Goal: Task Accomplishment & Management: Use online tool/utility

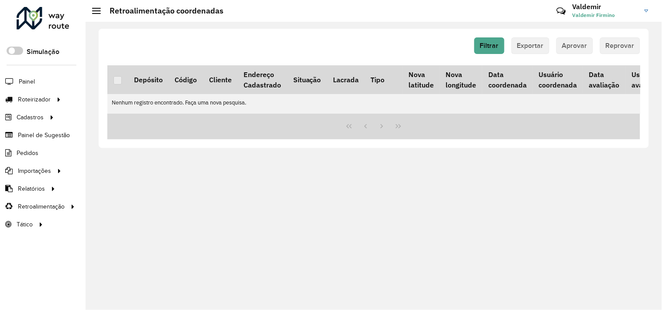
drag, startPoint x: 474, startPoint y: 194, endPoint x: 450, endPoint y: 198, distance: 23.5
click at [474, 194] on div "Filtrar Exportar Aprovar Reprovar Depósito Código Cliente Endereço Cadastrado S…" at bounding box center [373, 166] width 576 height 289
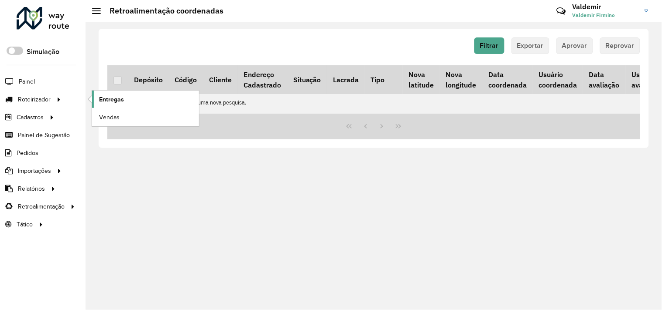
click at [112, 99] on span "Entregas" at bounding box center [111, 99] width 25 height 9
click at [101, 98] on span "Entregas" at bounding box center [111, 99] width 25 height 9
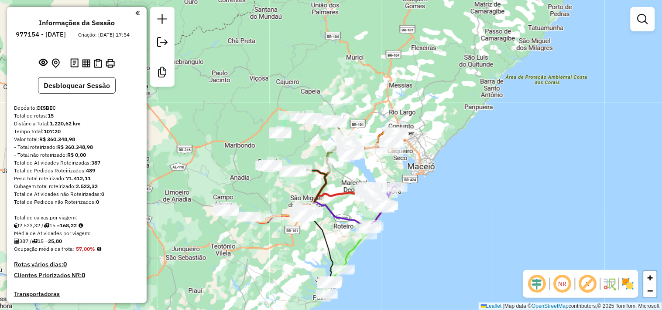
drag, startPoint x: 242, startPoint y: 113, endPoint x: 249, endPoint y: 132, distance: 20.7
click at [249, 132] on div "Janela de atendimento Grade de atendimento Capacidade Transportadoras Veículos …" at bounding box center [331, 155] width 662 height 310
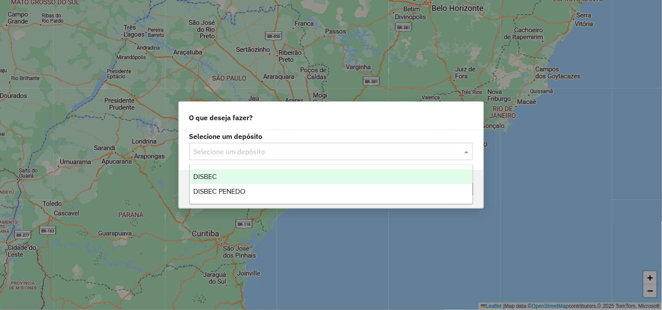
click at [252, 160] on div "Selecione um depósito" at bounding box center [330, 151] width 283 height 17
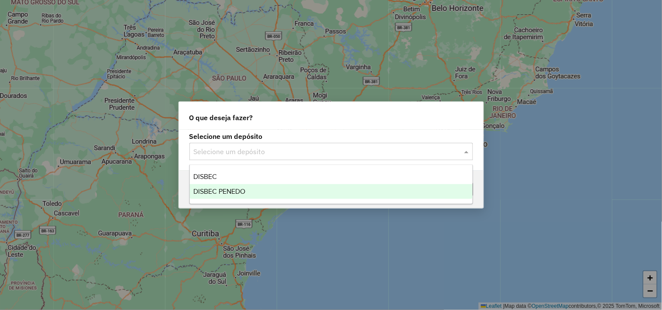
click at [248, 188] on div "DISBEC PENEDO" at bounding box center [331, 191] width 283 height 15
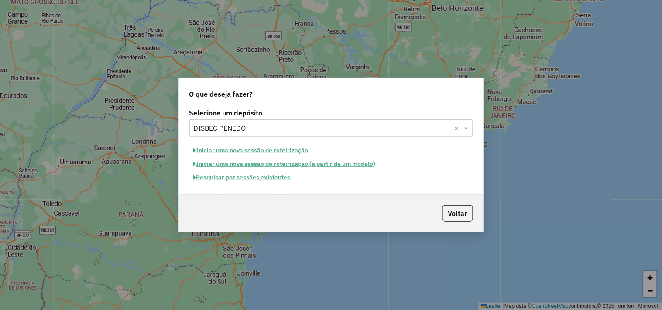
click at [258, 150] on button "Iniciar uma nova sessão de roteirização" at bounding box center [250, 151] width 123 height 14
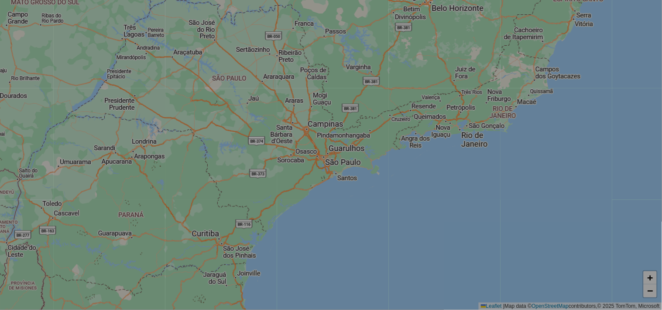
select select "*"
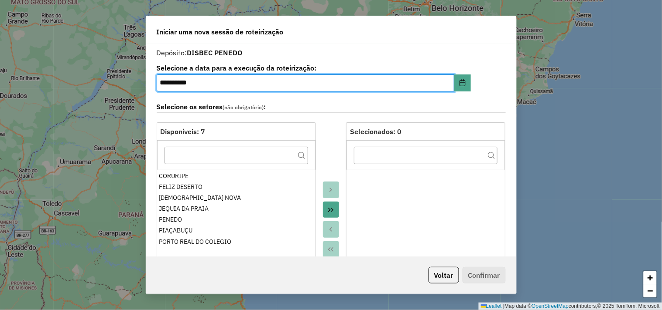
click at [333, 214] on button "Move All to Target" at bounding box center [331, 210] width 17 height 17
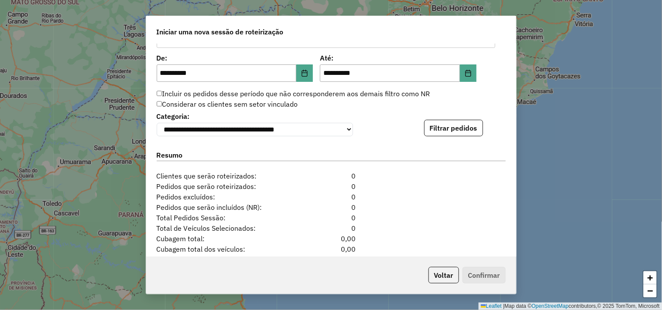
scroll to position [872, 0]
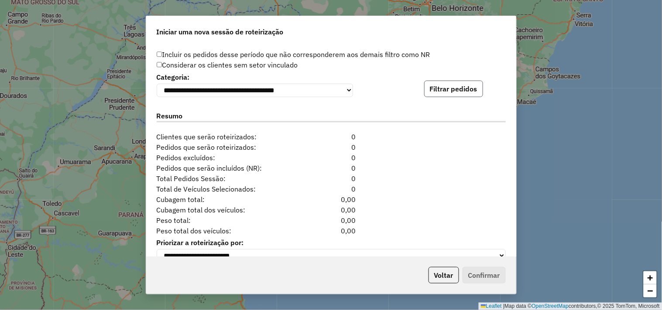
click at [434, 90] on button "Filtrar pedidos" at bounding box center [453, 89] width 59 height 17
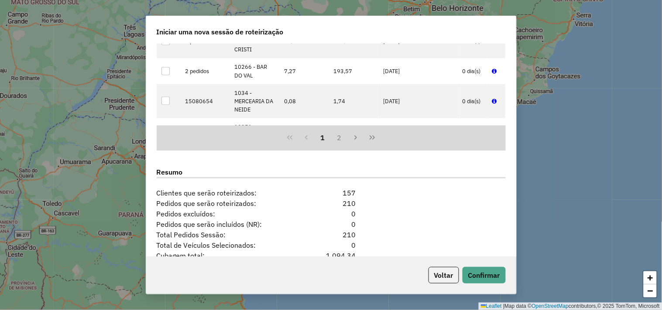
scroll to position [1066, 0]
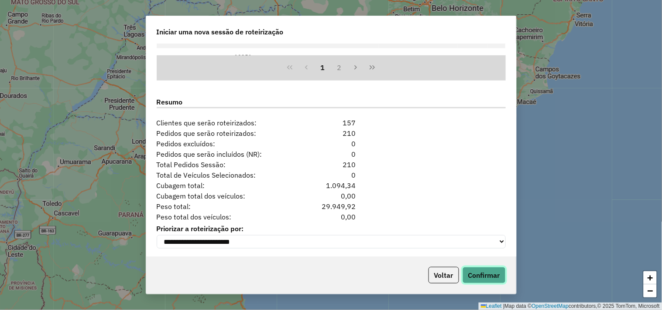
click at [480, 278] on button "Confirmar" at bounding box center [483, 275] width 43 height 17
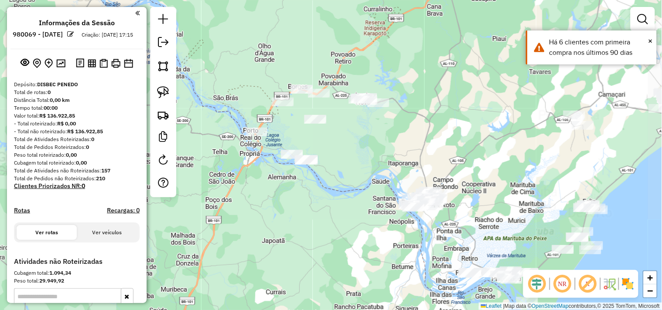
click at [351, 147] on div "Janela de atendimento Grade de atendimento Capacidade Transportadoras Veículos …" at bounding box center [331, 155] width 662 height 310
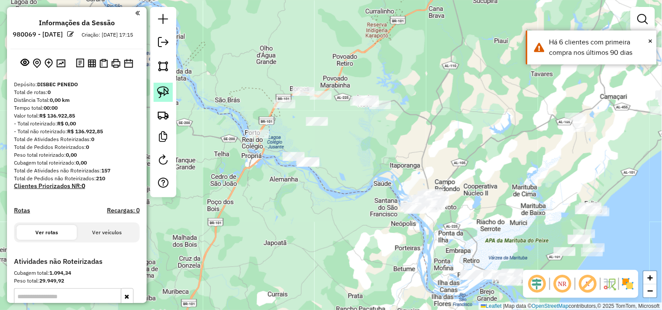
click at [170, 90] on link at bounding box center [162, 92] width 19 height 19
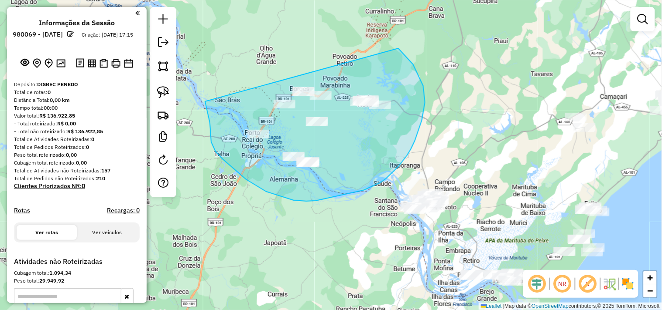
drag, startPoint x: 205, startPoint y: 105, endPoint x: 385, endPoint y: 42, distance: 189.9
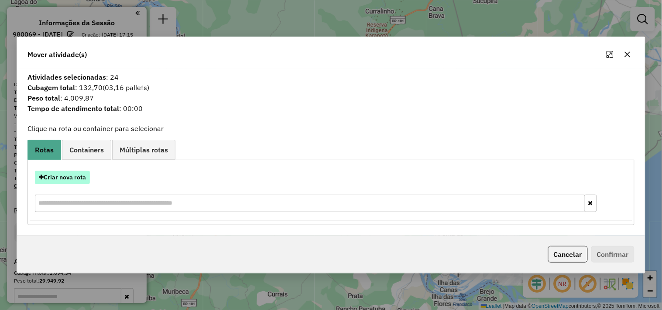
click at [79, 173] on button "Criar nova rota" at bounding box center [62, 178] width 55 height 14
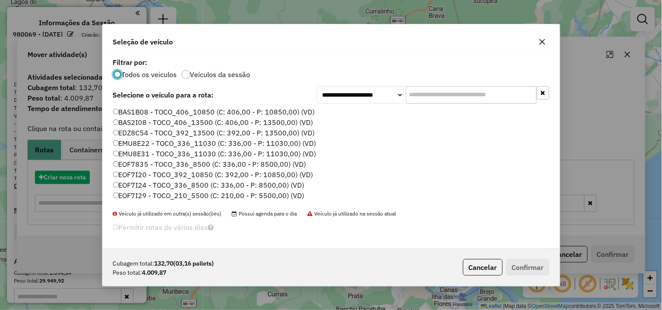
scroll to position [5, 2]
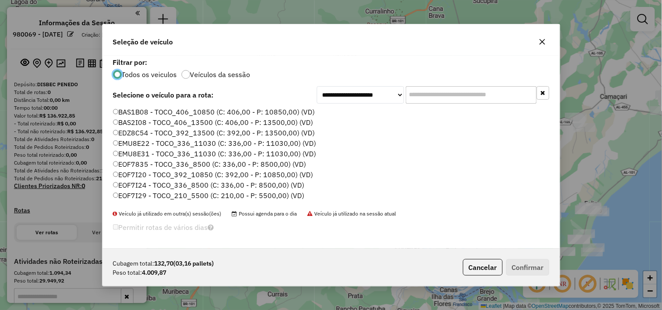
click at [445, 107] on li "BAS1B08 - TOCO_406_10850 (C: 406,00 - P: 10850,00) (VD)" at bounding box center [331, 112] width 436 height 10
click at [434, 102] on input "text" at bounding box center [471, 94] width 131 height 17
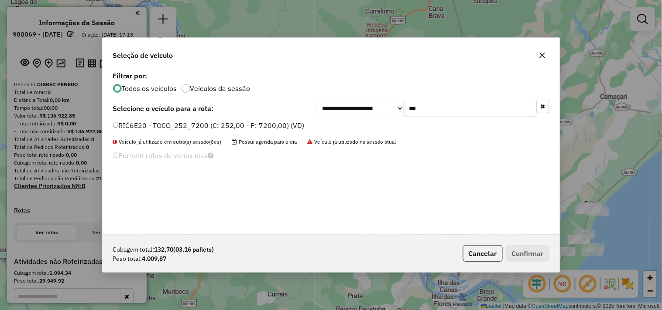
type input "***"
click at [248, 125] on label "RIC6E20 - TOCO_252_7200 (C: 252,00 - P: 7200,00) (VD)" at bounding box center [208, 125] width 191 height 10
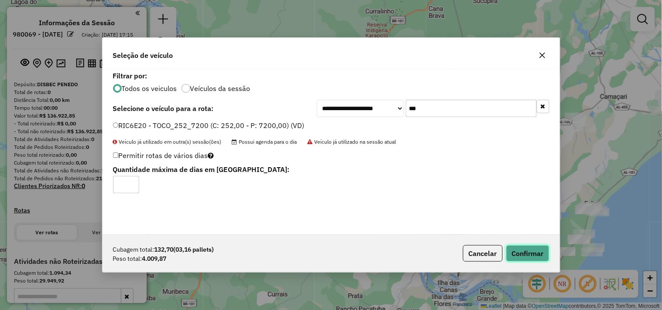
click at [529, 253] on button "Confirmar" at bounding box center [527, 254] width 43 height 17
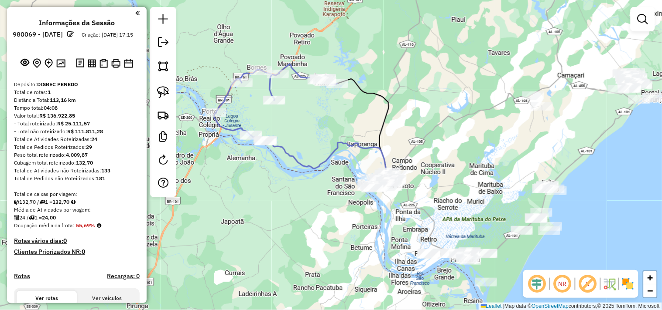
click at [380, 221] on div "Janela de atendimento Grade de atendimento Capacidade Transportadoras Veículos …" at bounding box center [331, 155] width 662 height 310
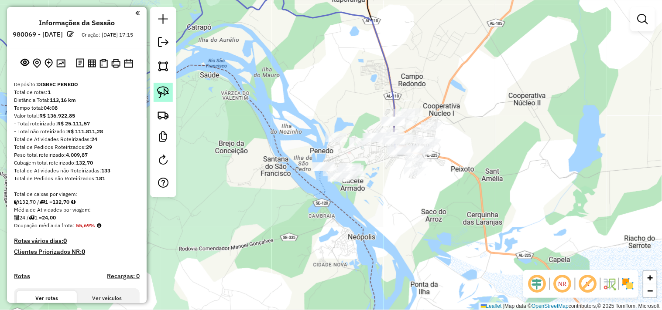
click at [167, 96] on img at bounding box center [163, 92] width 12 height 12
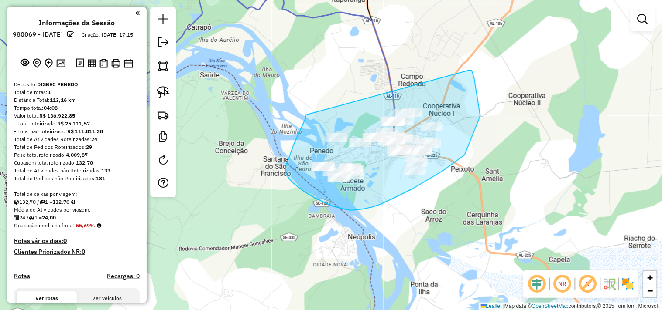
drag, startPoint x: 294, startPoint y: 144, endPoint x: 469, endPoint y: 70, distance: 189.8
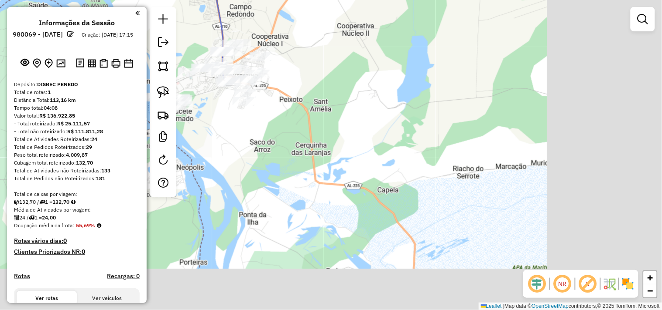
drag, startPoint x: 493, startPoint y: 251, endPoint x: 268, endPoint y: 158, distance: 243.4
click at [272, 160] on div "Janela de atendimento Grade de atendimento Capacidade Transportadoras Veículos …" at bounding box center [331, 155] width 662 height 310
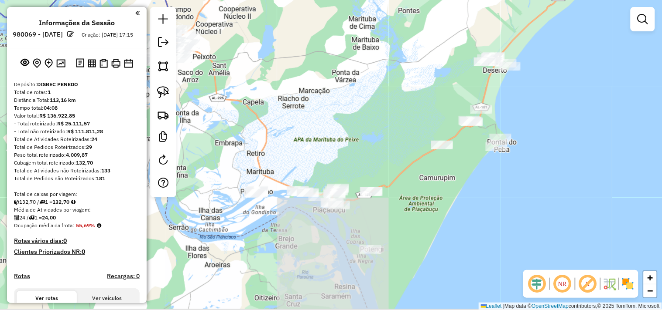
drag, startPoint x: 269, startPoint y: 135, endPoint x: 263, endPoint y: 99, distance: 37.2
click at [263, 99] on div "Janela de atendimento Grade de atendimento Capacidade Transportadoras Veículos …" at bounding box center [331, 155] width 662 height 310
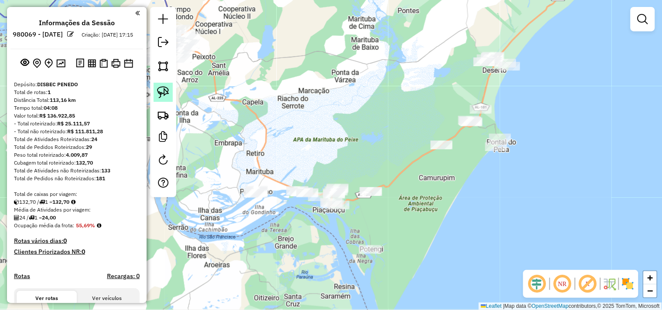
click at [168, 97] on img at bounding box center [163, 92] width 12 height 12
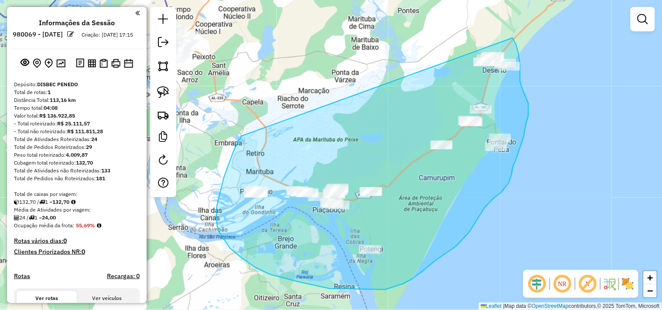
drag, startPoint x: 241, startPoint y: 136, endPoint x: 490, endPoint y: 22, distance: 274.1
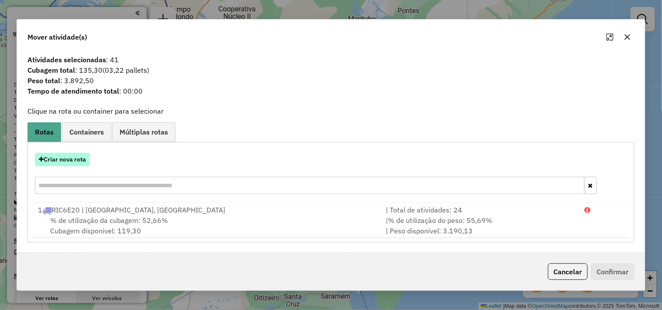
click at [81, 163] on button "Criar nova rota" at bounding box center [62, 160] width 55 height 14
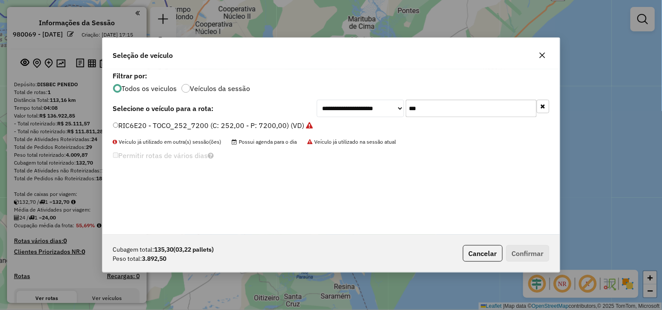
click at [468, 110] on input "***" at bounding box center [471, 108] width 131 height 17
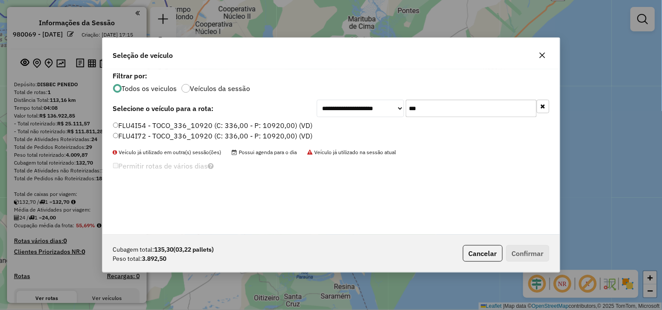
type input "***"
click at [224, 127] on label "FLU4I54 - TOCO_336_10920 (C: 336,00 - P: 10920,00) (VD)" at bounding box center [213, 125] width 200 height 10
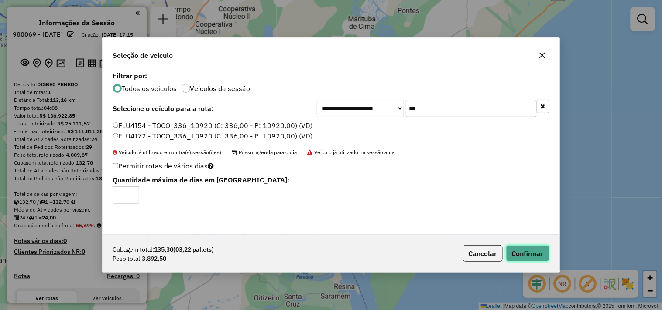
click at [515, 249] on button "Confirmar" at bounding box center [527, 254] width 43 height 17
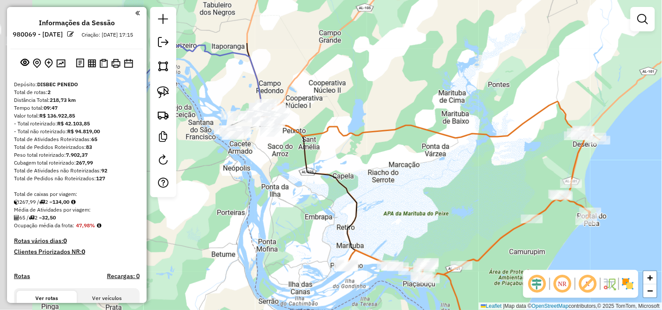
drag, startPoint x: 351, startPoint y: 184, endPoint x: 381, endPoint y: 208, distance: 38.8
click at [381, 208] on div "Janela de atendimento Grade de atendimento Capacidade Transportadoras Veículos …" at bounding box center [331, 155] width 662 height 310
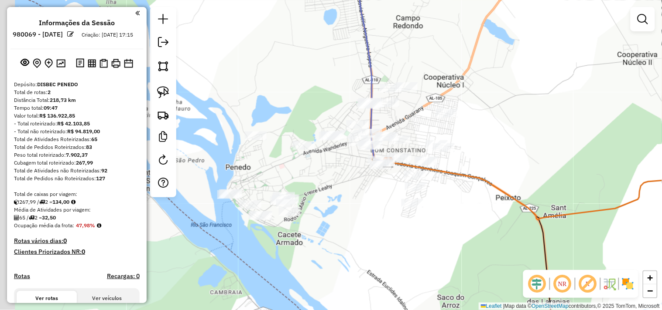
drag, startPoint x: 284, startPoint y: 176, endPoint x: 341, endPoint y: 178, distance: 56.3
click at [341, 178] on div "Janela de atendimento Grade de atendimento Capacidade Transportadoras Veículos …" at bounding box center [331, 155] width 662 height 310
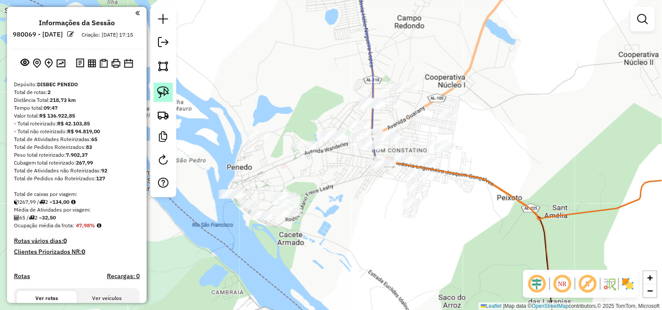
click at [170, 90] on link at bounding box center [162, 92] width 19 height 19
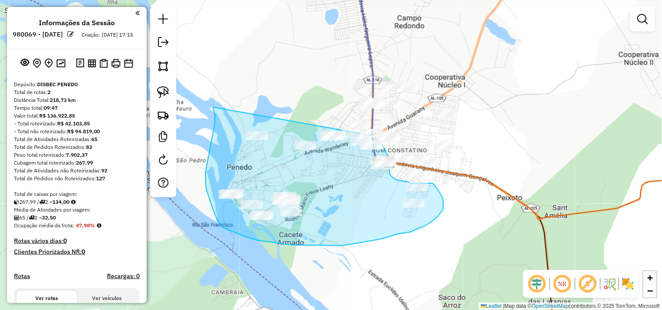
click at [373, 136] on div "Janela de atendimento Grade de atendimento Capacidade Transportadoras Veículos …" at bounding box center [331, 155] width 662 height 310
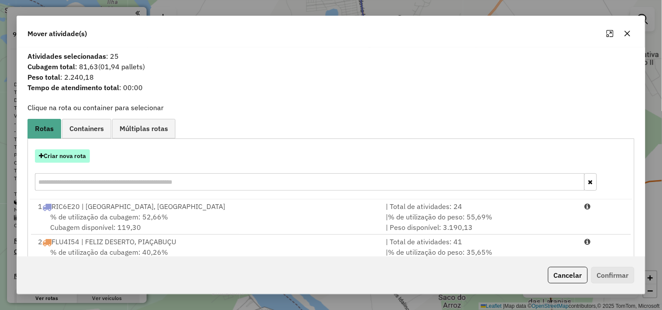
click at [72, 159] on button "Criar nova rota" at bounding box center [62, 157] width 55 height 14
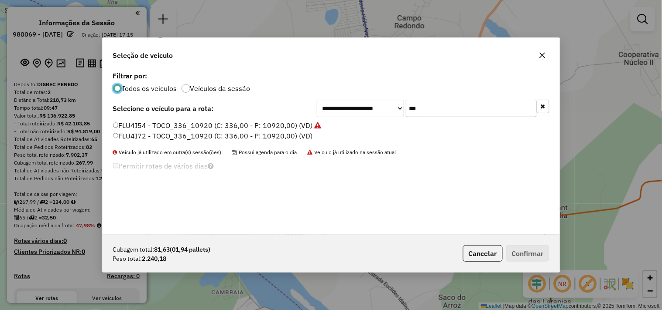
click at [417, 110] on input "***" at bounding box center [471, 108] width 131 height 17
type input "***"
click at [203, 127] on label "EMU8E22 - TOCO_336_11030 (C: 336,00 - P: 11030,00) (VD)" at bounding box center [214, 125] width 203 height 10
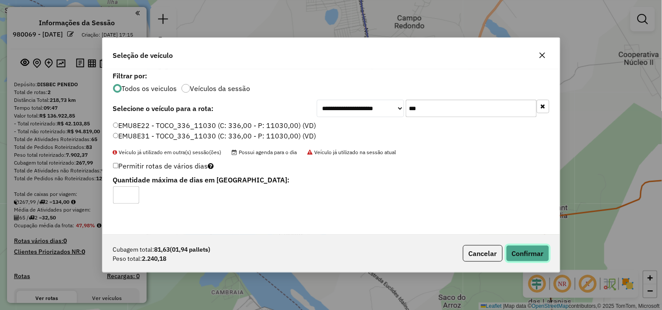
click at [532, 255] on button "Confirmar" at bounding box center [527, 254] width 43 height 17
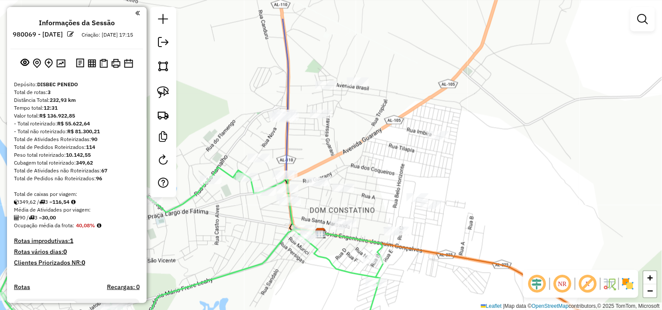
drag, startPoint x: 402, startPoint y: 129, endPoint x: 361, endPoint y: 166, distance: 54.9
click at [367, 166] on div "Janela de atendimento Grade de atendimento Capacidade Transportadoras Veículos …" at bounding box center [331, 155] width 662 height 310
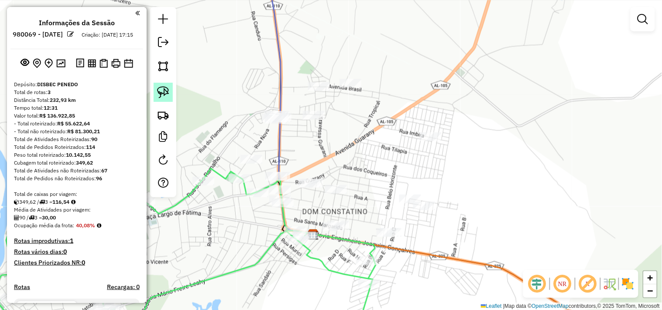
click at [171, 96] on link at bounding box center [162, 92] width 19 height 19
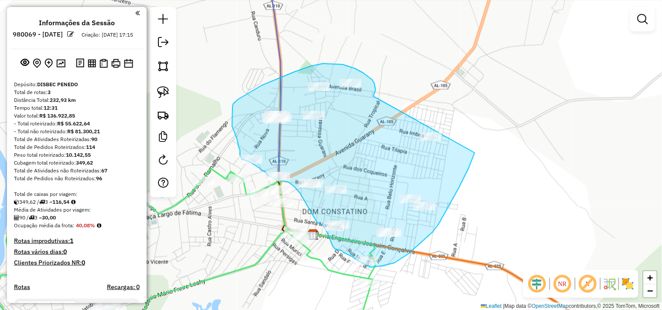
drag, startPoint x: 358, startPoint y: 70, endPoint x: 484, endPoint y: 129, distance: 139.5
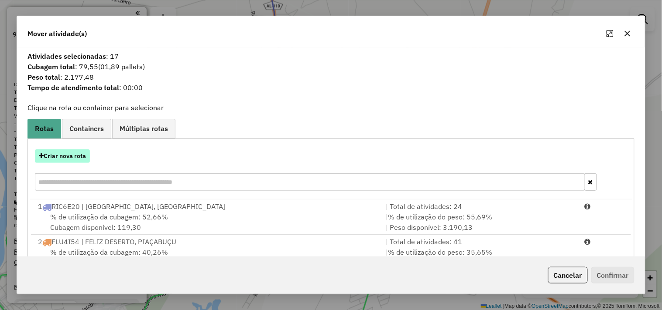
click at [78, 158] on button "Criar nova rota" at bounding box center [62, 157] width 55 height 14
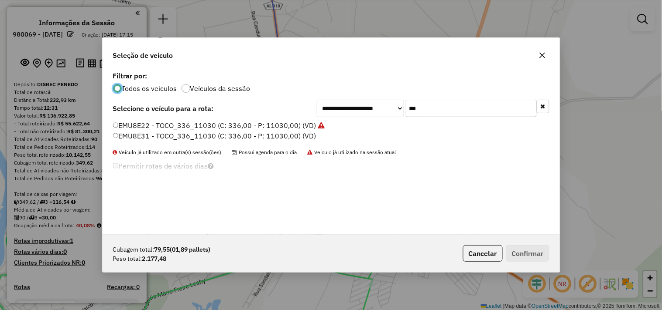
click at [445, 112] on input "***" at bounding box center [471, 108] width 131 height 17
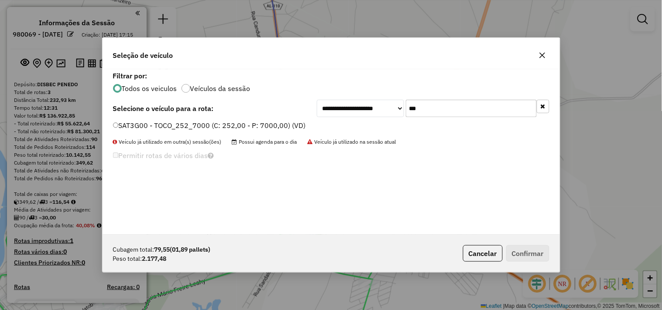
type input "***"
click at [264, 126] on label "SAT3G00 - TOCO_252_7000 (C: 252,00 - P: 7000,00) (VD)" at bounding box center [209, 125] width 193 height 10
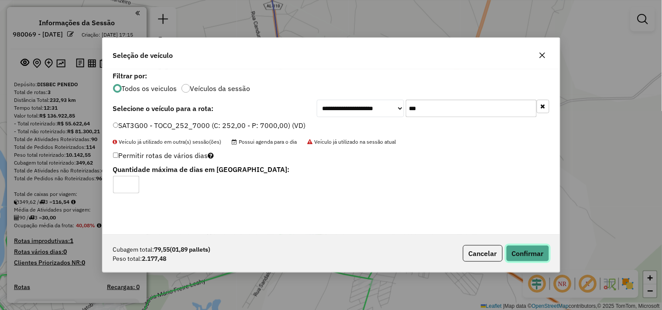
drag, startPoint x: 524, startPoint y: 252, endPoint x: 422, endPoint y: 209, distance: 110.9
click at [523, 252] on button "Confirmar" at bounding box center [527, 254] width 43 height 17
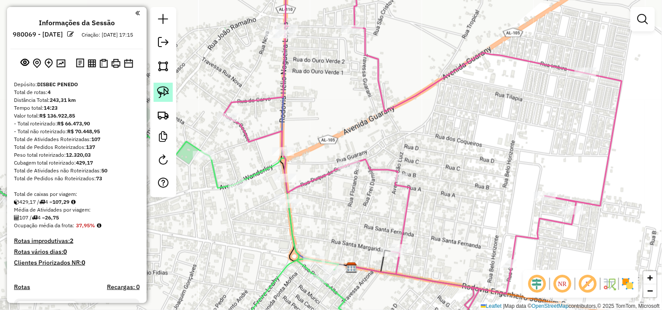
click at [166, 93] on img at bounding box center [163, 92] width 12 height 12
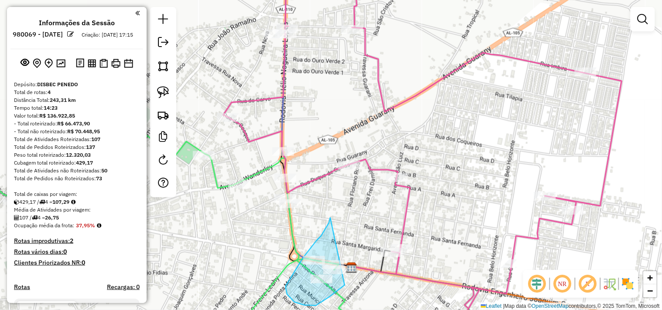
drag, startPoint x: 329, startPoint y: 223, endPoint x: 344, endPoint y: 286, distance: 64.3
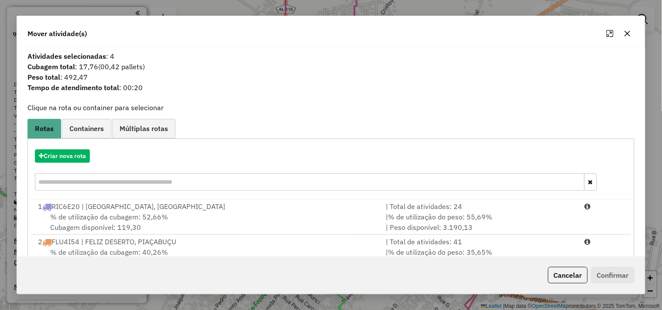
scroll to position [63, 0]
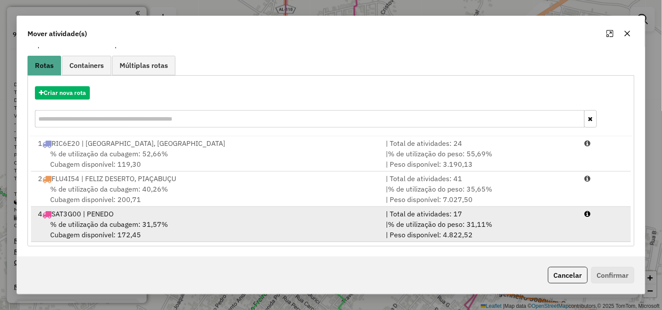
click at [182, 228] on div "% de utilização da cubagem: 31,57% Cubagem disponível: 172,45" at bounding box center [207, 229] width 348 height 21
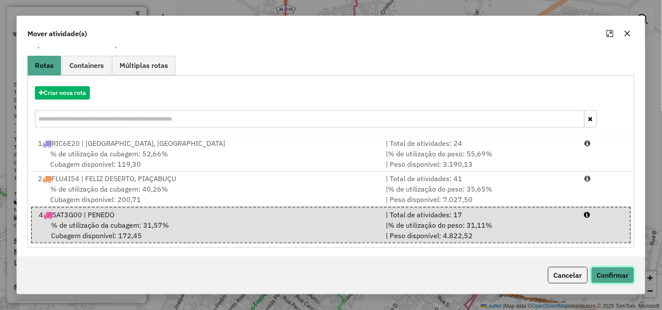
click at [609, 276] on button "Confirmar" at bounding box center [612, 275] width 43 height 17
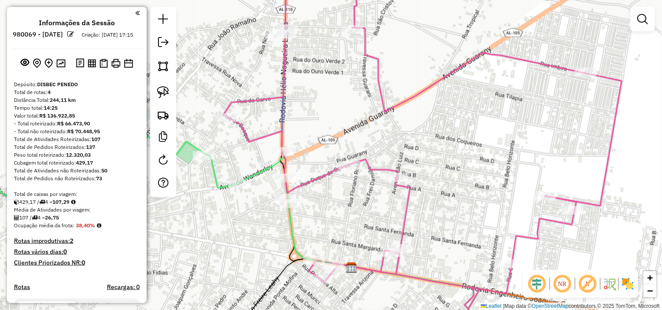
scroll to position [0, 0]
select select "**********"
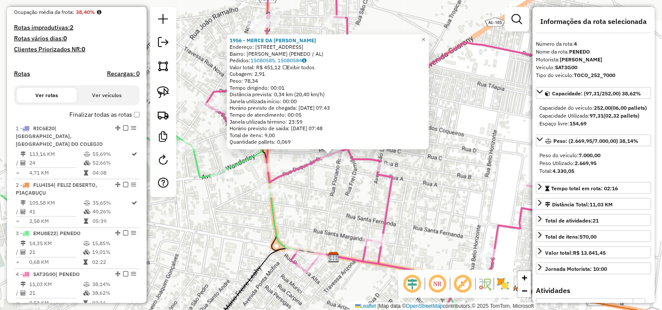
scroll to position [392, 0]
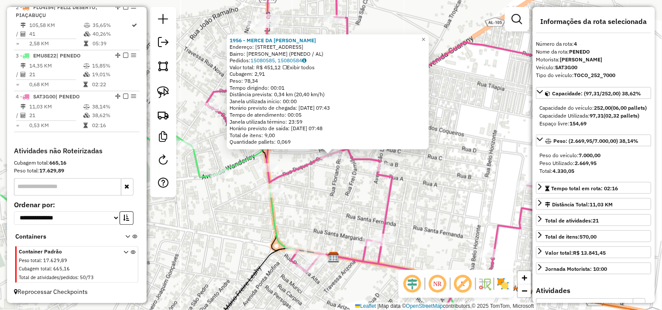
click at [323, 212] on div "1956 - MERCE DA GISLENE Endereço: Rua Duque de Caxias 120 Bairro: Dom Constanti…" at bounding box center [331, 155] width 662 height 310
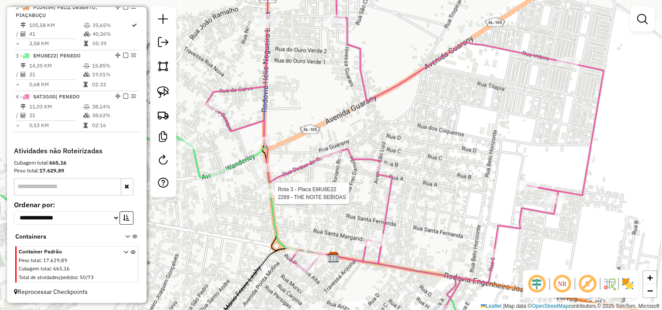
select select "**********"
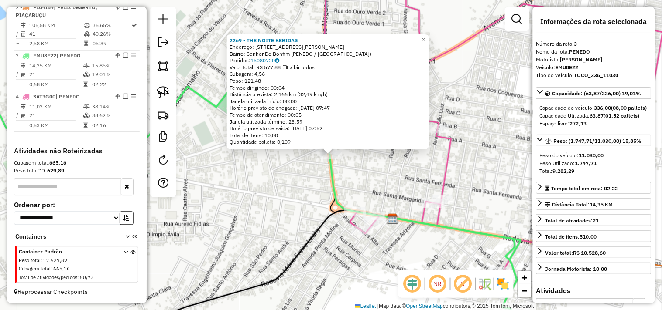
click at [271, 198] on div "2269 - THE NOITE BEBIDAS Endereço: Avenida Antonio Candido Toledo 201 Bairro: S…" at bounding box center [331, 155] width 662 height 310
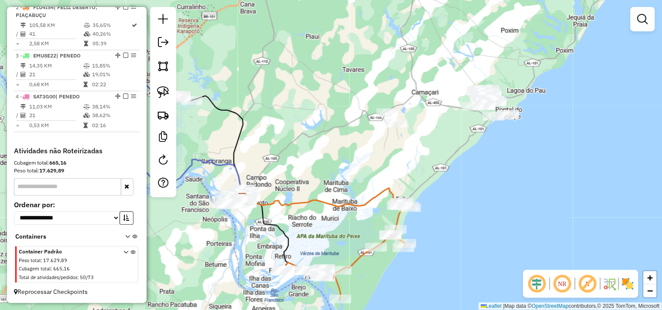
drag, startPoint x: 447, startPoint y: 134, endPoint x: 325, endPoint y: 163, distance: 125.0
click at [328, 164] on div "Janela de atendimento Grade de atendimento Capacidade Transportadoras Veículos …" at bounding box center [331, 155] width 662 height 310
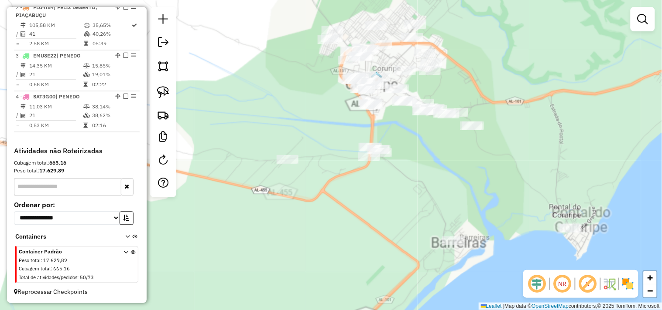
drag, startPoint x: 371, startPoint y: 134, endPoint x: 359, endPoint y: 140, distance: 13.7
click at [359, 140] on div "Janela de atendimento Grade de atendimento Capacidade Transportadoras Veículos …" at bounding box center [331, 155] width 662 height 310
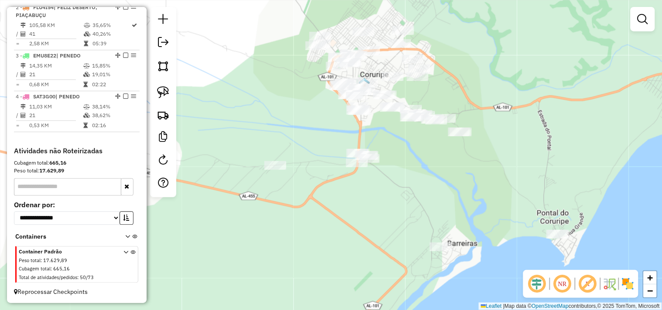
drag, startPoint x: 163, startPoint y: 93, endPoint x: 226, endPoint y: 107, distance: 64.8
click at [163, 92] on img at bounding box center [163, 92] width 12 height 12
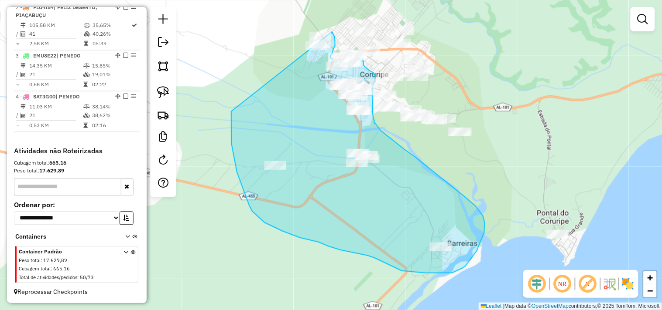
drag, startPoint x: 231, startPoint y: 113, endPoint x: 303, endPoint y: 20, distance: 117.8
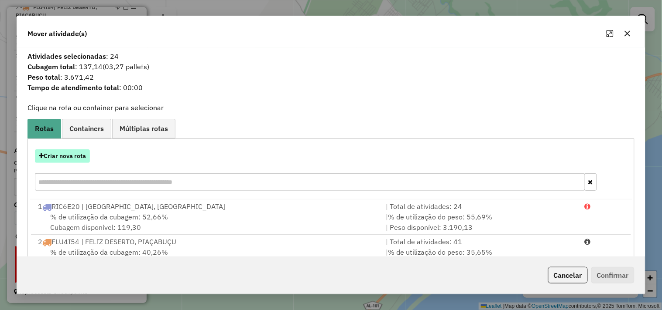
click at [58, 153] on button "Criar nova rota" at bounding box center [62, 157] width 55 height 14
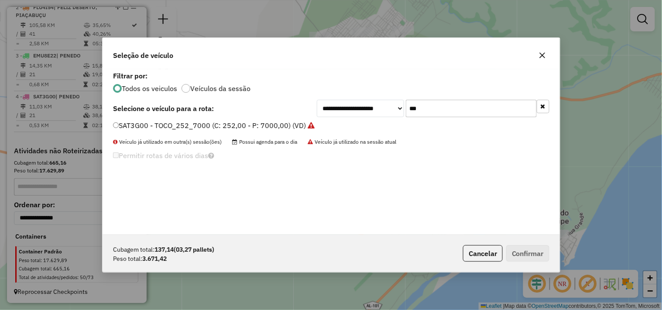
scroll to position [5, 2]
click at [442, 104] on input "***" at bounding box center [471, 108] width 131 height 17
type input "**"
click at [306, 126] on label "NZQ5D94 - TOCO_392_11030 (C: 392,00 - P: 11030,00) (VD)" at bounding box center [214, 125] width 203 height 10
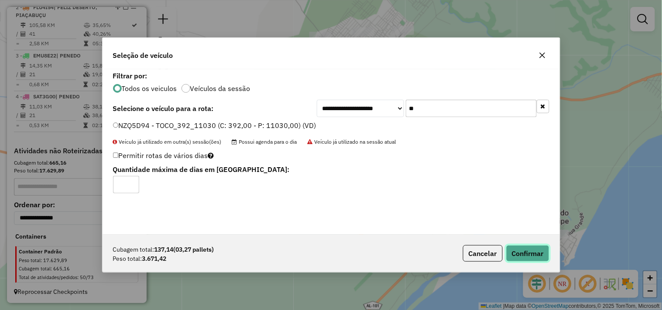
click at [520, 254] on button "Confirmar" at bounding box center [527, 254] width 43 height 17
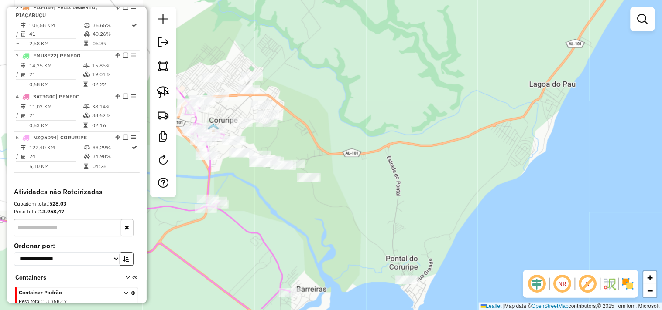
drag, startPoint x: 342, startPoint y: 163, endPoint x: 297, endPoint y: 131, distance: 55.8
click at [297, 131] on div "Janela de atendimento Grade de atendimento Capacidade Transportadoras Veículos …" at bounding box center [331, 155] width 662 height 310
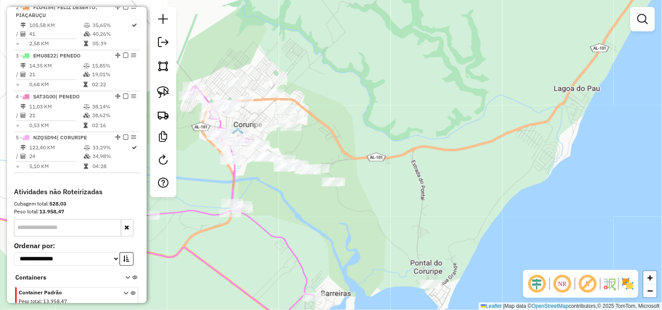
drag, startPoint x: 230, startPoint y: 115, endPoint x: 258, endPoint y: 121, distance: 28.7
click at [258, 121] on div "Janela de atendimento Grade de atendimento Capacidade Transportadoras Veículos …" at bounding box center [331, 155] width 662 height 310
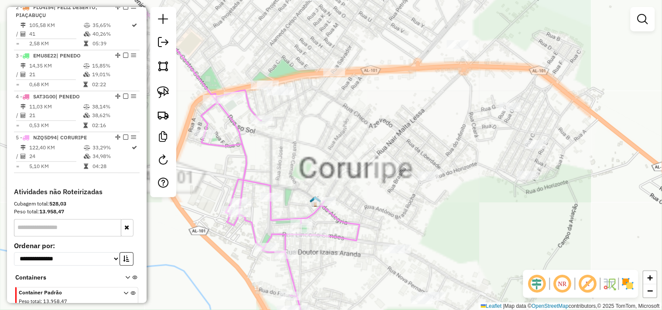
drag, startPoint x: 255, startPoint y: 147, endPoint x: 301, endPoint y: 158, distance: 47.8
click at [301, 158] on div "Janela de atendimento Grade de atendimento Capacidade Transportadoras Veículos …" at bounding box center [331, 155] width 662 height 310
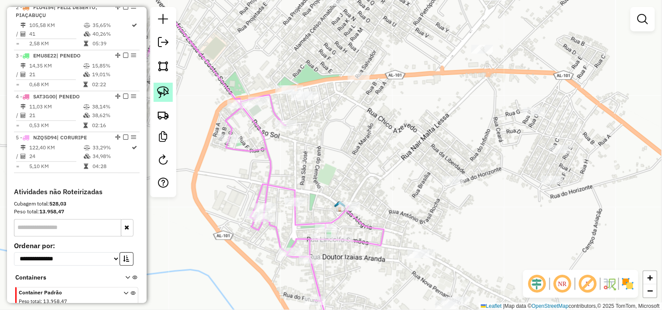
click at [165, 87] on img at bounding box center [163, 92] width 12 height 12
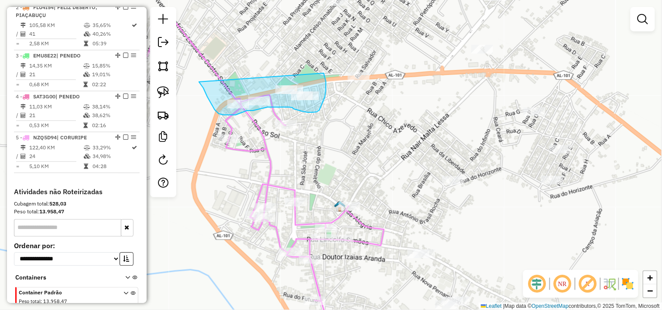
drag, startPoint x: 207, startPoint y: 97, endPoint x: 310, endPoint y: 58, distance: 109.4
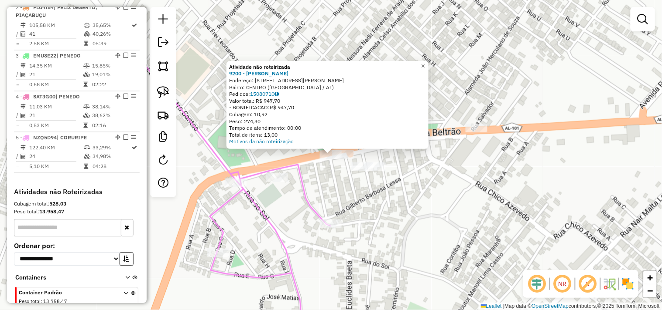
click at [311, 177] on div "Atividade não roteirizada 9200 - JOSE JOAQUIM DA SILVA Endereço: Rua Raul de Ca…" at bounding box center [331, 155] width 662 height 310
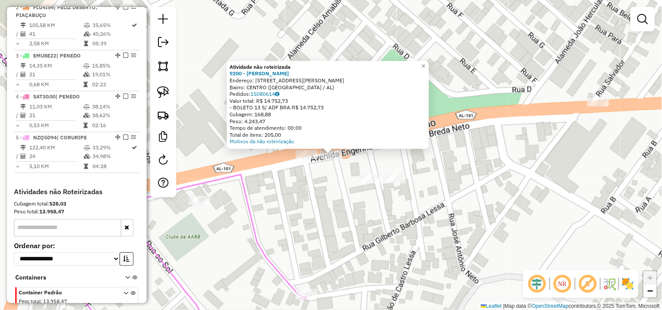
click at [263, 193] on div "Atividade não roteirizada 9200 - JOSE JOAQUIM DA SILVA Endereço: Rua Raul de Ca…" at bounding box center [331, 155] width 662 height 310
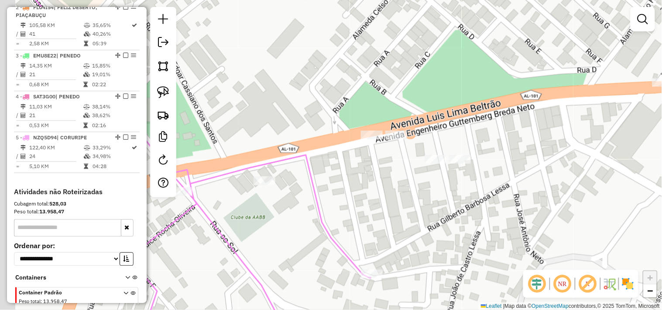
drag, startPoint x: 307, startPoint y: 195, endPoint x: 417, endPoint y: 158, distance: 116.1
click at [419, 157] on div "Janela de atendimento Grade de atendimento Capacidade Transportadoras Veículos …" at bounding box center [331, 155] width 662 height 310
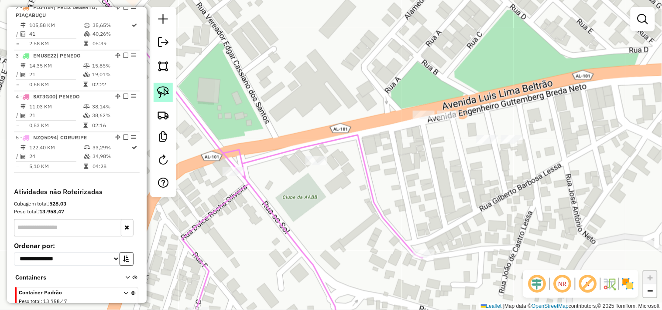
click at [163, 94] on img at bounding box center [163, 92] width 12 height 12
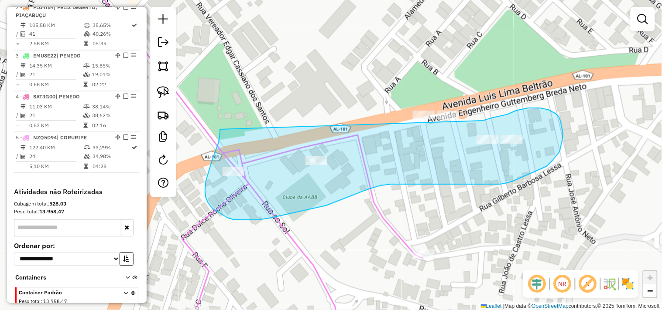
drag, startPoint x: 205, startPoint y: 191, endPoint x: 476, endPoint y: 121, distance: 279.6
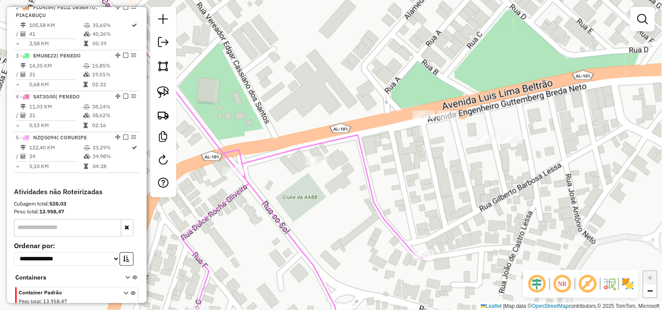
click at [319, 165] on div at bounding box center [316, 161] width 22 height 9
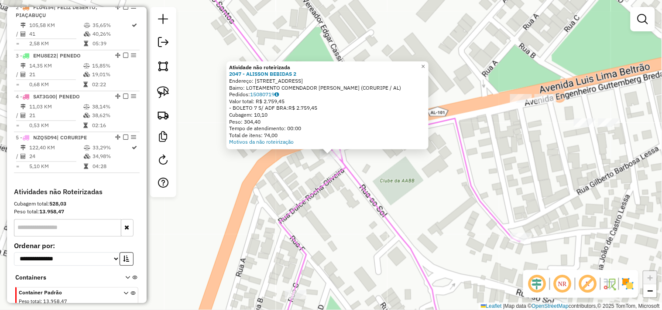
click at [428, 194] on div "Atividade não roteirizada 2047 - ALISSON BEBIDAS 2 Endereço: Rua do Sol 537 Bai…" at bounding box center [331, 155] width 662 height 310
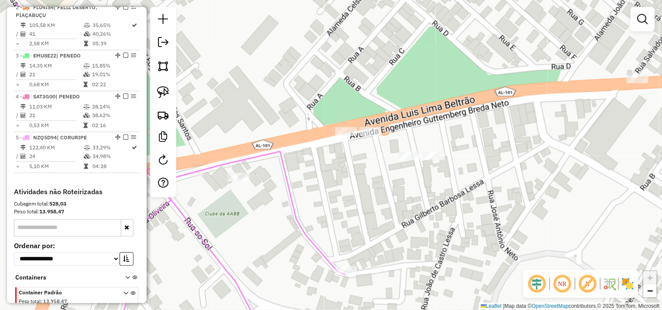
drag, startPoint x: 525, startPoint y: 171, endPoint x: 342, endPoint y: 205, distance: 185.4
click at [339, 206] on div "Janela de atendimento Grade de atendimento Capacidade Transportadoras Veículos …" at bounding box center [331, 155] width 662 height 310
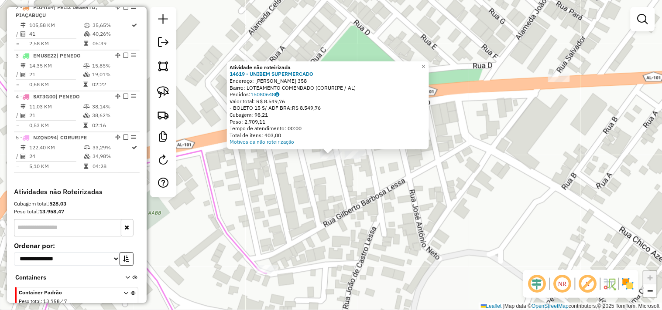
click at [347, 212] on div "Atividade não roteirizada 14619 - UNIBEM SUPERMERCADO Endereço: LUIZ LIMA BELTR…" at bounding box center [331, 155] width 662 height 310
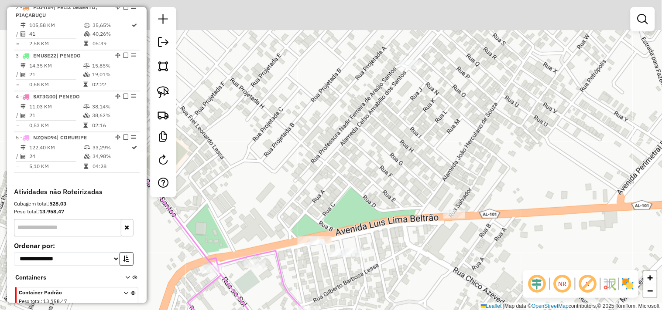
drag, startPoint x: 293, startPoint y: 169, endPoint x: 263, endPoint y: 132, distance: 47.8
click at [264, 132] on div "Janela de atendimento Grade de atendimento Capacidade Transportadoras Veículos …" at bounding box center [331, 155] width 662 height 310
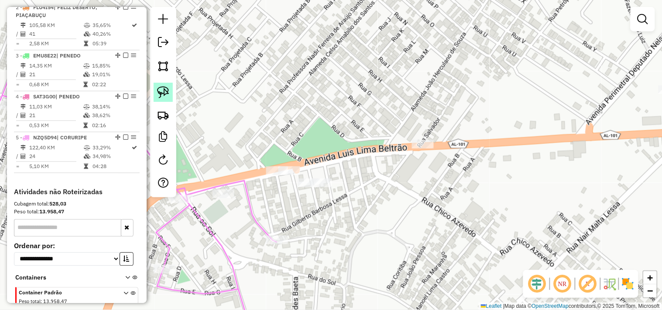
click at [166, 94] on img at bounding box center [163, 92] width 12 height 12
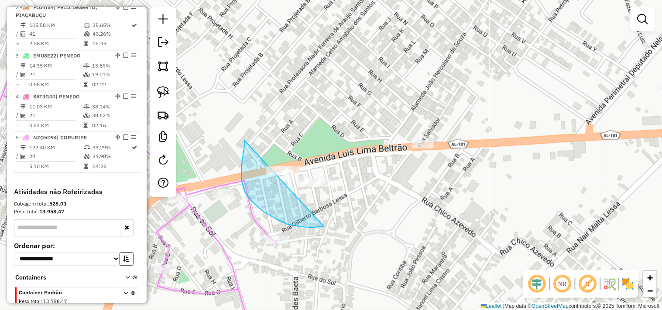
drag, startPoint x: 244, startPoint y: 146, endPoint x: 368, endPoint y: 168, distance: 125.9
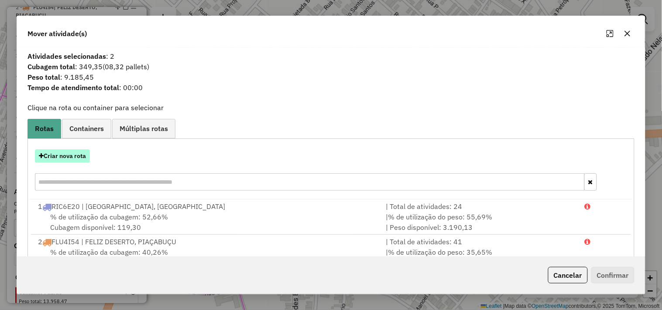
click at [78, 152] on button "Criar nova rota" at bounding box center [62, 157] width 55 height 14
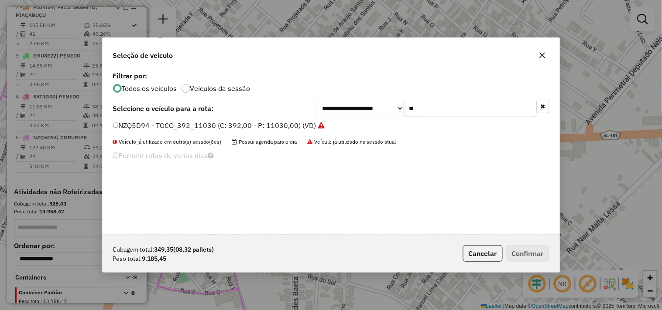
click at [426, 107] on input "**" at bounding box center [471, 108] width 131 height 17
type input "**"
click at [293, 123] on label "NZQ4G92 - TOCO_406_11030 (C: 406,00 - P: 11030,00) (VD)" at bounding box center [214, 125] width 203 height 10
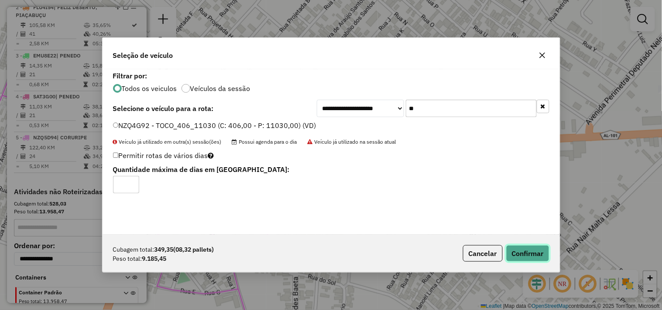
click at [539, 259] on button "Confirmar" at bounding box center [527, 254] width 43 height 17
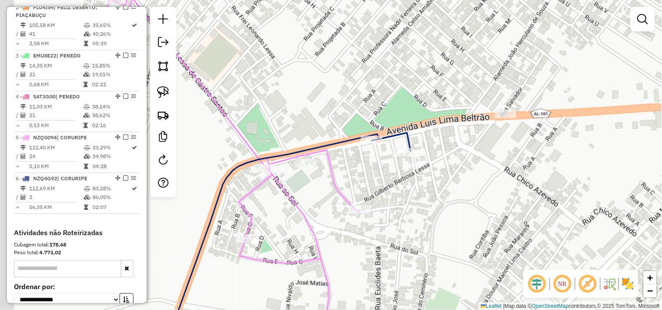
drag, startPoint x: 311, startPoint y: 224, endPoint x: 384, endPoint y: 194, distance: 78.4
click at [384, 194] on div "Janela de atendimento Grade de atendimento Capacidade Transportadoras Veículos …" at bounding box center [331, 155] width 662 height 310
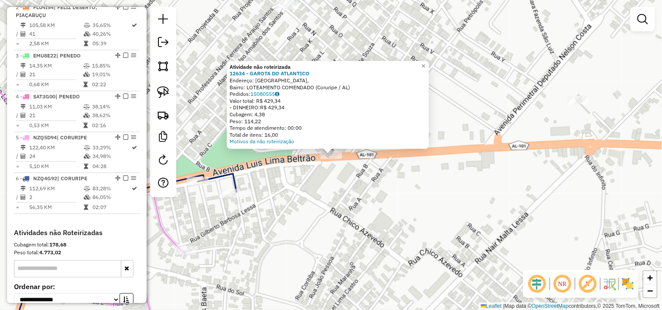
click at [276, 232] on div "Atividade não roteirizada 12634 - GAROTA DO ATLANTICO Endereço: Alameda 101 Sul…" at bounding box center [331, 155] width 662 height 310
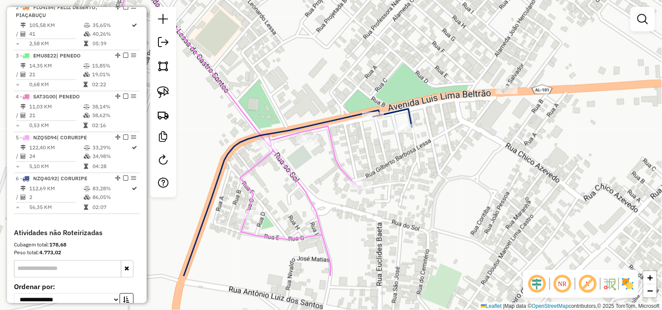
drag, startPoint x: 281, startPoint y: 240, endPoint x: 464, endPoint y: 172, distance: 194.6
click at [464, 172] on div "Janela de atendimento Grade de atendimento Capacidade Transportadoras Veículos …" at bounding box center [331, 155] width 662 height 310
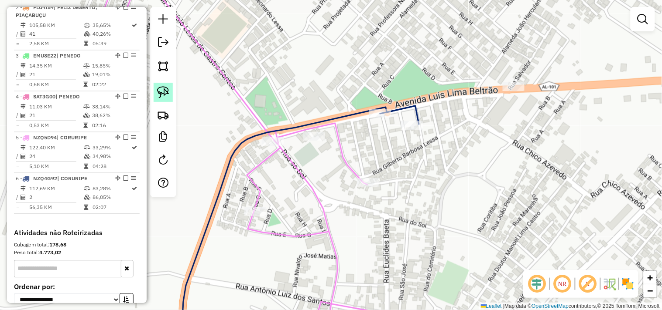
click at [158, 89] on img at bounding box center [163, 92] width 12 height 12
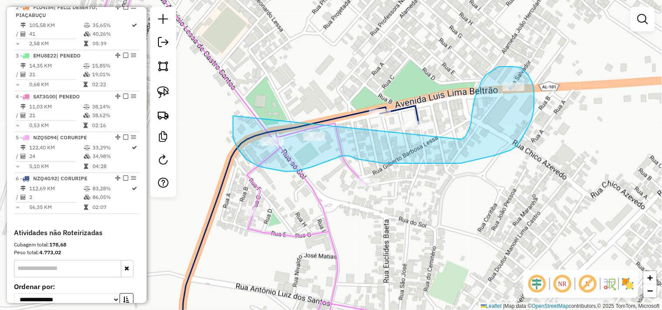
drag, startPoint x: 233, startPoint y: 138, endPoint x: 459, endPoint y: 140, distance: 225.9
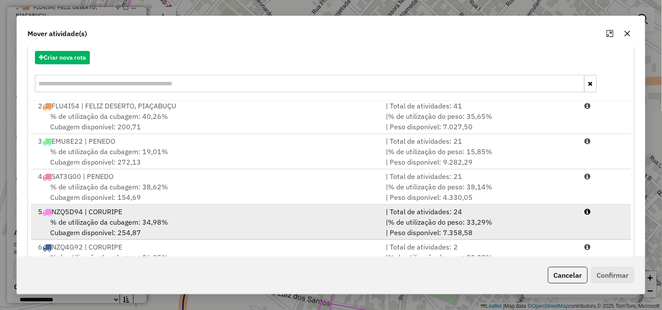
scroll to position [132, 0]
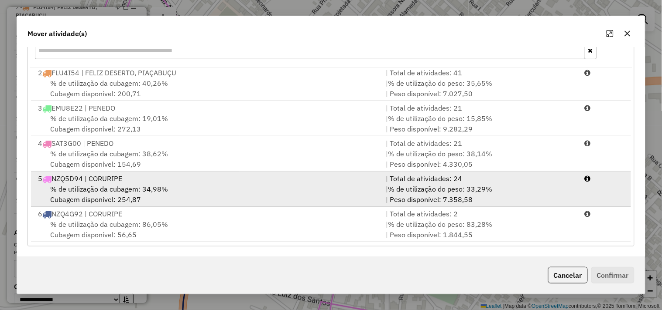
click at [153, 187] on span "% de utilização da cubagem: 34,98%" at bounding box center [109, 189] width 118 height 9
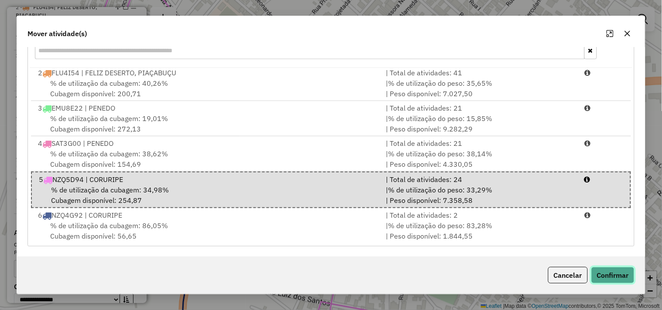
click at [617, 274] on button "Confirmar" at bounding box center [612, 275] width 43 height 17
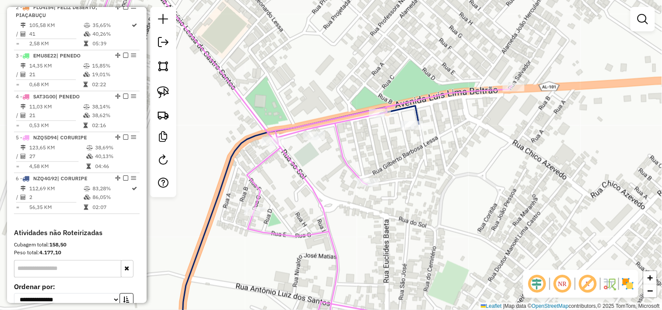
scroll to position [0, 0]
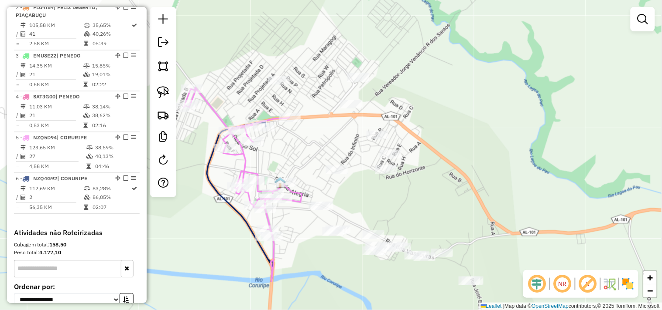
drag, startPoint x: 416, startPoint y: 184, endPoint x: 310, endPoint y: 126, distance: 121.0
click at [310, 126] on div "Janela de atendimento Grade de atendimento Capacidade Transportadoras Veículos …" at bounding box center [331, 155] width 662 height 310
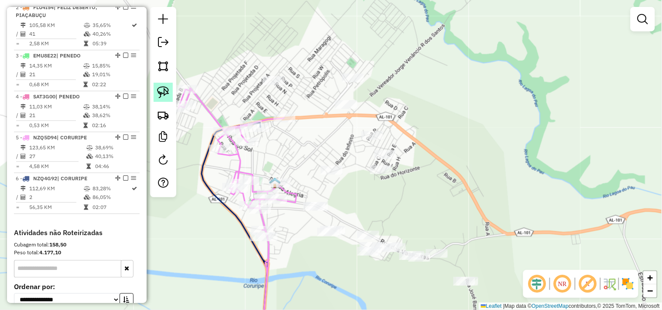
click at [164, 91] on img at bounding box center [163, 92] width 12 height 12
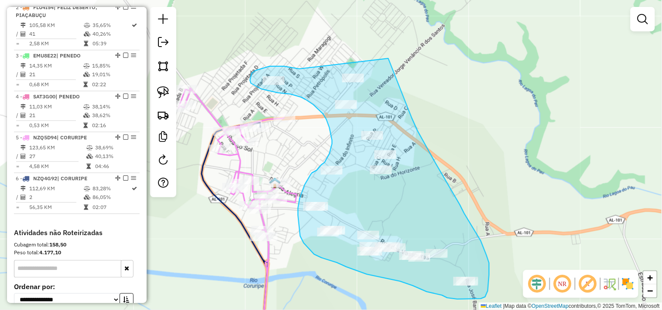
drag, startPoint x: 284, startPoint y: 66, endPoint x: 385, endPoint y: 59, distance: 101.9
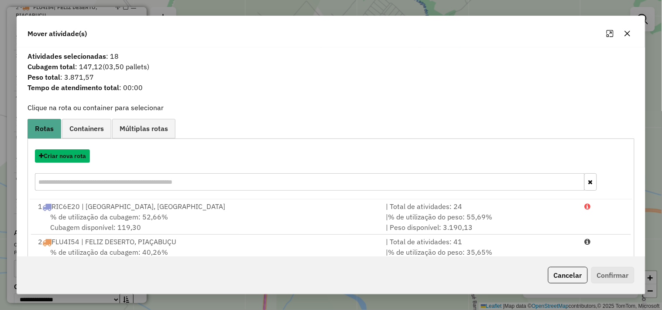
click at [72, 155] on button "Criar nova rota" at bounding box center [62, 157] width 55 height 14
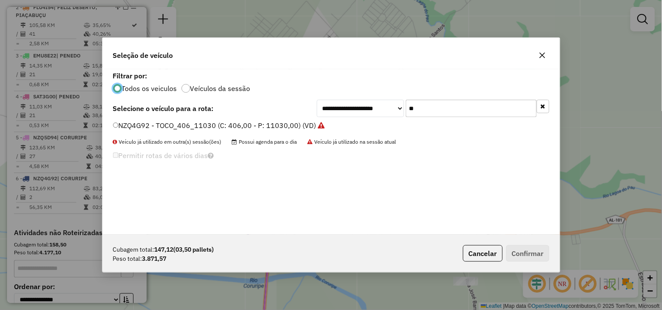
scroll to position [5, 2]
click at [417, 109] on input "**" at bounding box center [471, 108] width 131 height 17
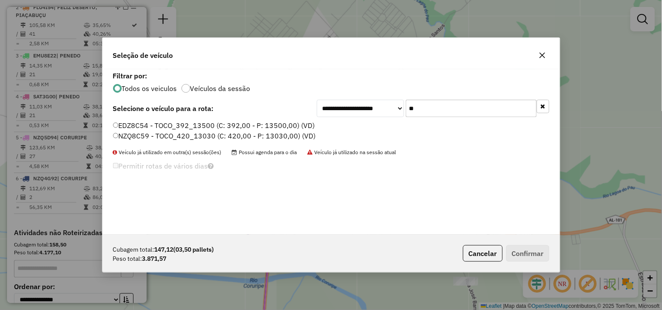
type input "**"
click at [181, 139] on label "NZQ8C59 - TOCO_420_13030 (C: 420,00 - P: 13030,00) (VD)" at bounding box center [214, 136] width 203 height 10
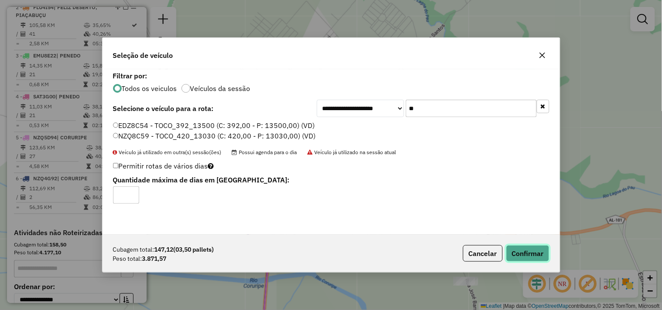
click at [509, 249] on button "Confirmar" at bounding box center [527, 254] width 43 height 17
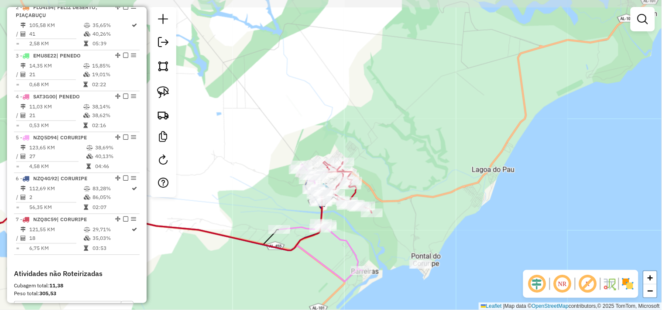
drag, startPoint x: 448, startPoint y: 211, endPoint x: 377, endPoint y: 155, distance: 90.9
click at [377, 155] on div "Janela de atendimento Grade de atendimento Capacidade Transportadoras Veículos …" at bounding box center [331, 155] width 662 height 310
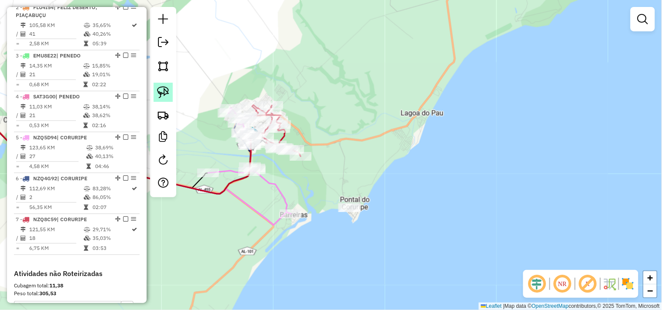
click at [163, 99] on link at bounding box center [162, 92] width 19 height 19
drag, startPoint x: 352, startPoint y: 181, endPoint x: 382, endPoint y: 203, distance: 37.5
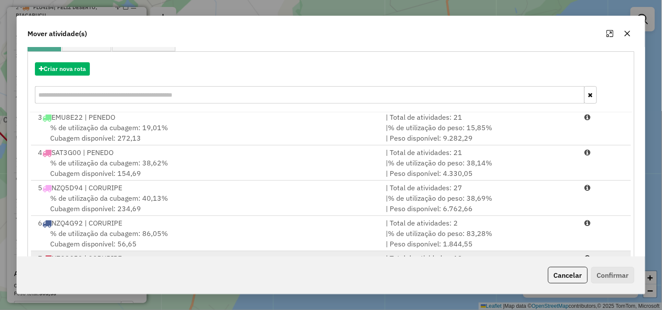
scroll to position [132, 0]
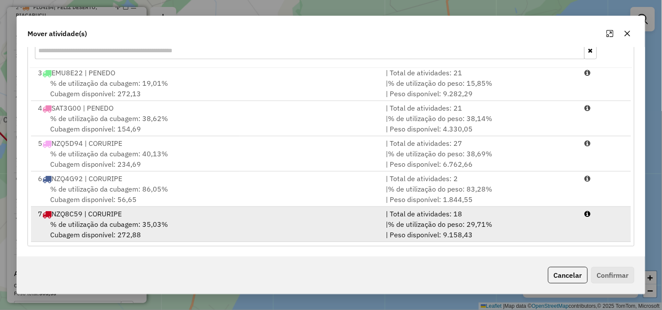
click at [186, 220] on div "% de utilização da cubagem: 35,03% Cubagem disponível: 272,88" at bounding box center [207, 229] width 348 height 21
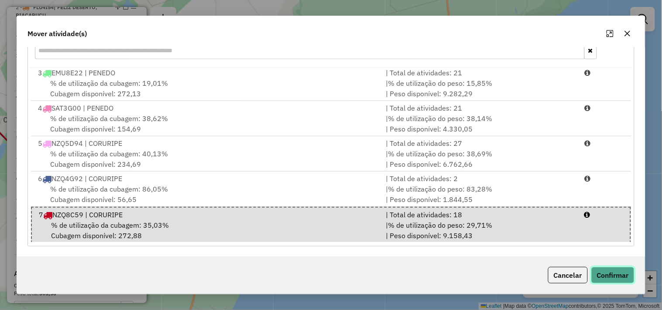
click at [607, 269] on button "Confirmar" at bounding box center [612, 275] width 43 height 17
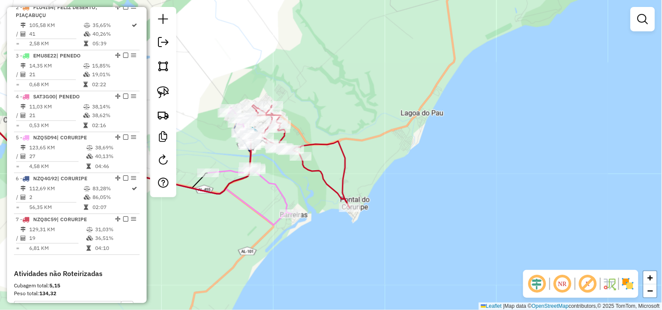
scroll to position [0, 0]
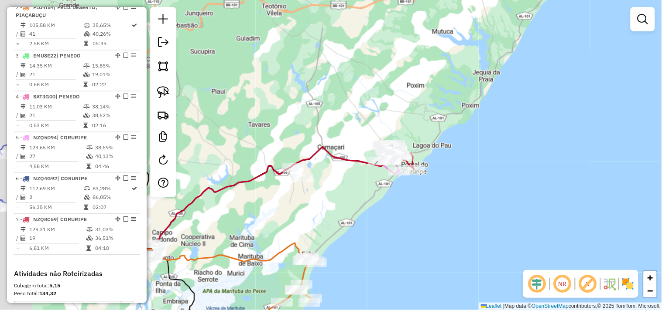
click at [345, 188] on div "Janela de atendimento Grade de atendimento Capacidade Transportadoras Veículos …" at bounding box center [331, 155] width 662 height 310
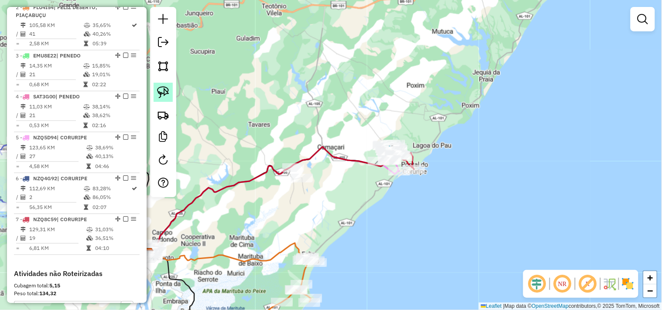
click at [164, 96] on img at bounding box center [163, 92] width 12 height 12
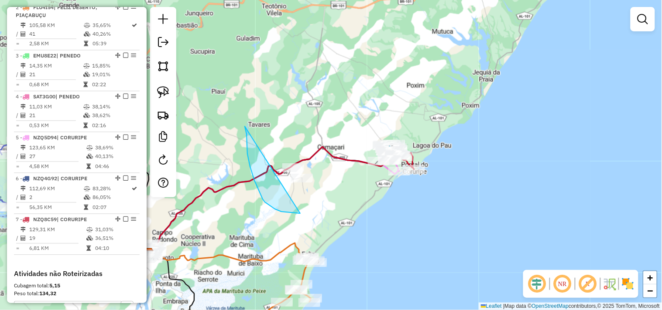
drag, startPoint x: 245, startPoint y: 128, endPoint x: 332, endPoint y: 155, distance: 90.9
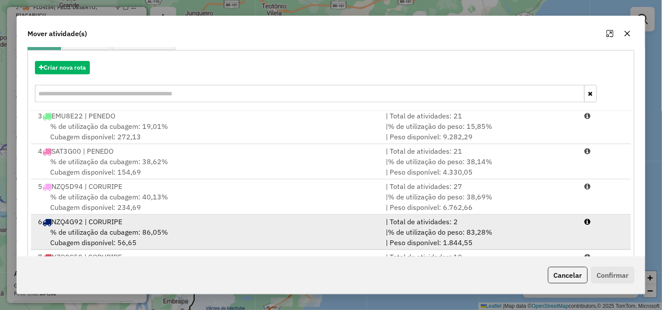
scroll to position [132, 0]
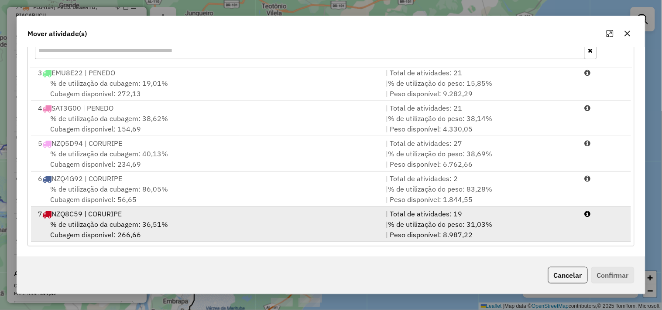
click at [181, 217] on div "7 NZQ8C59 | CORURIPE" at bounding box center [207, 214] width 348 height 10
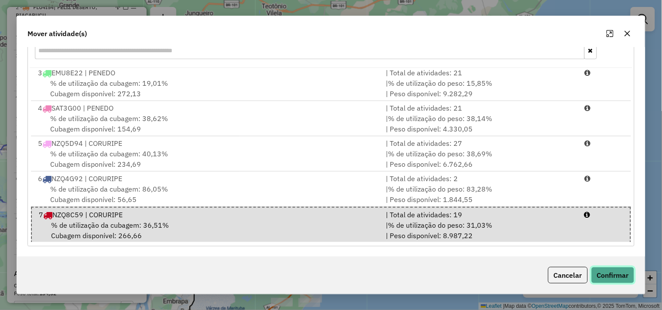
click at [612, 273] on button "Confirmar" at bounding box center [612, 275] width 43 height 17
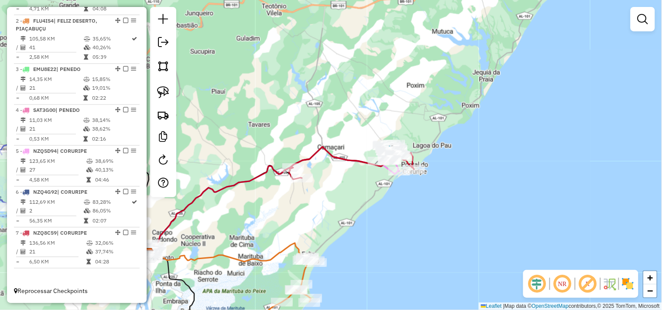
scroll to position [0, 0]
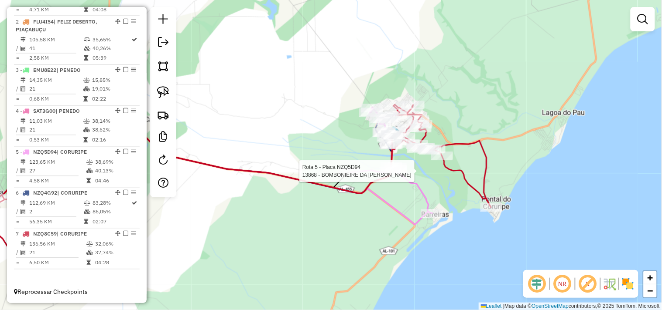
select select "**********"
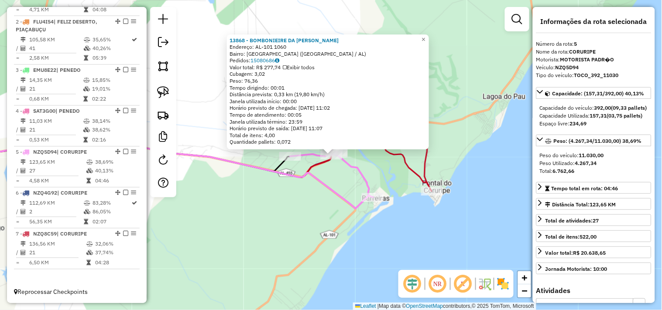
click at [372, 171] on div "13868 - BOMBONIEIRE DA MARIA Endereço: AL-101 1060 Bairro: VILA BARNABE (CORURI…" at bounding box center [331, 155] width 662 height 310
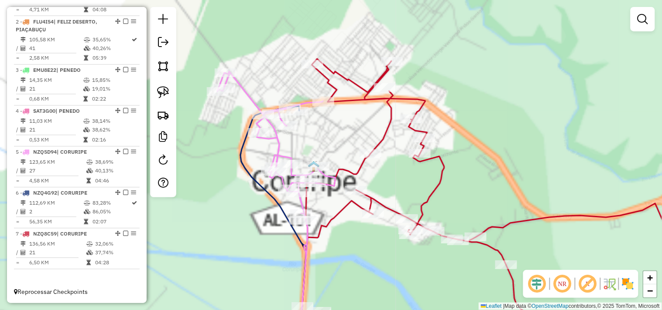
click at [310, 68] on div at bounding box center [312, 64] width 22 height 9
select select "**********"
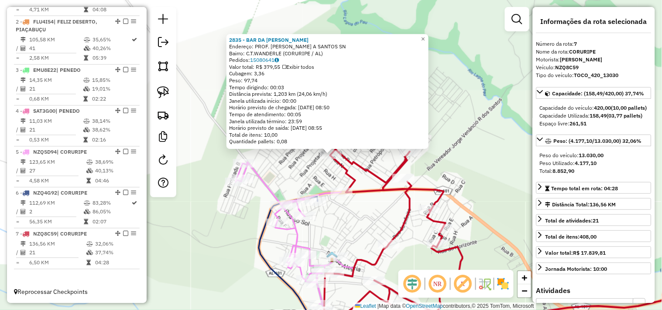
click at [310, 67] on span "Exibir todos" at bounding box center [298, 67] width 32 height 7
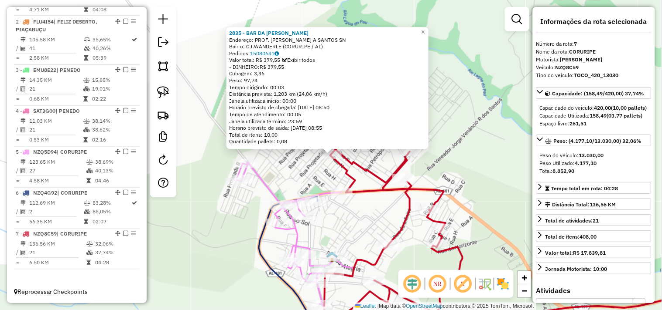
click at [378, 213] on div "2835 - BAR DA MARIA Endereço: PROF. NADIR F. A SANTOS SN Bairro: C.T.WANDERLE (…" at bounding box center [331, 155] width 662 height 310
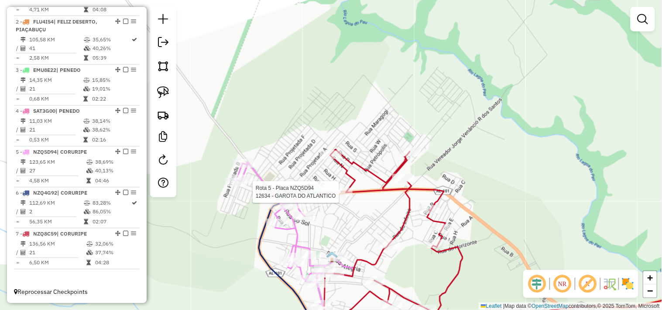
select select "**********"
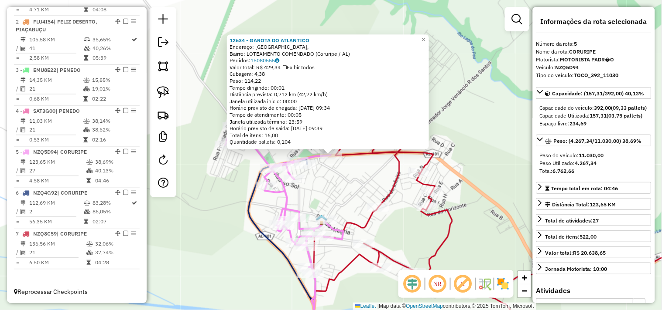
click at [359, 194] on div "12634 - GAROTA DO ATLANTICO Endereço: Alameda 101 Sul, Bairro: LOTEAMENTO COMEN…" at bounding box center [331, 155] width 662 height 310
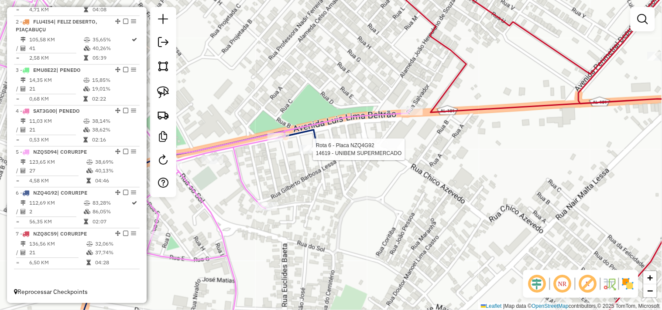
select select "**********"
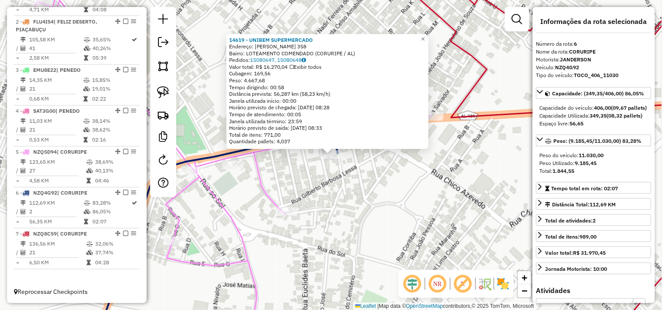
click at [323, 205] on div "14619 - UNIBEM SUPERMERCADO Endereço: LUIZ LIMA BELTRaO 358 Bairro: LOTEAMENTO …" at bounding box center [331, 155] width 662 height 310
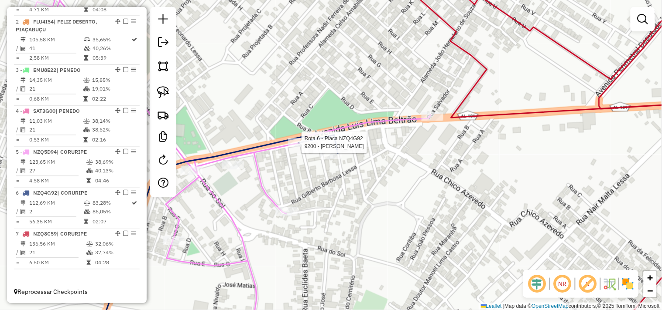
select select "**********"
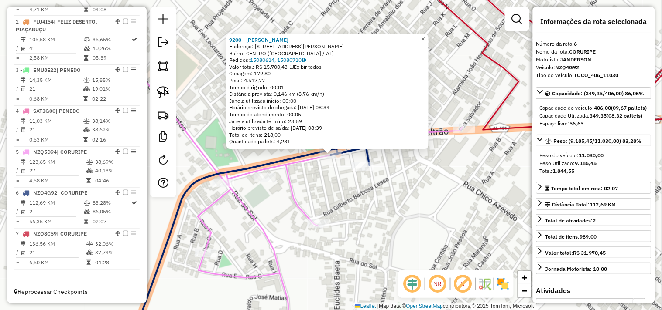
click at [307, 190] on div "9200 - JOSE JOAQUIM DA SILVA Endereço: Rua Raul de Castro Lessa, 46 Bairro: CEN…" at bounding box center [331, 155] width 662 height 310
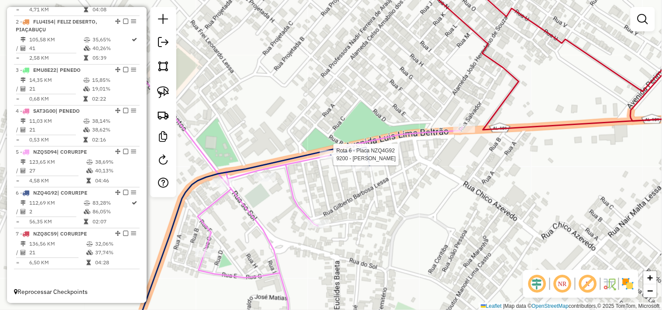
click at [328, 159] on div at bounding box center [331, 154] width 22 height 9
select select "**********"
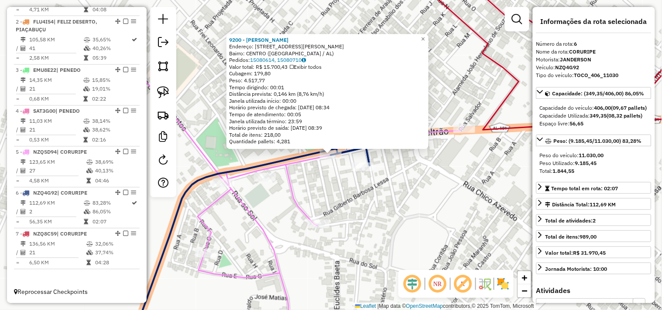
click at [319, 197] on div "9200 - JOSE JOAQUIM DA SILVA Endereço: Rua Raul de Castro Lessa, 46 Bairro: CEN…" at bounding box center [331, 155] width 662 height 310
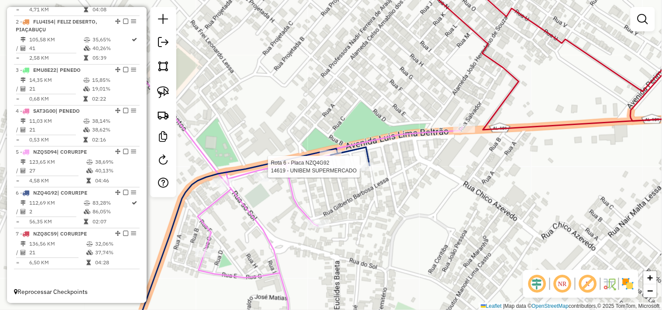
select select "**********"
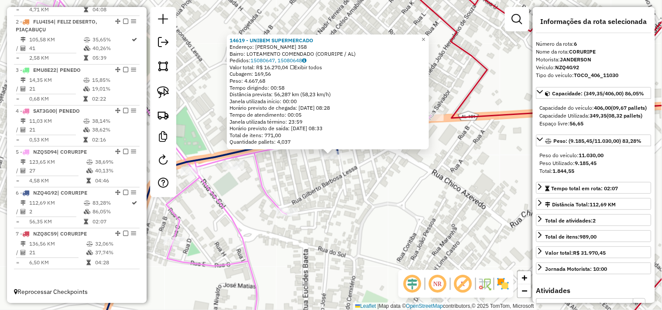
click at [302, 188] on div "14619 - UNIBEM SUPERMERCADO Endereço: LUIZ LIMA BELTRaO 358 Bairro: LOTEAMENTO …" at bounding box center [331, 155] width 662 height 310
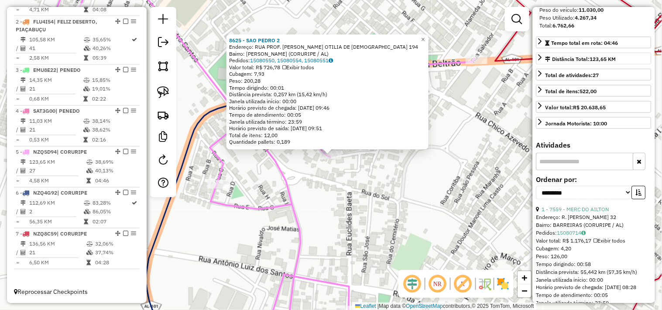
scroll to position [242, 0]
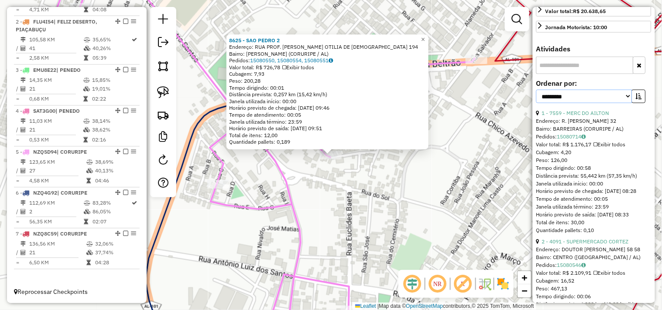
click at [568, 103] on select "**********" at bounding box center [584, 97] width 96 height 14
select select "*********"
click at [536, 103] on select "**********" at bounding box center [584, 97] width 96 height 14
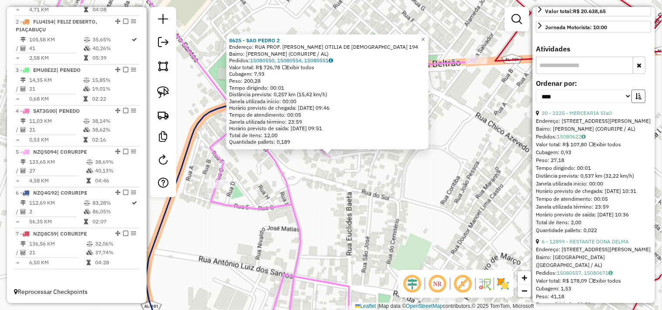
click at [636, 99] on icon "button" at bounding box center [638, 96] width 6 height 6
click at [447, 190] on div "8625 - SAO PEDRO 2 Endereço: RUA PROF. MARIA OTILIA DE JESU 194 Bairro: TERCIO …" at bounding box center [331, 155] width 662 height 310
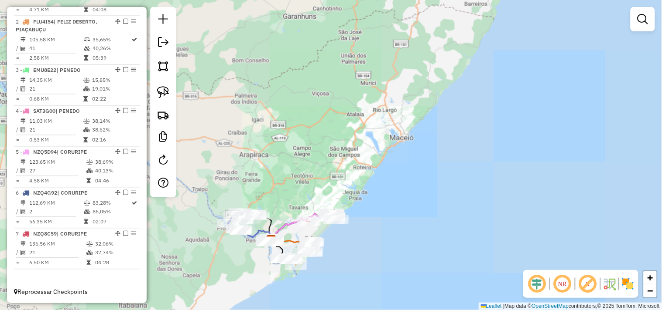
drag, startPoint x: 316, startPoint y: 145, endPoint x: 322, endPoint y: 140, distance: 7.8
click at [322, 140] on div "Janela de atendimento Grade de atendimento Capacidade Transportadoras Veículos …" at bounding box center [331, 155] width 662 height 310
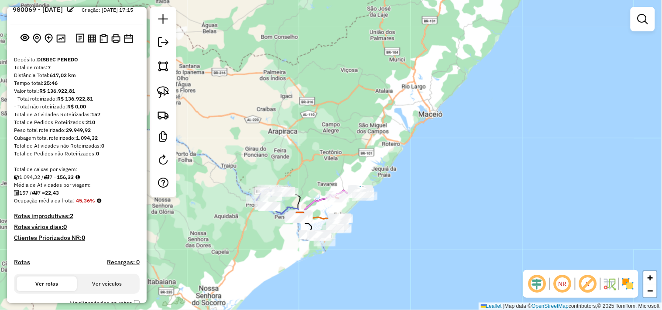
scroll to position [0, 0]
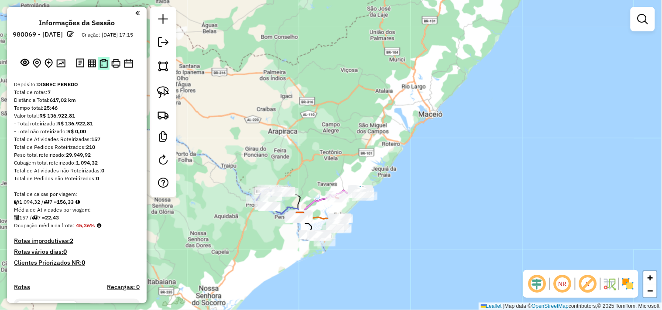
click at [103, 68] on img at bounding box center [103, 63] width 8 height 9
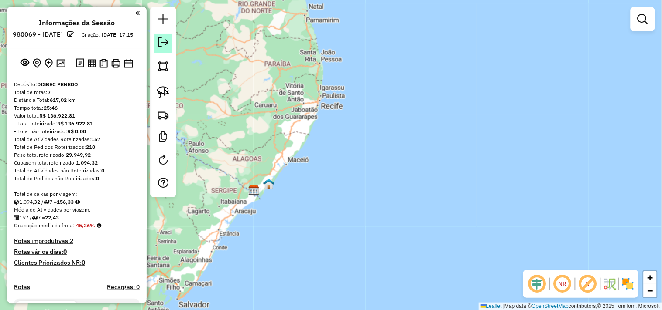
click at [166, 46] on em at bounding box center [163, 42] width 10 height 10
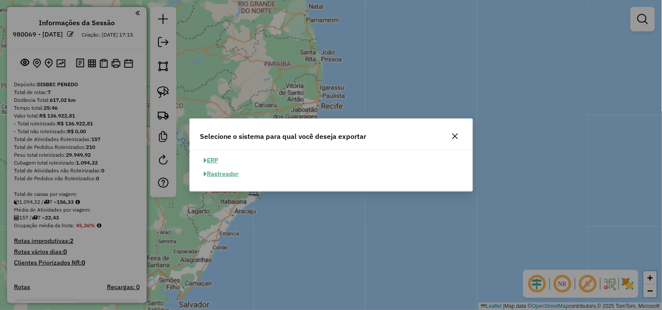
click at [215, 159] on button "ERP" at bounding box center [211, 161] width 22 height 14
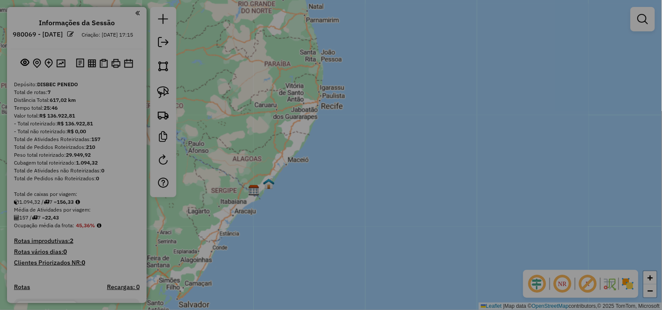
select select "**"
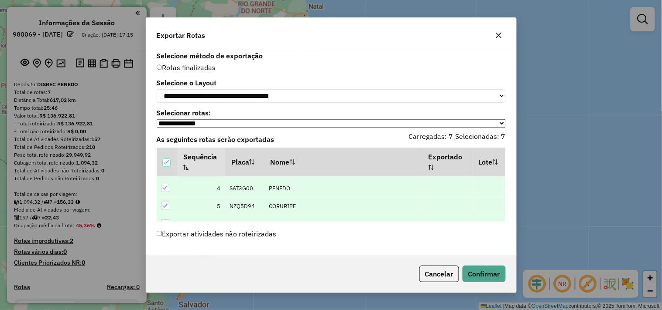
scroll to position [81, 0]
click at [490, 267] on button "Confirmar" at bounding box center [483, 274] width 43 height 17
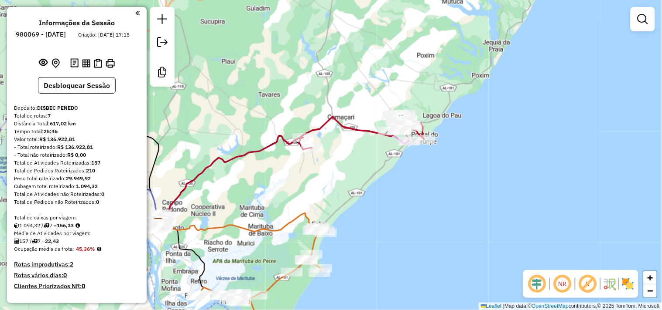
drag, startPoint x: 244, startPoint y: 186, endPoint x: 321, endPoint y: 162, distance: 80.8
click at [321, 162] on div "Janela de atendimento Grade de atendimento Capacidade Transportadoras Veículos …" at bounding box center [331, 155] width 662 height 310
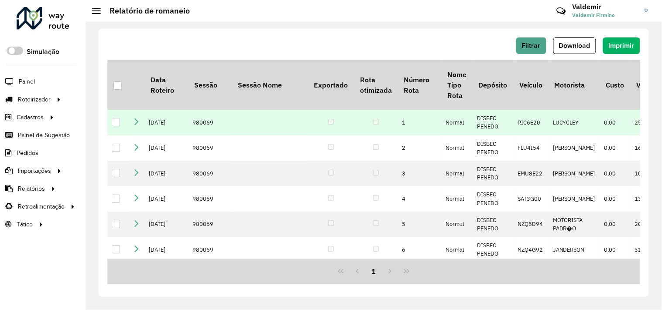
click at [134, 125] on icon at bounding box center [136, 121] width 7 height 7
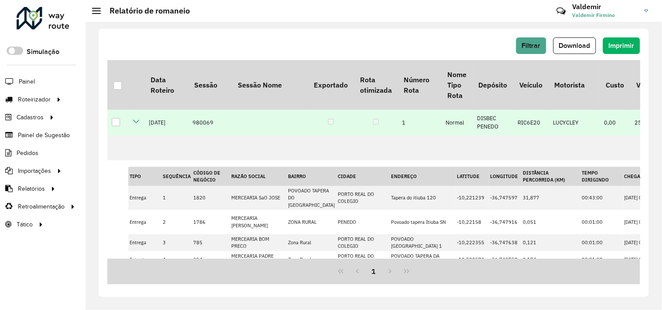
click at [137, 125] on icon at bounding box center [136, 121] width 7 height 7
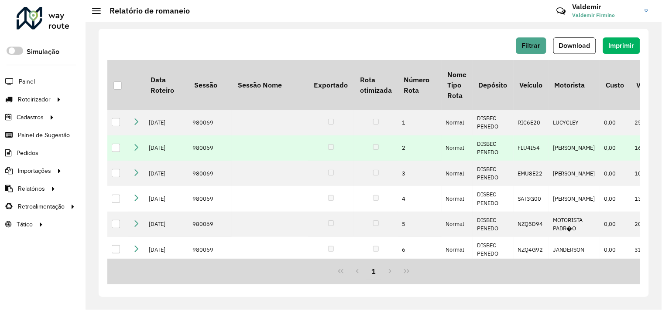
click at [133, 151] on icon at bounding box center [136, 147] width 7 height 7
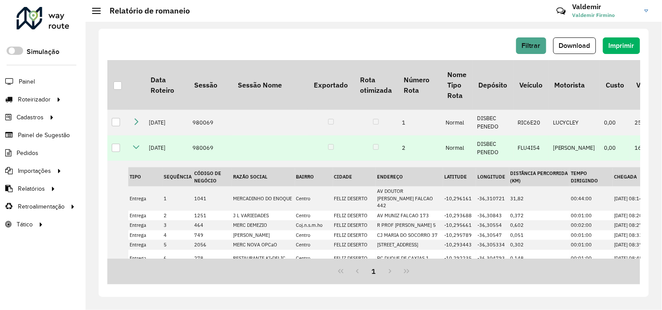
click at [136, 151] on icon at bounding box center [136, 147] width 7 height 7
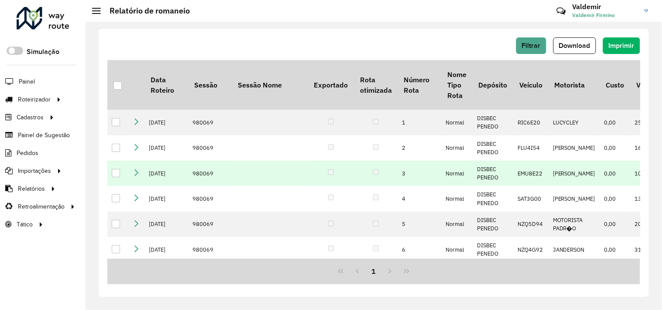
click at [136, 176] on icon at bounding box center [136, 172] width 7 height 7
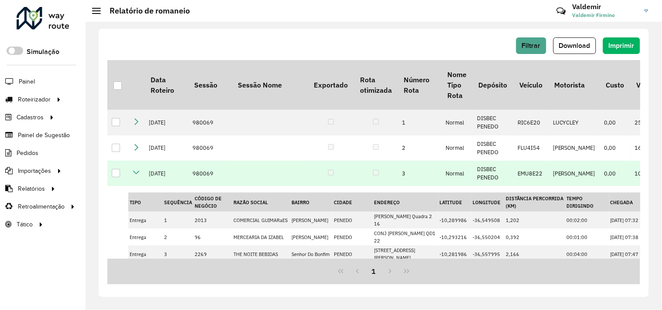
click at [136, 176] on icon at bounding box center [136, 172] width 7 height 7
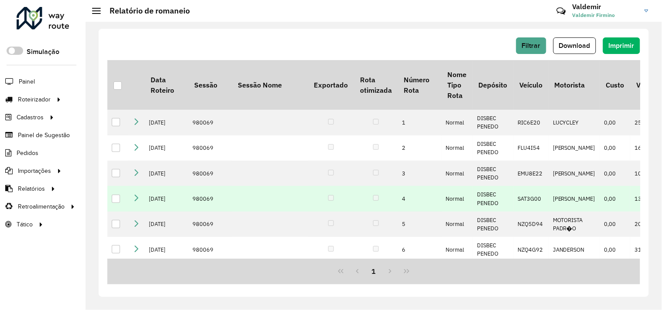
click at [136, 203] on link at bounding box center [136, 198] width 7 height 7
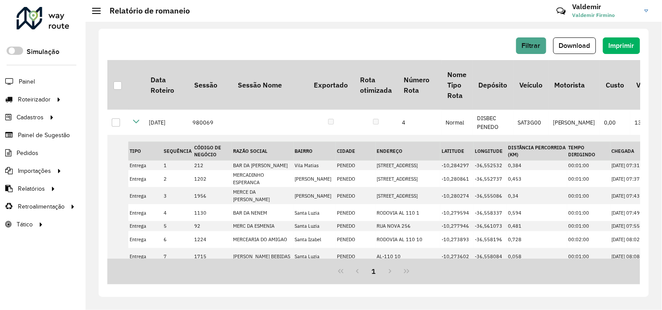
scroll to position [48, 0]
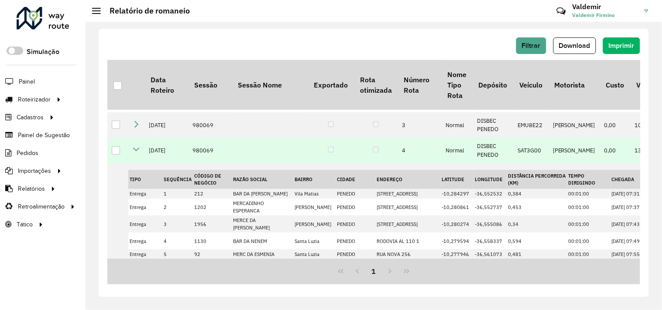
click at [134, 153] on icon at bounding box center [136, 149] width 7 height 7
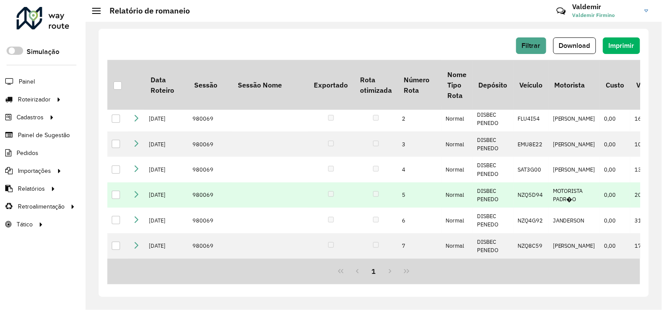
click at [136, 198] on icon at bounding box center [136, 194] width 7 height 7
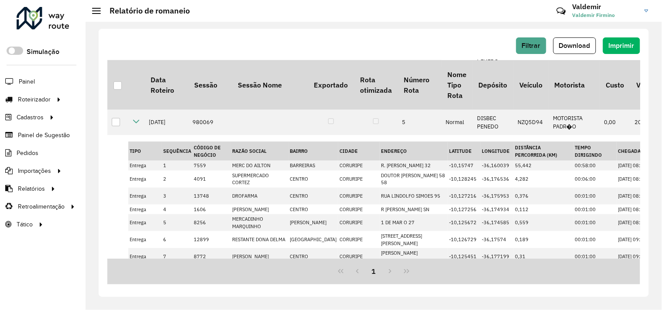
scroll to position [60, 0]
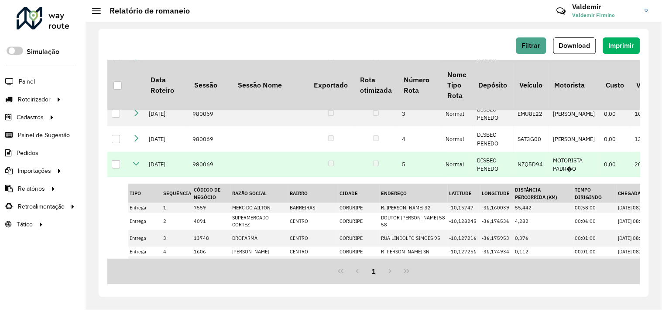
click at [137, 167] on icon at bounding box center [136, 163] width 7 height 7
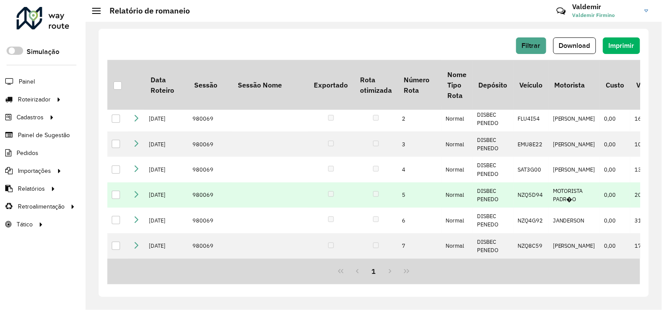
scroll to position [65, 0]
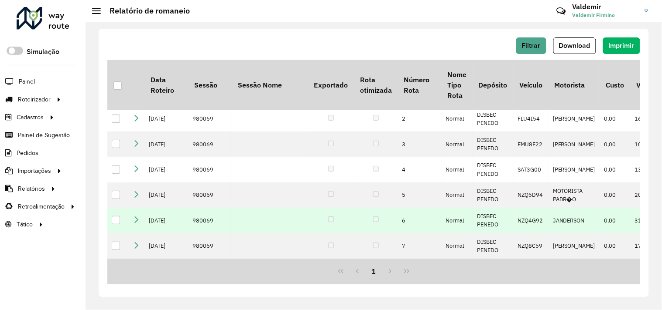
click at [133, 222] on td at bounding box center [136, 220] width 16 height 25
click at [135, 220] on icon at bounding box center [136, 219] width 7 height 7
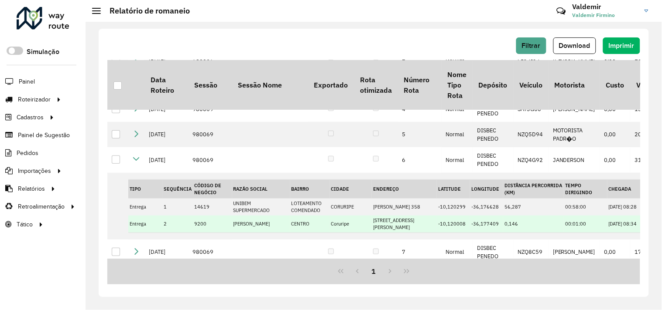
scroll to position [132, 0]
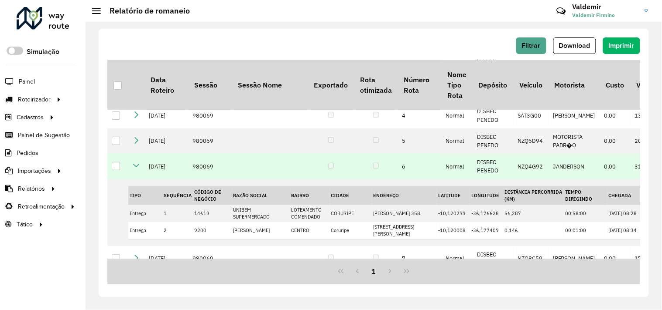
click at [133, 169] on icon at bounding box center [136, 165] width 7 height 7
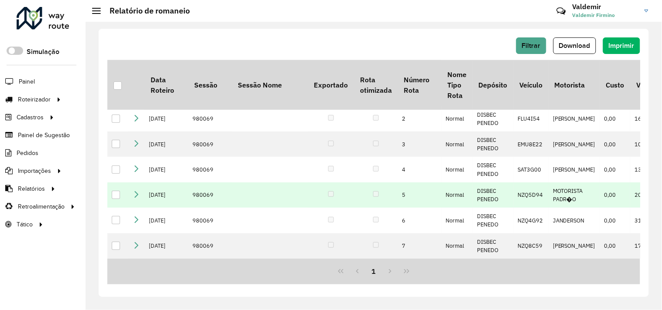
scroll to position [65, 0]
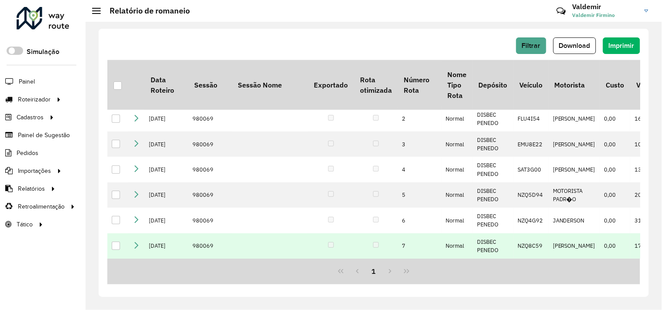
click at [141, 242] on td at bounding box center [136, 246] width 16 height 25
click at [136, 242] on icon at bounding box center [136, 245] width 7 height 7
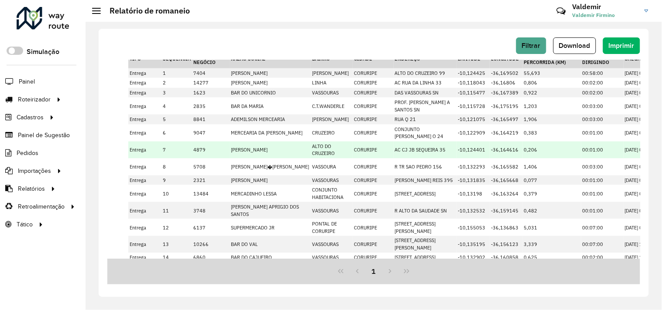
scroll to position [123, 0]
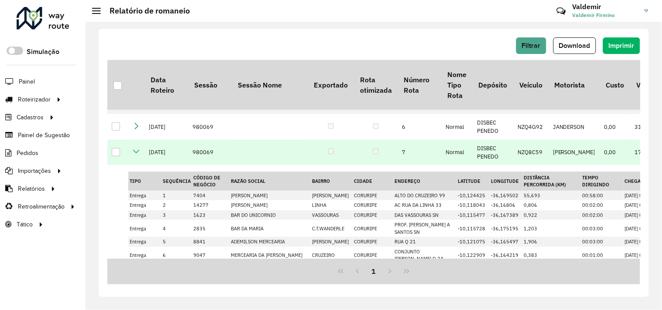
click at [136, 155] on icon at bounding box center [136, 151] width 7 height 7
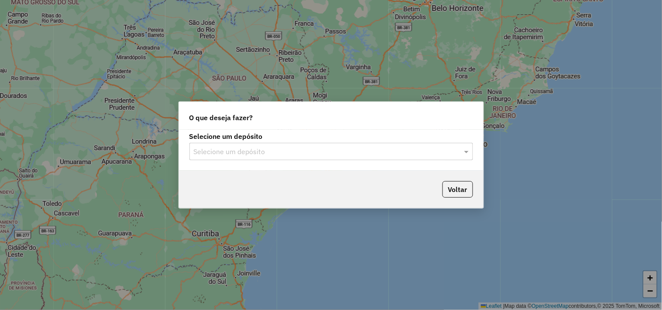
click at [265, 160] on div "Selecione um depósito Selecione um depósito" at bounding box center [331, 150] width 304 height 41
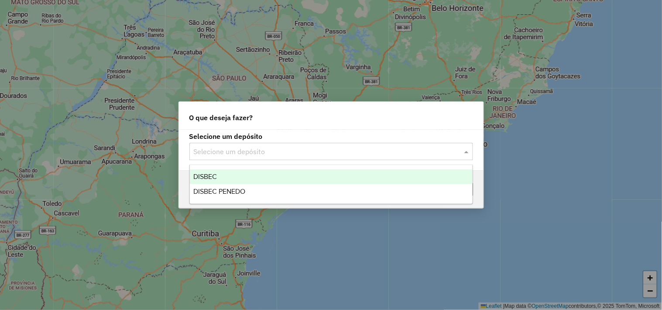
click at [265, 148] on input "text" at bounding box center [322, 152] width 257 height 10
click at [250, 177] on div "DISBEC" at bounding box center [331, 177] width 283 height 15
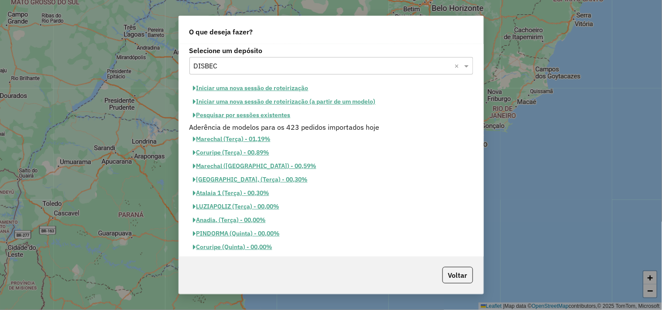
click at [264, 85] on button "Iniciar uma nova sessão de roteirização" at bounding box center [250, 89] width 123 height 14
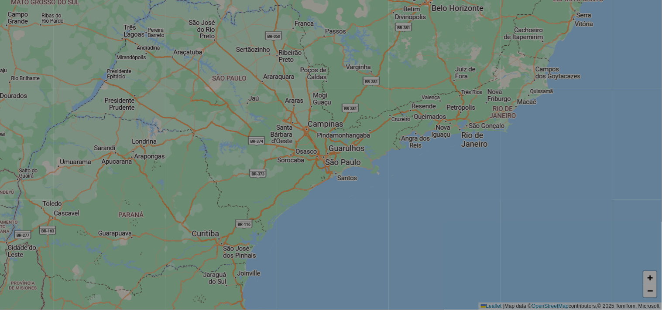
select select "*"
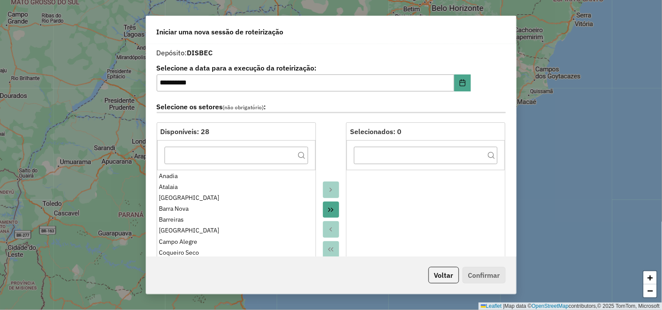
click at [331, 208] on icon "Move All to Target" at bounding box center [330, 210] width 5 height 4
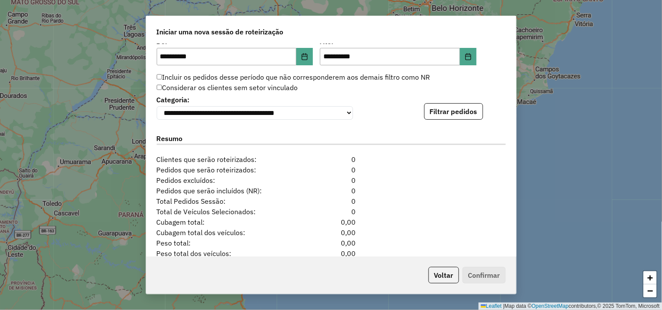
scroll to position [891, 0]
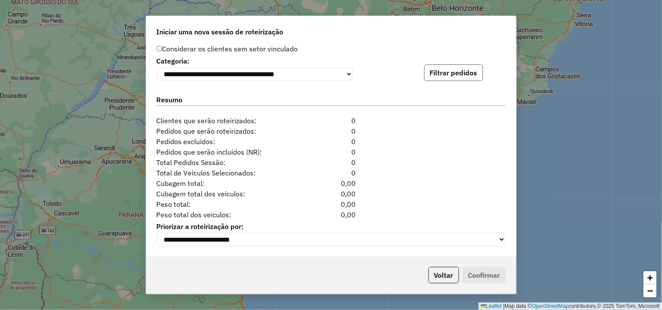
click at [456, 68] on button "Filtrar pedidos" at bounding box center [453, 73] width 59 height 17
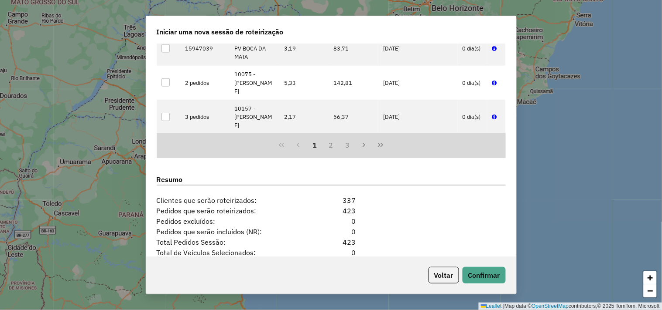
scroll to position [1071, 0]
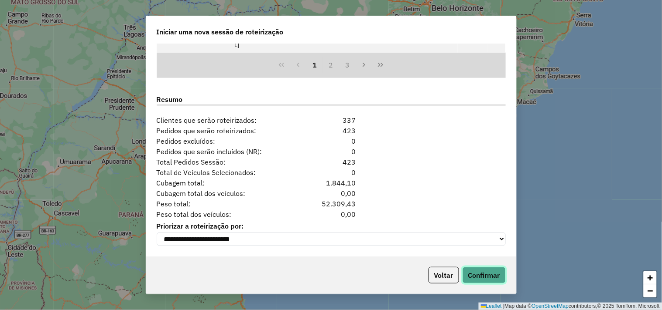
click at [468, 271] on button "Confirmar" at bounding box center [483, 275] width 43 height 17
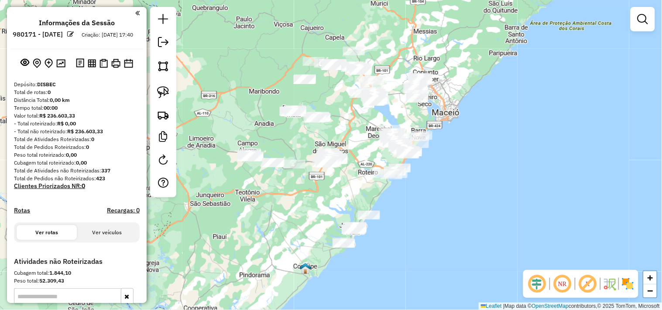
click at [366, 147] on div "Janela de atendimento Grade de atendimento Capacidade Transportadoras Veículos …" at bounding box center [331, 155] width 662 height 310
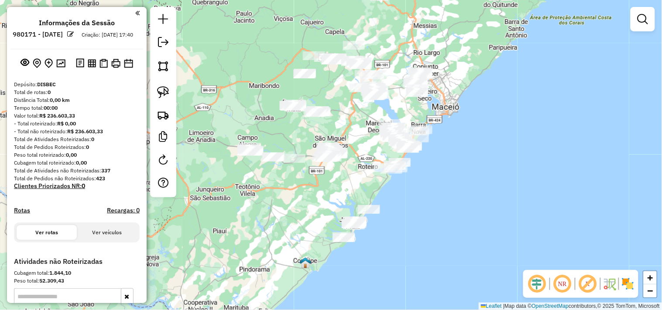
drag, startPoint x: 365, startPoint y: 147, endPoint x: 380, endPoint y: 101, distance: 48.1
click at [380, 101] on div "Janela de atendimento Grade de atendimento Capacidade Transportadoras Veículos …" at bounding box center [331, 155] width 662 height 310
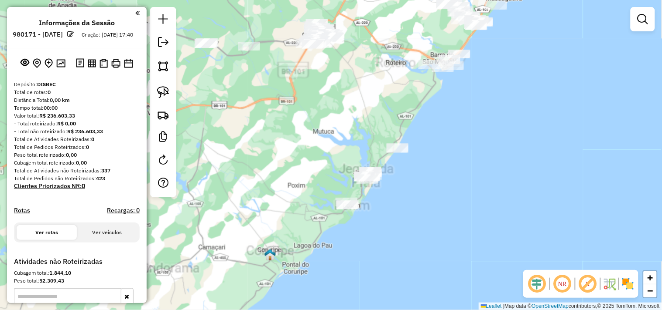
drag, startPoint x: 398, startPoint y: 172, endPoint x: 413, endPoint y: 150, distance: 27.3
click at [413, 150] on div "Janela de atendimento Grade de atendimento Capacidade Transportadoras Veículos …" at bounding box center [331, 155] width 662 height 310
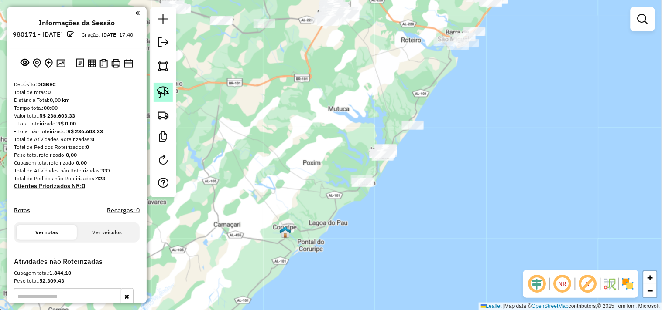
click at [170, 93] on link at bounding box center [162, 92] width 19 height 19
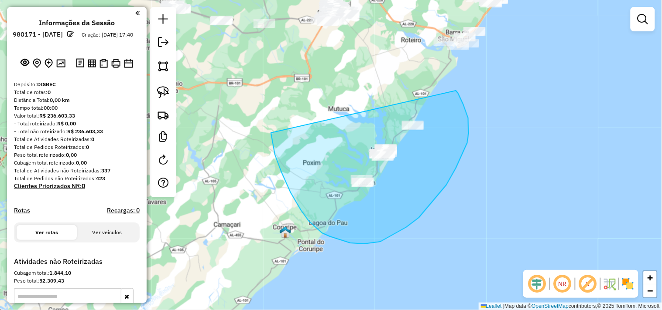
drag, startPoint x: 279, startPoint y: 167, endPoint x: 456, endPoint y: 91, distance: 192.2
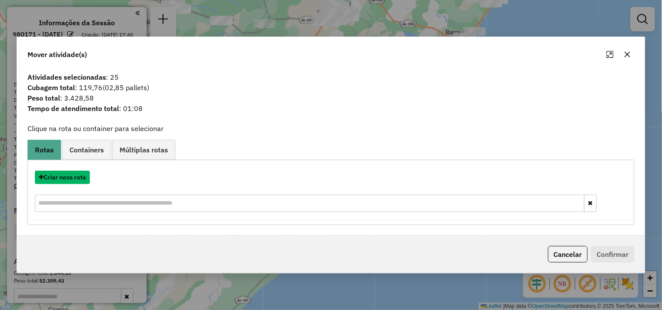
click at [84, 181] on button "Criar nova rota" at bounding box center [62, 178] width 55 height 14
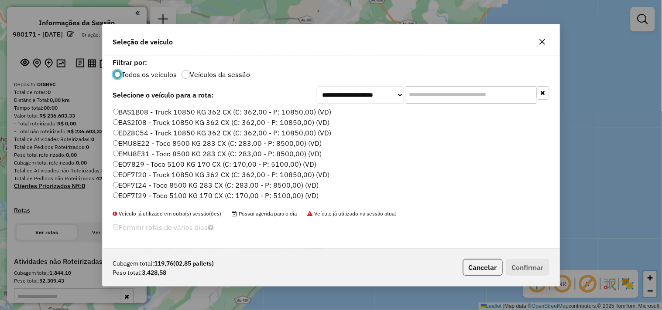
scroll to position [5, 2]
click at [441, 93] on input "text" at bounding box center [471, 94] width 131 height 17
type input "***"
click at [160, 150] on label "EOF7I95 - Toco 5100 KG 170 CX (C: 170,00 - P: 5100,00) (VD)" at bounding box center [216, 154] width 206 height 10
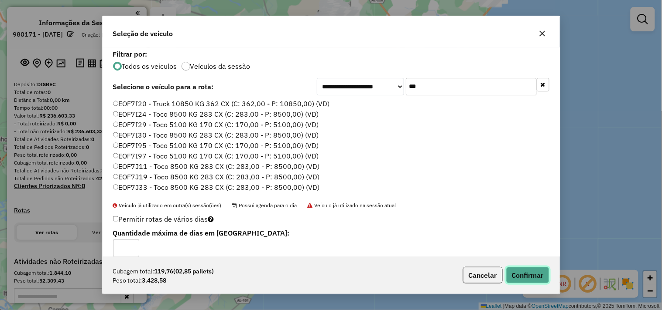
click at [526, 271] on button "Confirmar" at bounding box center [527, 275] width 43 height 17
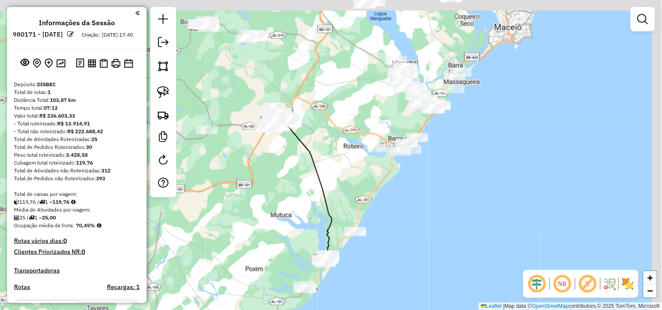
drag, startPoint x: 420, startPoint y: 84, endPoint x: 363, endPoint y: 190, distance: 121.0
click at [363, 190] on div "Janela de atendimento Grade de atendimento Capacidade Transportadoras Veículos …" at bounding box center [331, 155] width 662 height 310
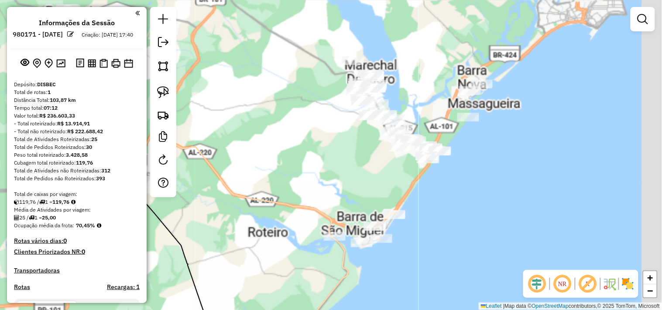
drag, startPoint x: 409, startPoint y: 117, endPoint x: 372, endPoint y: 173, distance: 67.2
click at [372, 171] on div "Janela de atendimento Grade de atendimento Capacidade Transportadoras Veículos …" at bounding box center [331, 155] width 662 height 310
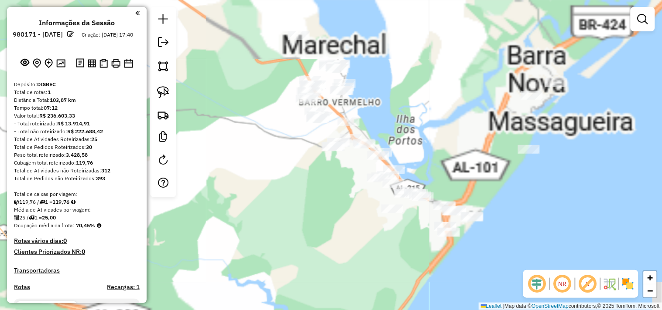
drag, startPoint x: 373, startPoint y: 153, endPoint x: 341, endPoint y: 189, distance: 48.8
click at [341, 189] on div "Janela de atendimento Grade de atendimento Capacidade Transportadoras Veículos …" at bounding box center [331, 155] width 662 height 310
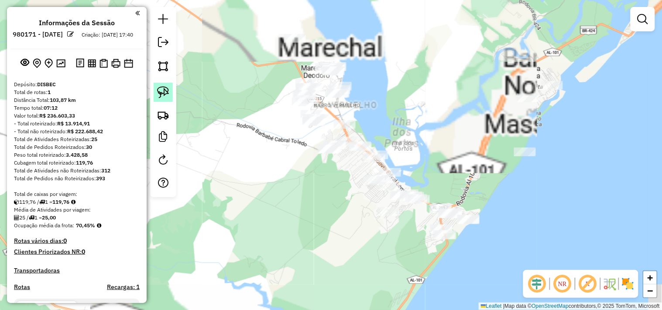
click at [155, 92] on link at bounding box center [162, 92] width 19 height 19
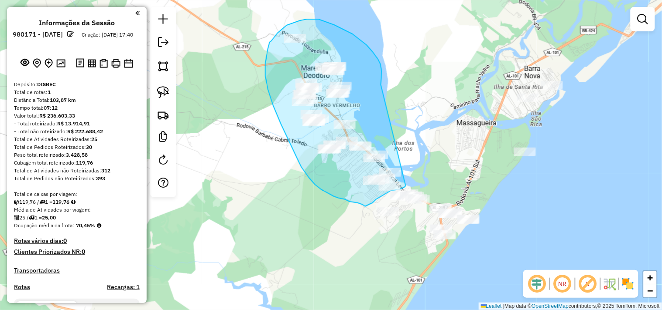
drag, startPoint x: 373, startPoint y: 52, endPoint x: 417, endPoint y: 168, distance: 123.8
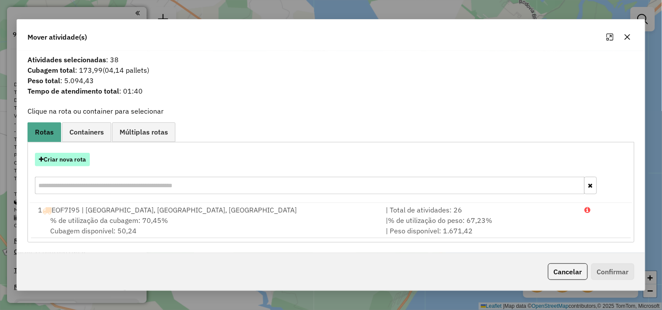
click at [82, 156] on button "Criar nova rota" at bounding box center [62, 160] width 55 height 14
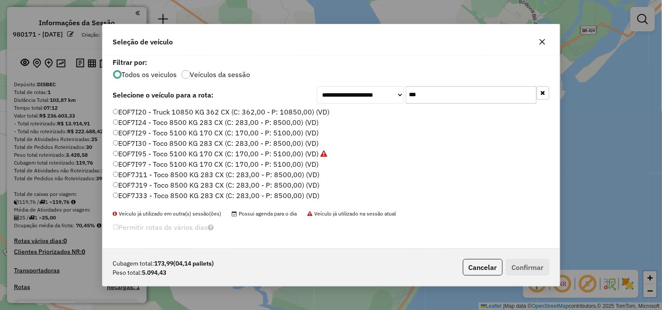
click at [466, 98] on input "***" at bounding box center [471, 94] width 131 height 17
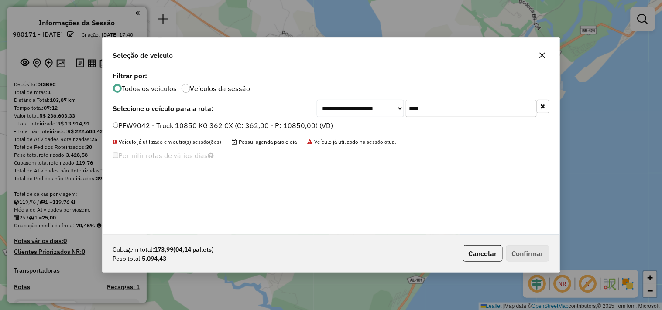
type input "****"
click at [268, 125] on label "PFW9042 - Truck 10850 KG 362 CX (C: 362,00 - P: 10850,00) (VD)" at bounding box center [223, 125] width 220 height 10
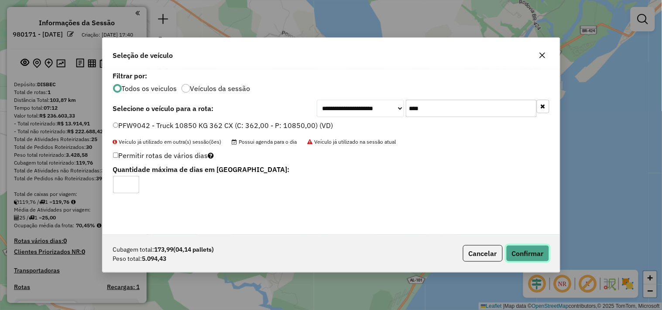
drag, startPoint x: 515, startPoint y: 246, endPoint x: 495, endPoint y: 249, distance: 20.3
click at [515, 246] on button "Confirmar" at bounding box center [527, 254] width 43 height 17
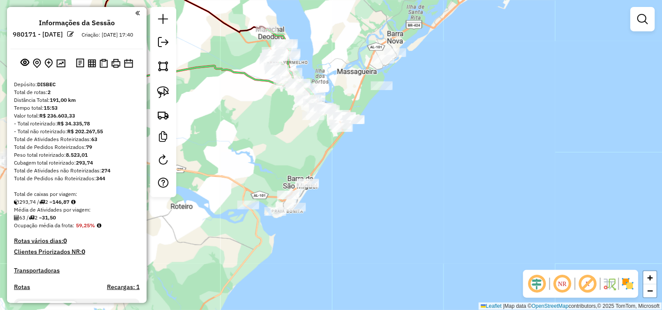
drag, startPoint x: 324, startPoint y: 220, endPoint x: 338, endPoint y: 177, distance: 45.4
click at [338, 177] on div "Janela de atendimento Grade de atendimento Capacidade Transportadoras Veículos …" at bounding box center [331, 155] width 662 height 310
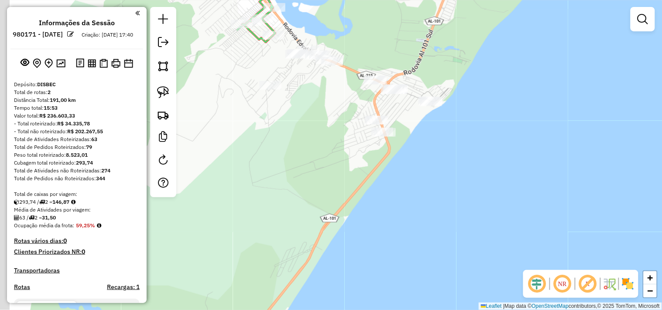
drag, startPoint x: 315, startPoint y: 144, endPoint x: 345, endPoint y: 182, distance: 48.2
click at [345, 182] on div "Janela de atendimento Grade de atendimento Capacidade Transportadoras Veículos …" at bounding box center [331, 155] width 662 height 310
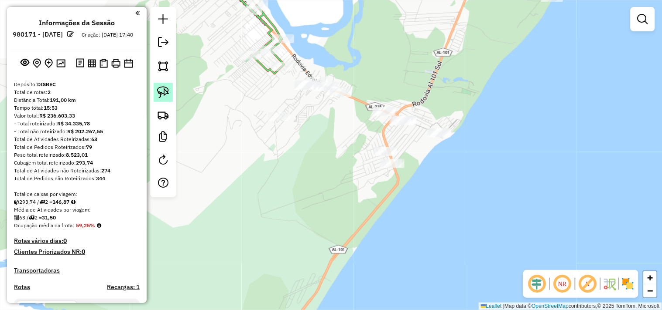
click at [163, 92] on img at bounding box center [163, 92] width 12 height 12
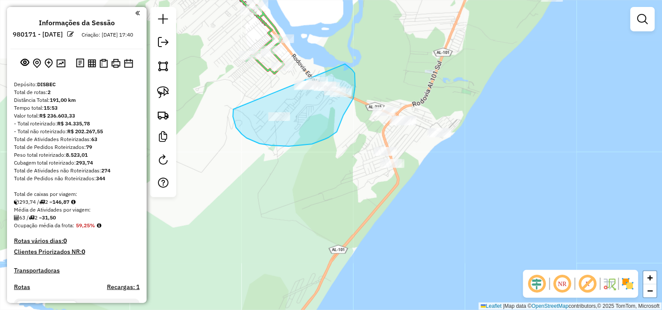
drag, startPoint x: 266, startPoint y: 145, endPoint x: 337, endPoint y: 60, distance: 110.9
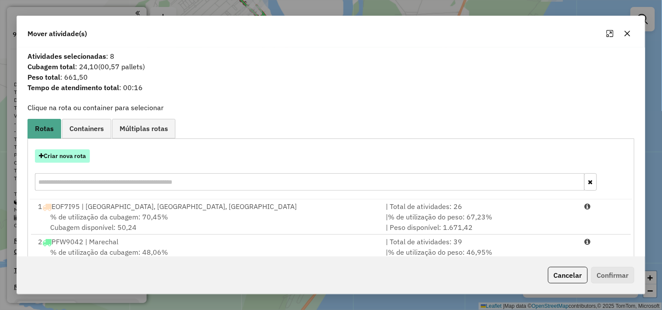
click at [81, 155] on button "Criar nova rota" at bounding box center [62, 157] width 55 height 14
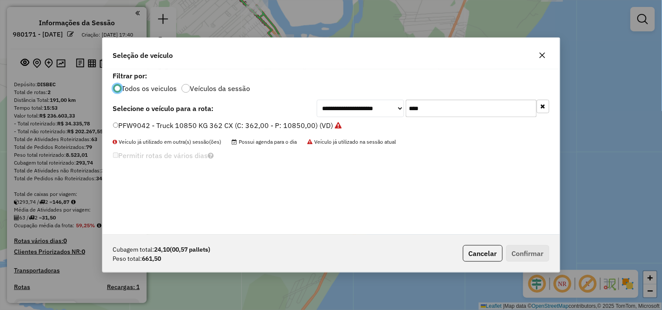
click at [452, 106] on input "****" at bounding box center [471, 108] width 131 height 17
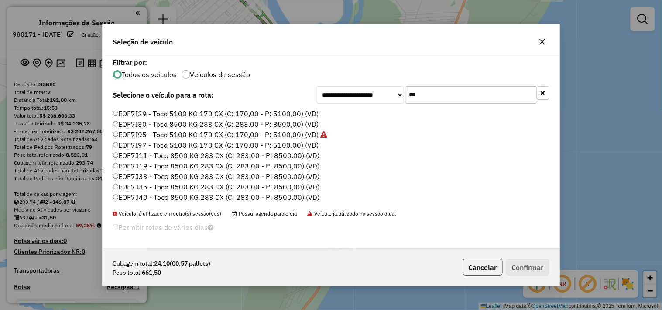
scroll to position [0, 0]
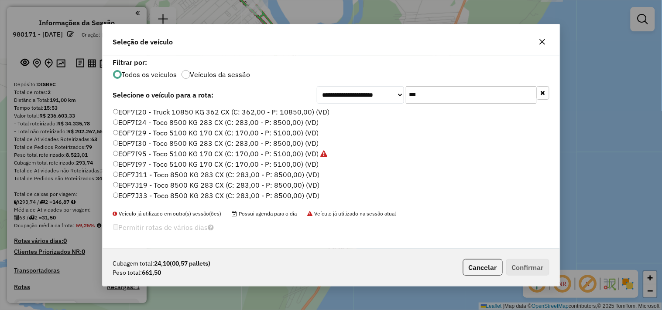
type input "***"
click at [145, 134] on label "EOF7I29 - Toco 5100 KG 170 CX (C: 170,00 - P: 5100,00) (VD)" at bounding box center [216, 133] width 206 height 10
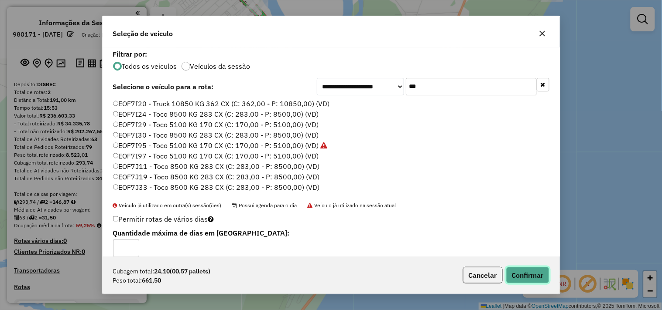
click at [530, 272] on button "Confirmar" at bounding box center [527, 275] width 43 height 17
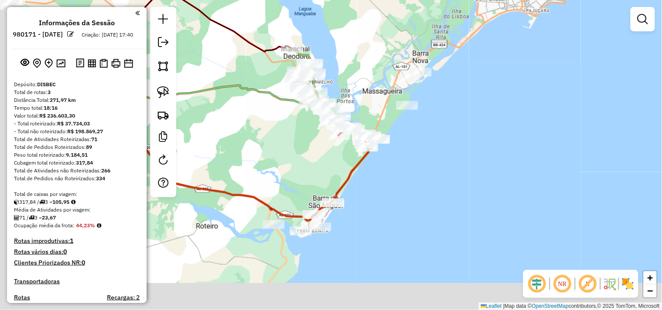
drag, startPoint x: 370, startPoint y: 194, endPoint x: 372, endPoint y: 189, distance: 4.7
click at [372, 190] on div "Janela de atendimento Grade de atendimento Capacidade Transportadoras Veículos …" at bounding box center [331, 155] width 662 height 310
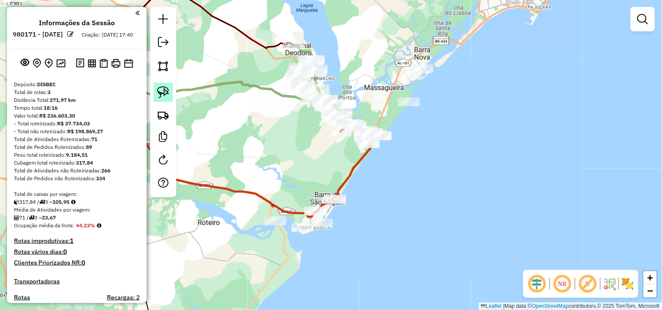
click at [169, 90] on link at bounding box center [162, 92] width 19 height 19
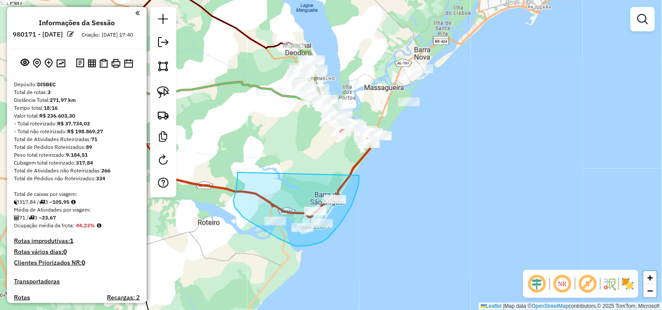
drag, startPoint x: 233, startPoint y: 201, endPoint x: 359, endPoint y: 176, distance: 128.0
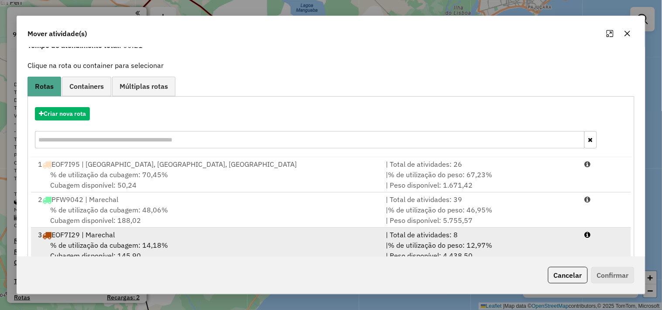
scroll to position [63, 0]
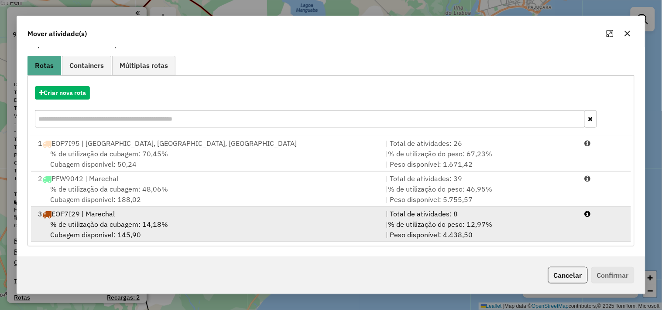
click at [145, 230] on div "% de utilização da cubagem: 14,18% Cubagem disponível: 145,90" at bounding box center [207, 229] width 348 height 21
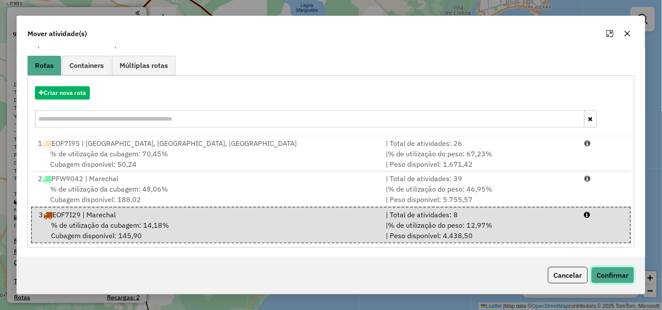
click at [611, 275] on button "Confirmar" at bounding box center [612, 275] width 43 height 17
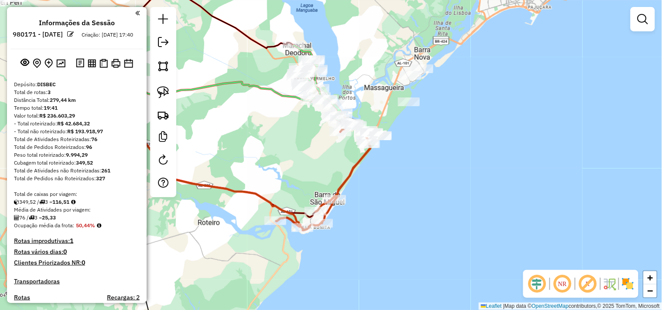
scroll to position [0, 0]
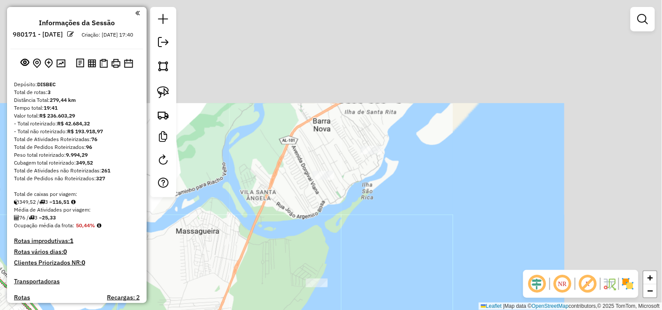
drag, startPoint x: 457, startPoint y: 75, endPoint x: 347, endPoint y: 168, distance: 144.1
click at [348, 170] on div "Janela de atendimento Grade de atendimento Capacidade Transportadoras Veículos …" at bounding box center [331, 155] width 662 height 310
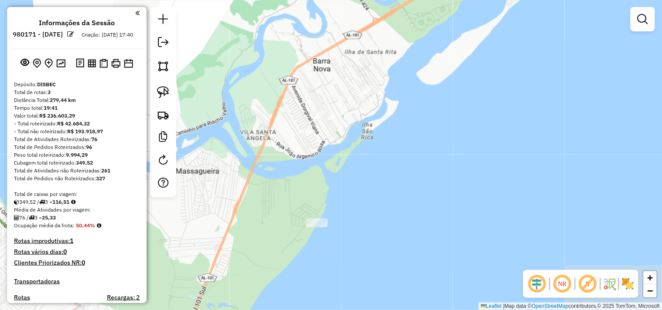
click at [153, 98] on div at bounding box center [163, 102] width 26 height 191
click at [184, 97] on div "Janela de atendimento Grade de atendimento Capacidade Transportadoras Veículos …" at bounding box center [331, 155] width 662 height 310
click at [174, 97] on div at bounding box center [163, 102] width 26 height 191
click at [169, 96] on link at bounding box center [162, 92] width 19 height 19
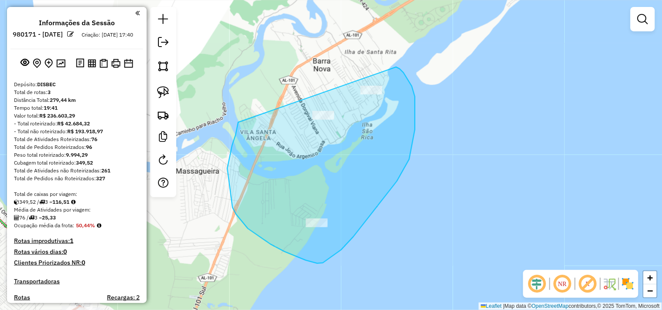
drag, startPoint x: 238, startPoint y: 124, endPoint x: 396, endPoint y: 67, distance: 167.7
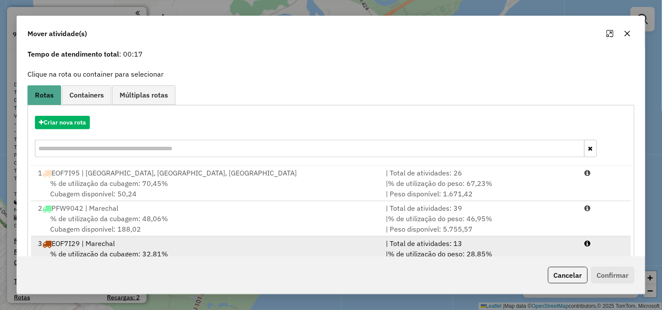
scroll to position [63, 0]
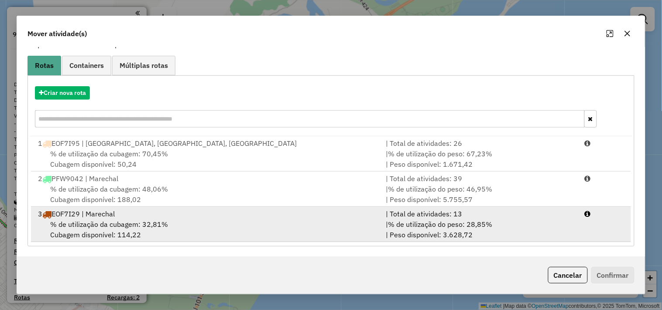
click at [155, 228] on span "% de utilização da cubagem: 32,81%" at bounding box center [109, 224] width 118 height 9
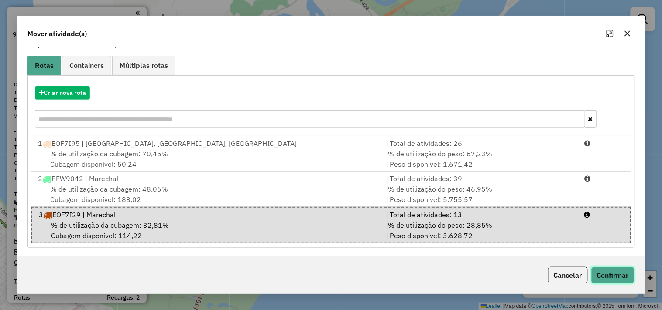
click at [597, 278] on button "Confirmar" at bounding box center [612, 275] width 43 height 17
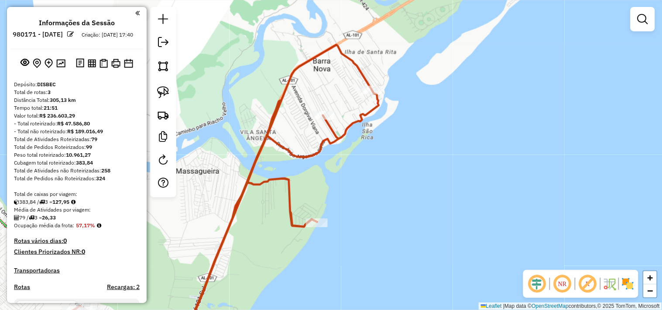
scroll to position [0, 0]
drag, startPoint x: 343, startPoint y: 183, endPoint x: 477, endPoint y: 45, distance: 193.0
click at [476, 46] on div "Janela de atendimento Grade de atendimento Capacidade Transportadoras Veículos …" at bounding box center [331, 155] width 662 height 310
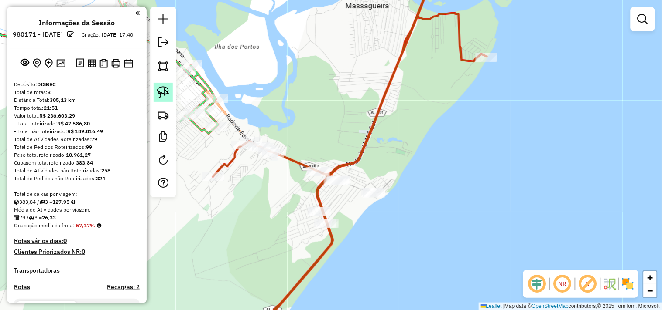
click at [165, 95] on img at bounding box center [163, 92] width 12 height 12
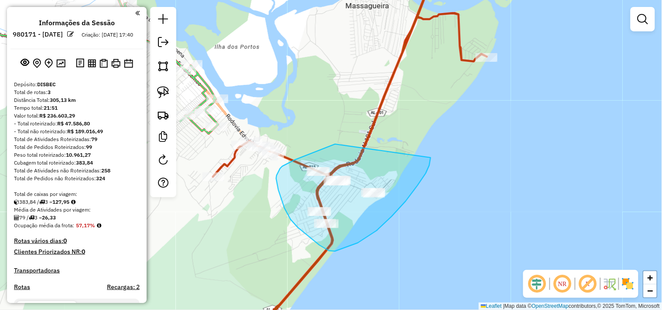
drag, startPoint x: 333, startPoint y: 145, endPoint x: 430, endPoint y: 157, distance: 98.5
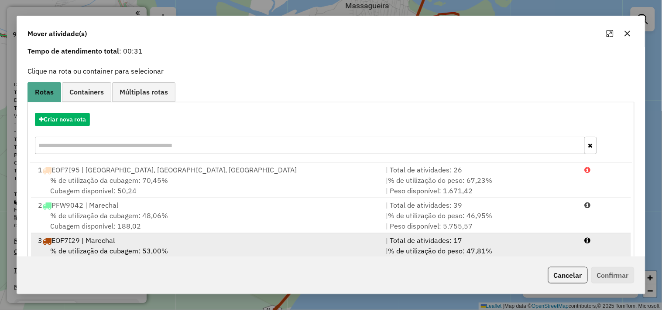
scroll to position [63, 0]
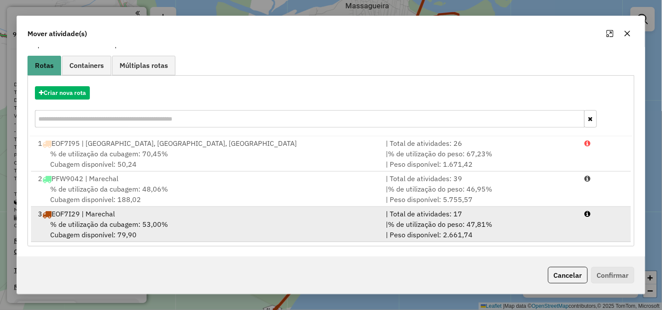
click at [116, 216] on div "3 EOF7I29 | Marechal" at bounding box center [207, 214] width 348 height 10
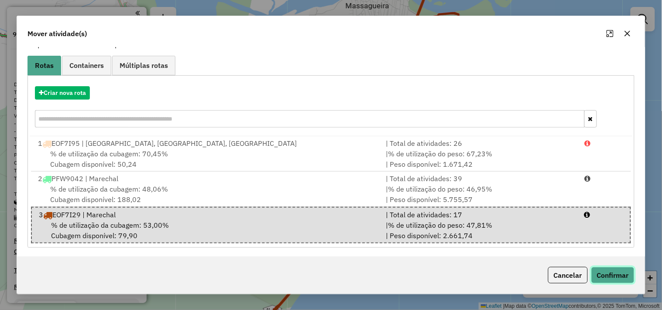
click at [598, 275] on button "Confirmar" at bounding box center [612, 275] width 43 height 17
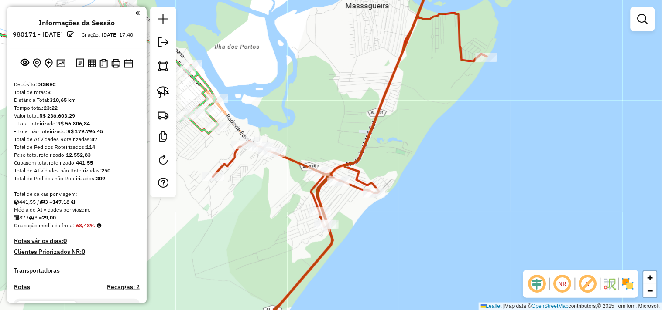
scroll to position [0, 0]
click at [334, 187] on div at bounding box center [338, 182] width 22 height 9
select select "**********"
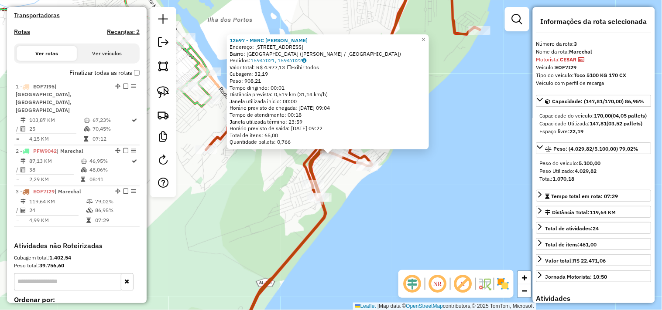
scroll to position [343, 0]
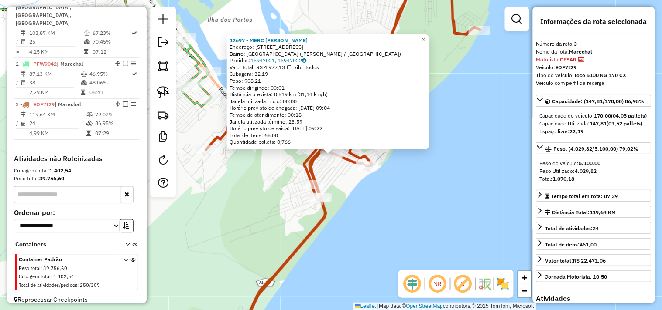
click at [389, 246] on div "12697 - MERC MARIA ROSANGELA Endereço: AVENIDA CARAVELAS 118 Bairro: PRAIA DO F…" at bounding box center [331, 155] width 662 height 310
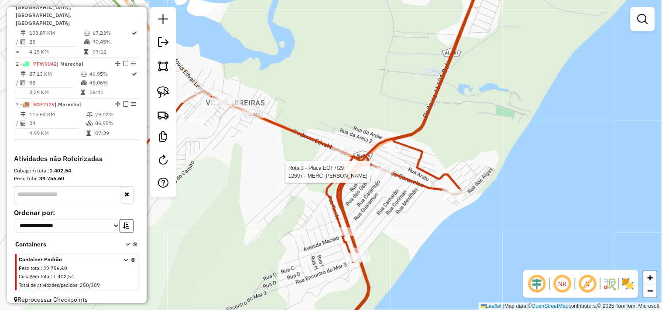
select select "**********"
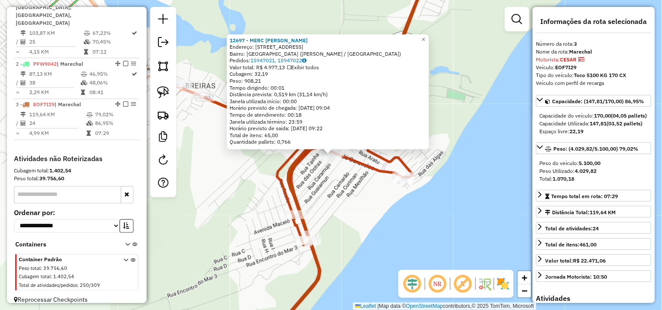
click at [352, 207] on div "12697 - MERC MARIA ROSANGELA Endereço: AVENIDA CARAVELAS 118 Bairro: PRAIA DO F…" at bounding box center [331, 155] width 662 height 310
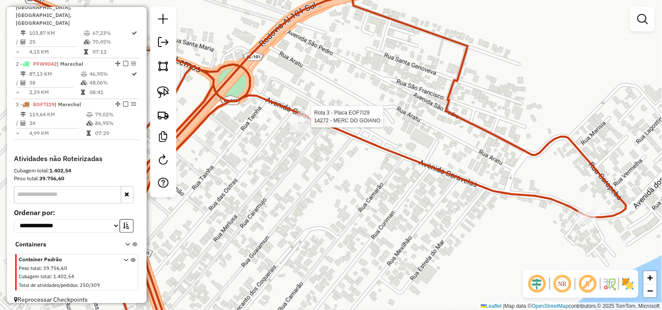
select select "**********"
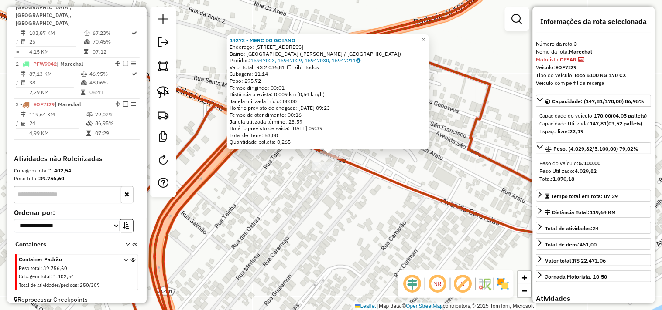
click at [320, 211] on div "14272 - MERC DO GOIANO Endereço: AVENIDA CARAVELAS 82 Bairro: PRAIA DO FRANCES …" at bounding box center [331, 155] width 662 height 310
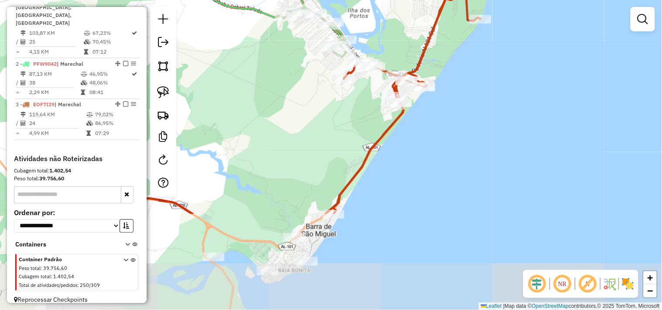
drag, startPoint x: 382, startPoint y: 215, endPoint x: 448, endPoint y: 122, distance: 113.8
click at [448, 122] on div "Janela de atendimento Grade de atendimento Capacidade Transportadoras Veículos …" at bounding box center [331, 155] width 662 height 310
click at [447, 126] on div "Janela de atendimento Grade de atendimento Capacidade Transportadoras Veículos …" at bounding box center [331, 155] width 662 height 310
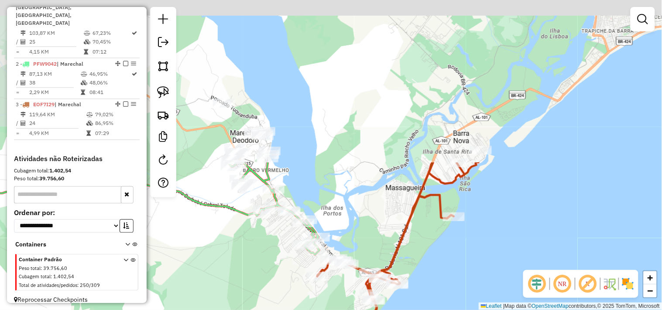
drag, startPoint x: 386, startPoint y: 42, endPoint x: 361, endPoint y: 236, distance: 195.2
click at [361, 236] on div "Janela de atendimento Grade de atendimento Capacidade Transportadoras Veículos …" at bounding box center [331, 155] width 662 height 310
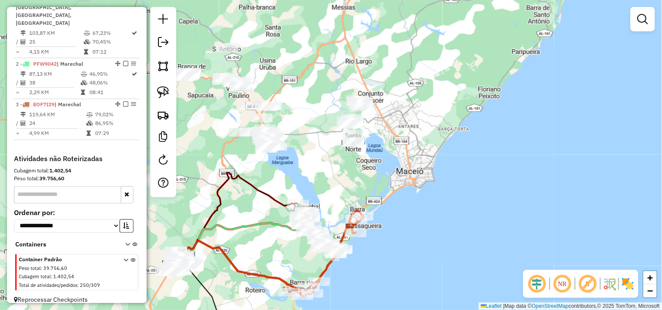
drag, startPoint x: 344, startPoint y: 156, endPoint x: 339, endPoint y: 160, distance: 6.2
click at [341, 160] on div "Janela de atendimento Grade de atendimento Capacidade Transportadoras Veículos …" at bounding box center [331, 155] width 662 height 310
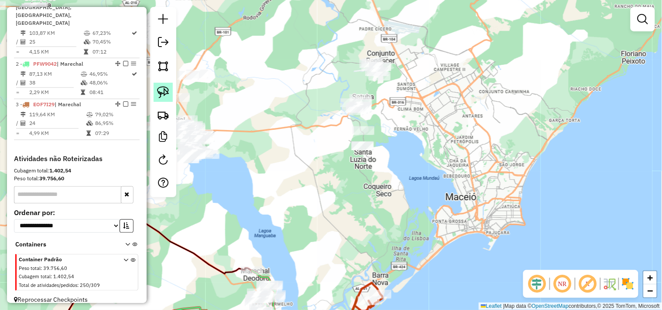
click at [162, 85] on link at bounding box center [162, 92] width 19 height 19
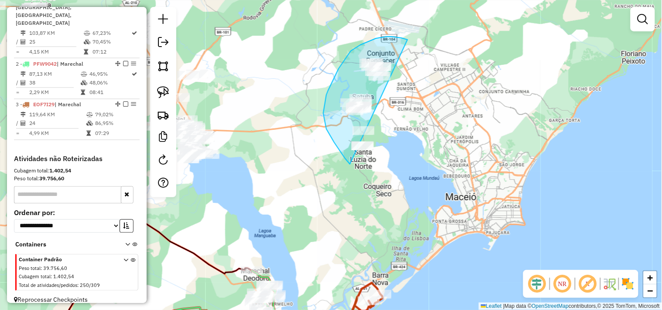
drag, startPoint x: 386, startPoint y: 37, endPoint x: 445, endPoint y: 150, distance: 127.9
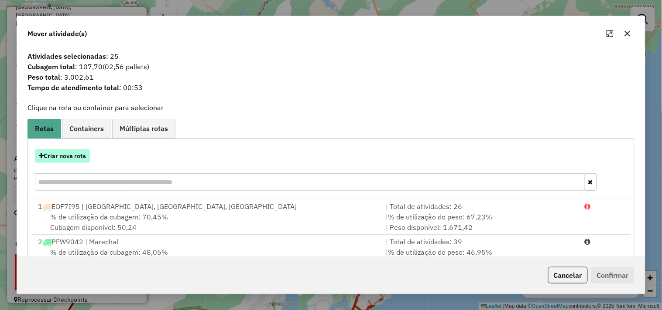
click at [82, 158] on button "Criar nova rota" at bounding box center [62, 157] width 55 height 14
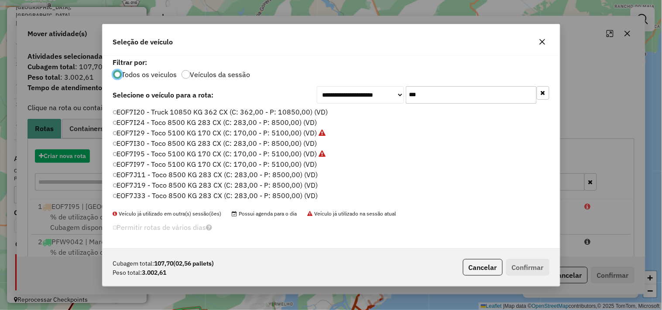
scroll to position [5, 2]
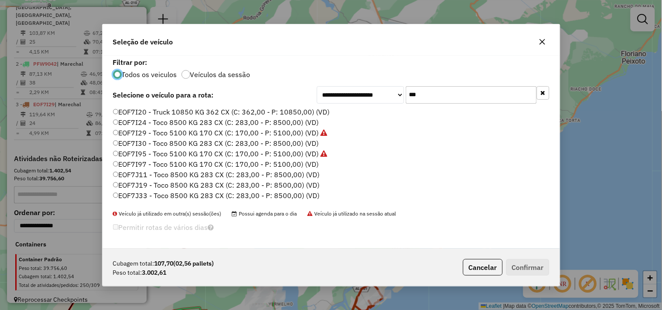
click at [442, 95] on input "***" at bounding box center [471, 94] width 131 height 17
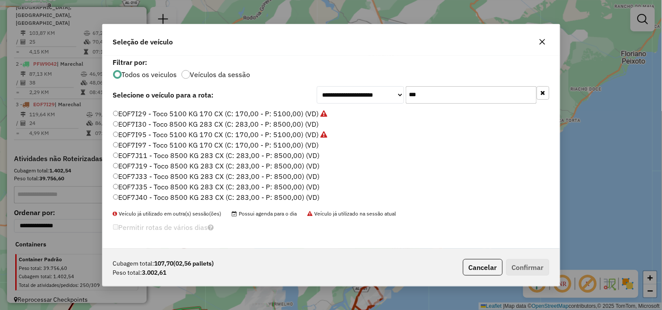
click at [141, 164] on label "EOF7J19 - Toco 8500 KG 283 CX (C: 283,00 - P: 8500,00) (VD)" at bounding box center [216, 166] width 207 height 10
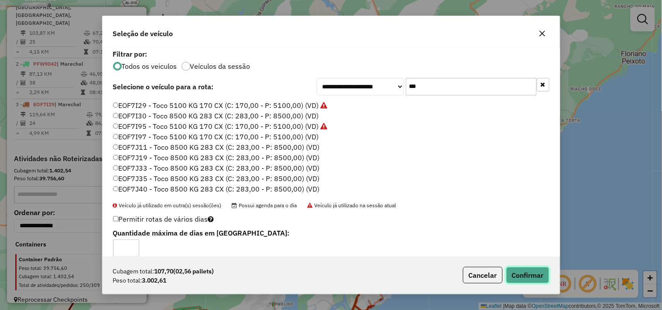
click at [518, 276] on button "Confirmar" at bounding box center [527, 275] width 43 height 17
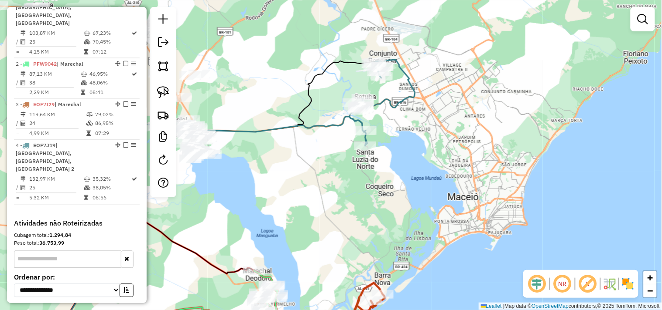
drag, startPoint x: 249, startPoint y: 180, endPoint x: 361, endPoint y: 180, distance: 111.2
click at [358, 180] on div "Janela de atendimento Grade de atendimento Capacidade Transportadoras Veículos …" at bounding box center [331, 155] width 662 height 310
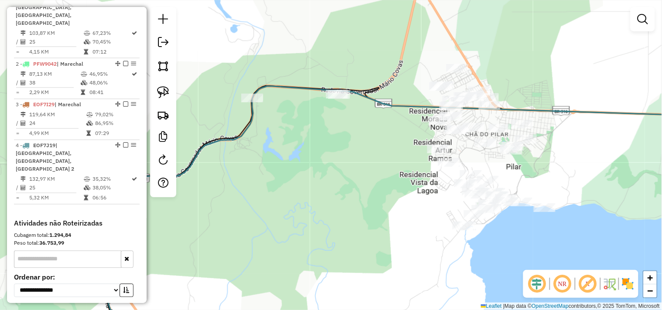
drag, startPoint x: 334, startPoint y: 200, endPoint x: 388, endPoint y: 215, distance: 55.8
click at [388, 215] on div "Janela de atendimento Grade de atendimento Capacidade Transportadoras Veículos …" at bounding box center [331, 155] width 662 height 310
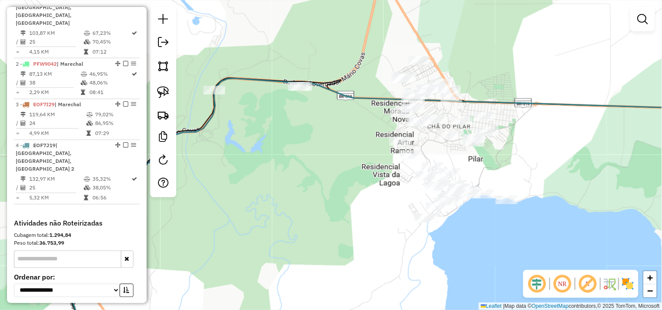
drag, startPoint x: 351, startPoint y: 165, endPoint x: 327, endPoint y: 159, distance: 25.1
click at [327, 159] on div "Janela de atendimento Grade de atendimento Capacidade Transportadoras Veículos …" at bounding box center [331, 155] width 662 height 310
click at [167, 93] on img at bounding box center [163, 92] width 12 height 12
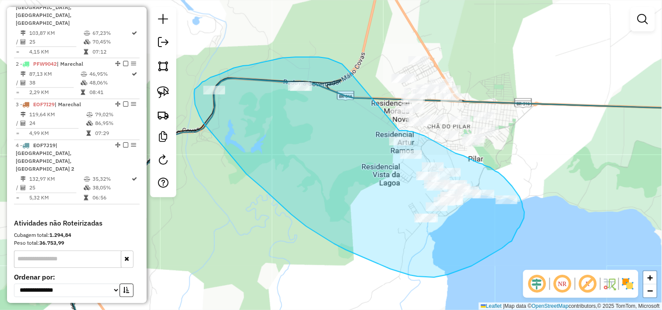
drag, startPoint x: 318, startPoint y: 57, endPoint x: 397, endPoint y: 130, distance: 107.4
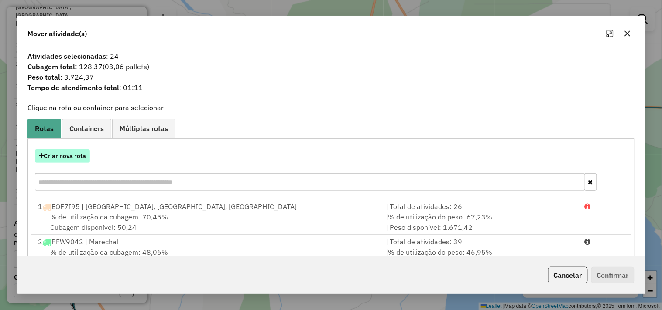
click at [81, 150] on button "Criar nova rota" at bounding box center [62, 157] width 55 height 14
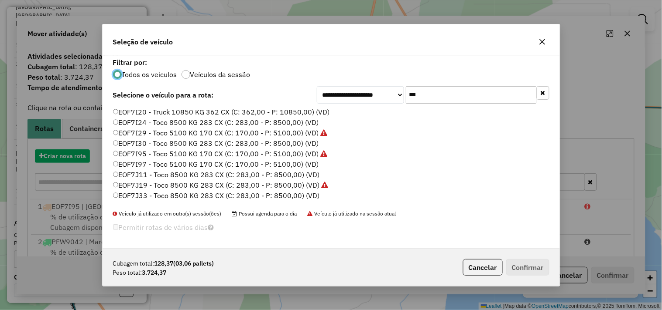
scroll to position [5, 2]
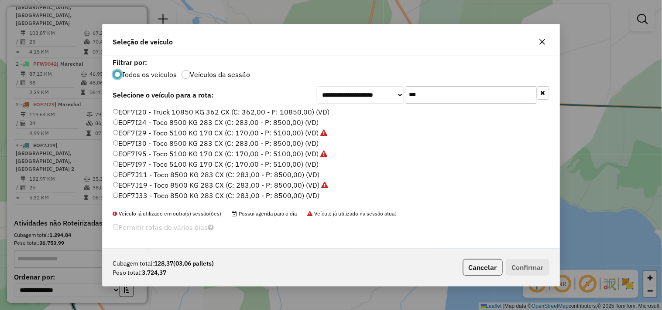
click at [427, 101] on input "***" at bounding box center [471, 94] width 131 height 17
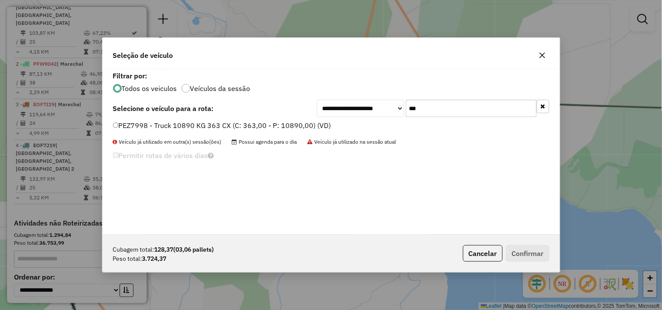
type input "***"
click at [298, 129] on label "PEZ7998 - Truck 10890 KG 363 CX (C: 363,00 - P: 10890,00) (VD)" at bounding box center [222, 125] width 218 height 10
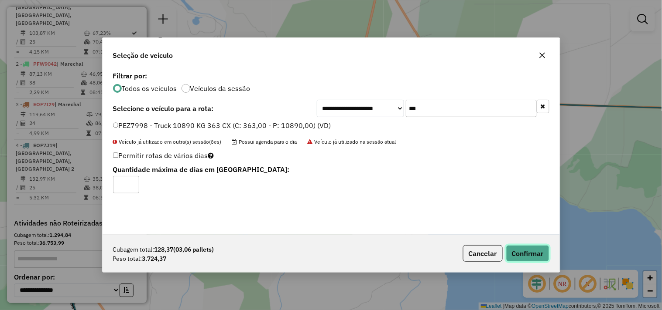
click at [533, 251] on button "Confirmar" at bounding box center [527, 254] width 43 height 17
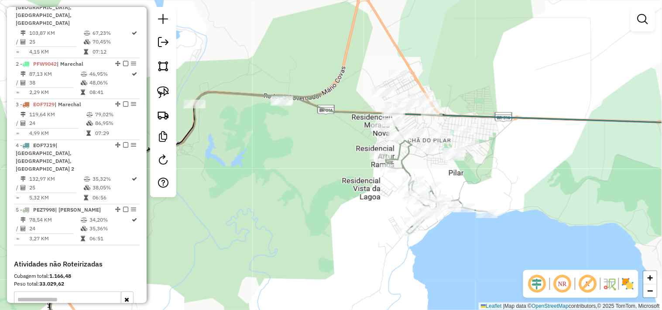
drag, startPoint x: 535, startPoint y: 150, endPoint x: 435, endPoint y: 199, distance: 111.2
click at [442, 201] on div "Janela de atendimento Grade de atendimento Capacidade Transportadoras Veículos …" at bounding box center [331, 155] width 662 height 310
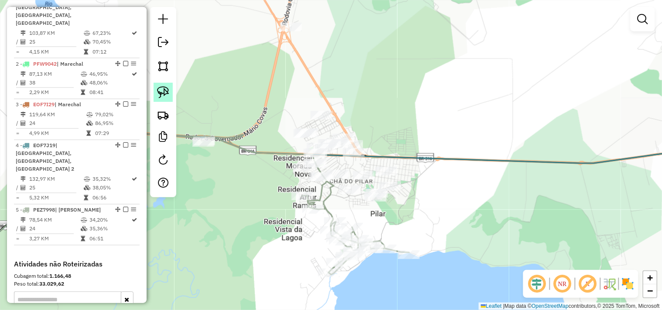
click at [169, 97] on img at bounding box center [163, 92] width 12 height 12
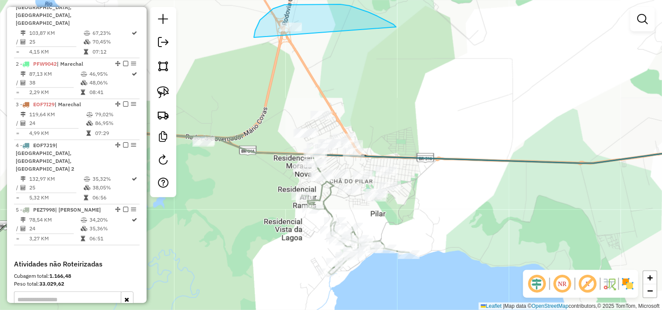
drag, startPoint x: 379, startPoint y: 17, endPoint x: 255, endPoint y: 72, distance: 136.1
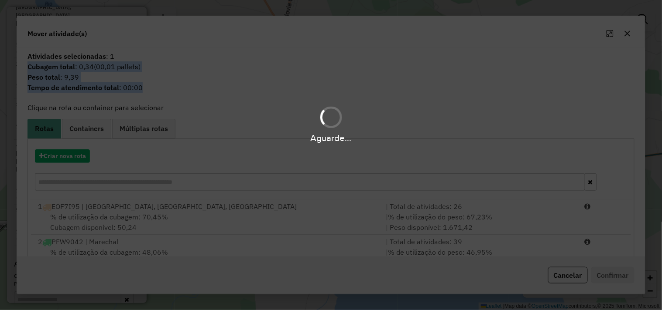
click at [290, 160] on hb-app "Aguarde... Pop-up bloqueado! Seu navegador bloqueou automáticamente a abertura …" at bounding box center [331, 155] width 662 height 310
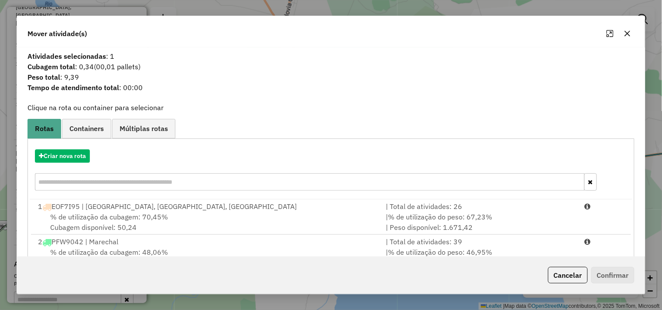
click at [269, 143] on div "Criar nova rota" at bounding box center [331, 171] width 602 height 57
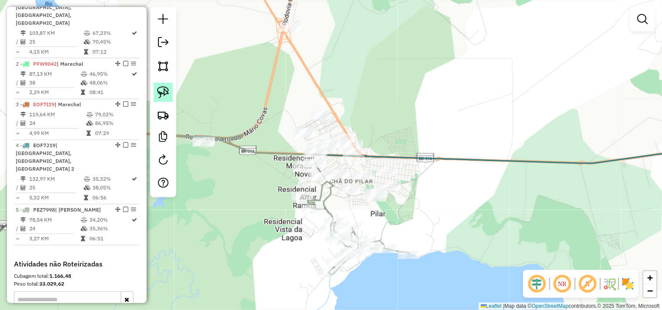
click at [162, 94] on img at bounding box center [163, 92] width 12 height 12
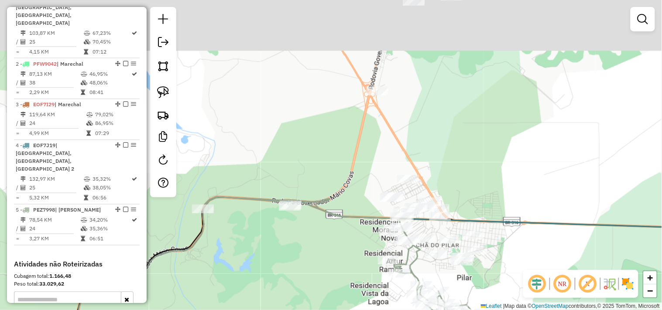
drag, startPoint x: 337, startPoint y: 24, endPoint x: 424, endPoint y: 89, distance: 108.8
click at [424, 89] on div "Janela de atendimento Grade de atendimento Capacidade Transportadoras Veículos …" at bounding box center [331, 155] width 662 height 310
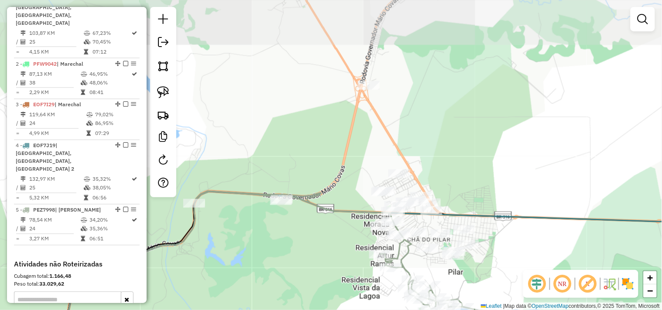
drag, startPoint x: 311, startPoint y: 145, endPoint x: 272, endPoint y: 105, distance: 56.7
click at [272, 105] on div "Janela de atendimento Grade de atendimento Capacidade Transportadoras Veículos …" at bounding box center [331, 155] width 662 height 310
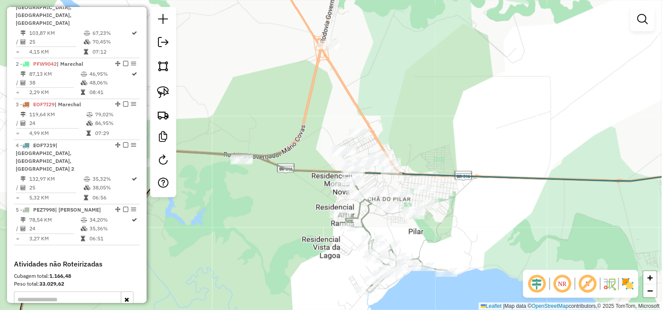
drag, startPoint x: 242, startPoint y: 112, endPoint x: 235, endPoint y: 123, distance: 13.2
click at [237, 123] on div "Janela de atendimento Grade de atendimento Capacidade Transportadoras Veículos …" at bounding box center [331, 155] width 662 height 310
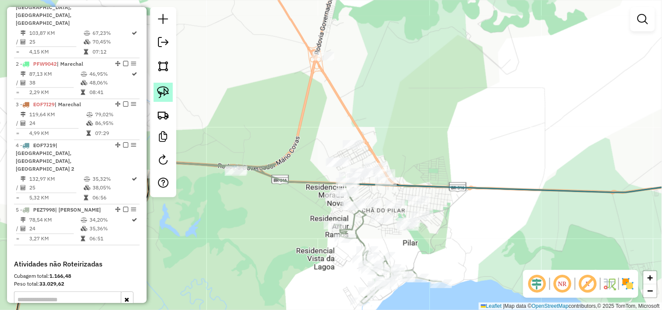
click at [165, 98] on img at bounding box center [163, 92] width 12 height 12
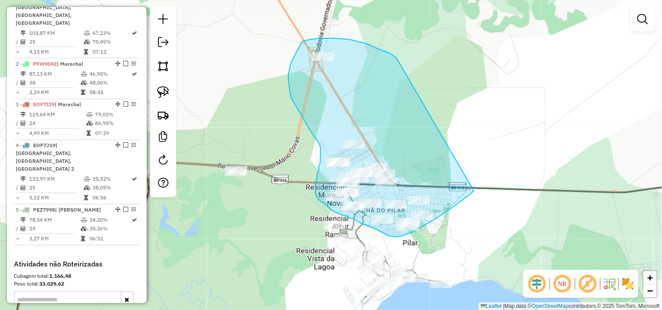
drag, startPoint x: 394, startPoint y: 56, endPoint x: 474, endPoint y: 191, distance: 156.6
click at [474, 191] on div "Janela de atendimento Grade de atendimento Capacidade Transportadoras Veículos …" at bounding box center [331, 155] width 662 height 310
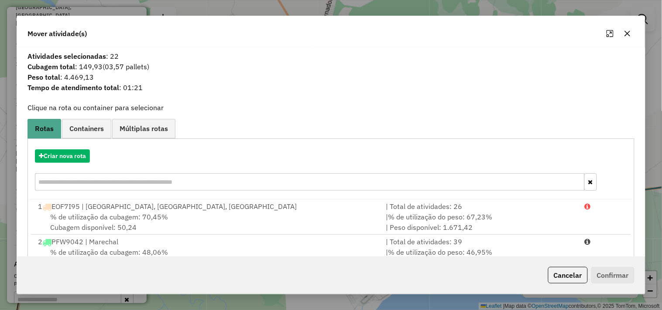
click at [81, 164] on div "Criar nova rota" at bounding box center [331, 171] width 602 height 57
click at [90, 155] on button "Criar nova rota" at bounding box center [62, 157] width 55 height 14
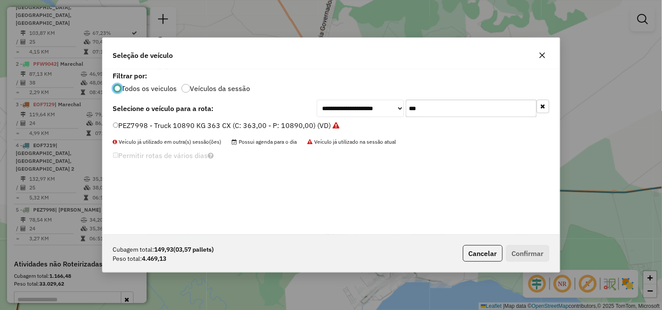
click at [435, 107] on input "***" at bounding box center [471, 108] width 131 height 17
type input "****"
click at [325, 126] on label "PFW9082 - Truck 10850 KG 362 CX (C: 362,00 - P: 10850,00) (VD)" at bounding box center [223, 125] width 220 height 10
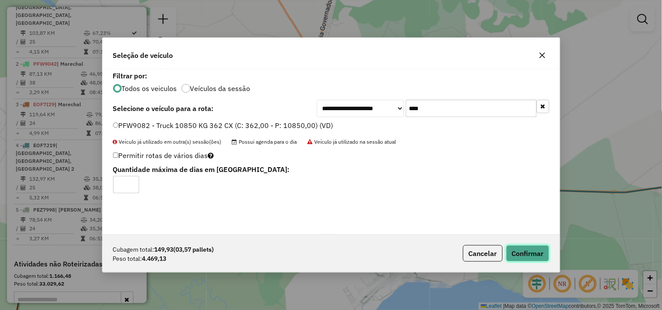
drag, startPoint x: 518, startPoint y: 259, endPoint x: 511, endPoint y: 255, distance: 8.2
click at [518, 259] on button "Confirmar" at bounding box center [527, 254] width 43 height 17
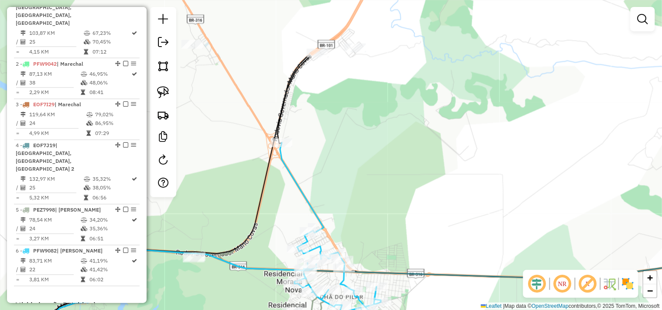
drag, startPoint x: 465, startPoint y: 113, endPoint x: 341, endPoint y: 193, distance: 147.6
click at [363, 246] on div "Janela de atendimento Grade de atendimento Capacidade Transportadoras Veículos …" at bounding box center [331, 155] width 662 height 310
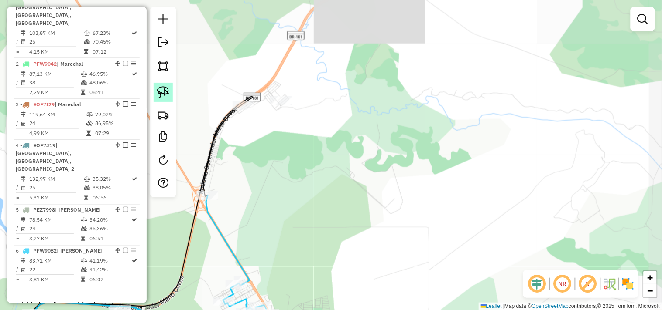
click at [163, 95] on img at bounding box center [163, 92] width 12 height 12
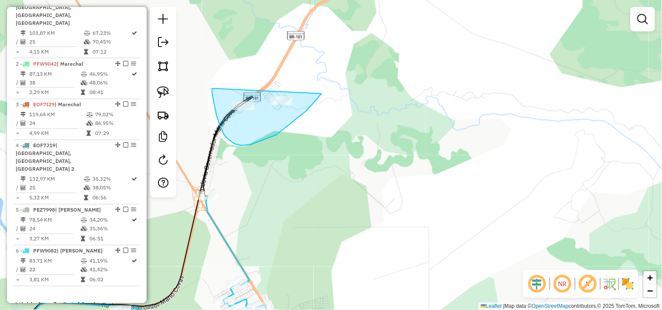
drag, startPoint x: 227, startPoint y: 138, endPoint x: 339, endPoint y: 61, distance: 136.2
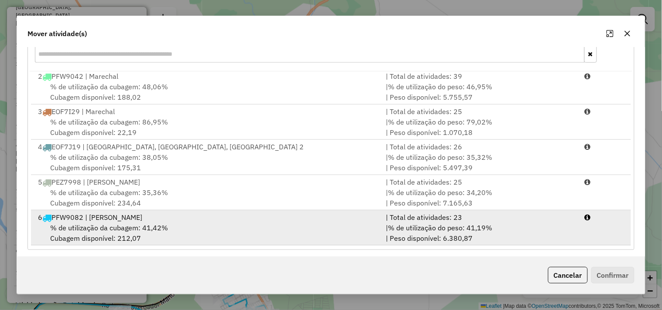
scroll to position [132, 0]
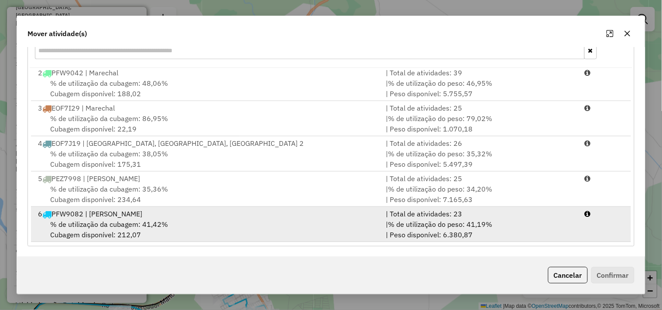
click at [181, 223] on div "% de utilização da cubagem: 41,42% Cubagem disponível: 212,07" at bounding box center [207, 229] width 348 height 21
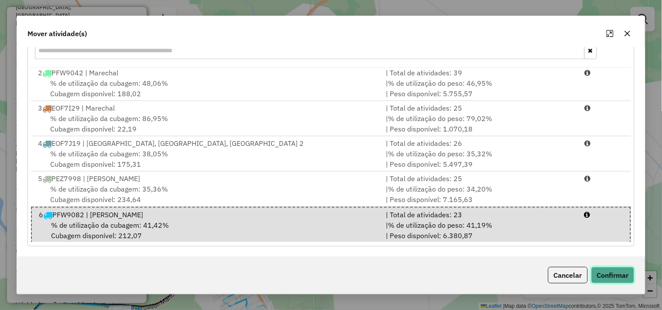
click at [607, 276] on button "Confirmar" at bounding box center [612, 275] width 43 height 17
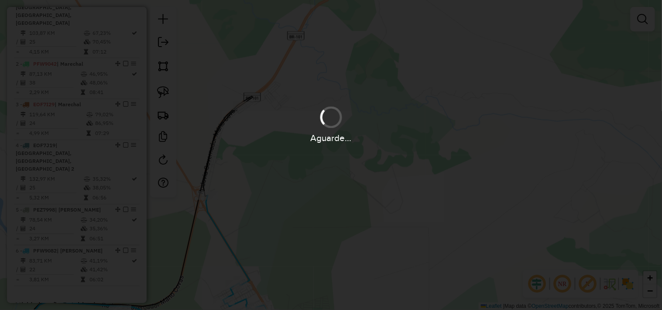
scroll to position [0, 0]
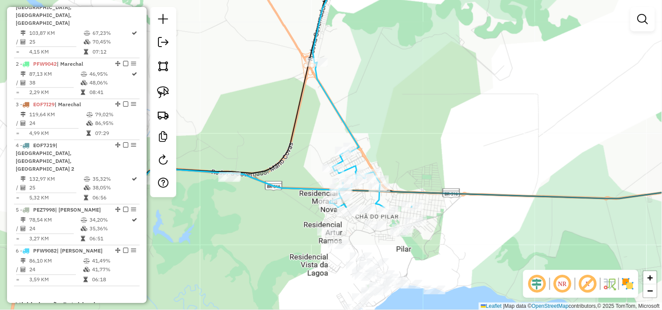
drag, startPoint x: 379, startPoint y: 144, endPoint x: 403, endPoint y: 110, distance: 42.1
click at [403, 110] on div "Janela de atendimento Grade de atendimento Capacidade Transportadoras Veículos …" at bounding box center [331, 155] width 662 height 310
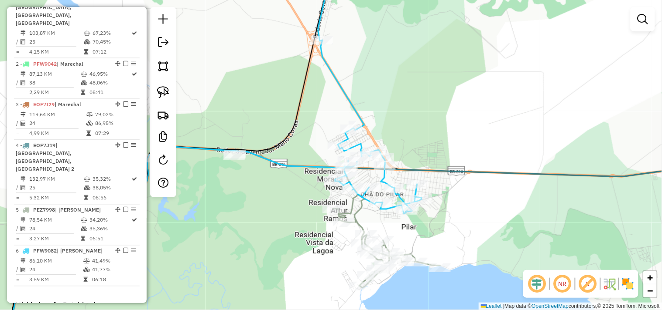
drag, startPoint x: 446, startPoint y: 123, endPoint x: 442, endPoint y: 99, distance: 24.7
click at [454, 84] on div "Janela de atendimento Grade de atendimento Capacidade Transportadoras Veículos …" at bounding box center [331, 155] width 662 height 310
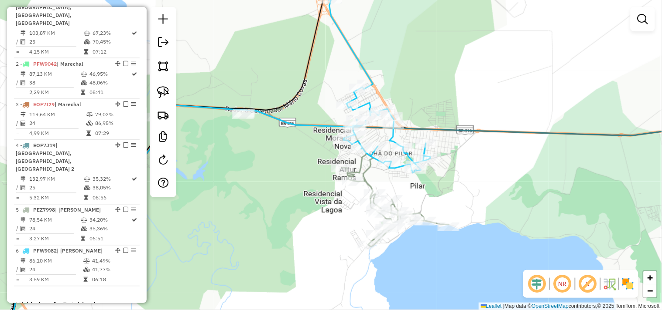
click at [385, 194] on div "Rota 5 - Placa PEZ7998 1900 - LUIZ COSME DOS SANTOS Rota 5 - Placa PEZ7998 1566…" at bounding box center [331, 155] width 662 height 310
select select "**********"
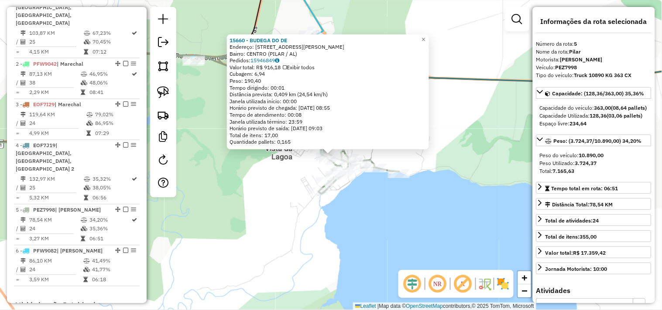
scroll to position [474, 0]
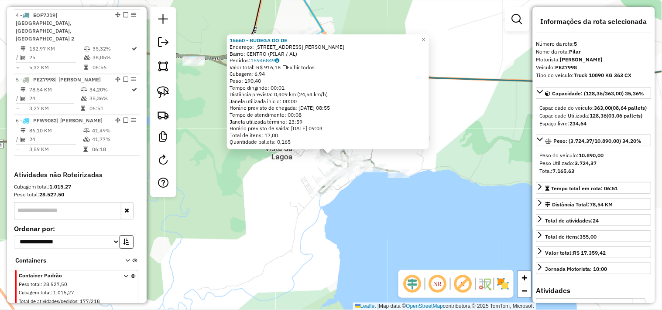
click at [433, 220] on div "15660 - BUDEGA DO DE Endereço: Rua Doutor Antonio Cansancao 11 Bairro: CENTRO (…" at bounding box center [331, 155] width 662 height 310
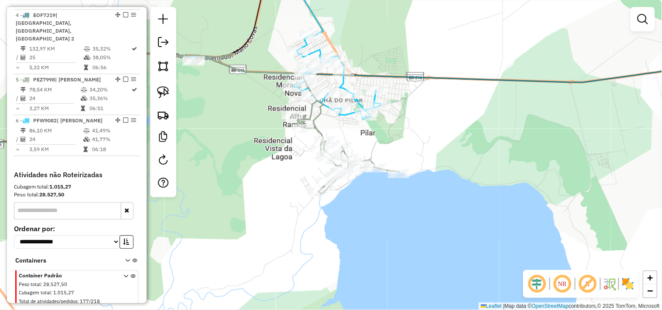
select select "**********"
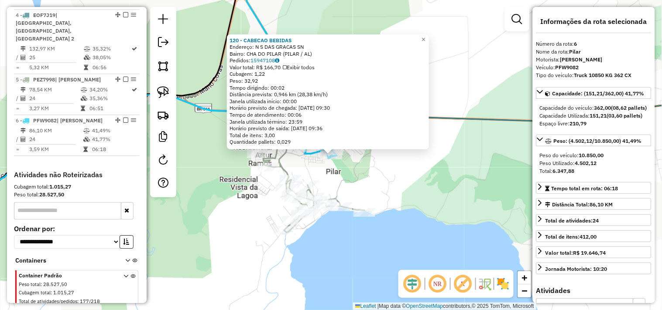
click at [396, 177] on div "120 - CABECAO BEBIDAS Endereço: N S DAS GRACAS SN Bairro: CHA DO PILAR (PILAR /…" at bounding box center [331, 155] width 662 height 310
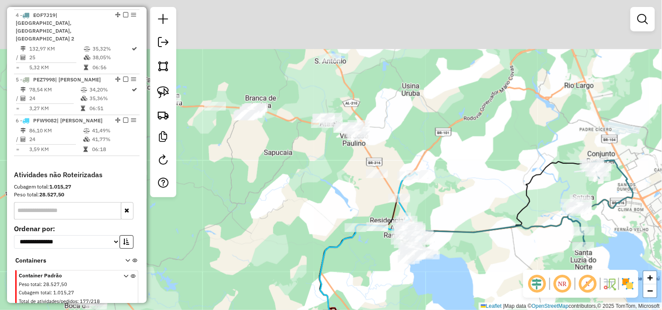
drag, startPoint x: 306, startPoint y: 120, endPoint x: 355, endPoint y: 185, distance: 82.2
click at [355, 185] on div "Janela de atendimento Grade de atendimento Capacidade Transportadoras Veículos …" at bounding box center [331, 155] width 662 height 310
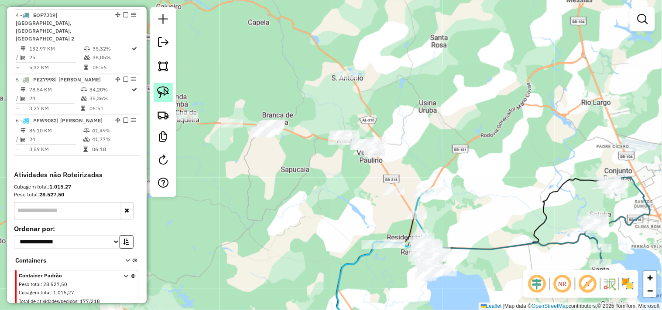
click at [167, 95] on img at bounding box center [163, 92] width 12 height 12
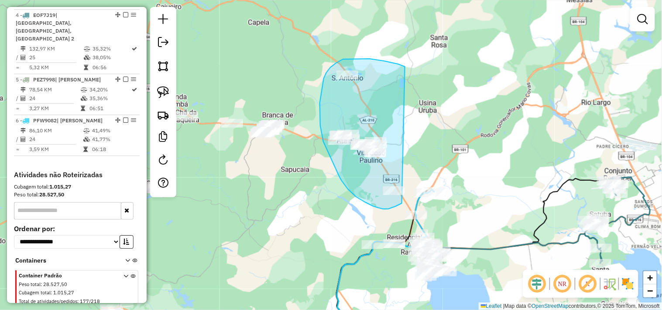
drag, startPoint x: 384, startPoint y: 61, endPoint x: 406, endPoint y: 194, distance: 134.3
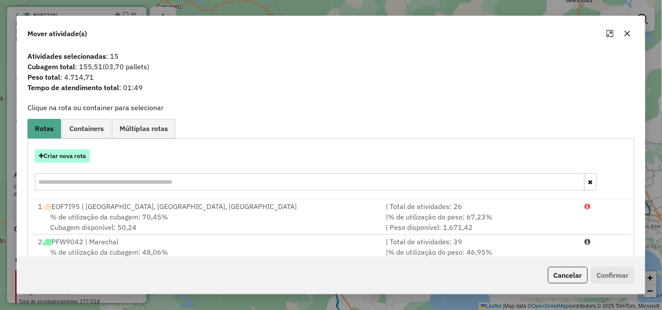
click at [78, 157] on button "Criar nova rota" at bounding box center [62, 157] width 55 height 14
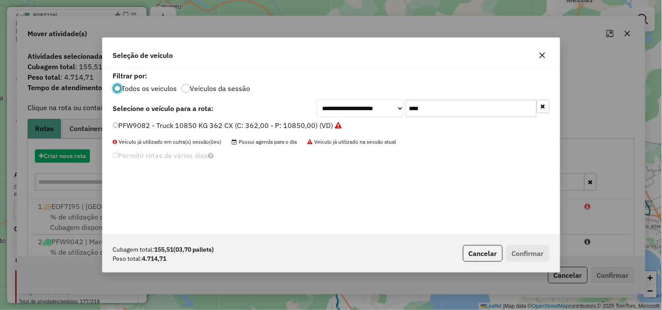
scroll to position [5, 2]
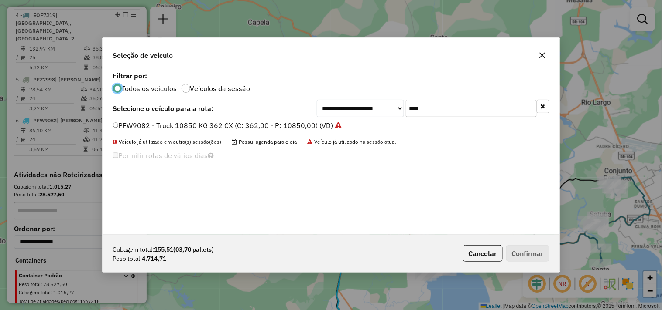
click at [436, 110] on input "****" at bounding box center [471, 108] width 131 height 17
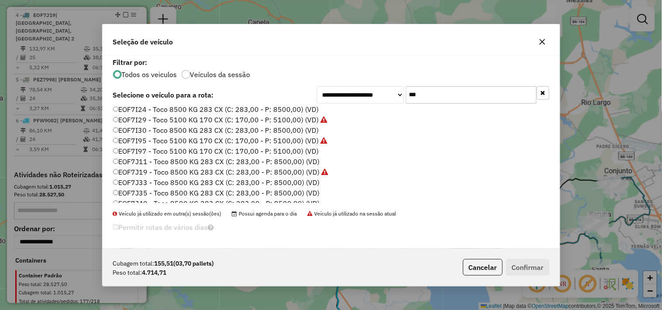
scroll to position [19, 0]
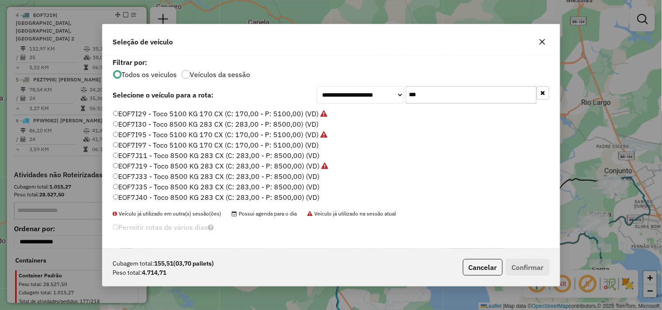
type input "***"
click at [190, 174] on label "EOF7J33 - Toco 8500 KG 283 CX (C: 283,00 - P: 8500,00) (VD)" at bounding box center [216, 176] width 207 height 10
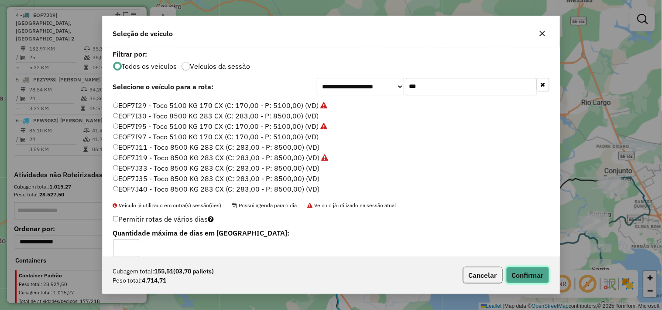
click at [519, 276] on button "Confirmar" at bounding box center [527, 275] width 43 height 17
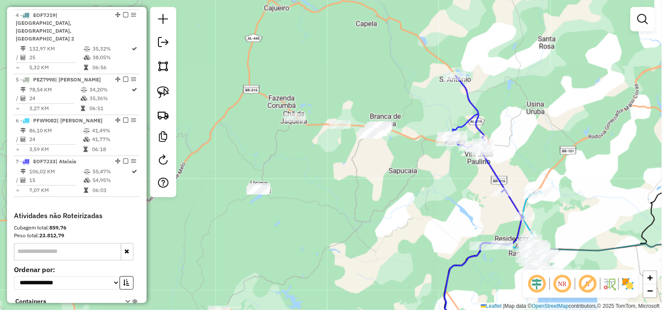
drag, startPoint x: 305, startPoint y: 211, endPoint x: 391, endPoint y: 216, distance: 85.6
click at [391, 216] on div "Janela de atendimento Grade de atendimento Capacidade Transportadoras Veículos …" at bounding box center [331, 155] width 662 height 310
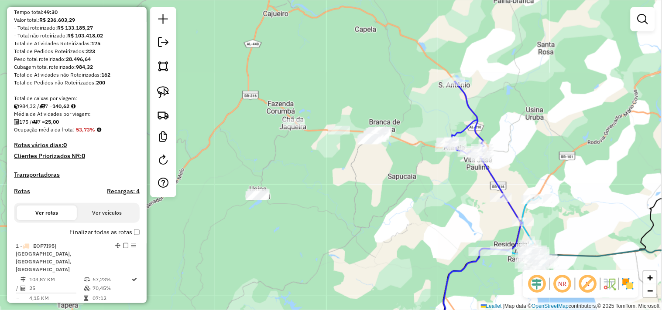
scroll to position [0, 0]
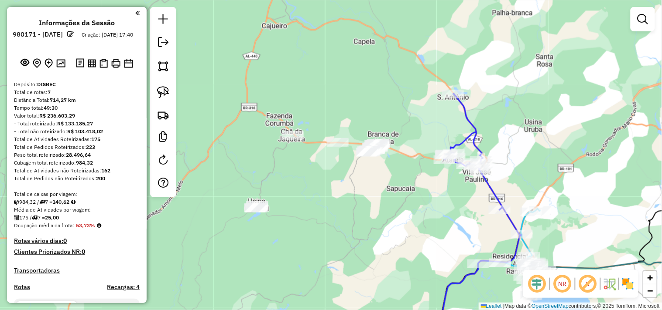
drag, startPoint x: 227, startPoint y: 137, endPoint x: 225, endPoint y: 151, distance: 14.1
click at [225, 151] on div "Janela de atendimento Grade de atendimento Capacidade Transportadoras Veículos …" at bounding box center [331, 155] width 662 height 310
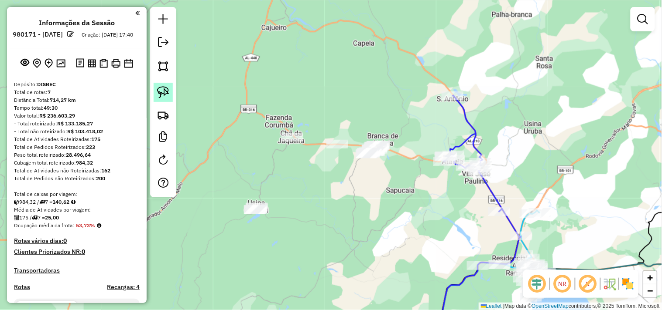
click at [160, 99] on link at bounding box center [162, 92] width 19 height 19
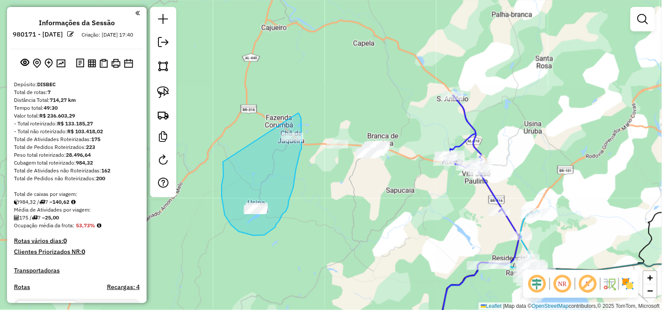
drag, startPoint x: 223, startPoint y: 176, endPoint x: 298, endPoint y: 113, distance: 97.5
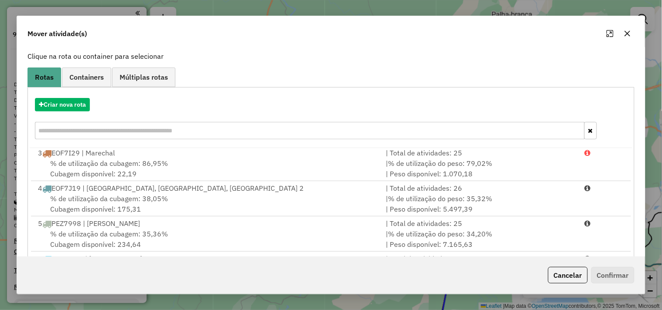
scroll to position [132, 0]
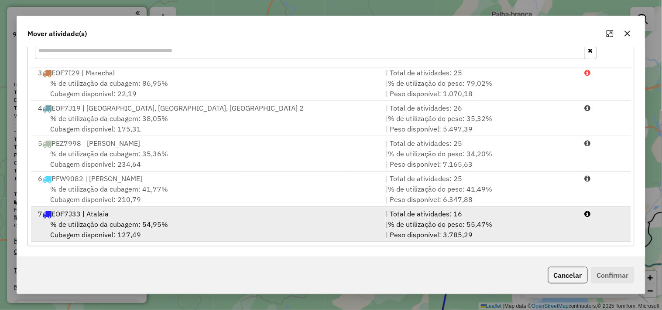
click at [110, 226] on span "% de utilização da cubagem: 54,95%" at bounding box center [109, 224] width 118 height 9
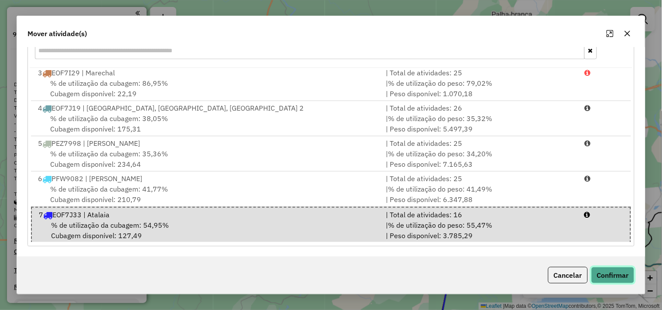
click at [624, 273] on button "Confirmar" at bounding box center [612, 275] width 43 height 17
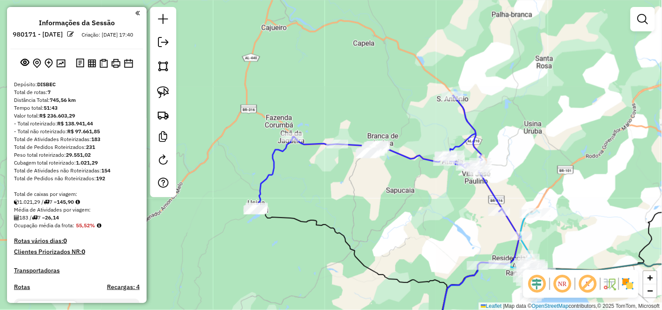
scroll to position [0, 0]
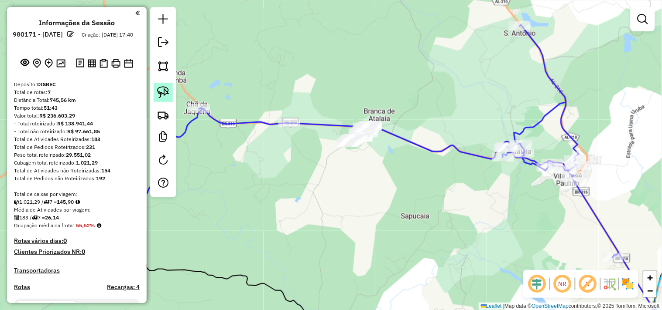
click at [167, 93] on img at bounding box center [163, 92] width 12 height 12
drag, startPoint x: 267, startPoint y: 103, endPoint x: 390, endPoint y: 140, distance: 127.9
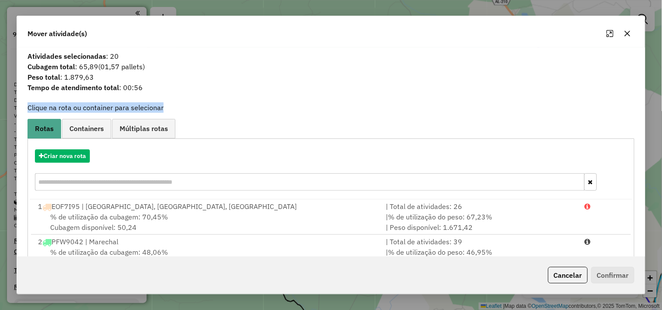
click at [142, 157] on div "Criar nova rota" at bounding box center [331, 157] width 602 height 14
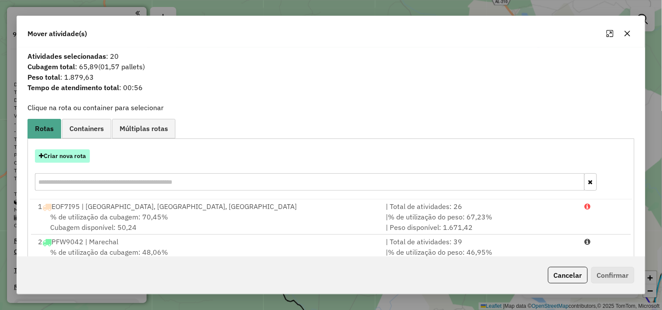
click at [72, 157] on button "Criar nova rota" at bounding box center [62, 157] width 55 height 14
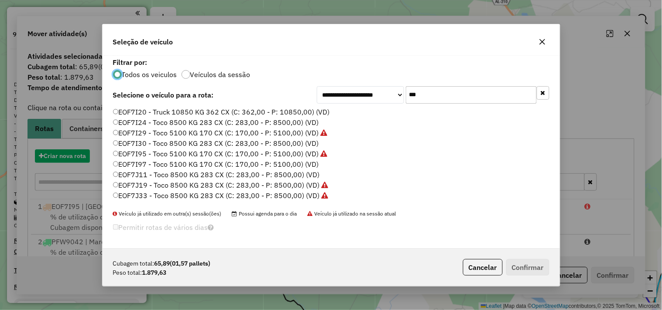
scroll to position [5, 2]
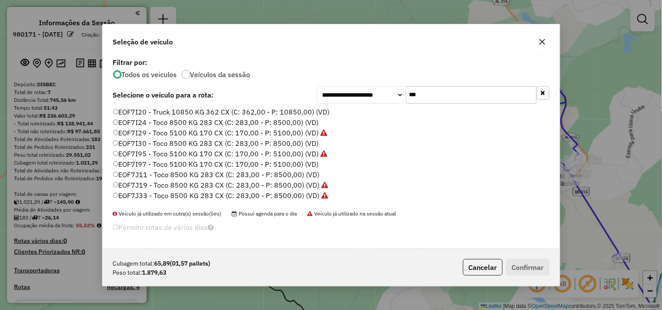
click at [432, 99] on input "***" at bounding box center [471, 94] width 131 height 17
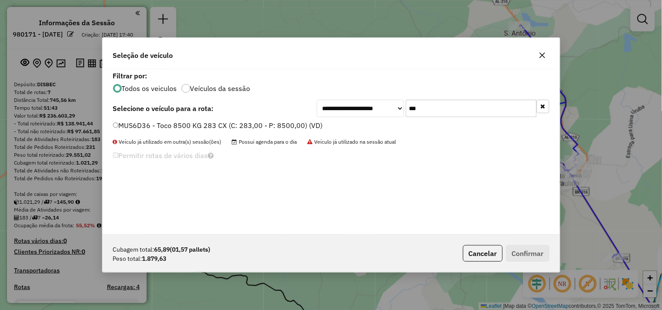
type input "***"
click at [259, 123] on label "MUS6D36 - Toco 8500 KG 283 CX (C: 283,00 - P: 8500,00) (VD)" at bounding box center [218, 125] width 210 height 10
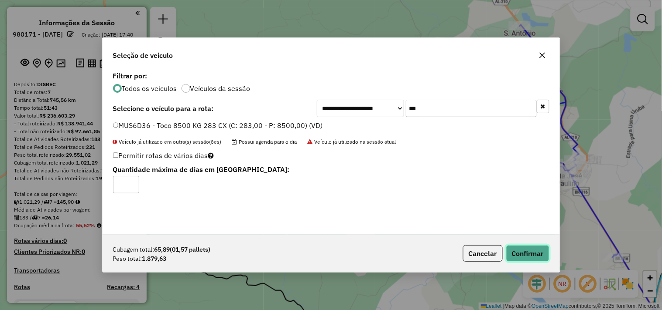
click at [523, 256] on button "Confirmar" at bounding box center [527, 254] width 43 height 17
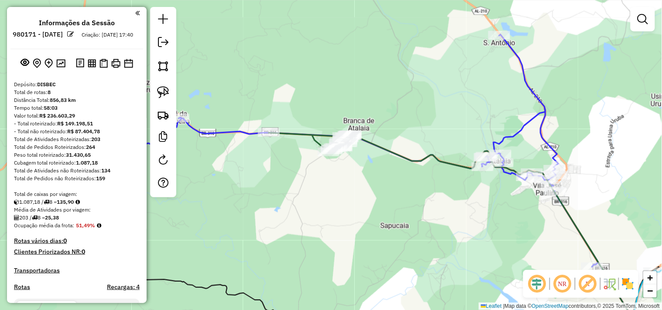
drag, startPoint x: 506, startPoint y: 188, endPoint x: 483, endPoint y: 196, distance: 24.6
click at [486, 196] on div "Janela de atendimento Grade de atendimento Capacidade Transportadoras Veículos …" at bounding box center [331, 155] width 662 height 310
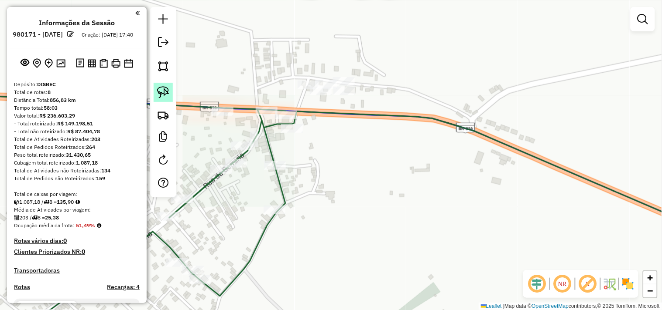
click at [165, 89] on img at bounding box center [163, 92] width 12 height 12
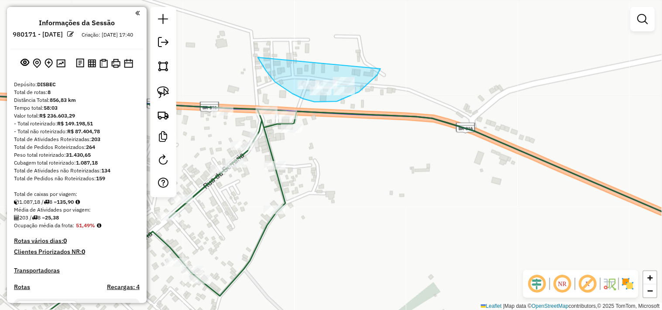
drag, startPoint x: 259, startPoint y: 59, endPoint x: 382, endPoint y: 54, distance: 122.7
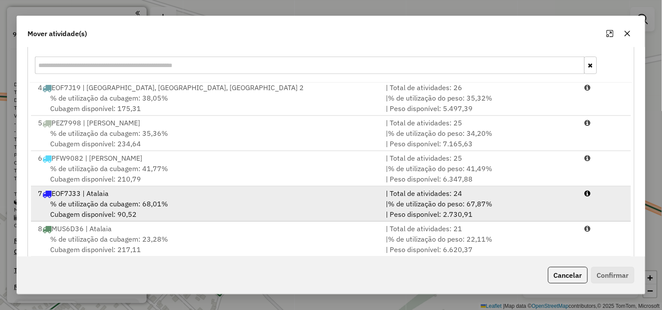
scroll to position [132, 0]
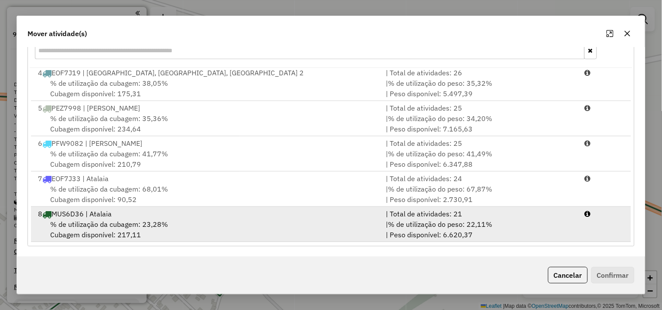
click at [215, 218] on div "8 MUS6D36 | Atalaia" at bounding box center [207, 214] width 348 height 10
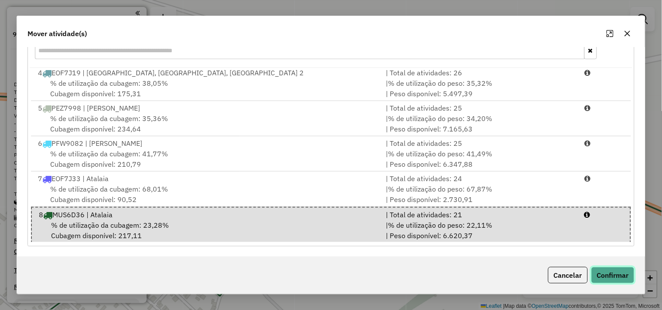
click at [614, 276] on button "Confirmar" at bounding box center [612, 275] width 43 height 17
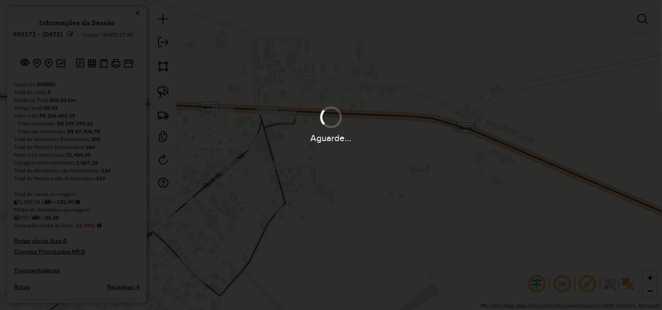
scroll to position [0, 0]
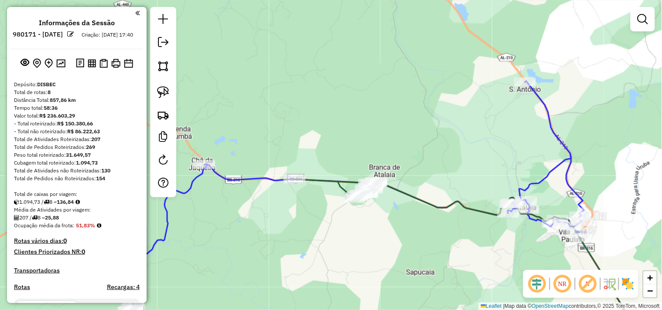
drag, startPoint x: 456, startPoint y: 228, endPoint x: 382, endPoint y: 208, distance: 75.7
click at [389, 212] on div "Janela de atendimento Grade de atendimento Capacidade Transportadoras Veículos …" at bounding box center [331, 155] width 662 height 310
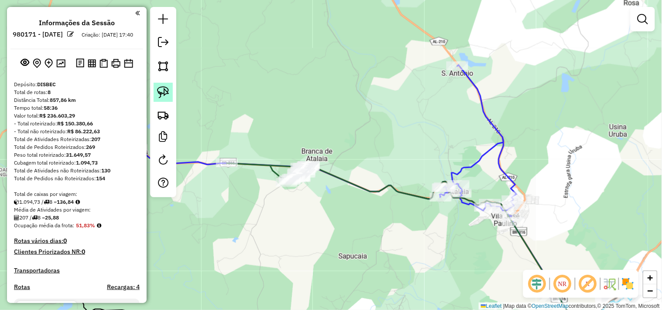
click at [160, 90] on img at bounding box center [163, 92] width 12 height 12
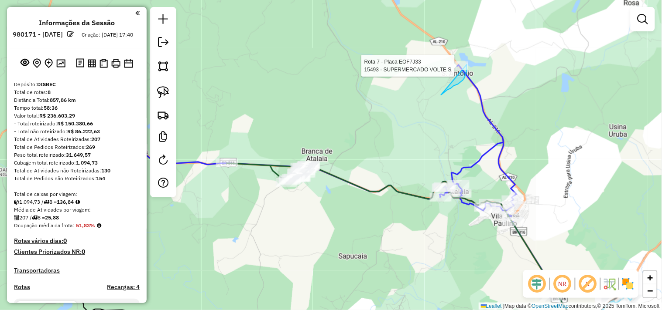
drag, startPoint x: 441, startPoint y: 95, endPoint x: 425, endPoint y: 38, distance: 59.2
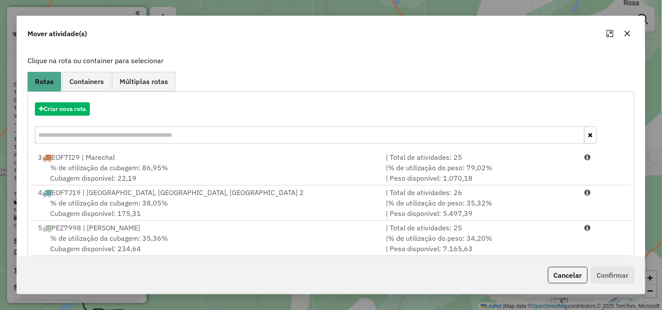
scroll to position [132, 0]
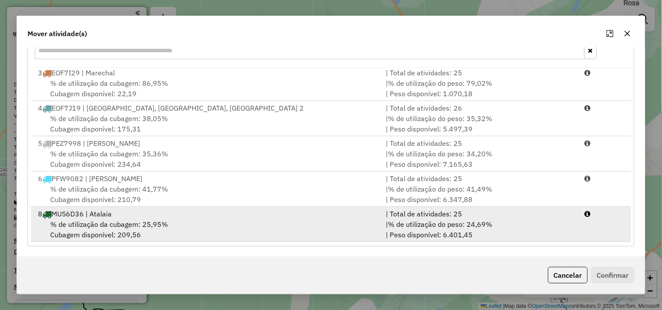
click at [207, 216] on div "8 MUS6D36 | Atalaia" at bounding box center [207, 214] width 348 height 10
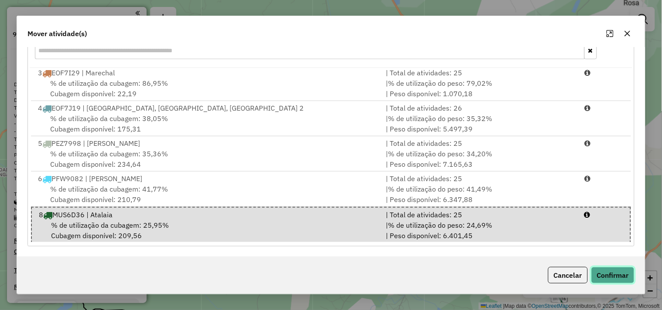
click at [618, 280] on button "Confirmar" at bounding box center [612, 275] width 43 height 17
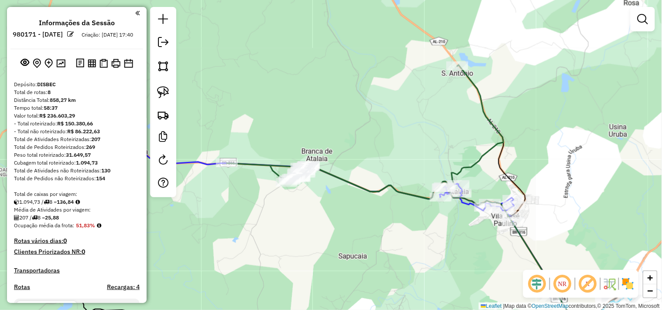
scroll to position [0, 0]
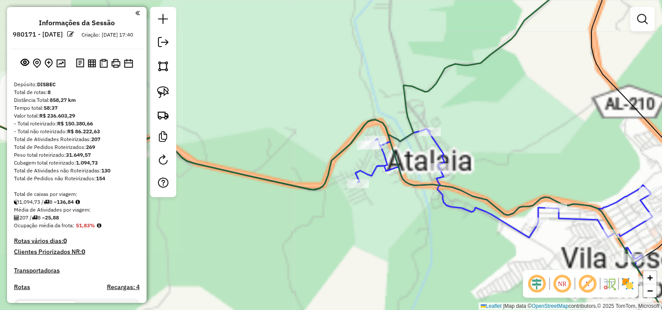
drag, startPoint x: 466, startPoint y: 208, endPoint x: 392, endPoint y: 212, distance: 74.2
click at [409, 216] on div "Janela de atendimento Grade de atendimento Capacidade Transportadoras Veículos …" at bounding box center [331, 155] width 662 height 310
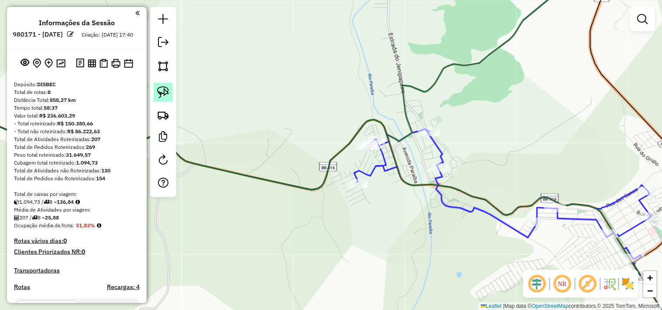
click at [157, 98] on img at bounding box center [163, 92] width 12 height 12
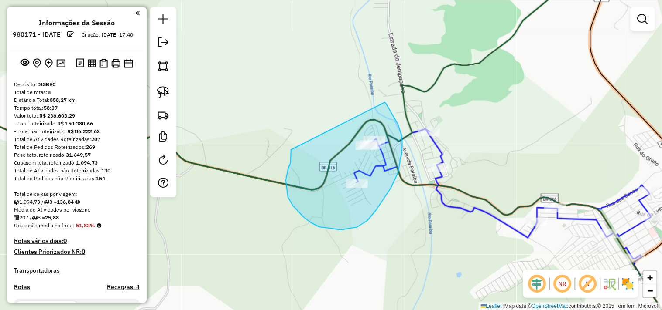
drag, startPoint x: 286, startPoint y: 181, endPoint x: 385, endPoint y: 102, distance: 126.1
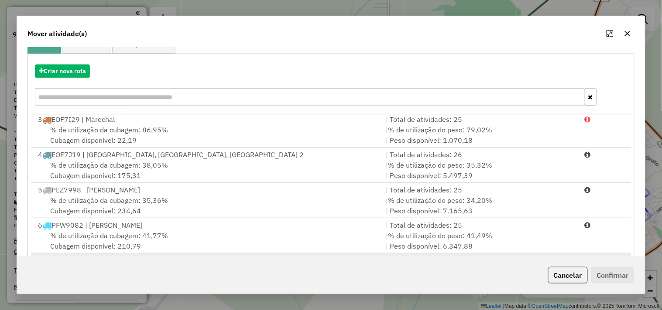
scroll to position [132, 0]
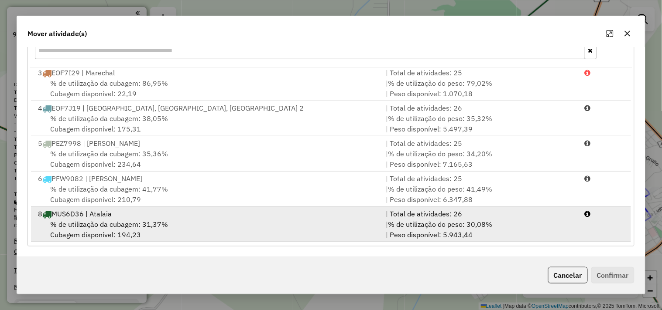
click at [189, 217] on div "8 MUS6D36 | Atalaia" at bounding box center [207, 214] width 348 height 10
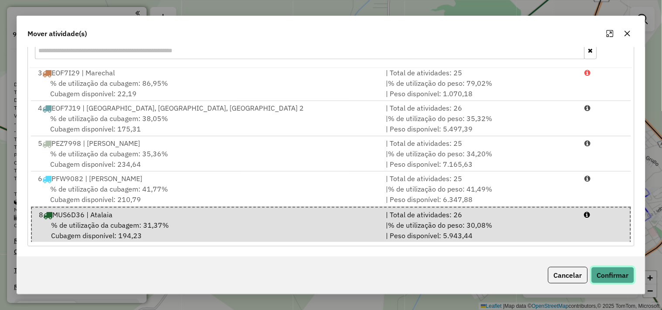
click at [603, 268] on button "Confirmar" at bounding box center [612, 275] width 43 height 17
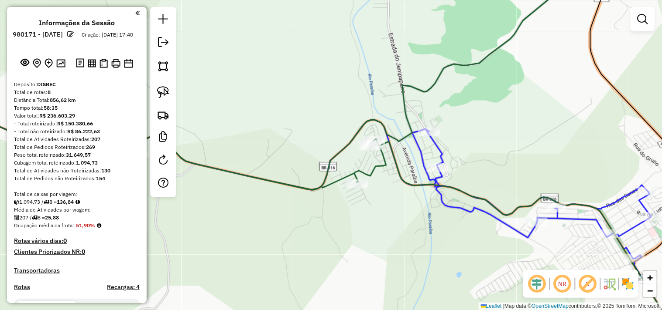
scroll to position [145, 0]
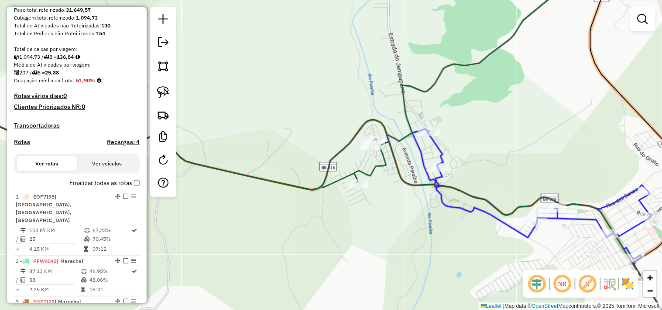
click at [22, 146] on h4 "Rotas" at bounding box center [22, 142] width 16 height 7
select select "*"
drag, startPoint x: 373, startPoint y: 228, endPoint x: 334, endPoint y: 202, distance: 46.8
click at [334, 202] on div "Janela de atendimento Grade de atendimento Capacidade Transportadoras Veículos …" at bounding box center [331, 155] width 662 height 310
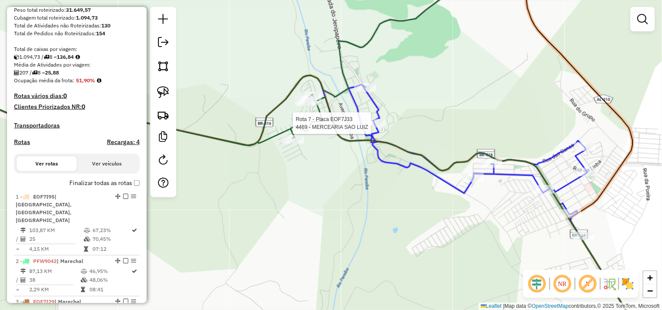
select select "**********"
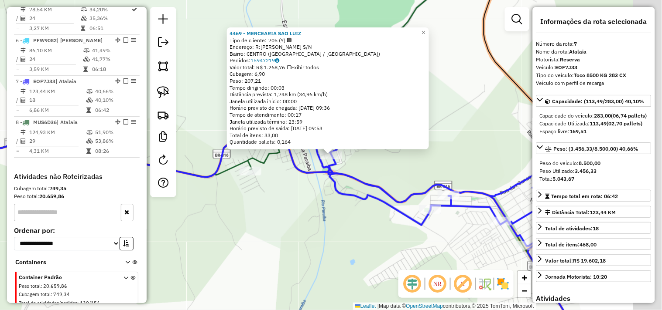
scroll to position [556, 0]
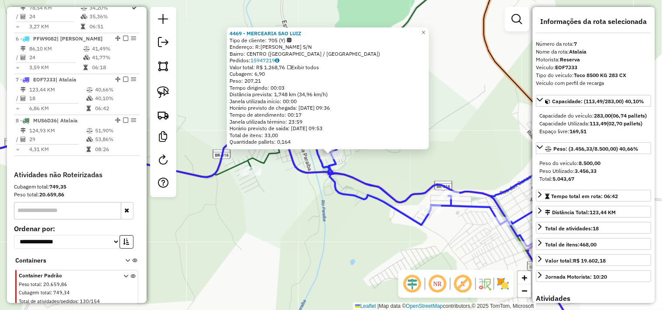
click at [330, 219] on div "4469 - MERCEARIA SAO LUIZ Tipo de cliente: 705 (Y) Endereço: R:MIRANDA CABRAL S…" at bounding box center [331, 155] width 662 height 310
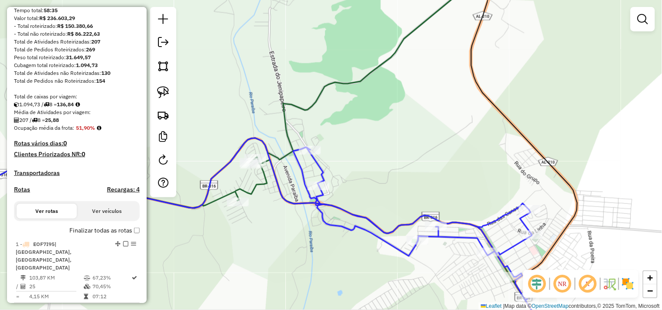
scroll to position [0, 0]
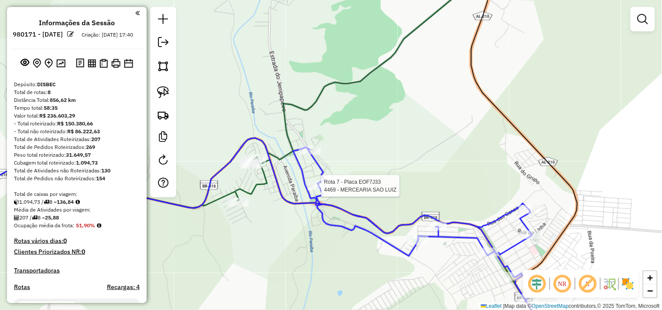
select select "**********"
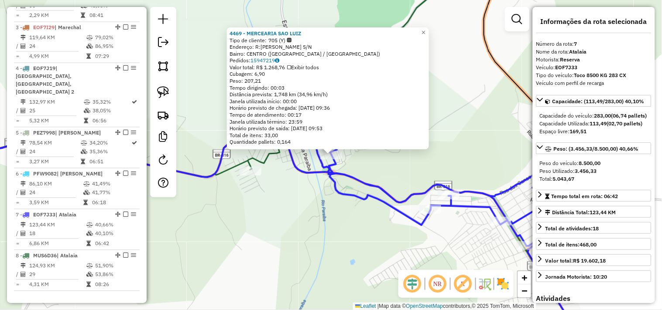
scroll to position [556, 0]
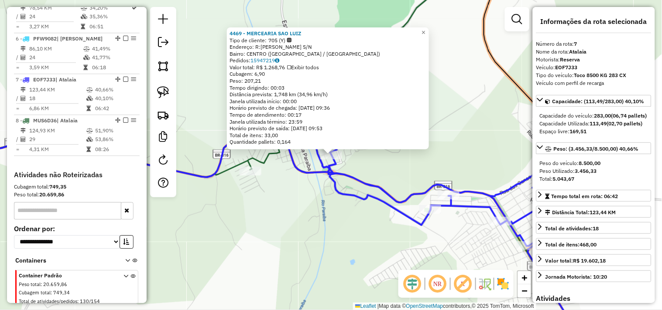
click at [363, 212] on div "4469 - MERCEARIA SAO LUIZ Tipo de cliente: 705 (Y) Endereço: R:MIRANDA CABRAL S…" at bounding box center [331, 155] width 662 height 310
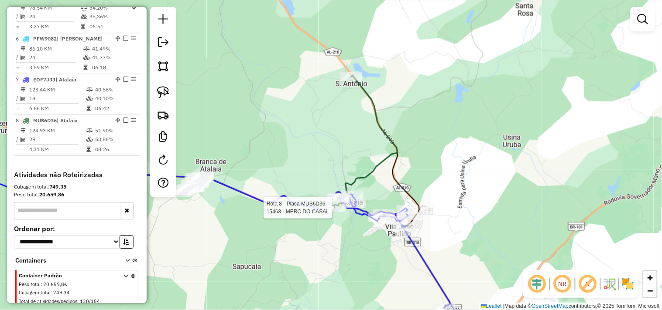
select select "**********"
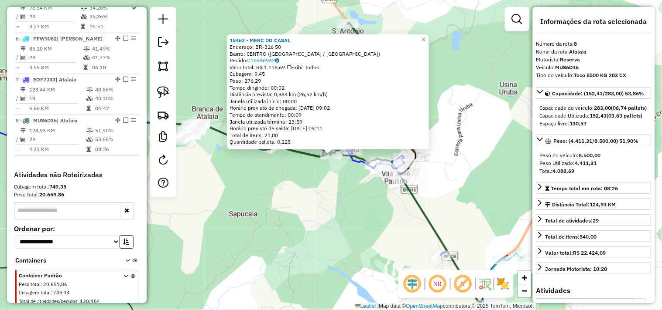
click at [324, 242] on div "15463 - MERC DO CASAL Endereço: BR-316 50 Bairro: CENTRO (ATALAIA / AL) Pedidos…" at bounding box center [331, 155] width 662 height 310
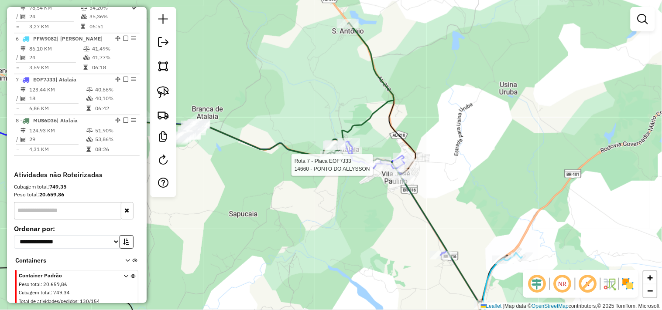
select select "**********"
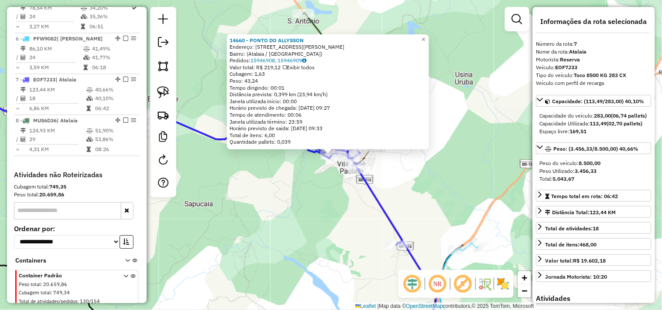
click at [346, 194] on div "14660 - PONTO DO ALLYSSON Endereço: Rua Professor Genásio Cardoso Farias, 68 Ba…" at bounding box center [331, 155] width 662 height 310
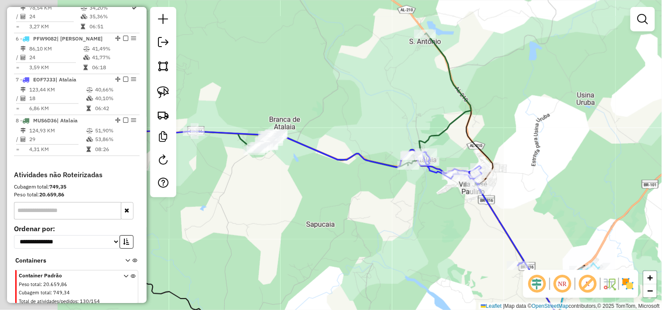
drag, startPoint x: 230, startPoint y: 189, endPoint x: 368, endPoint y: 210, distance: 138.9
click at [366, 211] on div "Janela de atendimento Grade de atendimento Capacidade Transportadoras Veículos …" at bounding box center [331, 155] width 662 height 310
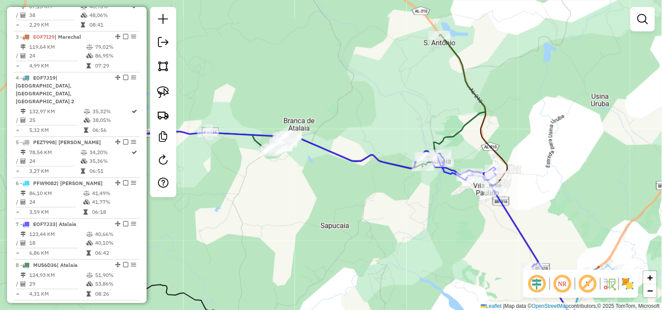
scroll to position [168, 0]
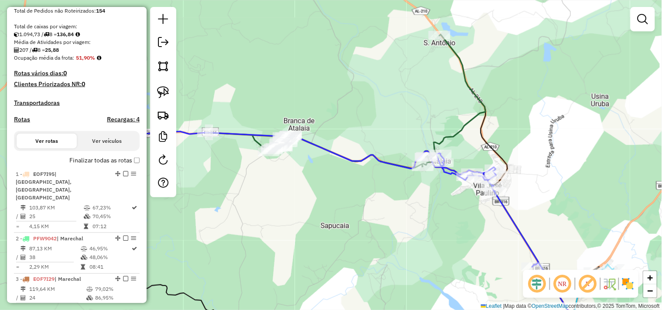
click at [30, 125] on div "Rotas Recargas: 4" at bounding box center [77, 121] width 126 height 7
click at [25, 123] on h4 "Rotas" at bounding box center [22, 119] width 16 height 7
select select "*"
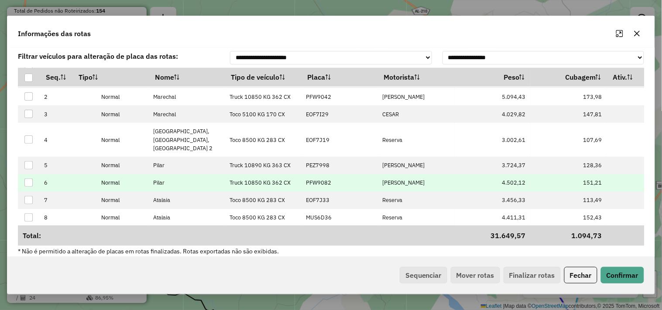
scroll to position [45, 0]
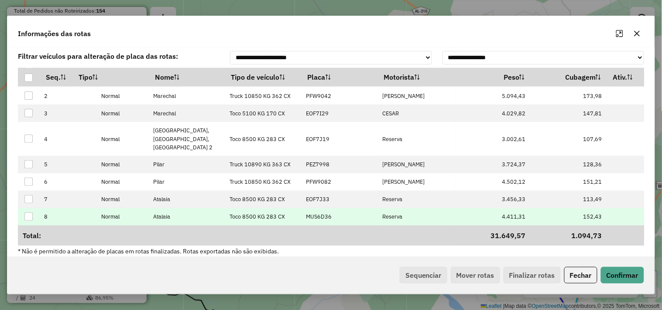
click at [329, 213] on p-celleditor "MUS6D36" at bounding box center [319, 216] width 26 height 7
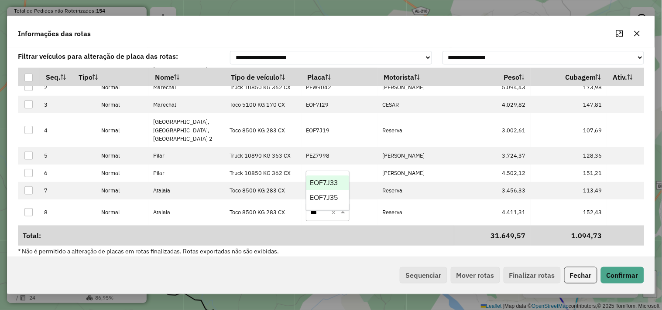
type input "****"
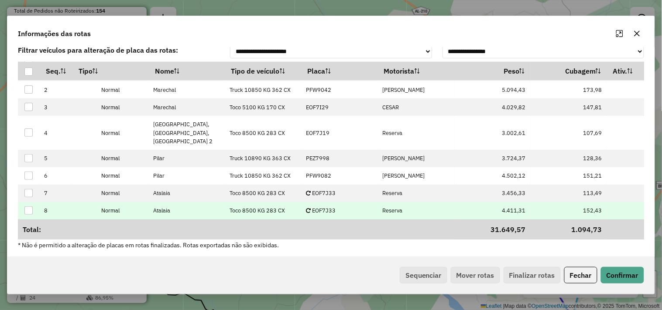
scroll to position [7, 0]
click at [324, 207] on p-celleditor "EOF7J33" at bounding box center [321, 209] width 30 height 7
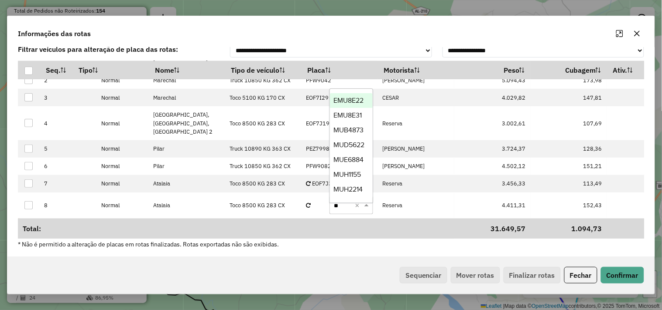
type input "***"
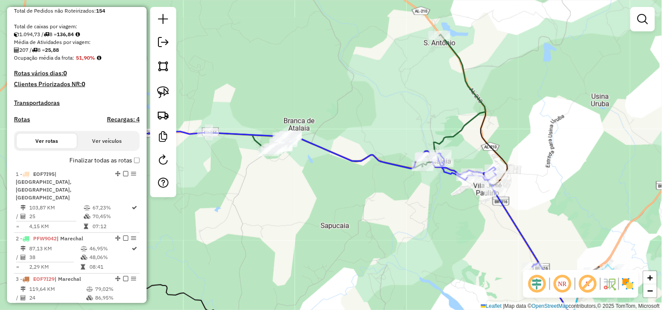
click at [16, 123] on h4 "Rotas" at bounding box center [22, 119] width 16 height 7
select select "*"
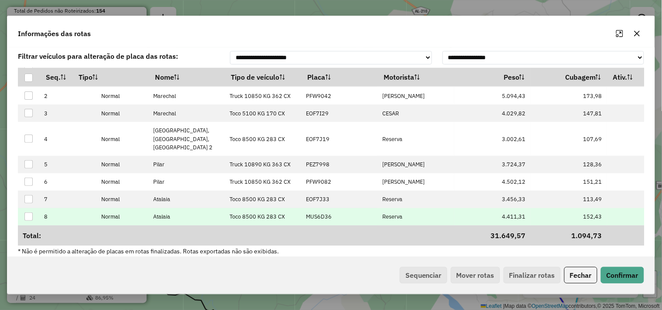
scroll to position [45, 0]
click at [319, 217] on p-celleditor "MUS6D36" at bounding box center [319, 216] width 26 height 7
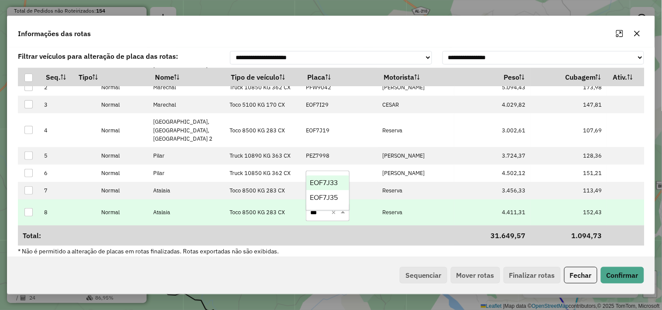
type input "****"
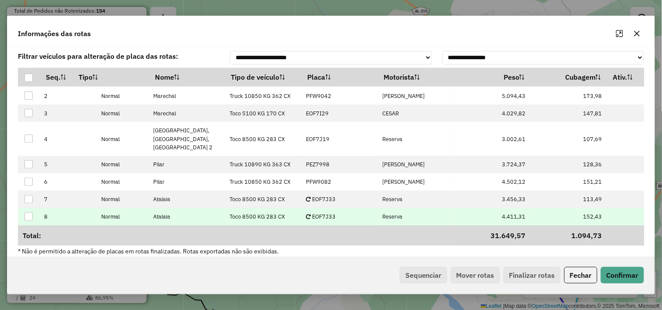
click at [324, 215] on p-celleditor "EOF7J33" at bounding box center [321, 216] width 30 height 7
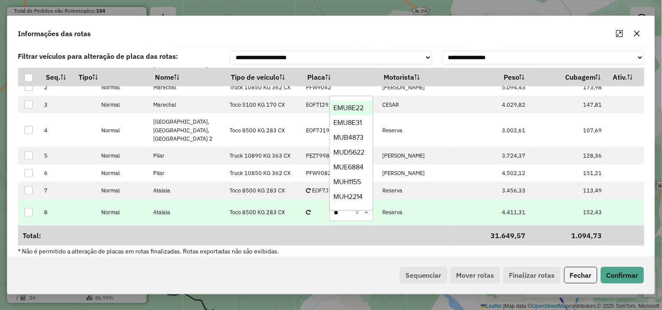
type input "***"
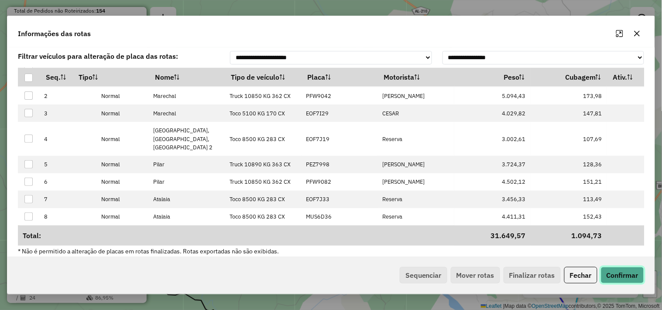
click at [605, 271] on button "Confirmar" at bounding box center [621, 275] width 43 height 17
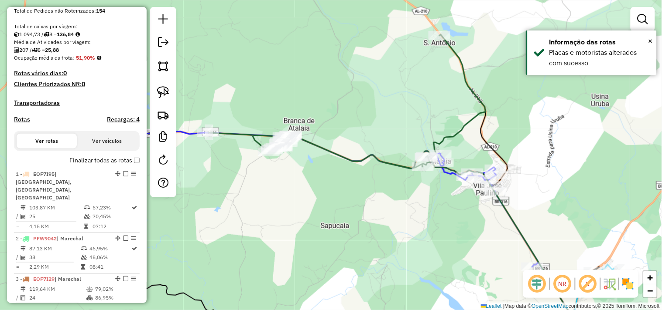
click at [20, 123] on h4 "Rotas" at bounding box center [22, 119] width 16 height 7
select select "*"
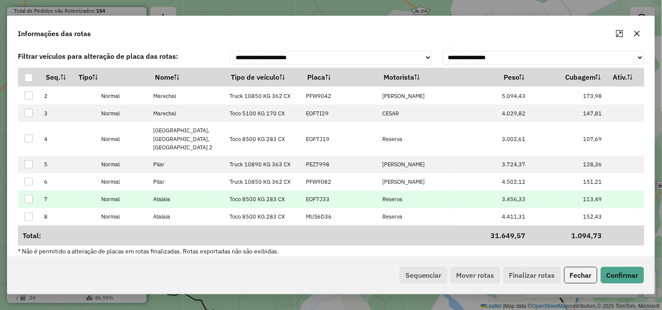
click at [314, 201] on p-celleditor "EOF7J33" at bounding box center [318, 199] width 24 height 7
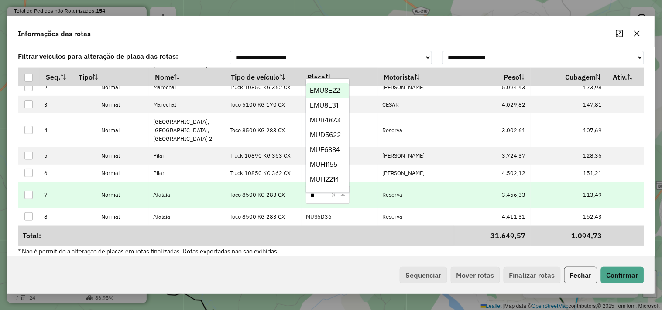
type input "***"
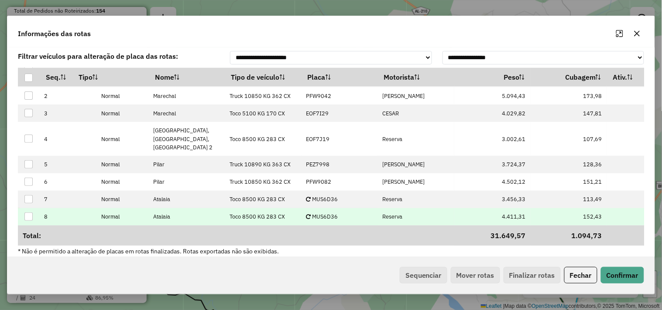
click at [324, 217] on p-celleditor "MUS6D36" at bounding box center [322, 216] width 32 height 7
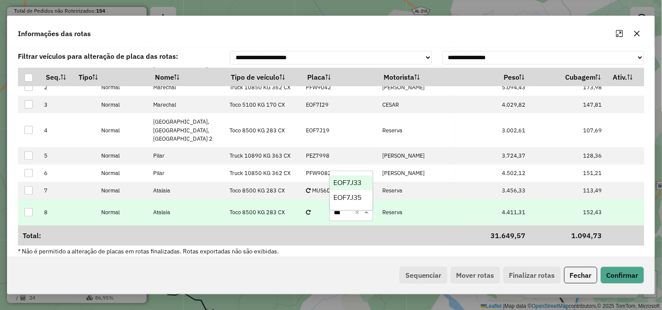
type input "****"
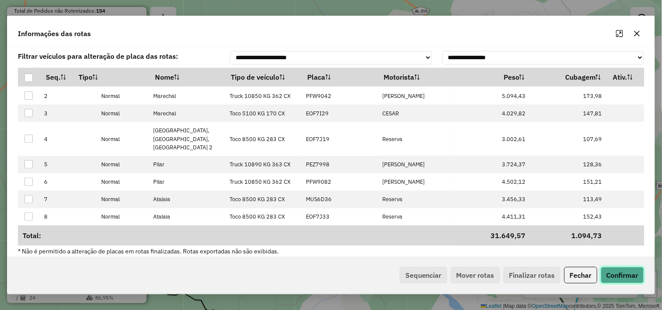
click at [620, 278] on button "Confirmar" at bounding box center [621, 275] width 43 height 17
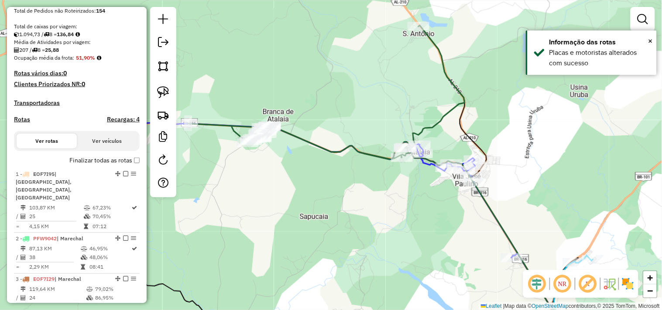
drag, startPoint x: 410, startPoint y: 214, endPoint x: 389, endPoint y: 205, distance: 23.1
click at [389, 205] on div "Janela de atendimento Grade de atendimento Capacidade Transportadoras Veículos …" at bounding box center [331, 155] width 662 height 310
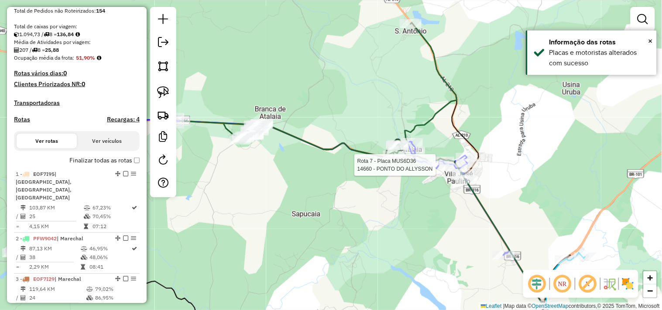
select select "**********"
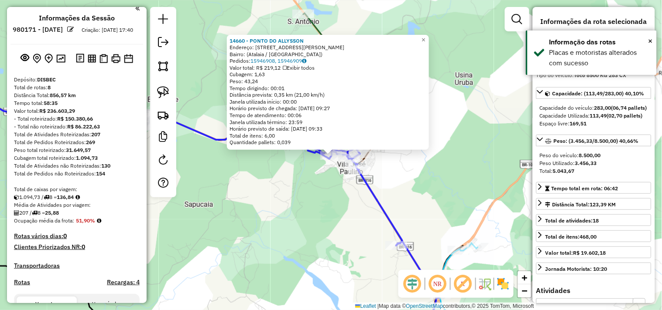
scroll to position [0, 0]
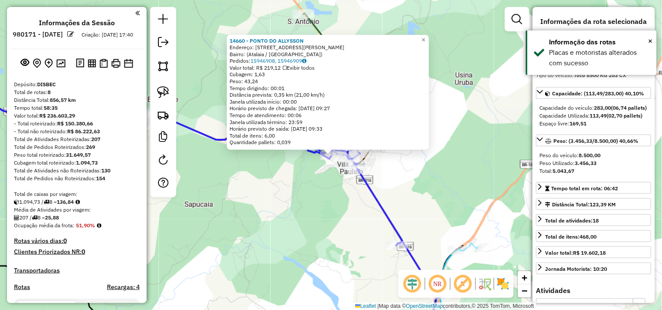
click at [319, 229] on div "14660 - PONTO DO ALLYSSON Endereço: Rua Professor Genásio Cardoso Farias, 68 Ba…" at bounding box center [331, 155] width 662 height 310
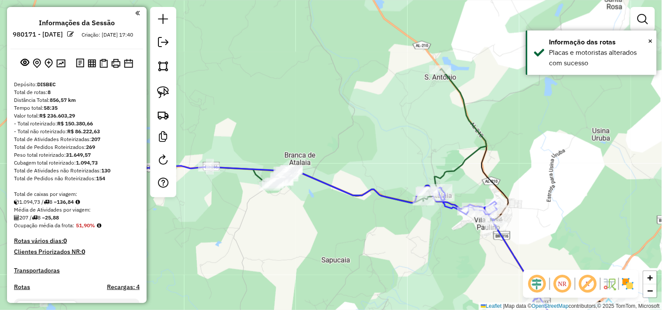
drag, startPoint x: 263, startPoint y: 191, endPoint x: 398, endPoint y: 233, distance: 141.1
click at [399, 234] on div "Janela de atendimento Grade de atendimento Capacidade Transportadoras Veículos …" at bounding box center [331, 155] width 662 height 310
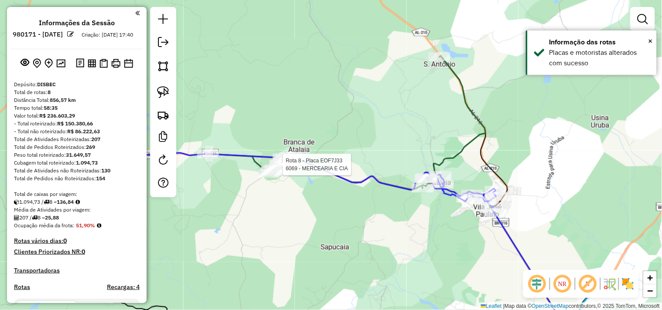
select select "**********"
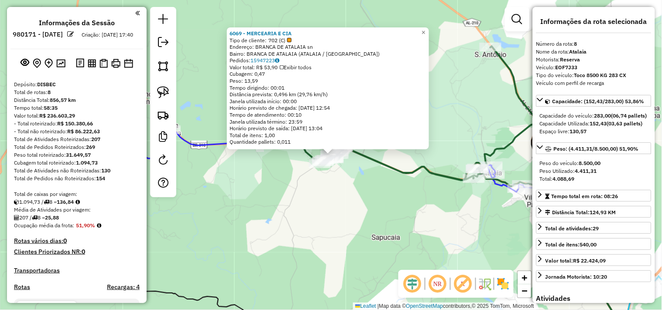
click at [300, 212] on div "6069 - MERCEARIA E CIA Tipo de cliente: 702 (C) Endereço: BRANCA DE ATALAIA sn …" at bounding box center [331, 155] width 662 height 310
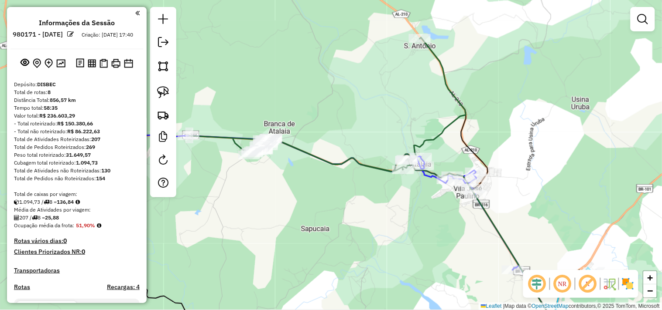
drag, startPoint x: 424, startPoint y: 214, endPoint x: 400, endPoint y: 205, distance: 25.3
click at [355, 201] on div "Janela de atendimento Grade de atendimento Capacidade Transportadoras Veículos …" at bounding box center [331, 155] width 662 height 310
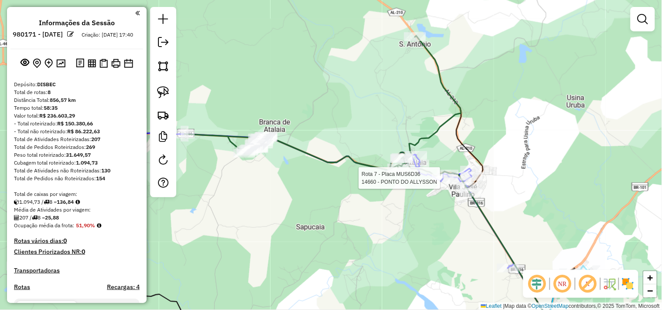
select select "**********"
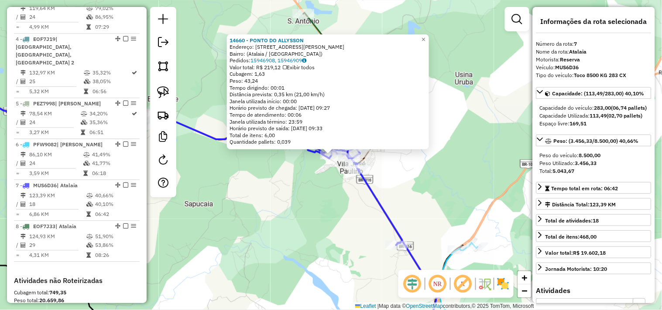
scroll to position [556, 0]
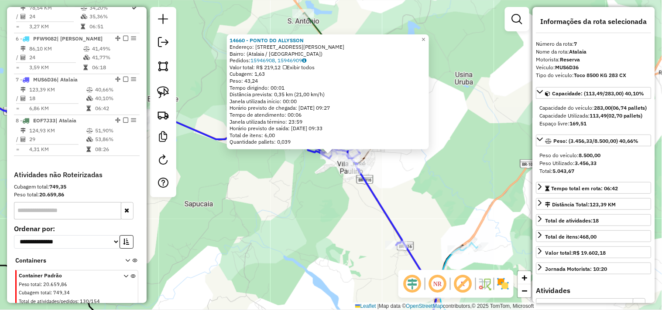
click at [286, 190] on div "14660 - PONTO DO ALLYSSON Endereço: Rua Professor Genásio Cardoso Farias, 68 Ba…" at bounding box center [331, 155] width 662 height 310
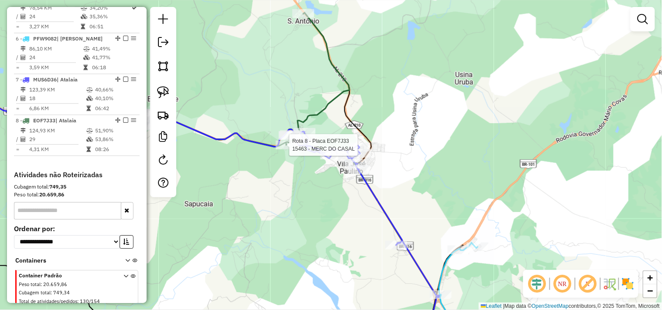
select select "**********"
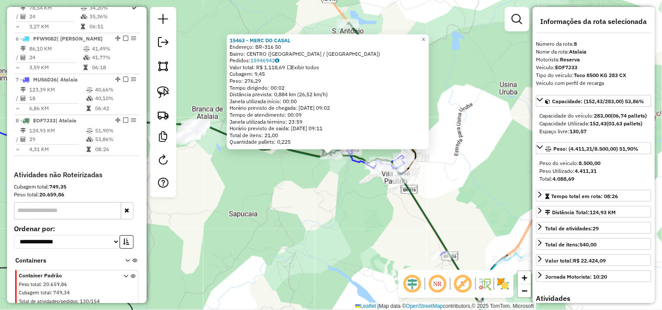
click at [308, 201] on div "15463 - MERC DO CASAL Endereço: BR-316 50 Bairro: CENTRO (ATALAIA / AL) Pedidos…" at bounding box center [331, 155] width 662 height 310
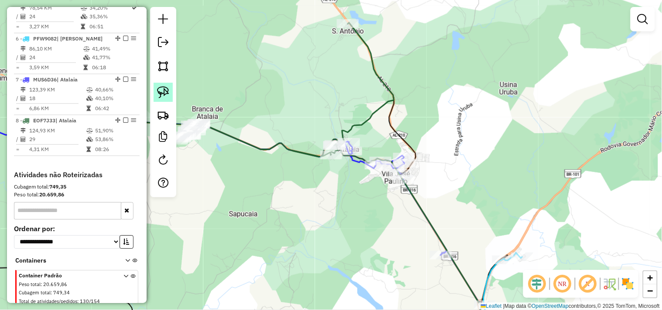
click at [160, 94] on img at bounding box center [163, 92] width 12 height 12
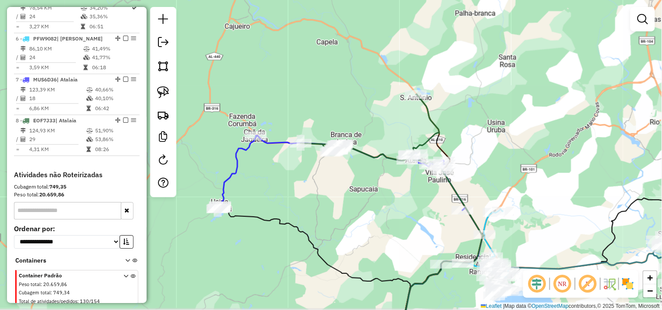
drag, startPoint x: 257, startPoint y: 199, endPoint x: 337, endPoint y: 197, distance: 79.4
click at [337, 197] on div "Janela de atendimento Grade de atendimento Capacidade Transportadoras Veículos …" at bounding box center [331, 155] width 662 height 310
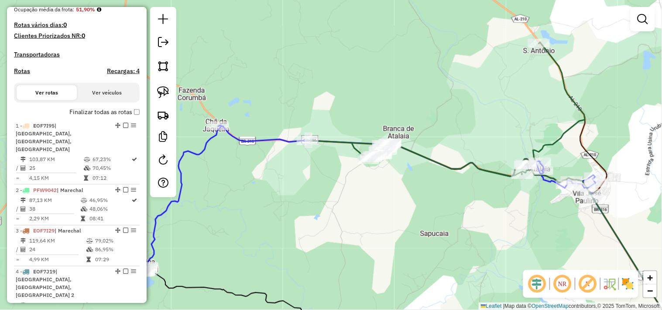
scroll to position [0, 0]
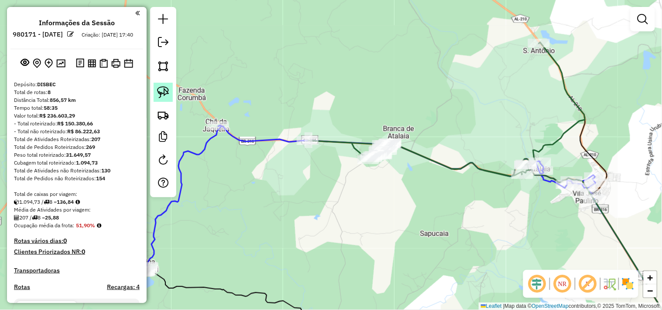
click at [160, 102] on link at bounding box center [162, 92] width 19 height 19
drag, startPoint x: 296, startPoint y: 132, endPoint x: 324, endPoint y: 126, distance: 28.4
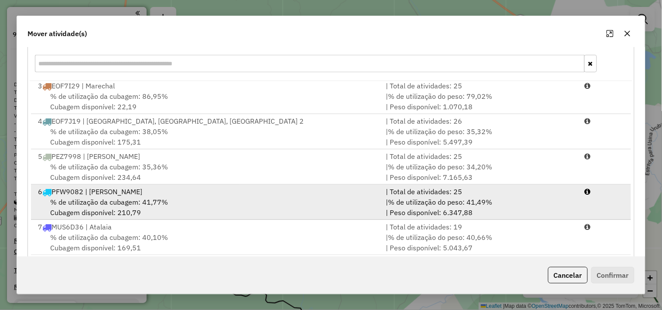
scroll to position [132, 0]
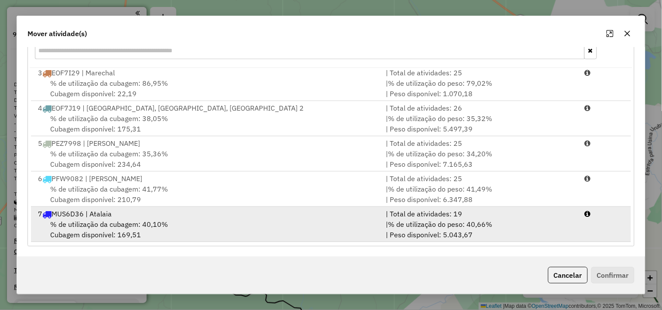
click at [166, 215] on div "7 MUS6D36 | Atalaia" at bounding box center [207, 214] width 348 height 10
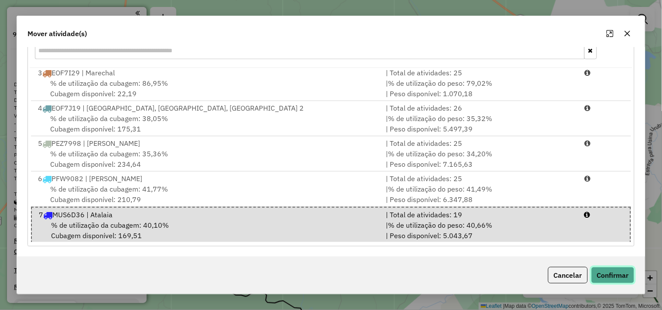
click at [630, 273] on button "Confirmar" at bounding box center [612, 275] width 43 height 17
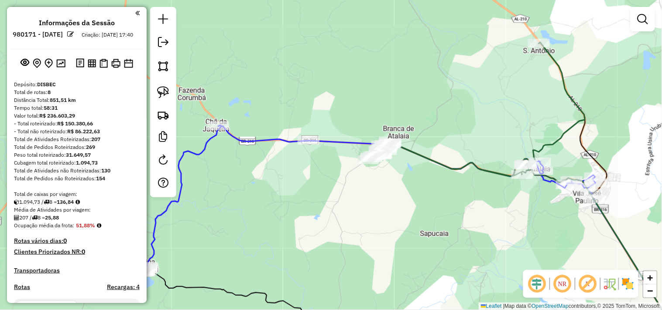
scroll to position [0, 0]
select select "**********"
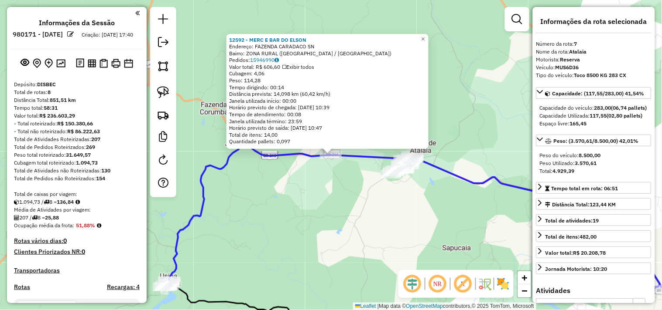
click at [356, 218] on div "12592 - MERC E BAR DO ELSON Endereço: FAZENDA CARADACO SN Bairro: ZONA RURAL (A…" at bounding box center [331, 155] width 662 height 310
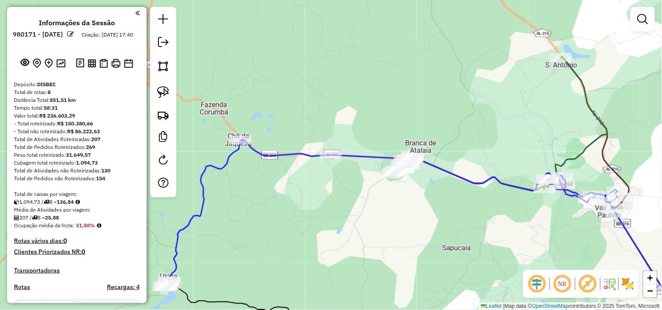
click at [385, 181] on div "Janela de atendimento Grade de atendimento Capacidade Transportadoras Veículos …" at bounding box center [331, 155] width 662 height 310
select select "**********"
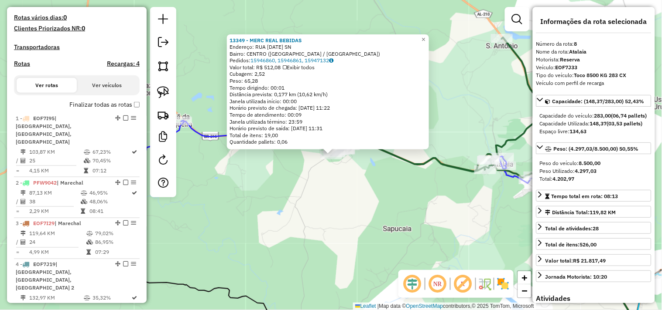
scroll to position [556, 0]
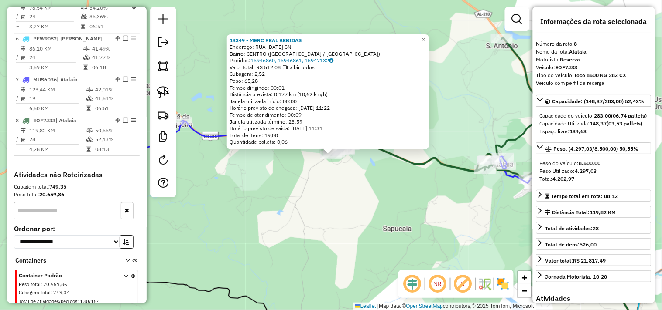
click at [379, 194] on div "13349 - MERC REAL BEBIDAS Endereço: RUA 15 DE NOVEMBRO SN Bairro: CENTRO (ATALA…" at bounding box center [331, 155] width 662 height 310
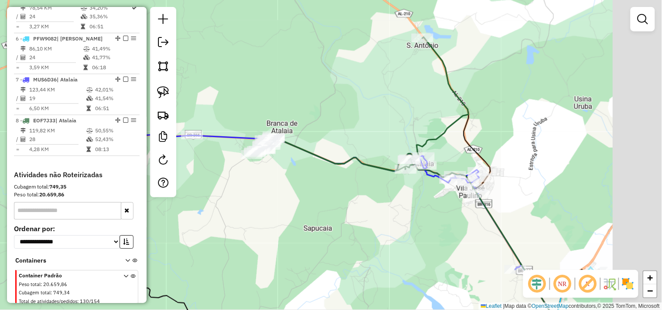
drag, startPoint x: 474, startPoint y: 211, endPoint x: 373, endPoint y: 212, distance: 101.2
click at [374, 212] on div "Janela de atendimento Grade de atendimento Capacidade Transportadoras Veículos …" at bounding box center [331, 155] width 662 height 310
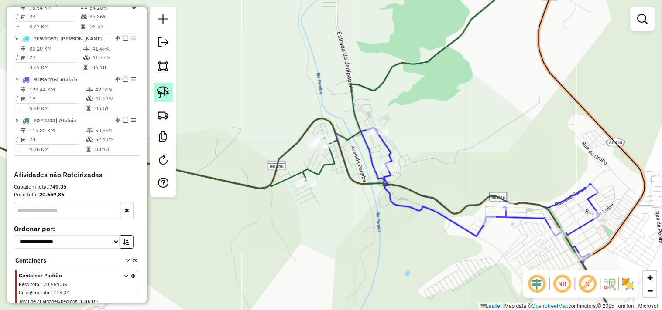
click at [159, 95] on img at bounding box center [163, 92] width 12 height 12
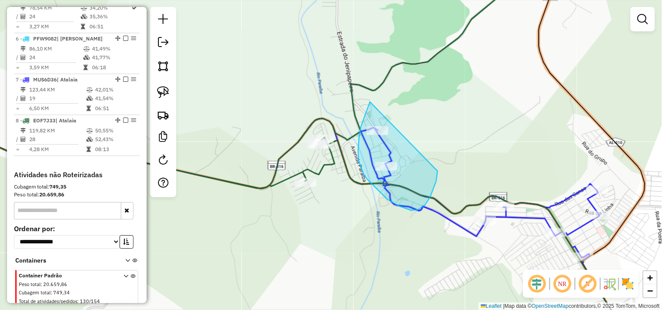
drag, startPoint x: 359, startPoint y: 138, endPoint x: 438, endPoint y: 156, distance: 81.4
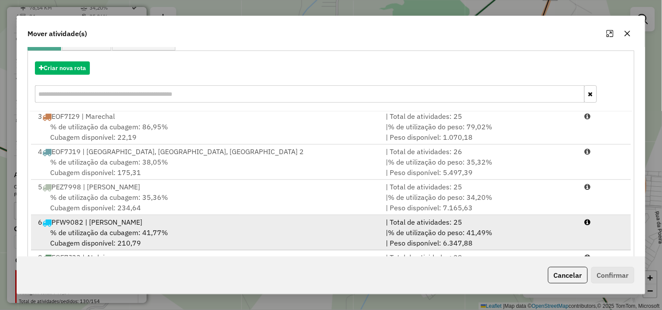
scroll to position [132, 0]
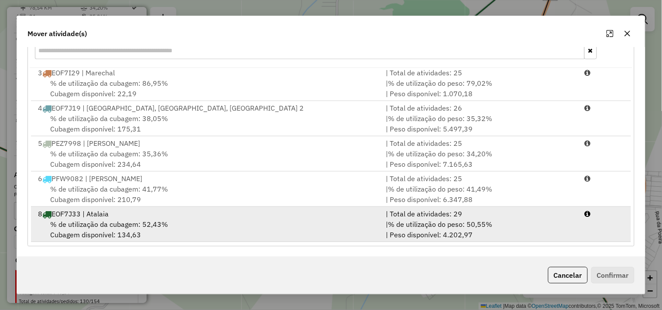
click at [168, 217] on div "8 EOF7J33 | Atalaia" at bounding box center [207, 214] width 348 height 10
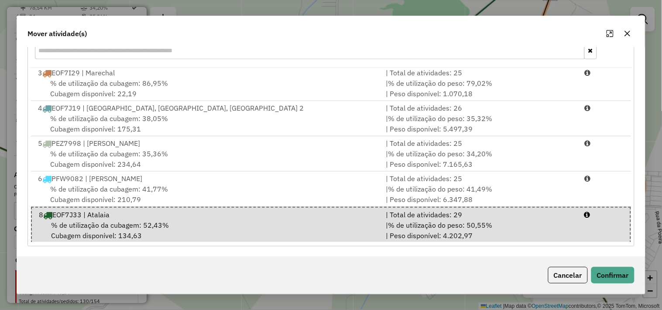
click at [635, 278] on div "Cancelar Confirmar" at bounding box center [331, 276] width 628 height 38
click at [620, 273] on button "Confirmar" at bounding box center [612, 275] width 43 height 17
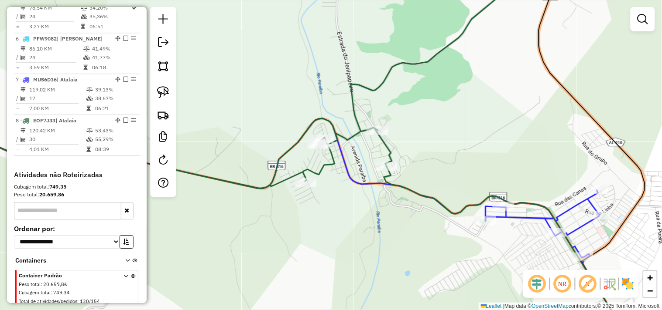
scroll to position [0, 0]
select select "**********"
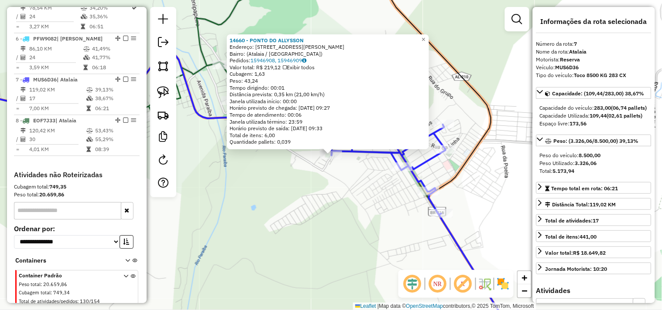
click at [361, 235] on div "14660 - PONTO DO ALLYSSON Endereço: Rua Professor Genásio Cardoso Farias, 68 Ba…" at bounding box center [331, 155] width 662 height 310
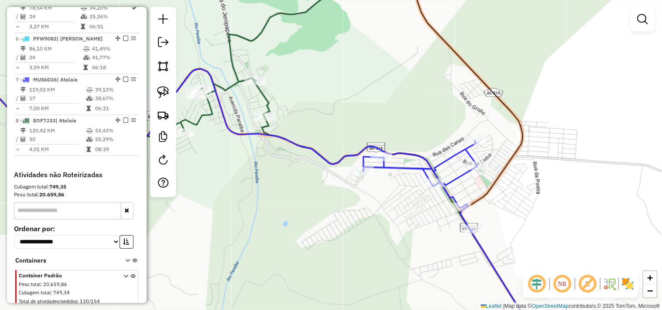
drag, startPoint x: 302, startPoint y: 198, endPoint x: 391, endPoint y: 255, distance: 105.5
click at [391, 255] on div "Janela de atendimento Grade de atendimento Capacidade Transportadoras Veículos …" at bounding box center [331, 155] width 662 height 310
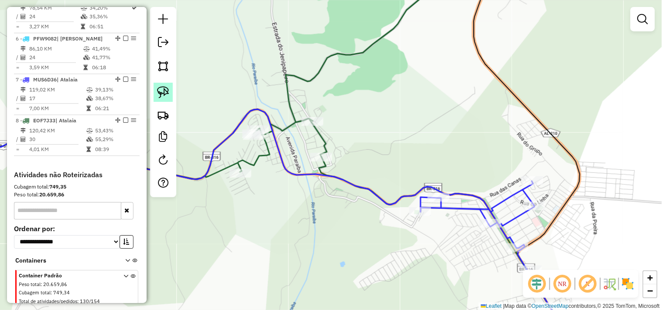
click at [160, 92] on img at bounding box center [163, 92] width 12 height 12
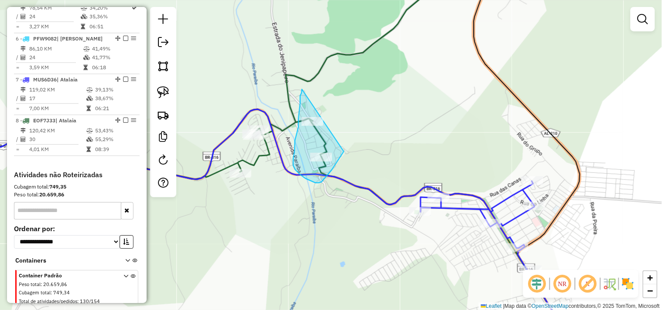
drag, startPoint x: 302, startPoint y: 89, endPoint x: 344, endPoint y: 152, distance: 75.1
click at [344, 152] on div "Janela de atendimento Grade de atendimento Capacidade Transportadoras Veículos …" at bounding box center [331, 155] width 662 height 310
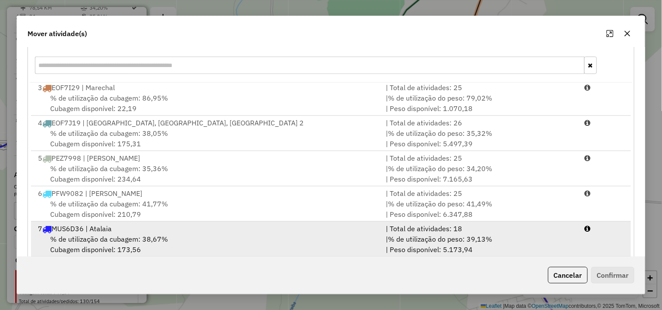
scroll to position [132, 0]
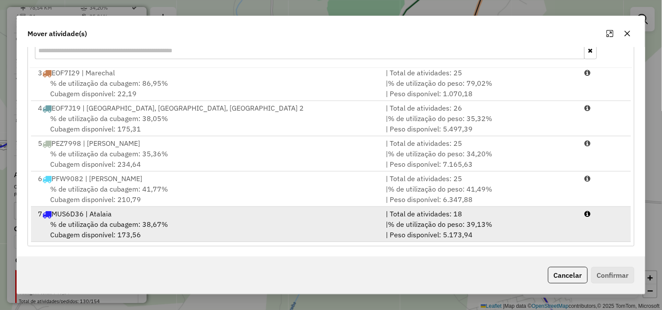
click at [133, 218] on div "7 MUS6D36 | Atalaia" at bounding box center [207, 214] width 348 height 10
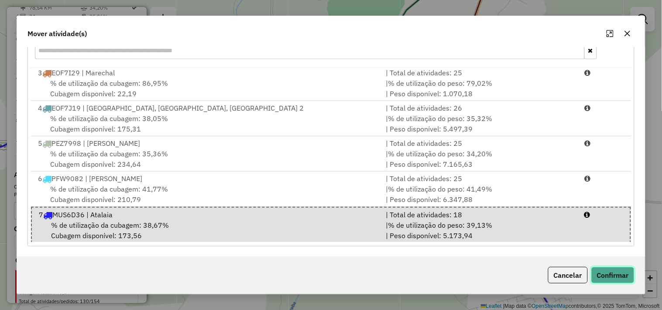
click at [625, 273] on button "Confirmar" at bounding box center [612, 275] width 43 height 17
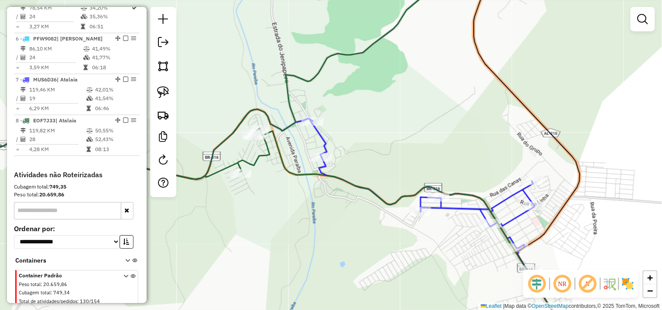
scroll to position [0, 0]
select select "**********"
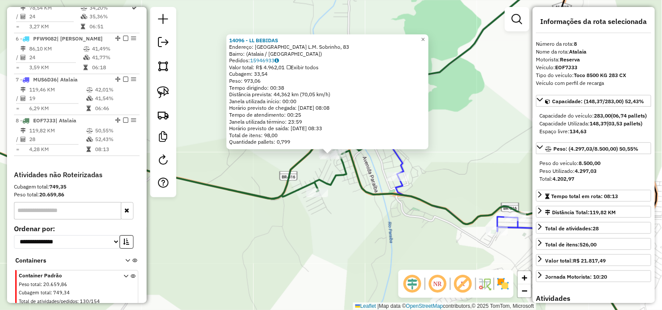
click at [342, 223] on div "14096 - LL BEBIDAS Endereço: Rua Paulo L.M. Sobrinho, 83 Bairro: (Atalaia / AL)…" at bounding box center [331, 155] width 662 height 310
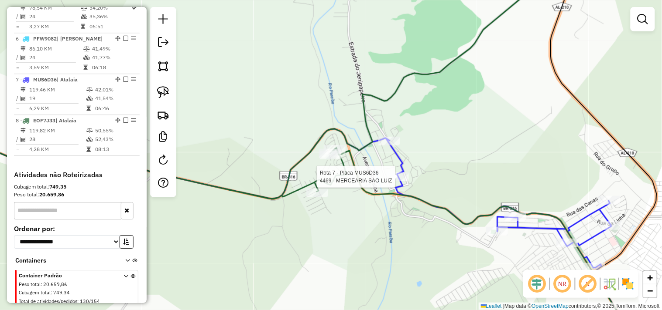
select select "**********"
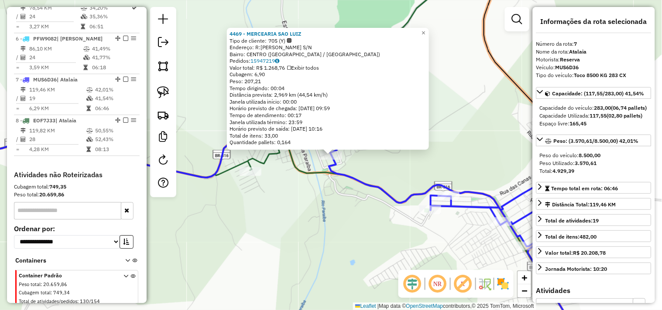
click at [363, 223] on div "4469 - MERCEARIA SAO LUIZ Tipo de cliente: 705 (Y) Endereço: R:MIRANDA CABRAL S…" at bounding box center [331, 155] width 662 height 310
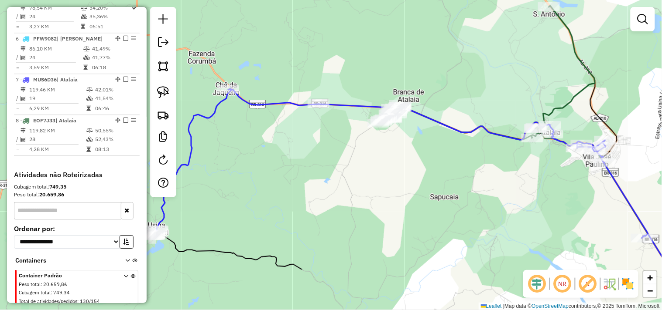
drag, startPoint x: 324, startPoint y: 229, endPoint x: 494, endPoint y: 153, distance: 186.0
click at [494, 153] on div "Janela de atendimento Grade de atendimento Capacidade Transportadoras Veículos …" at bounding box center [331, 155] width 662 height 310
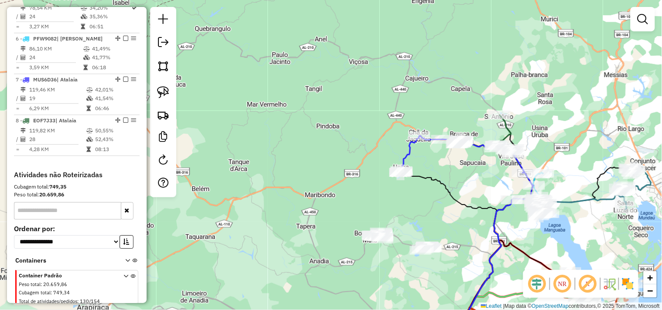
drag, startPoint x: 410, startPoint y: 262, endPoint x: 347, endPoint y: 194, distance: 92.6
click at [347, 194] on div "Janela de atendimento Grade de atendimento Capacidade Transportadoras Veículos …" at bounding box center [331, 155] width 662 height 310
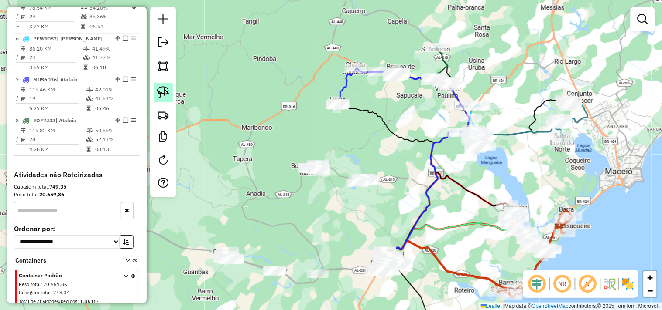
click at [160, 98] on img at bounding box center [163, 92] width 12 height 12
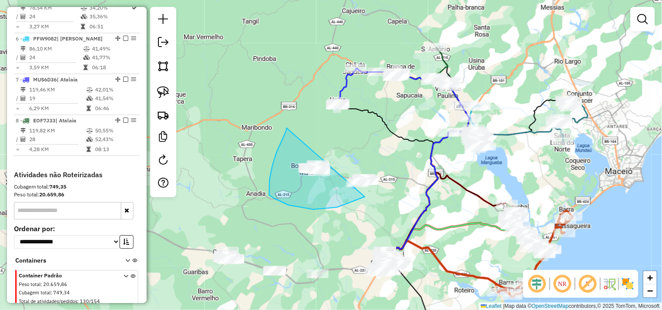
drag, startPoint x: 284, startPoint y: 134, endPoint x: 396, endPoint y: 154, distance: 113.5
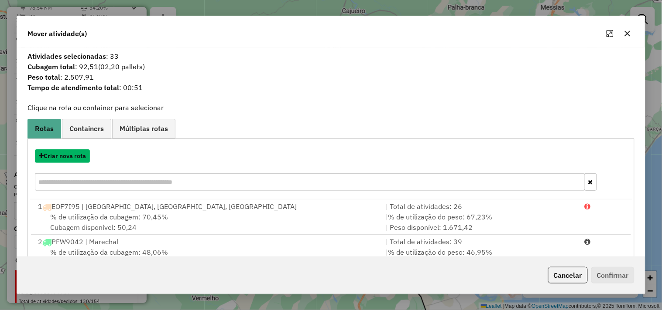
click at [79, 153] on button "Criar nova rota" at bounding box center [62, 157] width 55 height 14
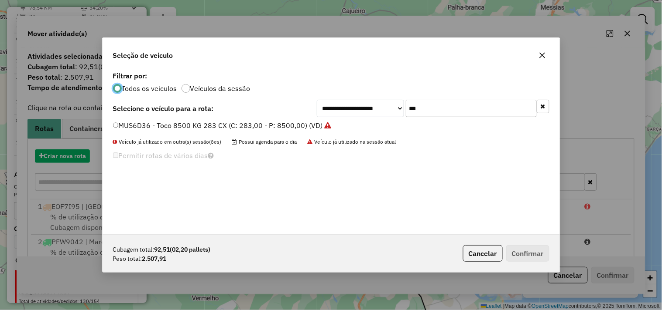
scroll to position [5, 2]
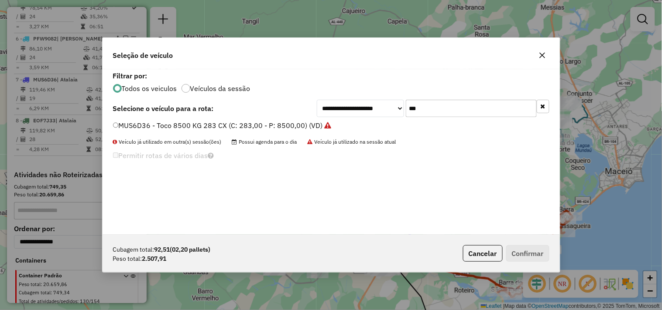
click at [459, 112] on input "***" at bounding box center [471, 108] width 131 height 17
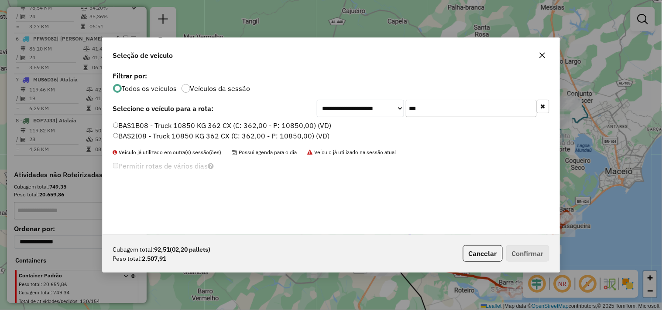
type input "***"
click at [129, 135] on label "BAS2I08 - Truck 10850 KG 362 CX (C: 362,00 - P: 10850,00) (VD)" at bounding box center [221, 136] width 217 height 10
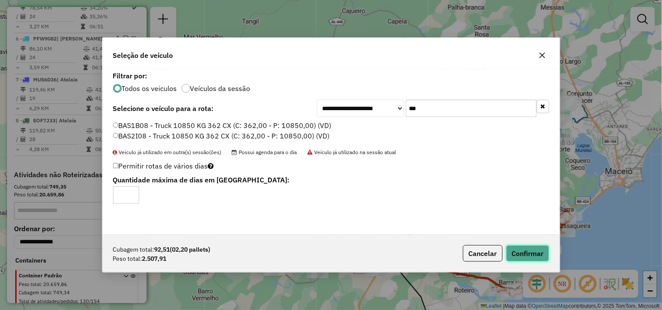
click at [534, 253] on button "Confirmar" at bounding box center [527, 254] width 43 height 17
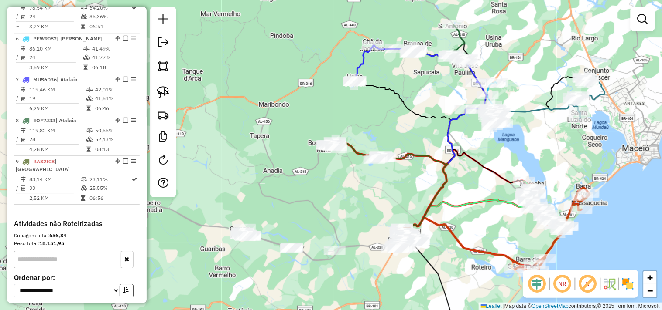
drag, startPoint x: 367, startPoint y: 210, endPoint x: 407, endPoint y: 130, distance: 89.3
click at [407, 130] on div "Janela de atendimento Grade de atendimento Capacidade Transportadoras Veículos …" at bounding box center [331, 155] width 662 height 310
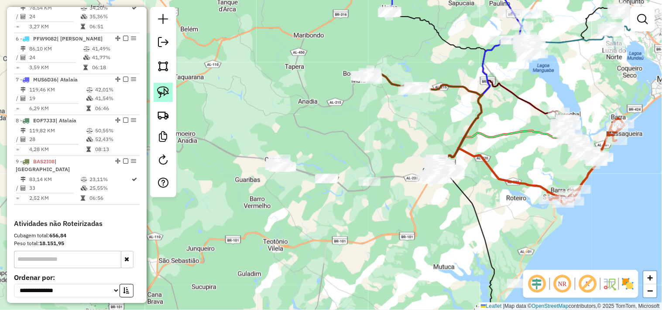
click at [166, 92] on img at bounding box center [163, 92] width 12 height 12
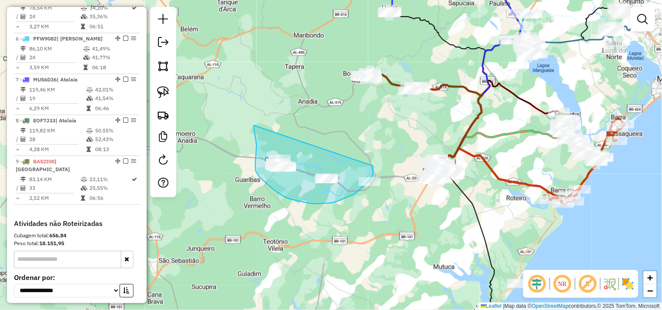
drag, startPoint x: 256, startPoint y: 150, endPoint x: 373, endPoint y: 164, distance: 117.3
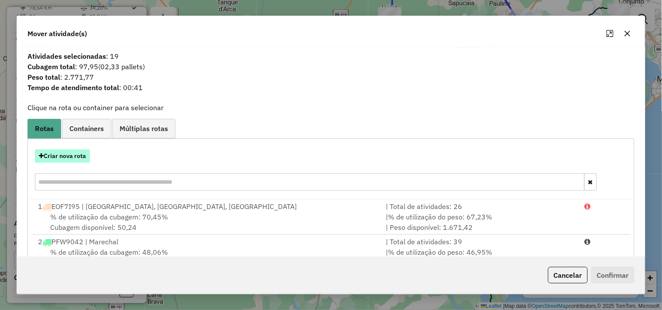
click at [84, 155] on button "Criar nova rota" at bounding box center [62, 157] width 55 height 14
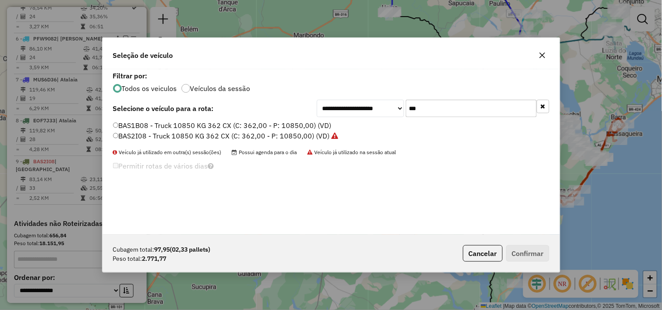
click at [434, 113] on input "***" at bounding box center [471, 108] width 131 height 17
type input "*"
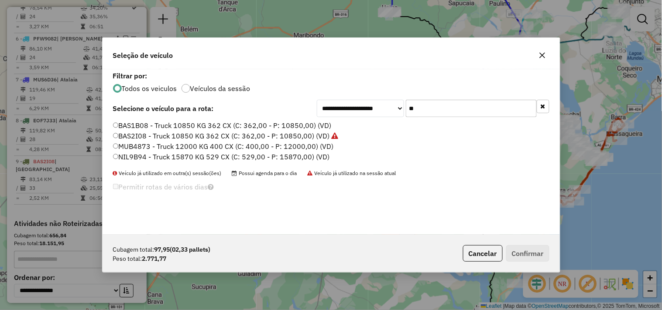
type input "***"
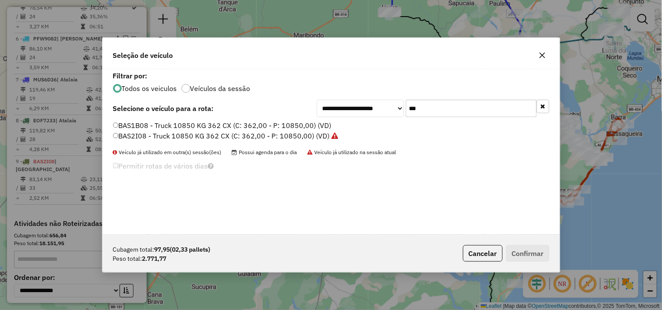
click at [282, 124] on label "BAS1B08 - Truck 10850 KG 362 CX (C: 362,00 - P: 10850,00) (VD)" at bounding box center [222, 125] width 218 height 10
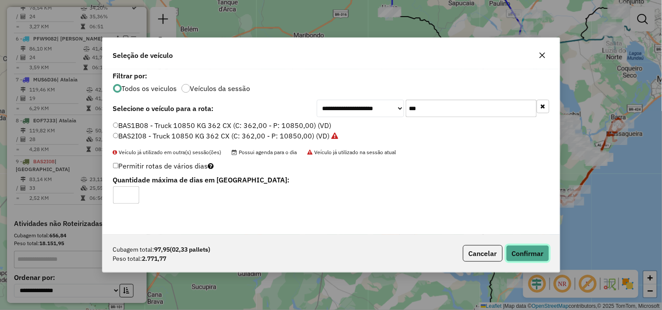
click at [525, 249] on button "Confirmar" at bounding box center [527, 254] width 43 height 17
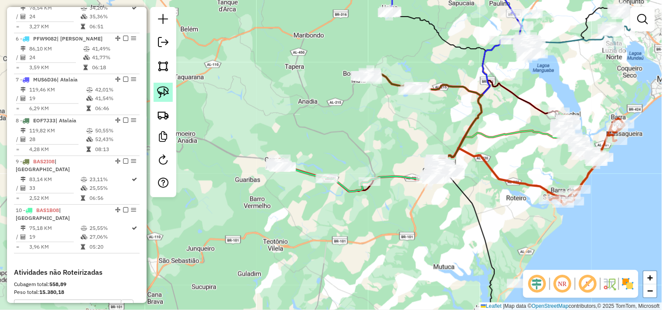
click at [163, 95] on img at bounding box center [163, 92] width 12 height 12
drag, startPoint x: 350, startPoint y: 201, endPoint x: 393, endPoint y: 176, distance: 49.8
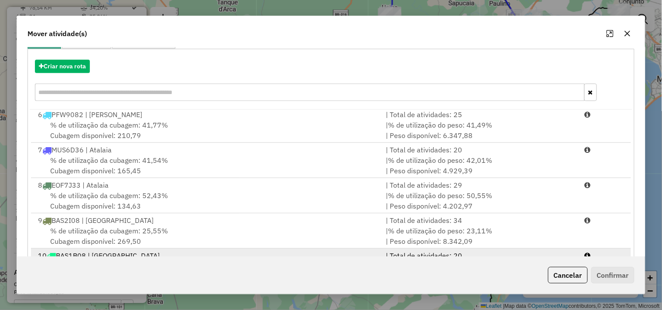
scroll to position [132, 0]
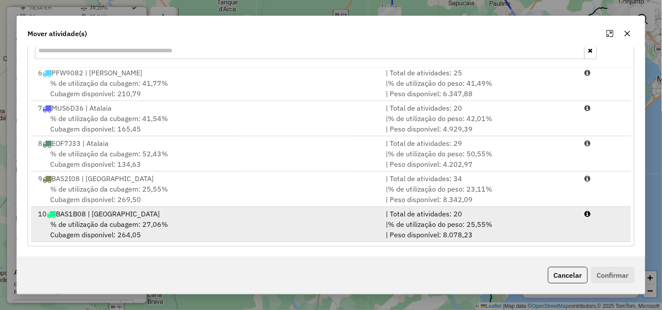
click at [158, 228] on span "% de utilização da cubagem: 27,06%" at bounding box center [109, 224] width 118 height 9
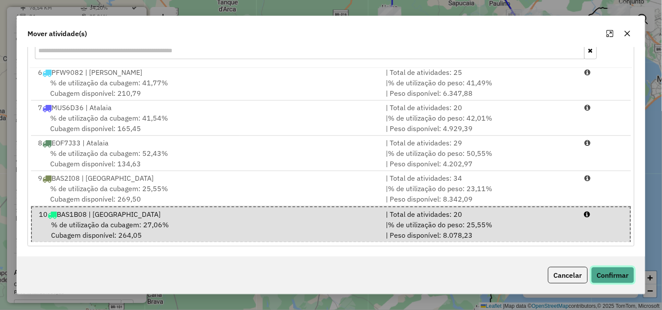
click at [618, 276] on button "Confirmar" at bounding box center [612, 275] width 43 height 17
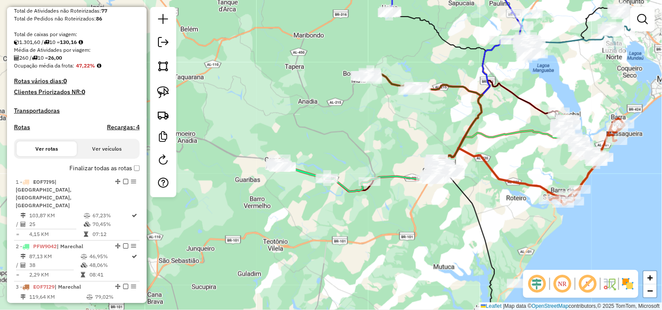
scroll to position [0, 0]
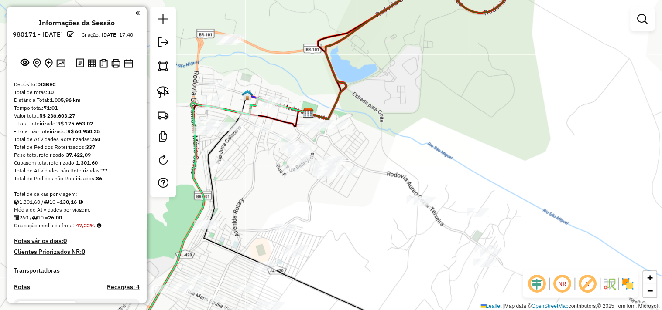
drag, startPoint x: 428, startPoint y: 252, endPoint x: 405, endPoint y: 238, distance: 27.0
click at [405, 238] on div "Janela de atendimento Grade de atendimento Capacidade Transportadoras Veículos …" at bounding box center [331, 155] width 662 height 310
click at [159, 94] on img at bounding box center [163, 92] width 12 height 12
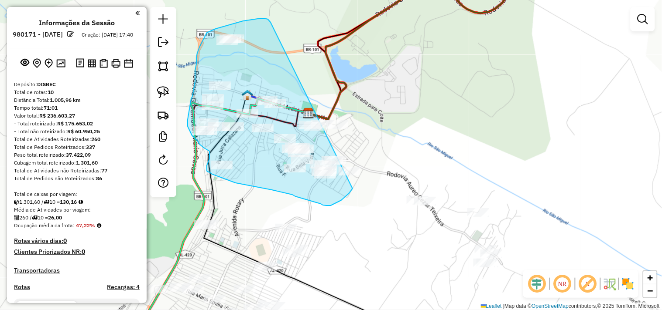
drag, startPoint x: 268, startPoint y: 19, endPoint x: 372, endPoint y: 126, distance: 149.3
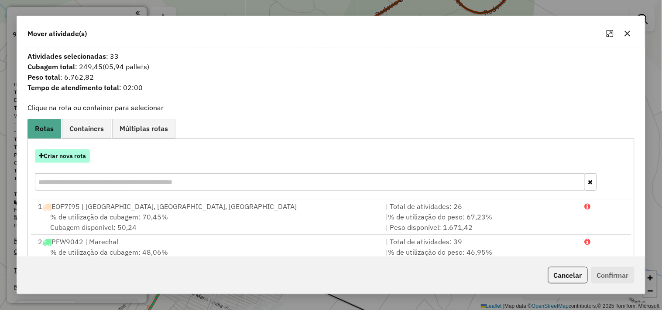
click at [69, 161] on button "Criar nova rota" at bounding box center [62, 157] width 55 height 14
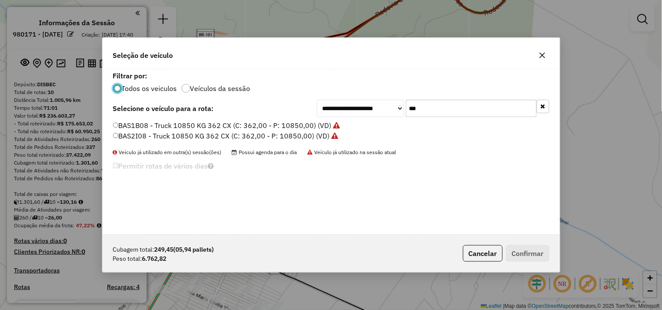
scroll to position [5, 2]
click at [447, 104] on input "***" at bounding box center [471, 108] width 131 height 17
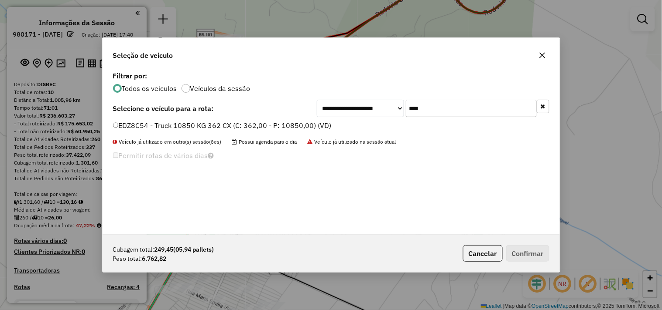
type input "****"
click at [269, 126] on label "EDZ8C54 - Truck 10850 KG 362 CX (C: 362,00 - P: 10850,00) (VD)" at bounding box center [222, 125] width 218 height 10
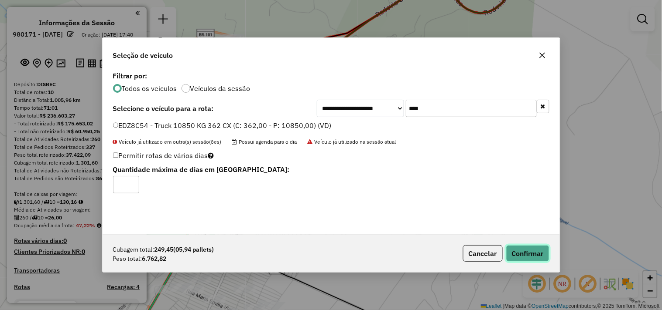
click at [517, 249] on button "Confirmar" at bounding box center [527, 254] width 43 height 17
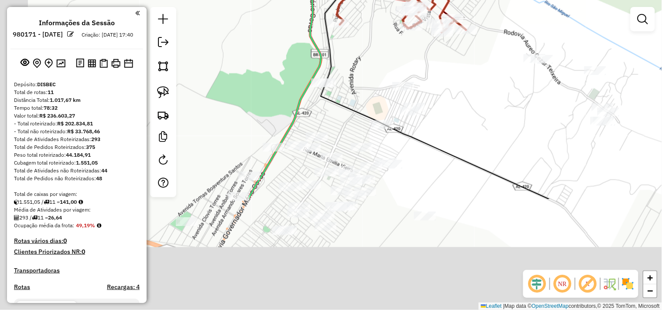
drag, startPoint x: 334, startPoint y: 232, endPoint x: 456, endPoint y: 85, distance: 191.1
click at [456, 85] on div "Janela de atendimento Grade de atendimento Capacidade Transportadoras Veículos …" at bounding box center [331, 155] width 662 height 310
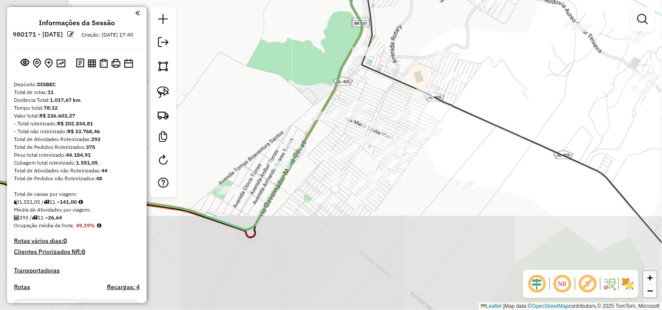
drag, startPoint x: 478, startPoint y: 152, endPoint x: 489, endPoint y: 145, distance: 12.9
click at [489, 145] on div "Janela de atendimento Grade de atendimento Capacidade Transportadoras Veículos …" at bounding box center [331, 155] width 662 height 310
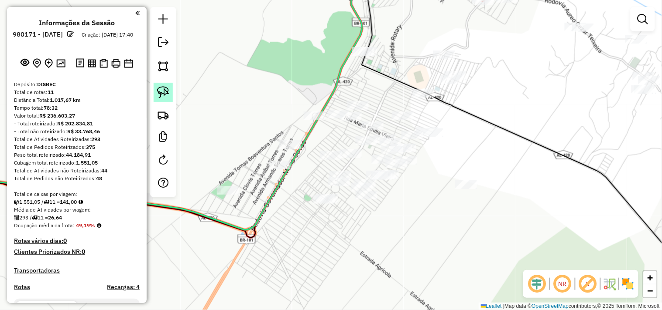
click at [166, 93] on img at bounding box center [163, 92] width 12 height 12
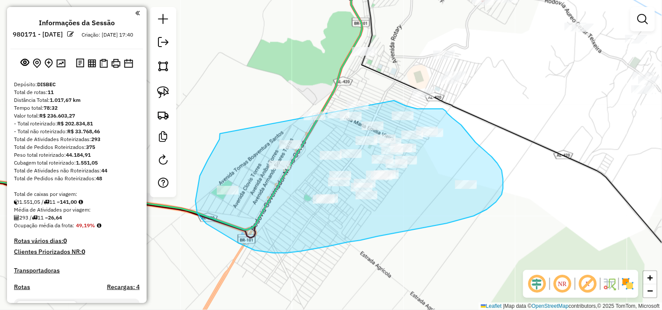
drag, startPoint x: 220, startPoint y: 136, endPoint x: 335, endPoint y: 78, distance: 128.5
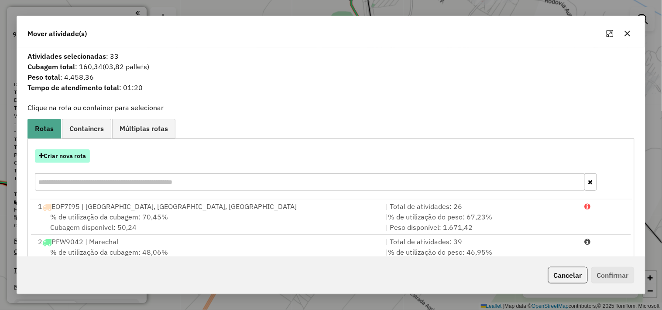
click at [73, 155] on button "Criar nova rota" at bounding box center [62, 157] width 55 height 14
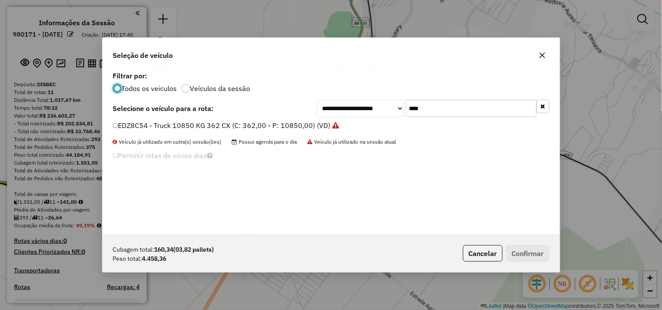
click at [454, 110] on input "****" at bounding box center [471, 108] width 131 height 17
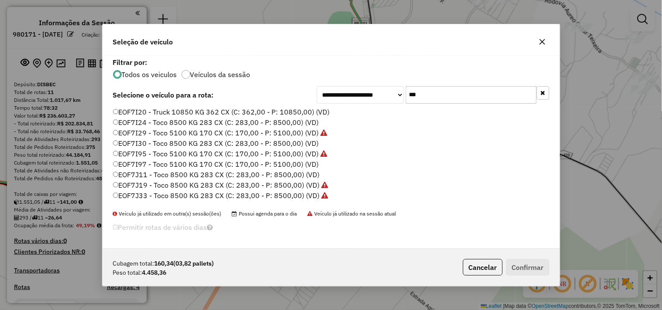
scroll to position [19, 0]
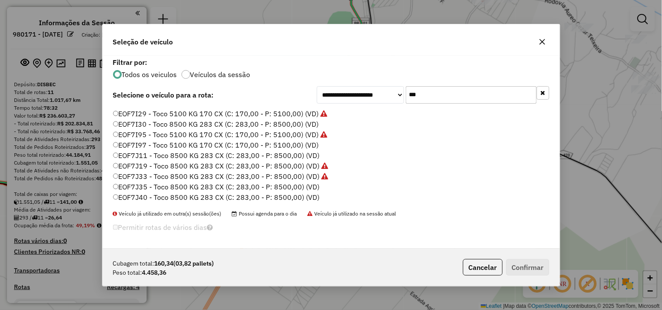
type input "***"
click at [158, 153] on label "EOF7J11 - Toco 8500 KG 283 CX (C: 283,00 - P: 8500,00) (VD)" at bounding box center [216, 155] width 207 height 10
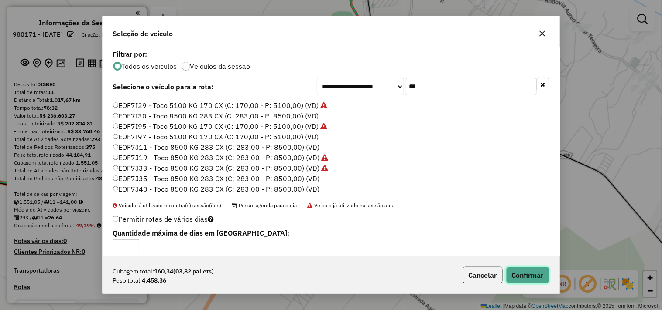
click at [524, 268] on button "Confirmar" at bounding box center [527, 275] width 43 height 17
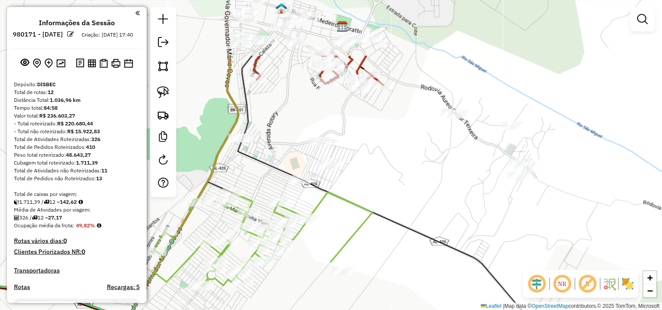
drag, startPoint x: 514, startPoint y: 132, endPoint x: 390, endPoint y: 218, distance: 151.2
click at [390, 218] on icon at bounding box center [421, 232] width 367 height 352
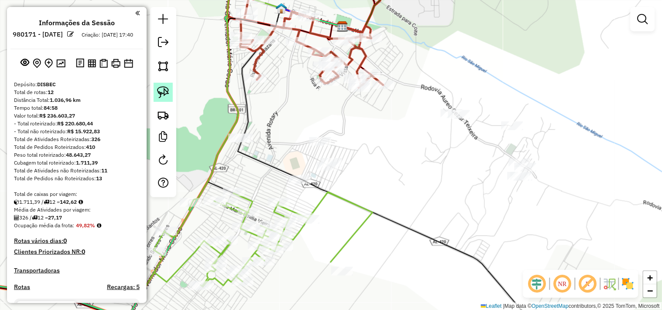
click at [170, 99] on link at bounding box center [162, 92] width 19 height 19
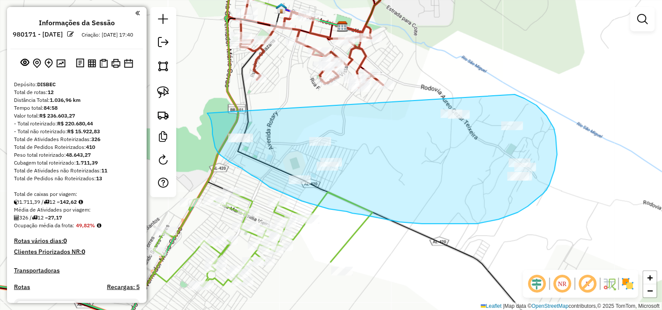
drag, startPoint x: 209, startPoint y: 116, endPoint x: 490, endPoint y: 90, distance: 282.0
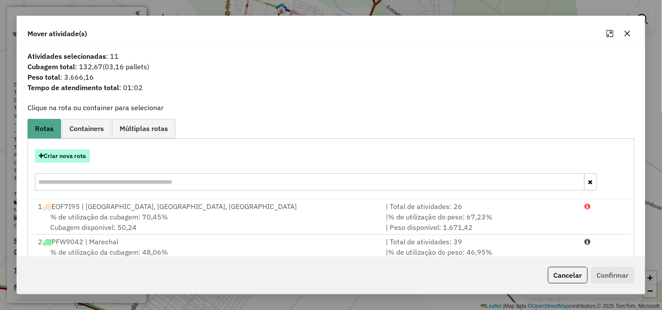
click at [80, 159] on button "Criar nova rota" at bounding box center [62, 157] width 55 height 14
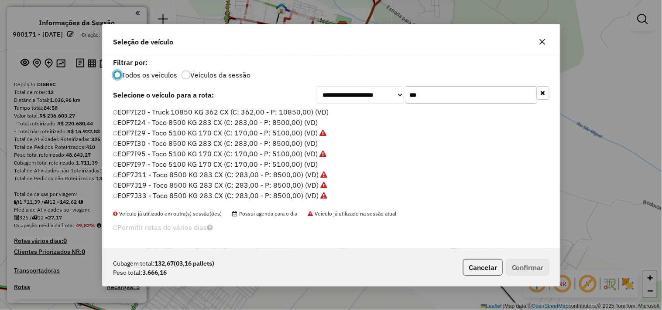
scroll to position [5, 2]
click at [443, 100] on input "***" at bounding box center [471, 94] width 131 height 17
type input "*"
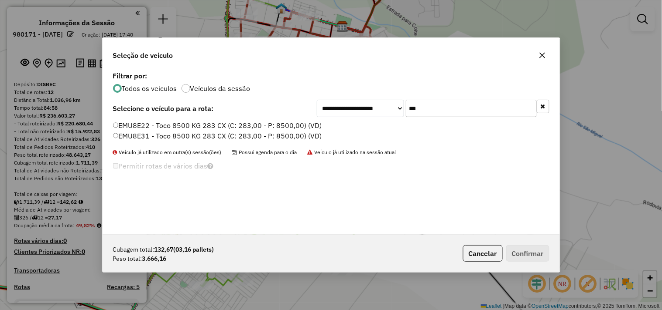
type input "***"
click at [149, 138] on label "EMU8E31 - Toco 8500 KG 283 CX (C: 283,00 - P: 8500,00) (VD)" at bounding box center [217, 136] width 209 height 10
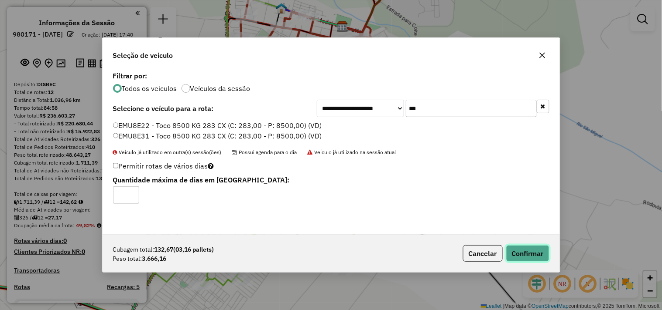
click at [534, 254] on button "Confirmar" at bounding box center [527, 254] width 43 height 17
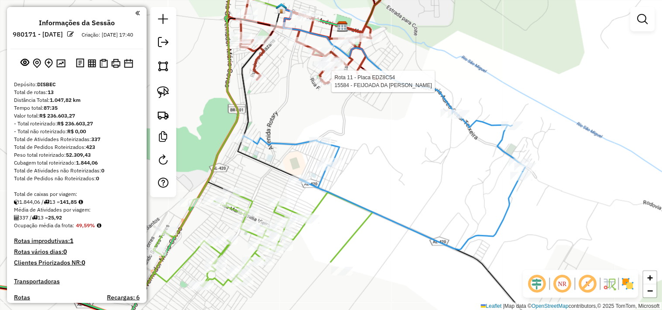
select select "**********"
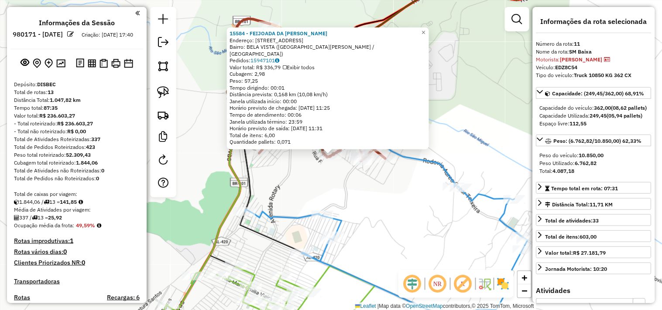
scroll to position [634, 0]
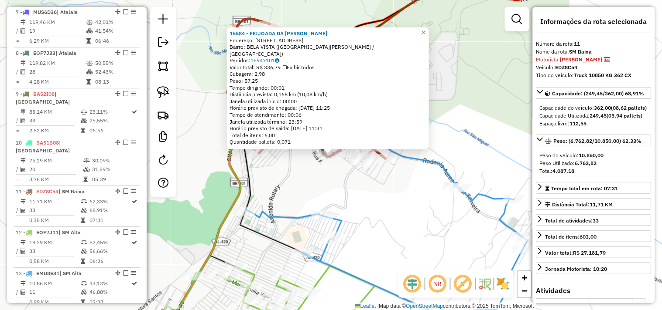
click at [376, 172] on div "15584 - FEIJOADA DA ELIASA Endereço: Rua do Mercado 1 Bairro: BELA VISTA (SAO M…" at bounding box center [331, 155] width 662 height 310
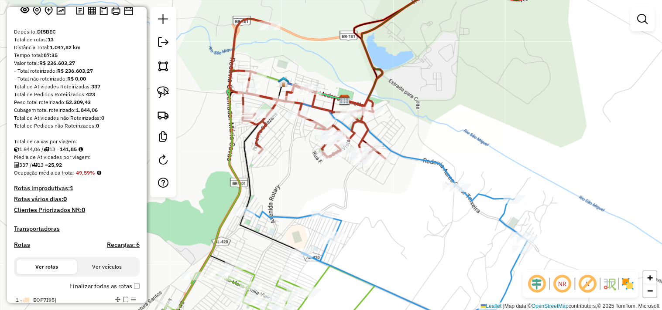
scroll to position [0, 0]
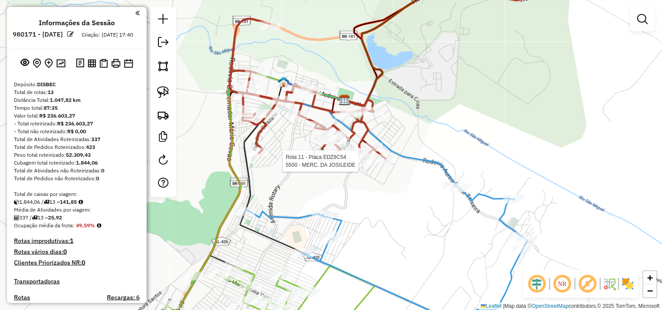
select select "**********"
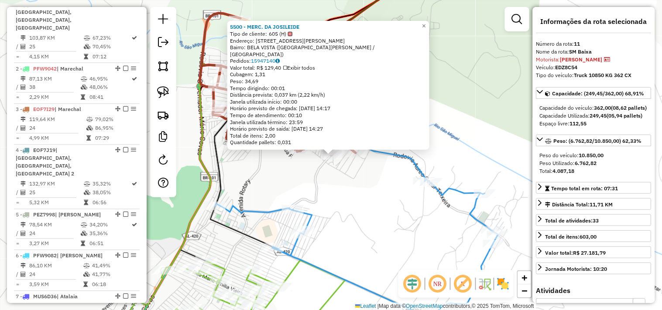
scroll to position [634, 0]
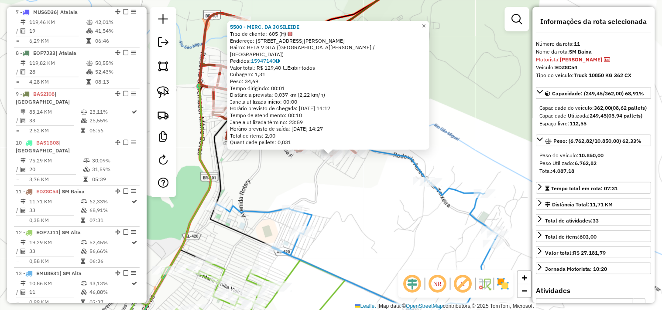
click at [349, 234] on div "5500 - MERC. DA JOSILEIDE Tipo de cliente: 605 (H) Endereço: RUA MARIO PALMEIRA…" at bounding box center [331, 155] width 662 height 310
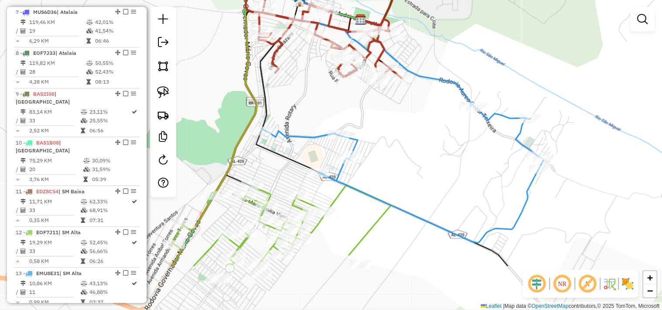
drag, startPoint x: 345, startPoint y: 265, endPoint x: 391, endPoint y: 189, distance: 88.8
click at [391, 189] on div "Janela de atendimento Grade de atendimento Capacidade Transportadoras Veículos …" at bounding box center [331, 155] width 662 height 310
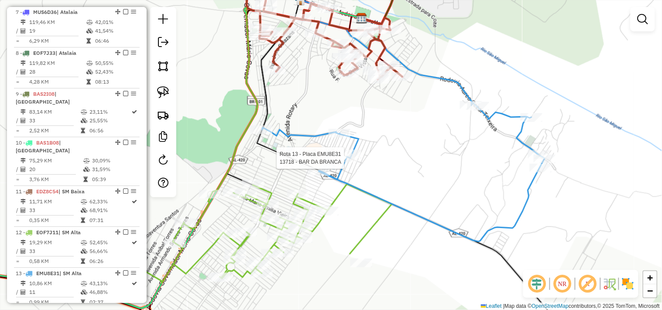
select select "**********"
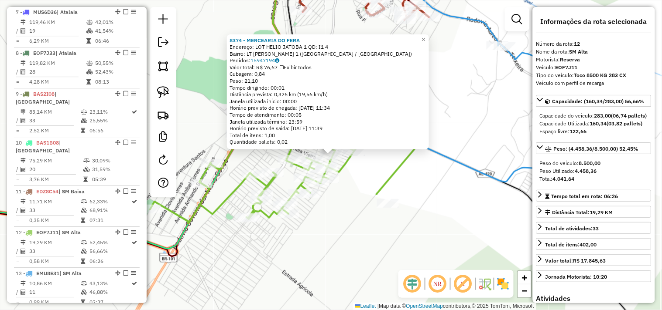
click at [297, 269] on div "8374 - MERCEARIA DO FERA Endereço: LOT HELIO JATOBA 1 QD: I1 4 Bairro: LT HELIO…" at bounding box center [331, 155] width 662 height 310
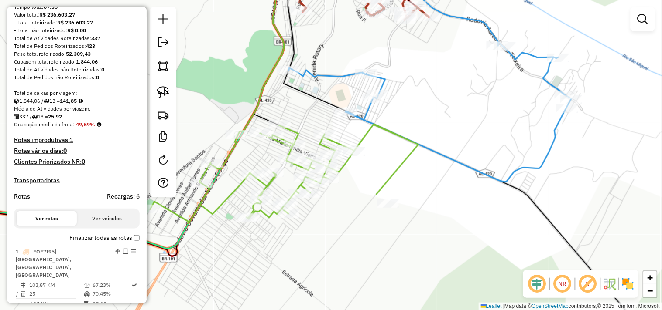
scroll to position [0, 0]
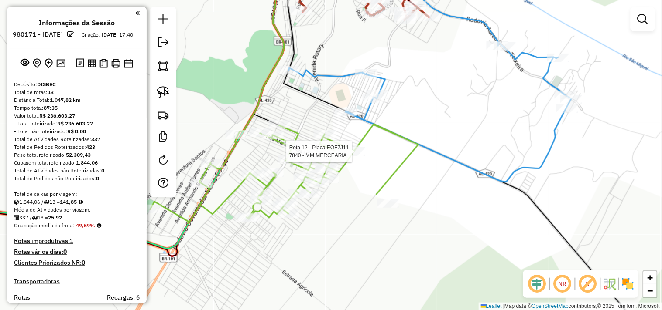
select select "**********"
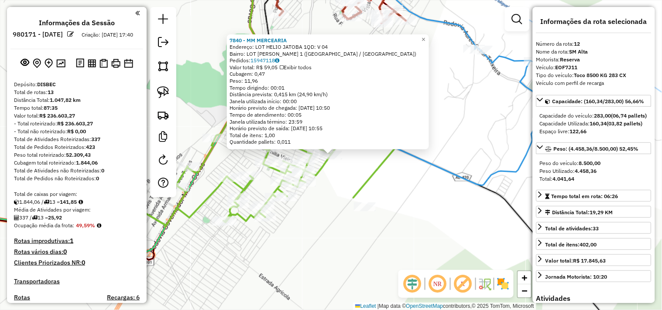
scroll to position [634, 0]
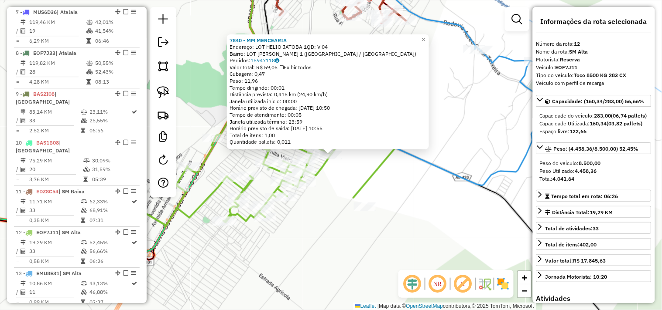
click at [415, 217] on div "7840 - MM MERCEARIA Endereço: LOT HELIO JATOBA 1QD: V 04 Bairro: LOT HELIO JATO…" at bounding box center [331, 155] width 662 height 310
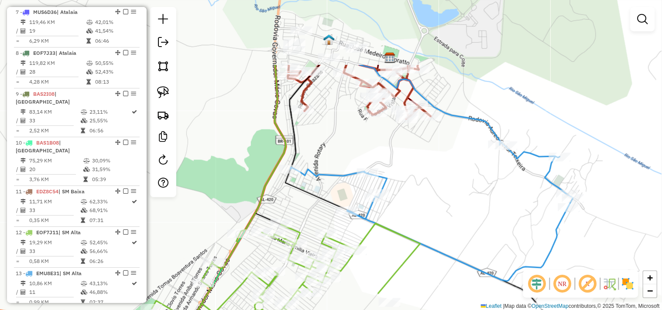
drag, startPoint x: 393, startPoint y: 110, endPoint x: 418, endPoint y: 207, distance: 99.5
click at [418, 207] on div "Janela de atendimento Grade de atendimento Capacidade Transportadoras Veículos …" at bounding box center [331, 155] width 662 height 310
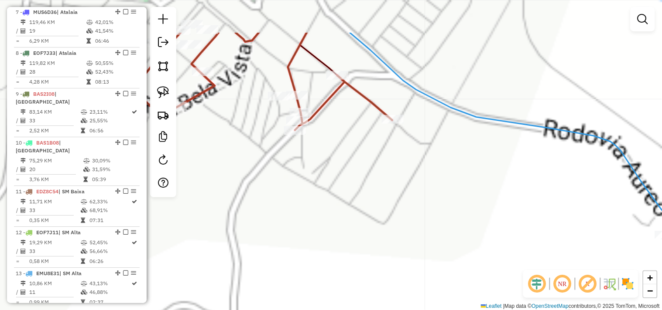
drag, startPoint x: 416, startPoint y: 152, endPoint x: 390, endPoint y: 202, distance: 57.2
click at [390, 202] on div "Janela de atendimento Grade de atendimento Capacidade Transportadoras Veículos …" at bounding box center [331, 155] width 662 height 310
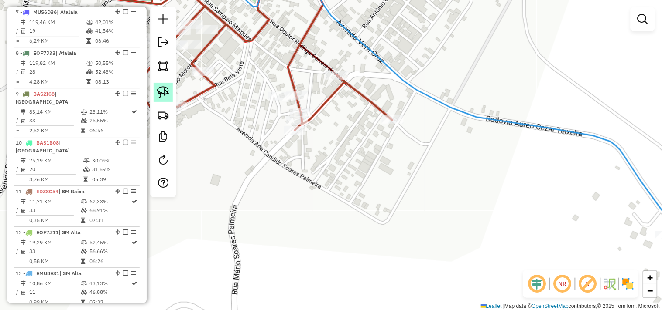
click at [168, 94] on img at bounding box center [163, 92] width 12 height 12
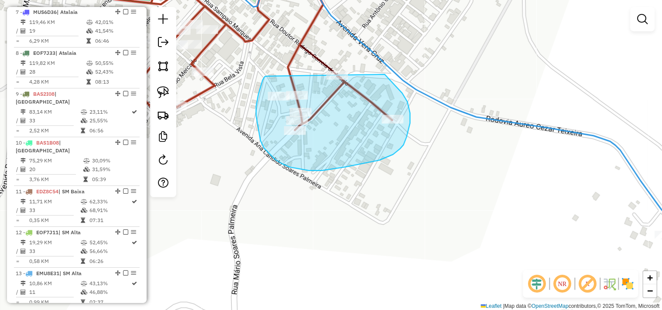
drag, startPoint x: 264, startPoint y: 78, endPoint x: 364, endPoint y: 61, distance: 101.7
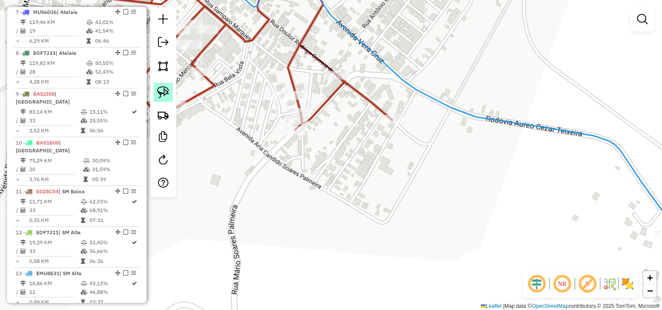
click at [159, 93] on img at bounding box center [163, 92] width 12 height 12
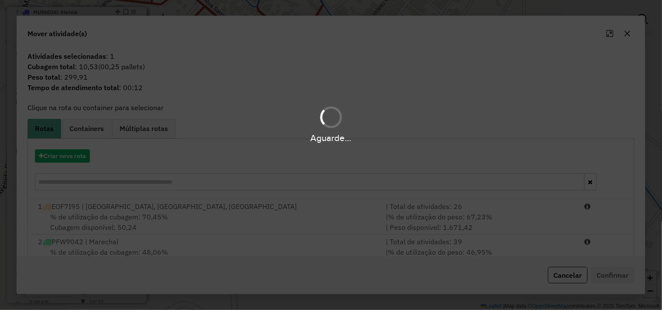
drag, startPoint x: 391, startPoint y: 67, endPoint x: 283, endPoint y: 140, distance: 129.8
click at [282, 116] on hb-app "Aguarde... Pop-up bloqueado! Seu navegador bloqueou automáticamente a abertura …" at bounding box center [331, 155] width 662 height 310
drag, startPoint x: 283, startPoint y: 140, endPoint x: 355, endPoint y: 188, distance: 86.4
click at [355, 188] on div "Aguarde..." at bounding box center [331, 155] width 662 height 310
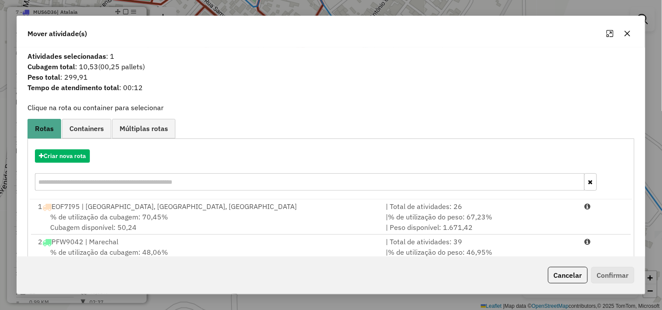
click at [231, 168] on div "Criar nova rota" at bounding box center [331, 171] width 602 height 57
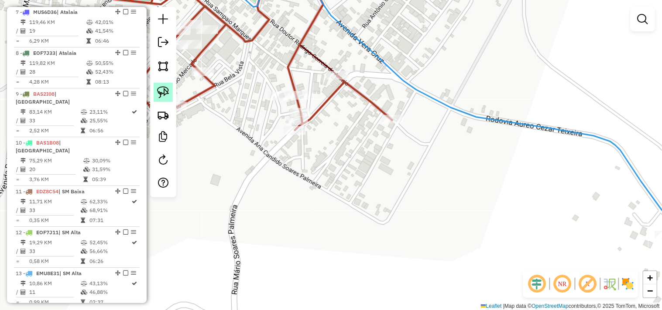
click at [167, 98] on img at bounding box center [163, 92] width 12 height 12
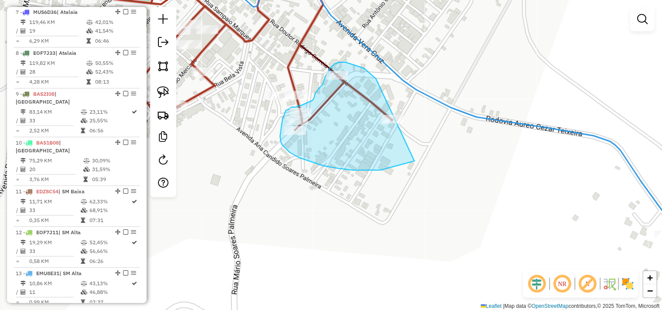
drag, startPoint x: 377, startPoint y: 81, endPoint x: 440, endPoint y: 143, distance: 88.8
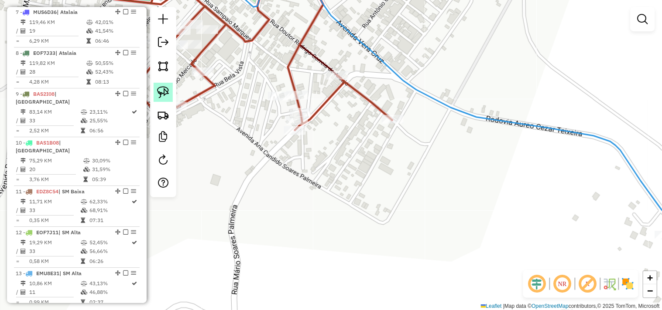
click at [158, 89] on img at bounding box center [163, 92] width 12 height 12
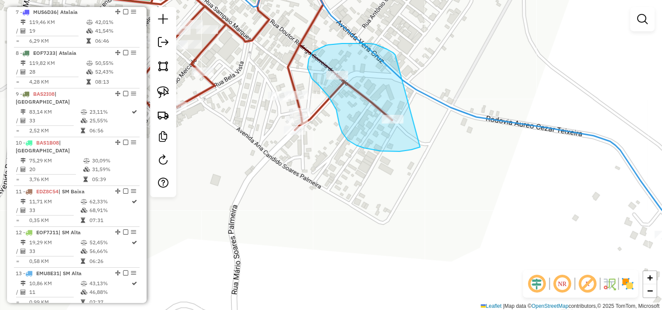
drag, startPoint x: 393, startPoint y: 53, endPoint x: 396, endPoint y: 149, distance: 96.4
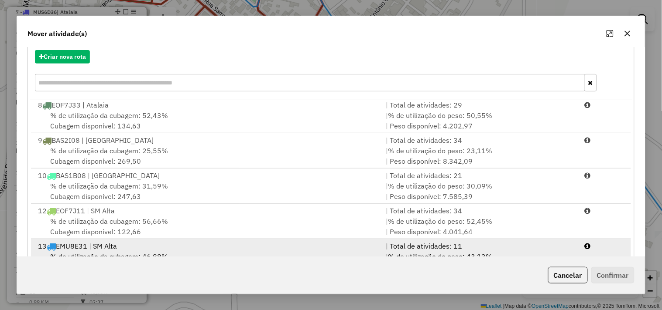
scroll to position [132, 0]
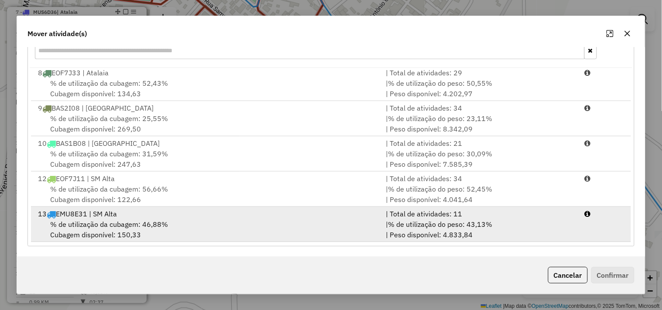
click at [194, 229] on div "% de utilização da cubagem: 46,88% Cubagem disponível: 150,33" at bounding box center [207, 229] width 348 height 21
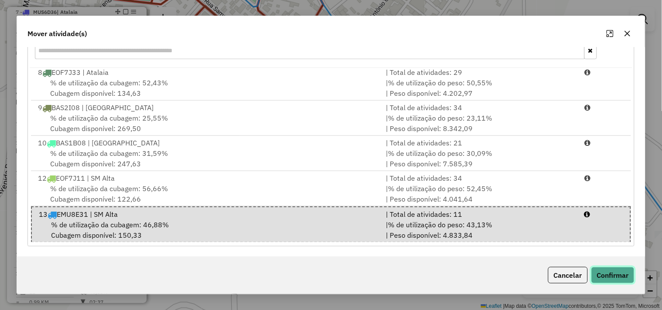
click at [622, 281] on button "Confirmar" at bounding box center [612, 275] width 43 height 17
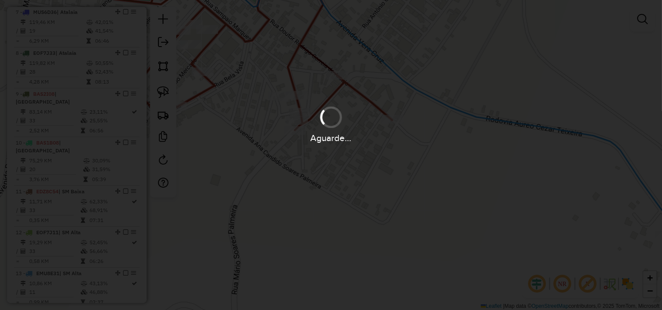
scroll to position [0, 0]
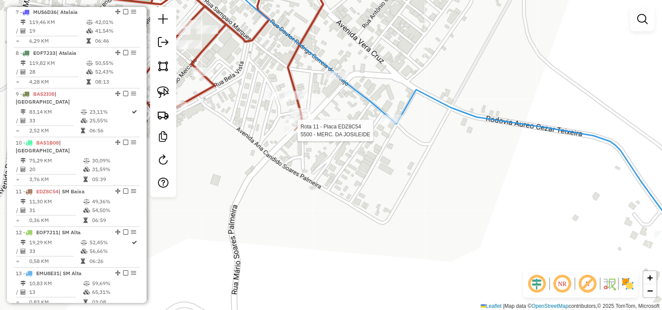
select select "**********"
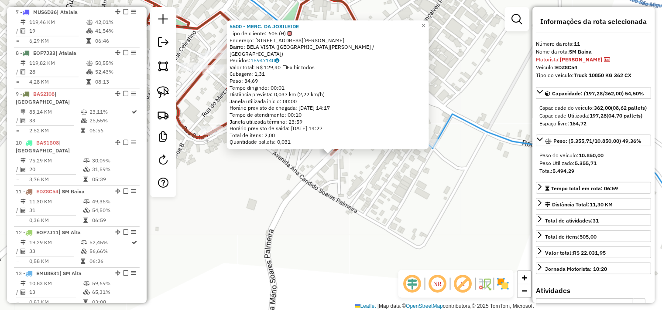
click at [341, 231] on div "5500 - MERC. DA JOSILEIDE Tipo de cliente: 605 (H) Endereço: RUA MARIO PALMEIRA…" at bounding box center [331, 155] width 662 height 310
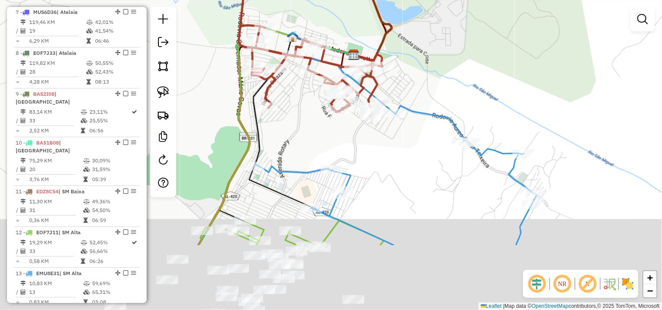
drag, startPoint x: 354, startPoint y: 262, endPoint x: 382, endPoint y: 164, distance: 101.7
click at [386, 162] on div "Janela de atendimento Grade de atendimento Capacidade Transportadoras Veículos …" at bounding box center [331, 155] width 662 height 310
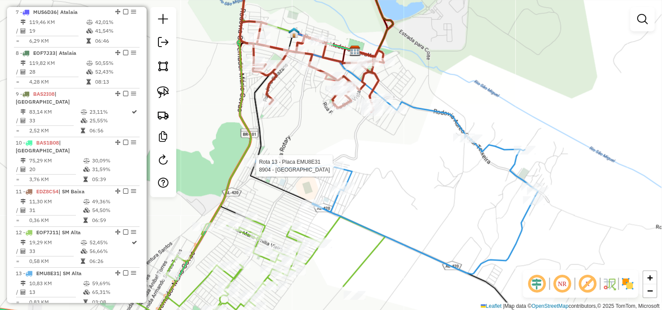
select select "**********"
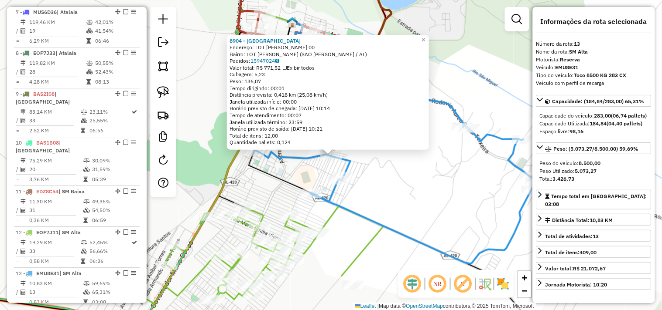
click at [384, 197] on div "Rota 13 - Placa EMU8E31 13718 - BAR DA BRANCA 8904 - CHURRAS PAULISTA Endereço:…" at bounding box center [331, 155] width 662 height 310
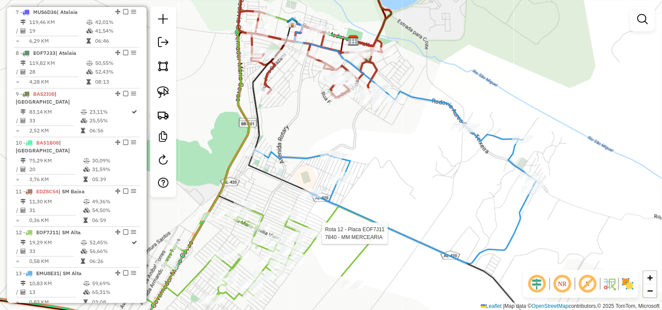
select select "**********"
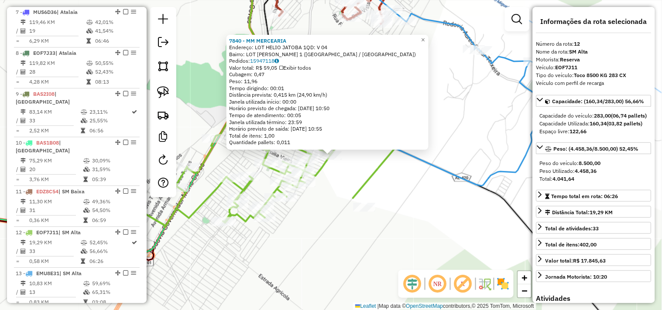
click at [322, 251] on div "7840 - MM MERCEARIA Endereço: LOT HELIO JATOBA 1QD: V 04 Bairro: LOT HELIO JATO…" at bounding box center [331, 155] width 662 height 310
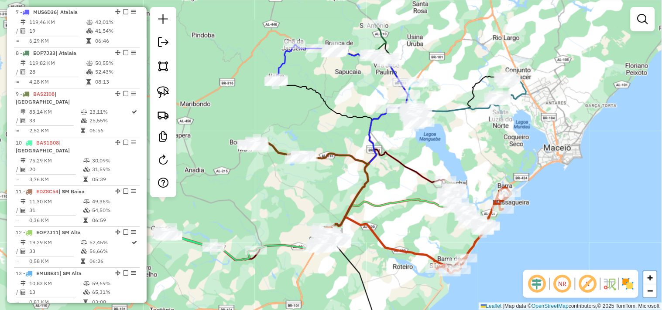
drag, startPoint x: 308, startPoint y: 204, endPoint x: 335, endPoint y: 201, distance: 27.2
click at [335, 201] on div "Janela de atendimento Grade de atendimento Capacidade Transportadoras Veículos …" at bounding box center [331, 155] width 662 height 310
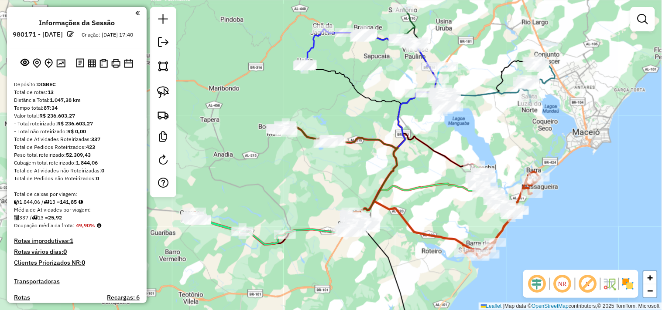
drag, startPoint x: 313, startPoint y: 220, endPoint x: 314, endPoint y: 208, distance: 12.3
click at [314, 208] on div "Janela de atendimento Grade de atendimento Capacidade Transportadoras Veículos …" at bounding box center [331, 155] width 662 height 310
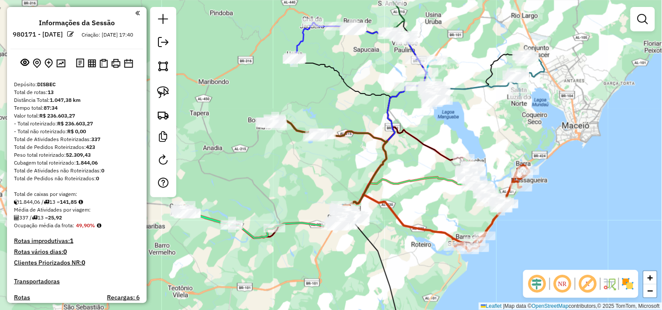
drag, startPoint x: 351, startPoint y: 120, endPoint x: 337, endPoint y: 114, distance: 14.8
click at [337, 114] on div "Janela de atendimento Grade de atendimento Capacidade Transportadoras Veículos …" at bounding box center [331, 155] width 662 height 310
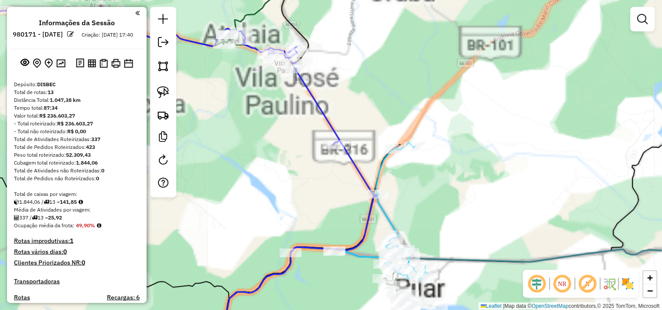
drag, startPoint x: 402, startPoint y: 81, endPoint x: 474, endPoint y: 131, distance: 87.3
click at [474, 130] on div "Janela de atendimento Grade de atendimento Capacidade Transportadoras Veículos …" at bounding box center [331, 155] width 662 height 310
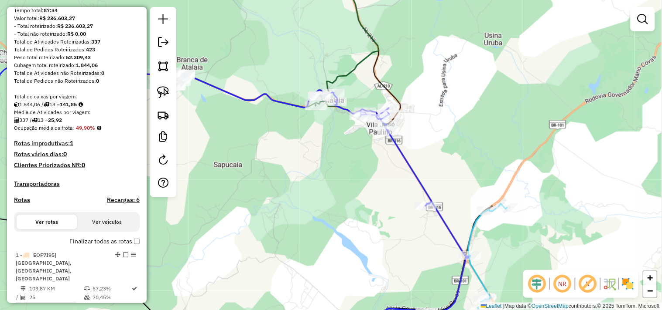
scroll to position [145, 0]
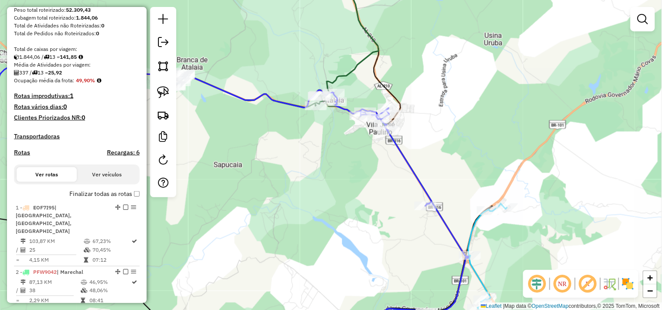
click at [29, 157] on h4 "Rotas" at bounding box center [22, 152] width 16 height 7
select select "*"
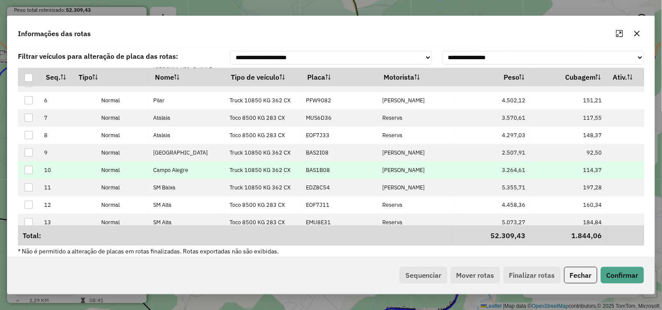
scroll to position [99, 0]
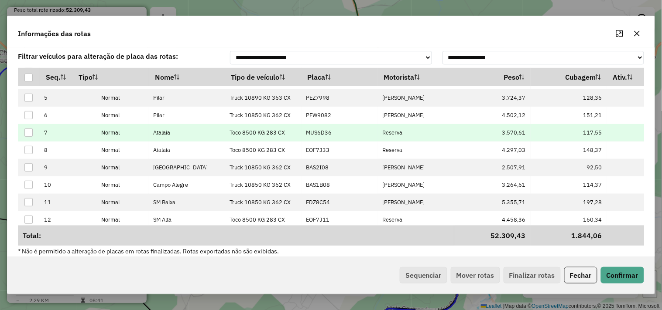
click at [323, 136] on p-celleditor "MUS6D36" at bounding box center [319, 132] width 26 height 7
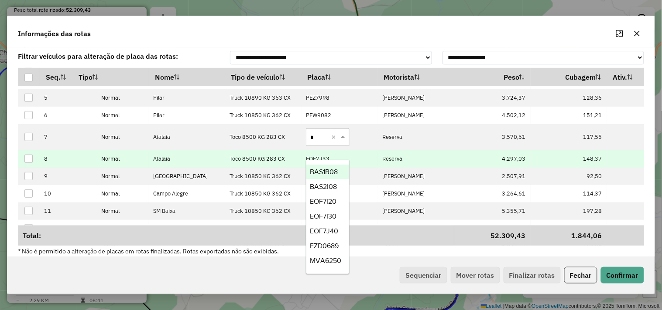
type input "**"
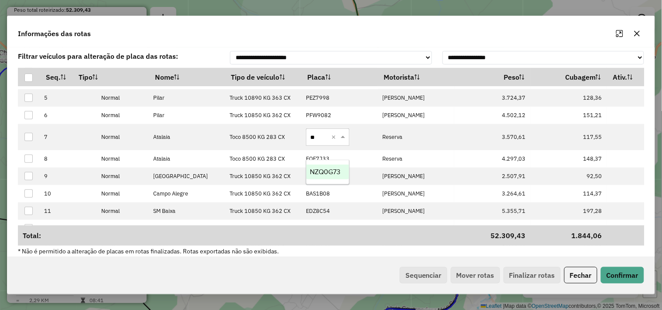
click at [317, 171] on span "NZQ0G73" at bounding box center [325, 171] width 31 height 7
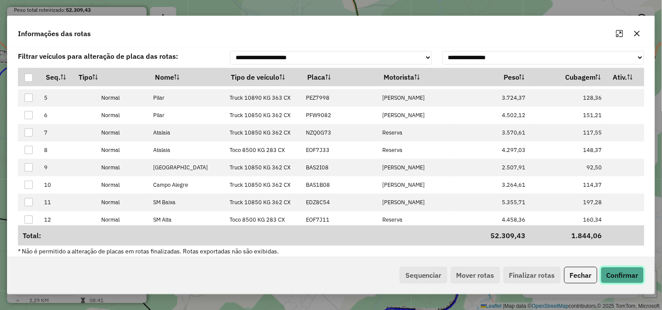
click at [620, 278] on button "Confirmar" at bounding box center [621, 275] width 43 height 17
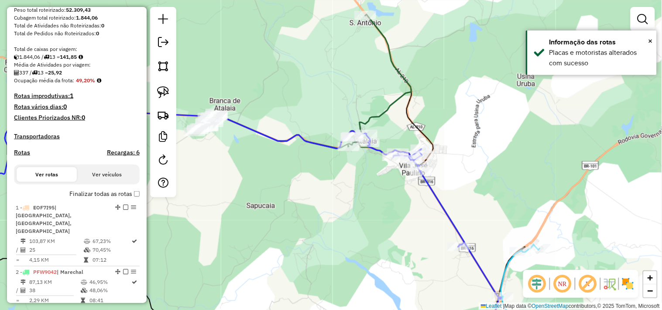
drag, startPoint x: 348, startPoint y: 153, endPoint x: 372, endPoint y: 189, distance: 43.3
click at [372, 189] on div "Janela de atendimento Grade de atendimento Capacidade Transportadoras Veículos …" at bounding box center [331, 155] width 662 height 310
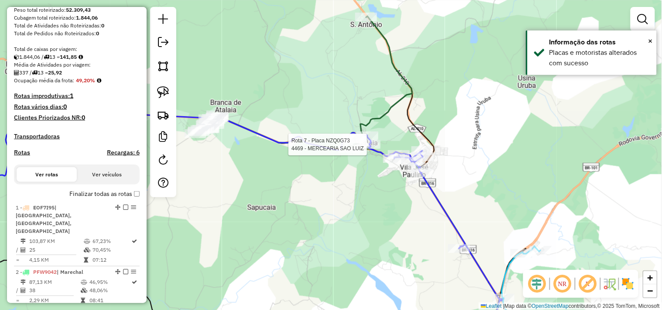
select select "**********"
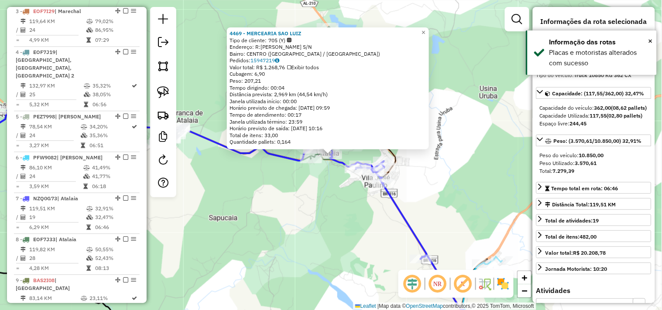
scroll to position [609, 0]
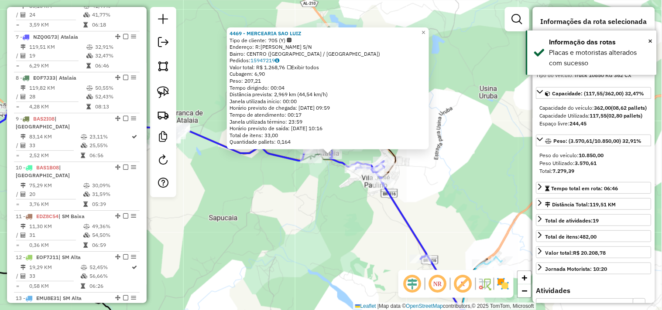
click at [351, 199] on div "4469 - MERCEARIA SAO LUIZ Tipo de cliente: 705 (Y) Endereço: R:MIRANDA CABRAL S…" at bounding box center [331, 155] width 662 height 310
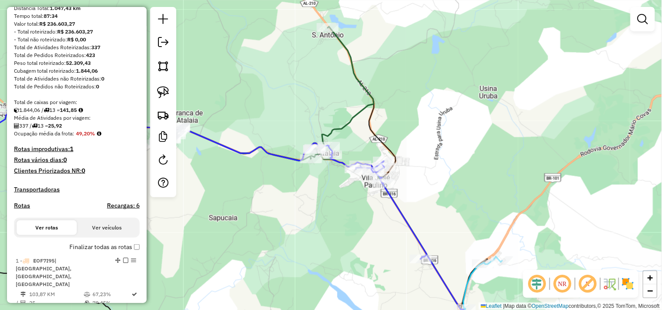
scroll to position [0, 0]
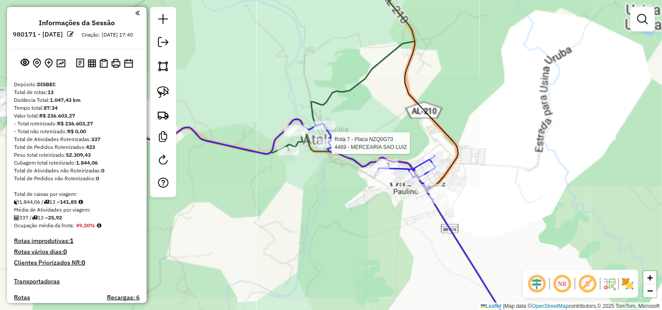
select select "**********"
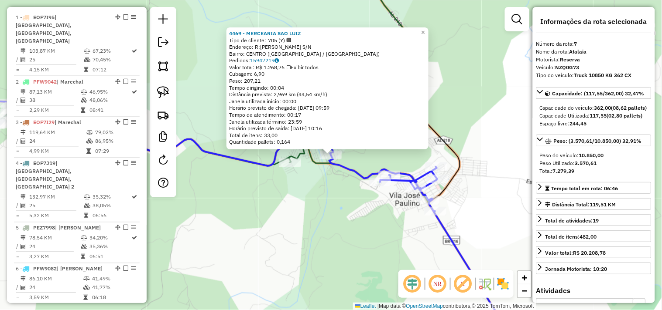
scroll to position [609, 0]
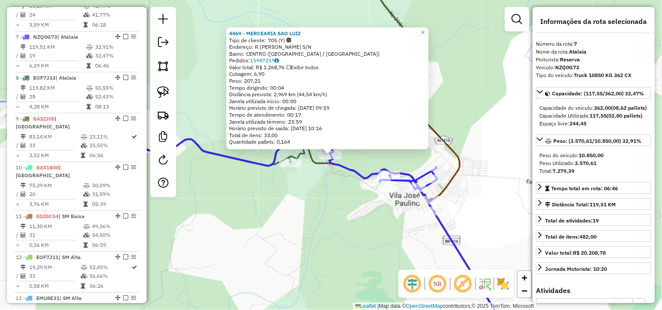
click at [309, 200] on div "4469 - MERCEARIA SAO LUIZ Tipo de cliente: 705 (Y) Endereço: R:MIRANDA CABRAL S…" at bounding box center [331, 155] width 662 height 310
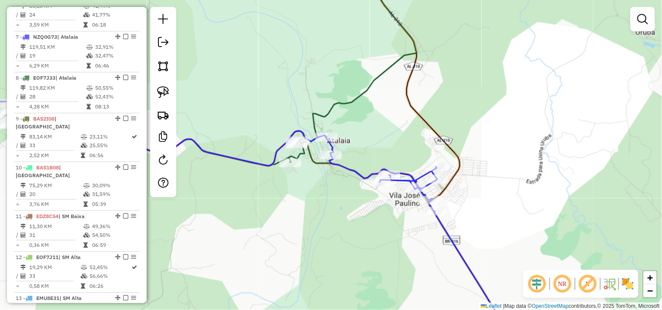
click at [293, 156] on icon at bounding box center [199, 67] width 433 height 197
select select "**********"
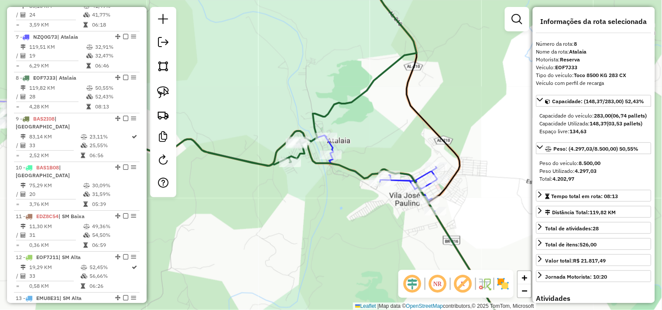
scroll to position [634, 0]
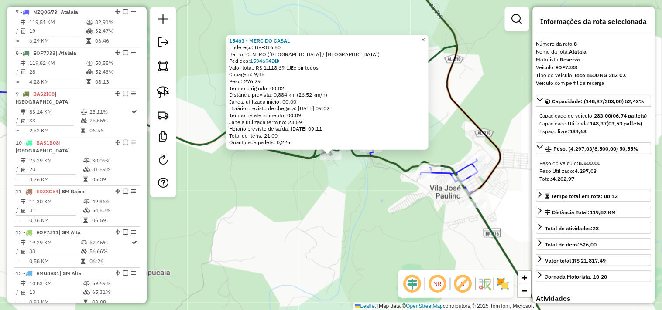
click at [312, 202] on div "15463 - MERC DO CASAL Endereço: BR-316 50 Bairro: CENTRO (ATALAIA / AL) Pedidos…" at bounding box center [331, 155] width 662 height 310
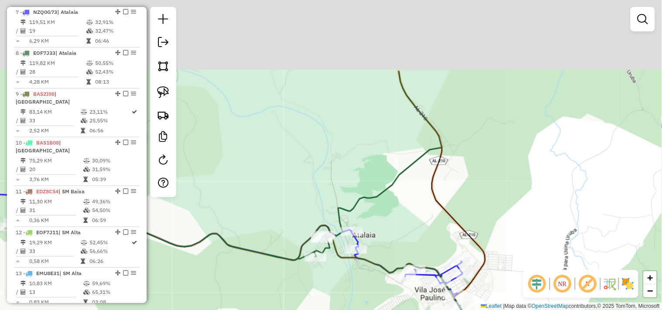
drag, startPoint x: 384, startPoint y: 77, endPoint x: 399, endPoint y: 114, distance: 40.5
click at [399, 114] on div "Janela de atendimento Grade de atendimento Capacidade Transportadoras Veículos …" at bounding box center [331, 155] width 662 height 310
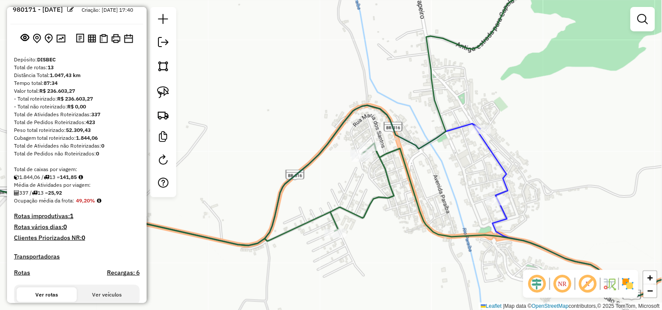
scroll to position [0, 0]
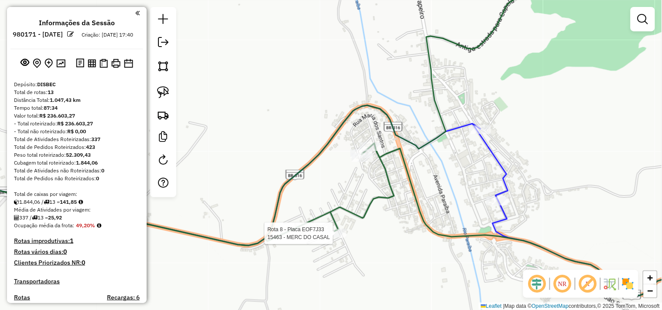
select select "**********"
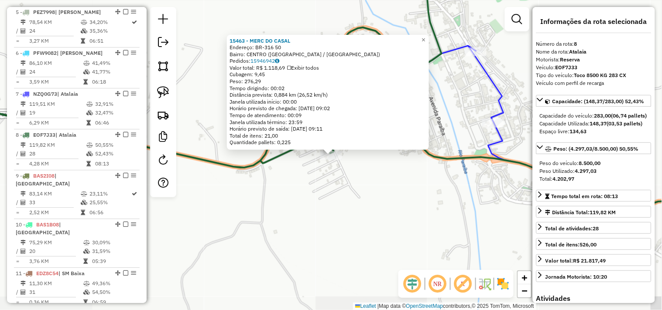
scroll to position [634, 0]
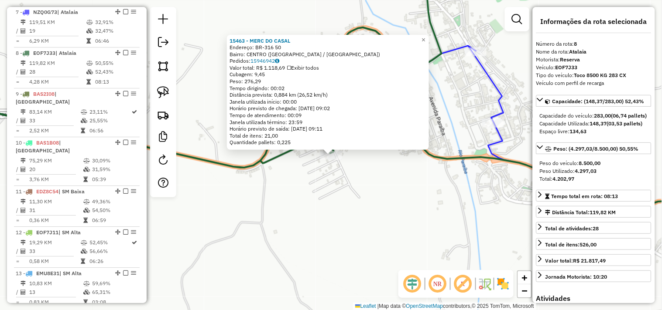
click at [361, 199] on div "15463 - MERC DO CASAL Endereço: BR-316 50 Bairro: CENTRO (ATALAIA / AL) Pedidos…" at bounding box center [331, 155] width 662 height 310
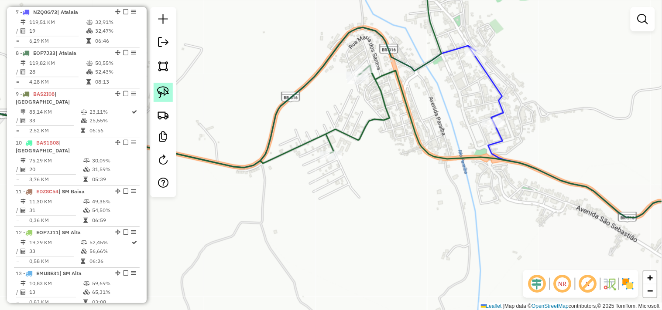
click at [162, 84] on link at bounding box center [162, 92] width 19 height 19
drag, startPoint x: 312, startPoint y: 136, endPoint x: 365, endPoint y: 163, distance: 59.5
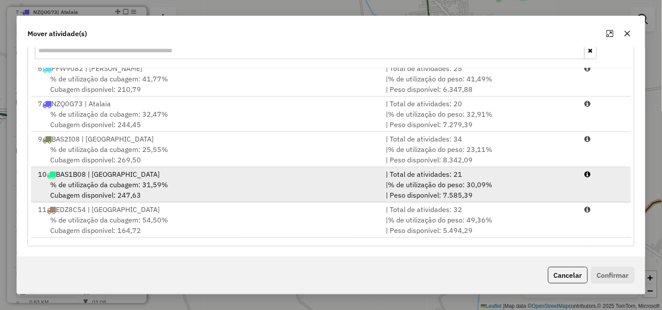
scroll to position [105, 0]
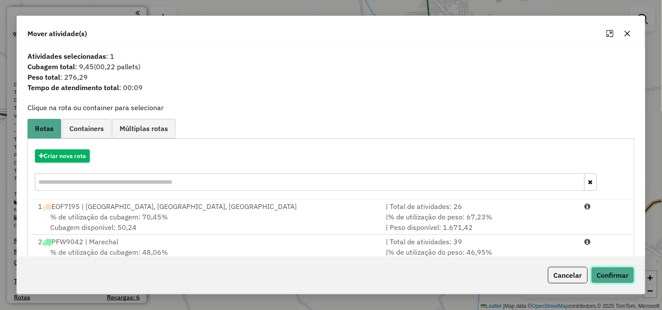
click at [608, 274] on button "Confirmar" at bounding box center [612, 275] width 43 height 17
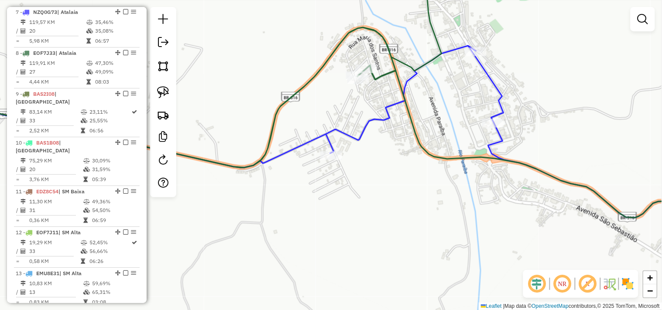
scroll to position [552, 0]
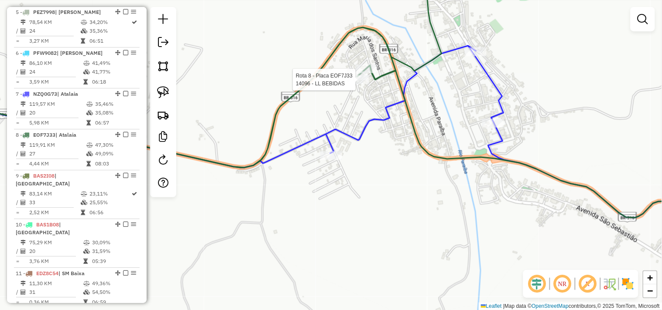
select select "**********"
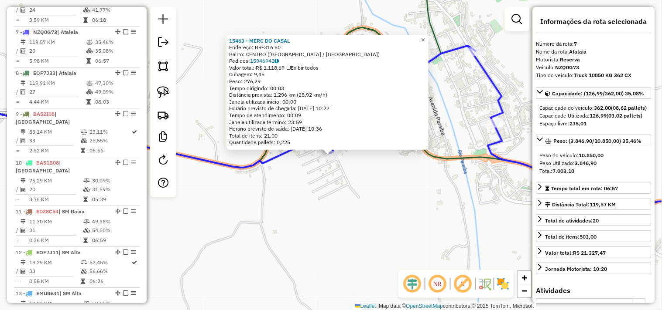
scroll to position [609, 0]
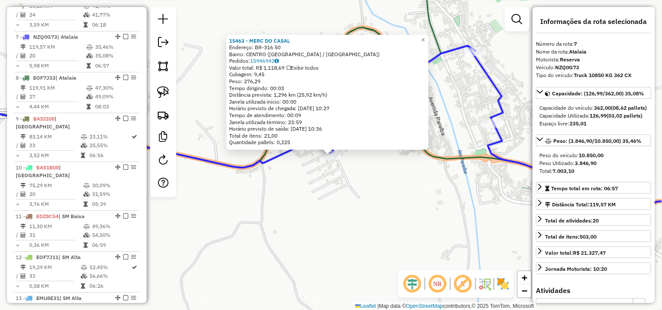
click at [299, 237] on div "15463 - MERC DO CASAL Endereço: BR-316 50 Bairro: CENTRO (ATALAIA / AL) Pedidos…" at bounding box center [331, 155] width 662 height 310
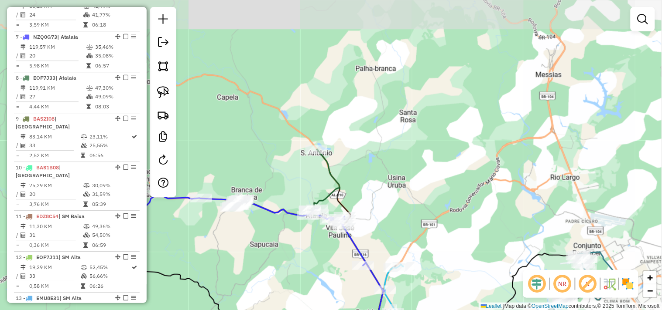
drag, startPoint x: 293, startPoint y: 260, endPoint x: 318, endPoint y: 214, distance: 52.1
click at [316, 220] on div "Janela de atendimento Grade de atendimento Capacidade Transportadoras Veículos …" at bounding box center [331, 155] width 662 height 310
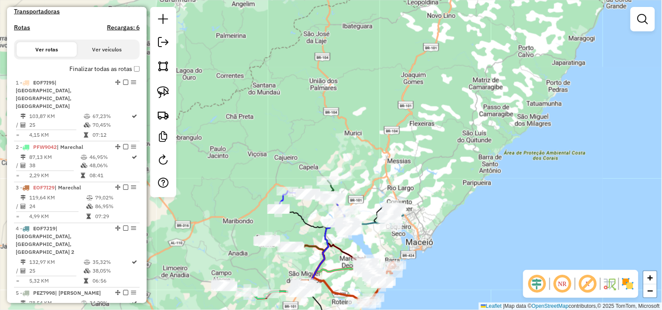
scroll to position [0, 0]
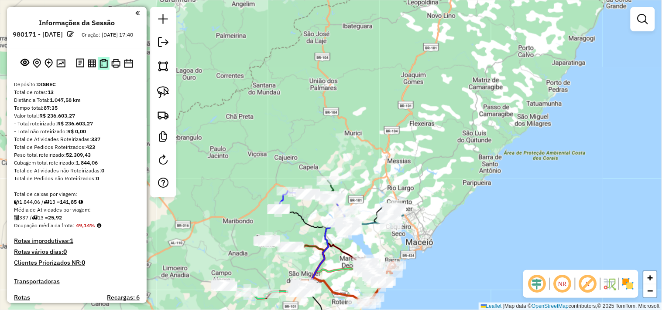
click at [102, 68] on img at bounding box center [103, 63] width 8 height 9
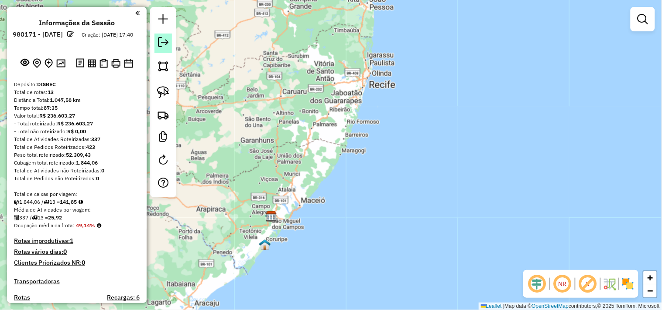
click at [163, 48] on link at bounding box center [162, 44] width 17 height 20
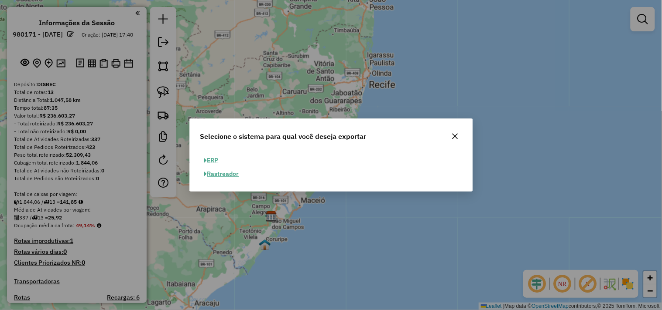
click at [215, 160] on button "ERP" at bounding box center [211, 161] width 22 height 14
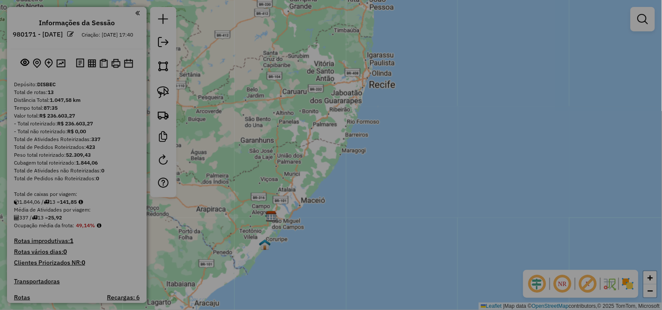
select select "**"
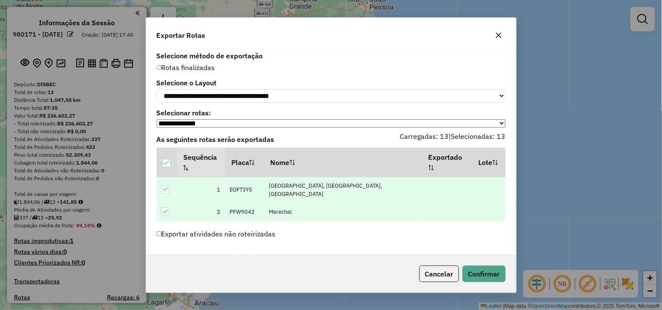
scroll to position [189, 0]
click at [484, 276] on button "Confirmar" at bounding box center [483, 274] width 43 height 17
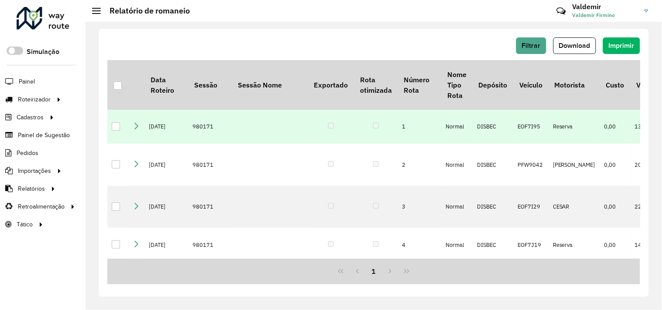
click at [133, 143] on td at bounding box center [136, 127] width 16 height 34
click at [135, 130] on icon at bounding box center [136, 126] width 7 height 7
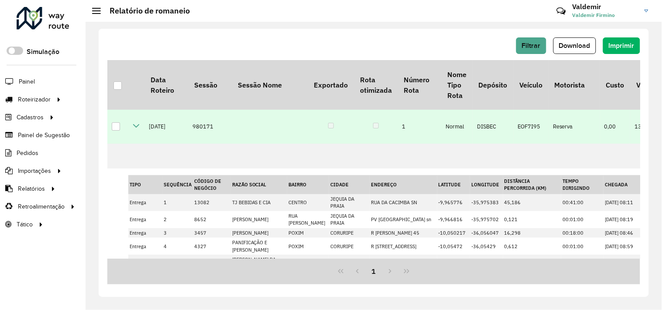
click at [135, 130] on icon at bounding box center [136, 126] width 7 height 7
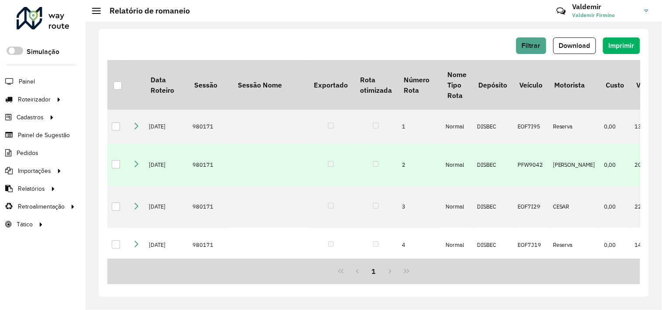
click at [137, 167] on icon at bounding box center [136, 163] width 7 height 7
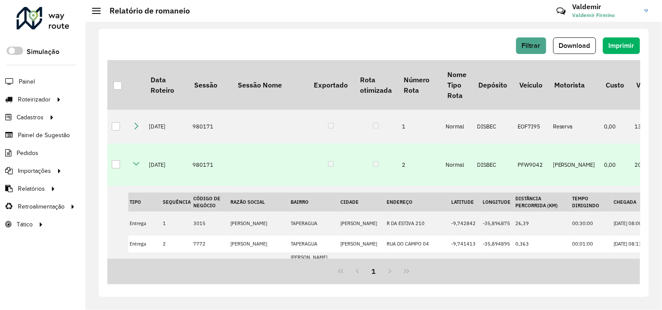
click at [137, 167] on icon at bounding box center [136, 163] width 7 height 7
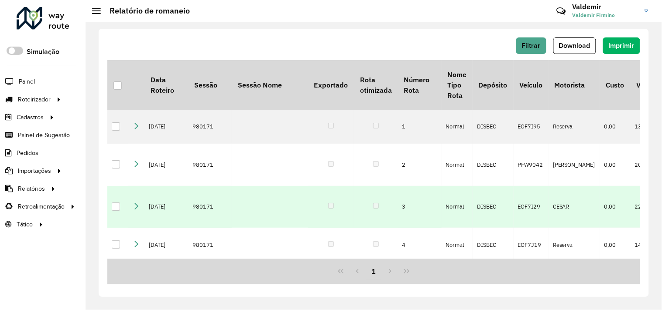
click at [136, 210] on icon at bounding box center [136, 206] width 7 height 7
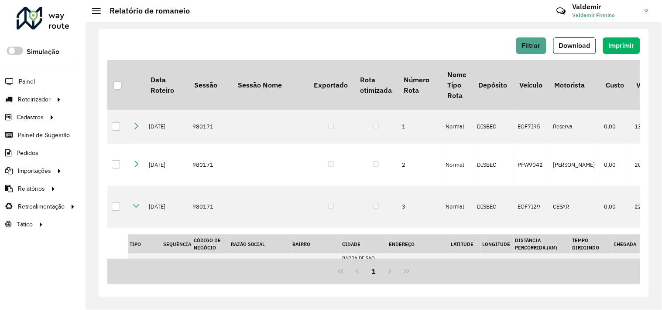
scroll to position [97, 0]
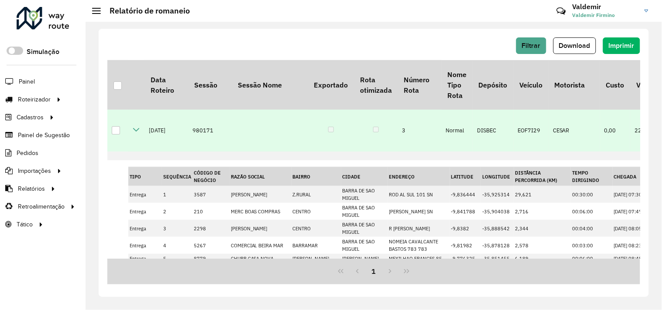
click at [136, 133] on icon at bounding box center [136, 129] width 7 height 7
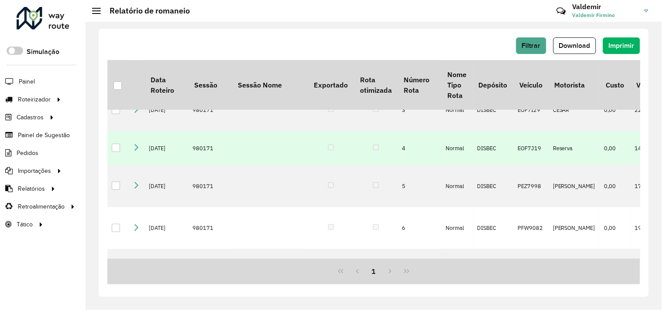
click at [138, 151] on icon at bounding box center [136, 147] width 7 height 7
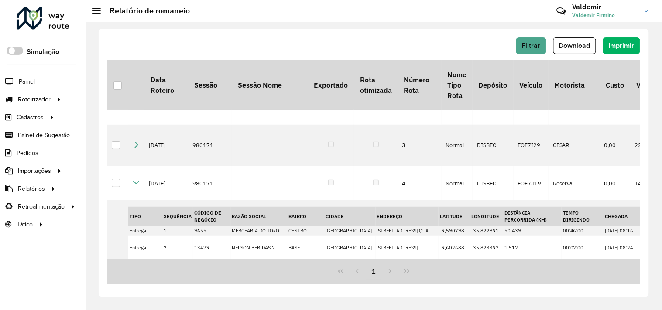
scroll to position [110, 0]
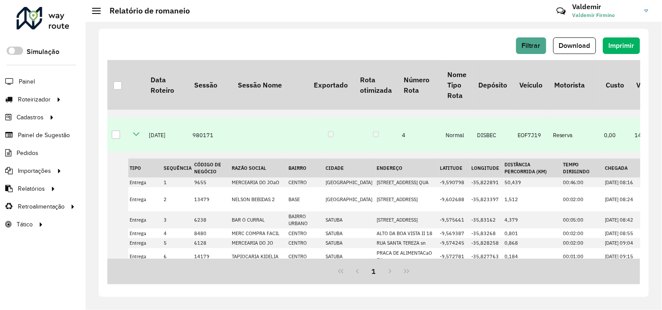
click at [133, 138] on icon at bounding box center [136, 134] width 7 height 7
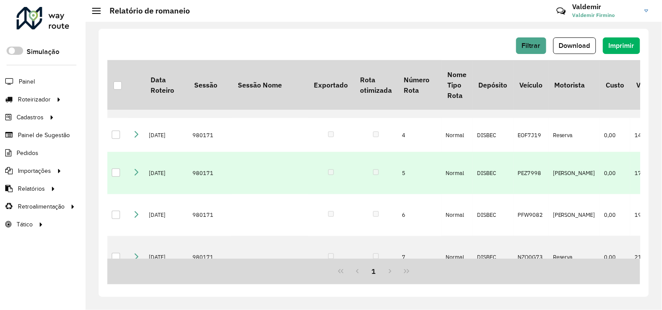
click at [136, 176] on icon at bounding box center [136, 172] width 7 height 7
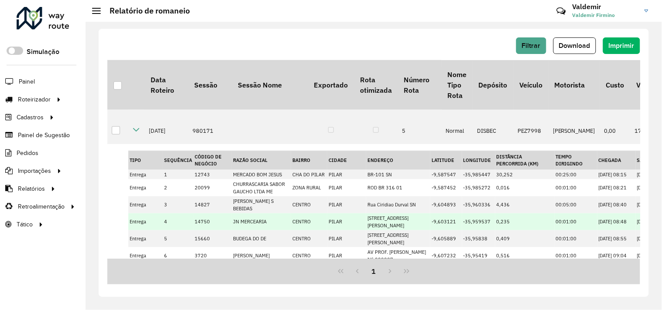
scroll to position [98, 0]
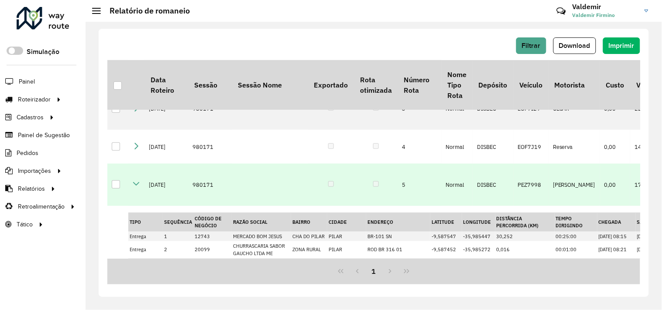
click at [136, 188] on icon at bounding box center [136, 184] width 7 height 7
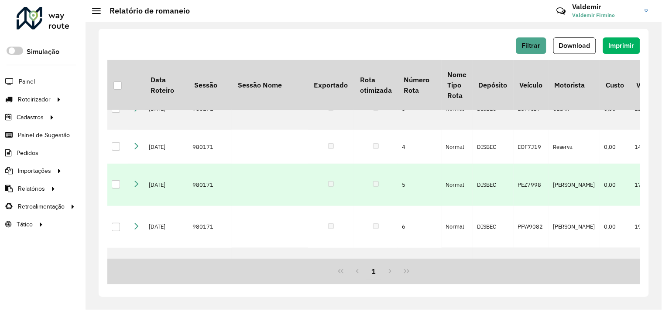
scroll to position [147, 0]
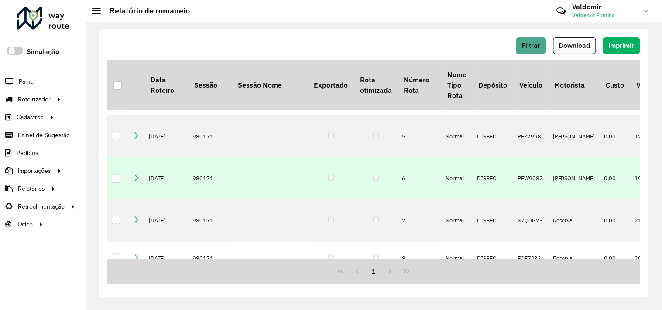
click at [133, 181] on icon at bounding box center [136, 177] width 7 height 7
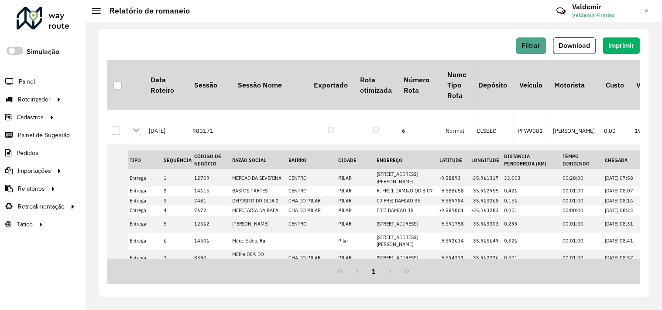
scroll to position [154, 0]
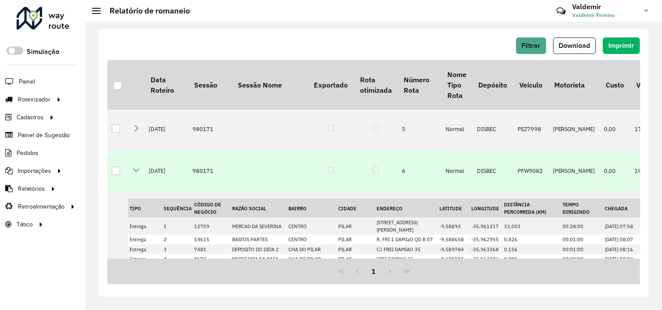
click at [140, 193] on td at bounding box center [136, 171] width 16 height 42
click at [134, 174] on icon at bounding box center [136, 170] width 7 height 7
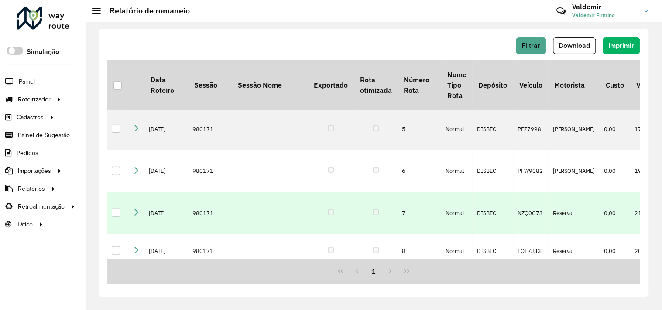
click at [135, 216] on icon at bounding box center [136, 212] width 7 height 7
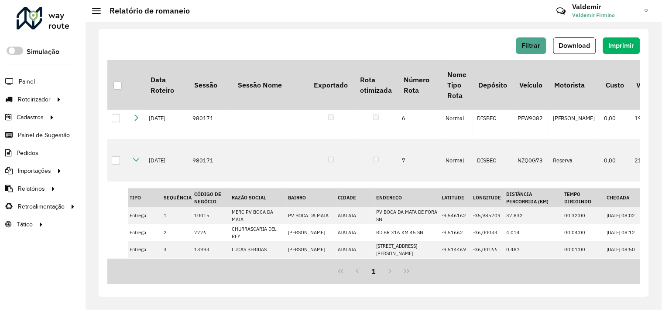
scroll to position [224, 0]
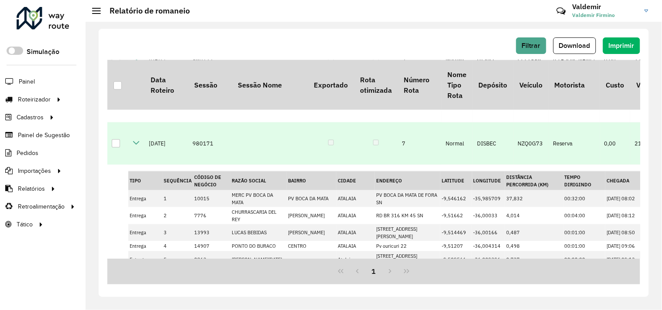
click at [134, 147] on icon at bounding box center [136, 143] width 7 height 7
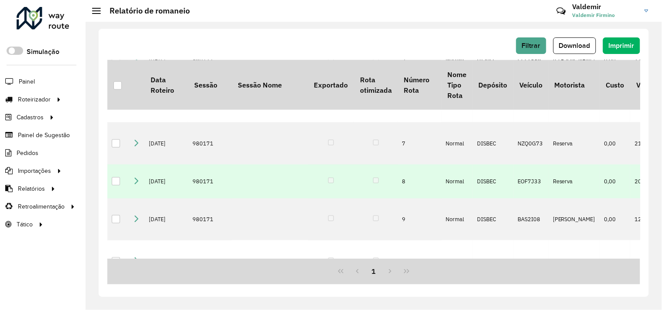
click at [133, 184] on icon at bounding box center [136, 180] width 7 height 7
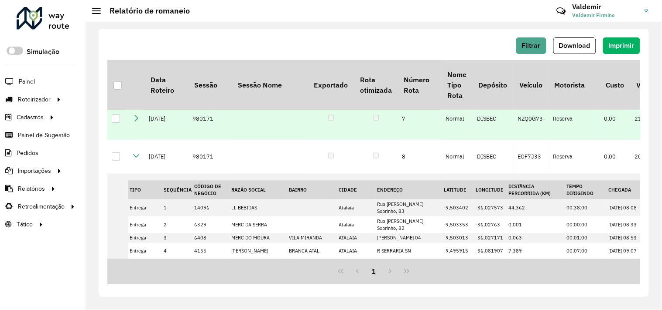
scroll to position [233, 0]
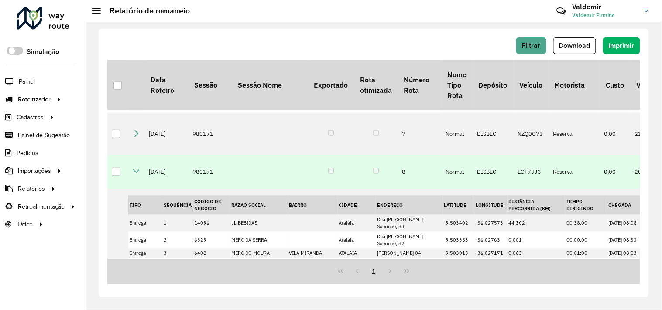
click at [137, 175] on icon at bounding box center [136, 171] width 7 height 7
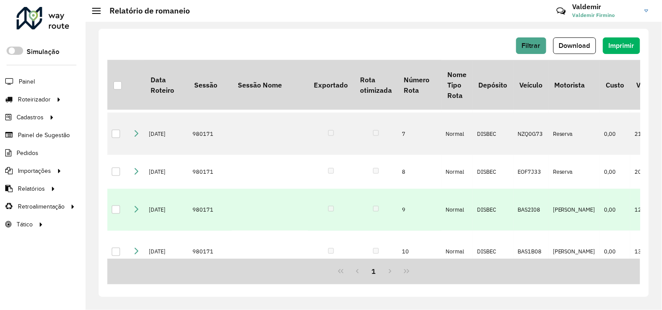
click at [136, 213] on icon at bounding box center [136, 209] width 7 height 7
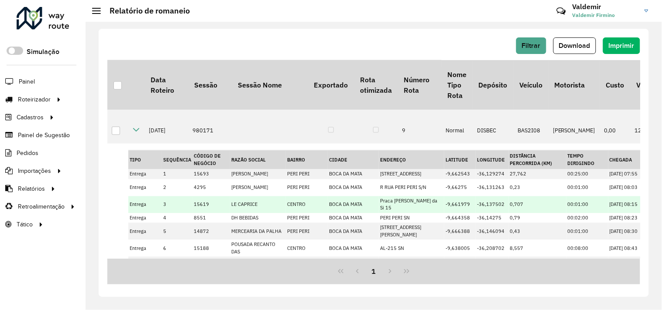
scroll to position [258, 0]
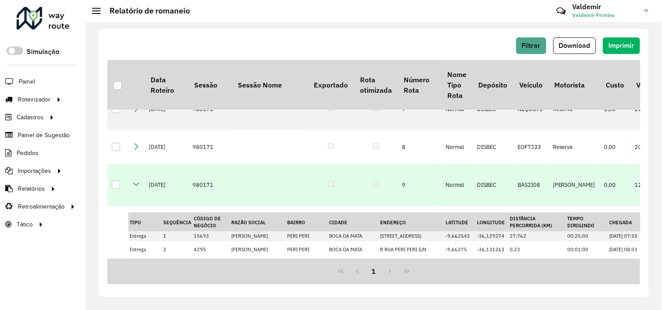
click at [135, 202] on td at bounding box center [136, 185] width 16 height 42
click at [135, 188] on icon at bounding box center [136, 184] width 7 height 7
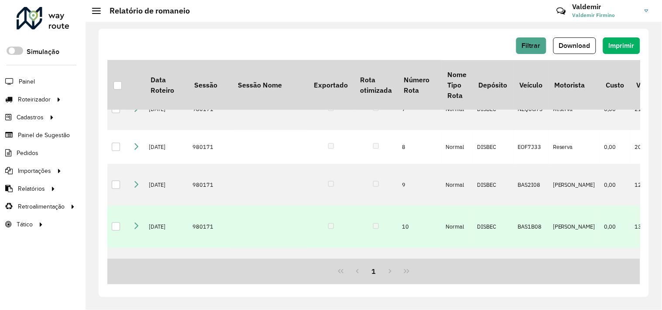
click at [134, 230] on icon at bounding box center [136, 226] width 7 height 7
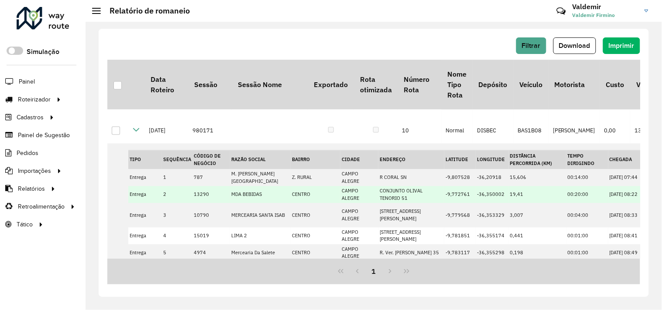
scroll to position [286, 0]
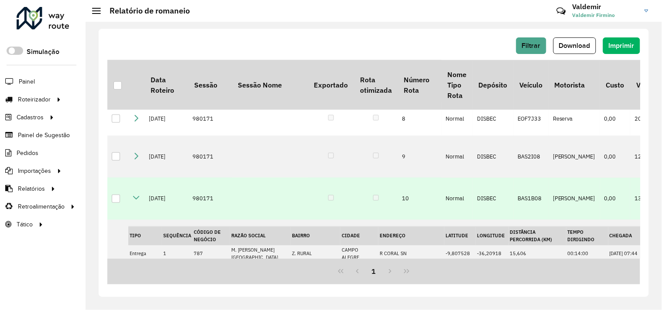
click at [132, 198] on td at bounding box center [136, 199] width 16 height 42
click at [134, 202] on icon at bounding box center [136, 198] width 7 height 7
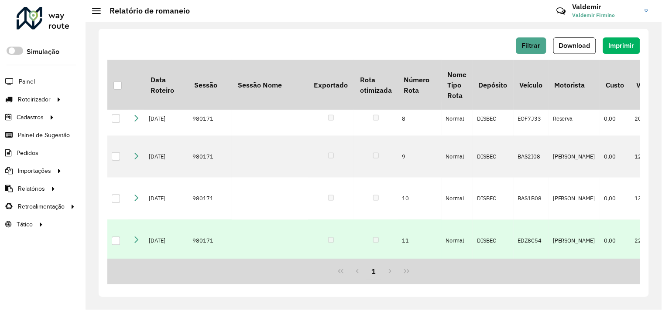
click at [135, 239] on icon at bounding box center [136, 240] width 7 height 7
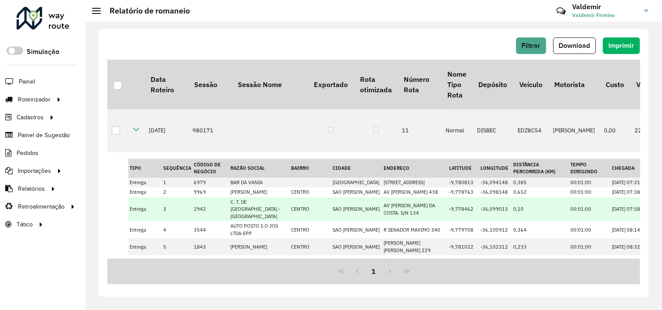
scroll to position [384, 0]
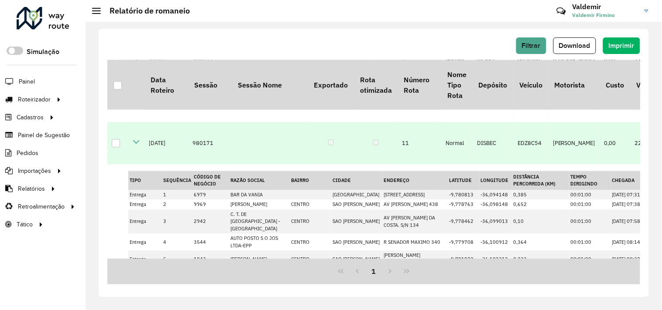
click at [135, 145] on icon at bounding box center [136, 142] width 7 height 7
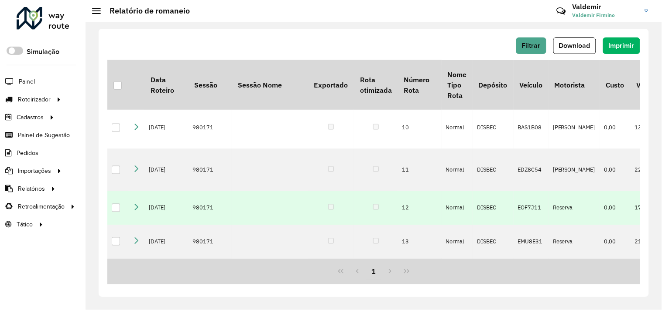
click at [132, 208] on td at bounding box center [136, 208] width 16 height 34
click at [137, 207] on icon at bounding box center [136, 207] width 7 height 7
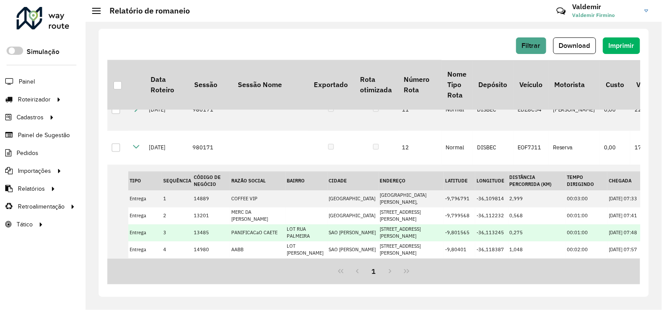
scroll to position [369, 0]
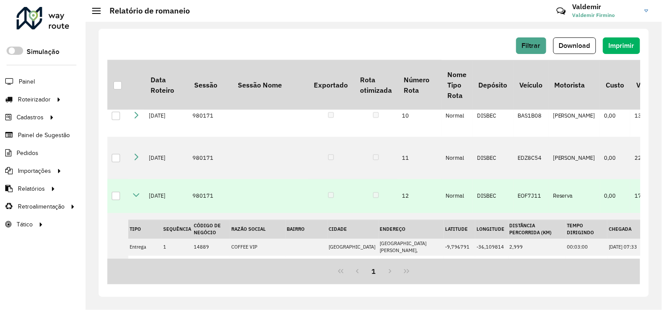
click at [136, 198] on icon at bounding box center [136, 195] width 7 height 7
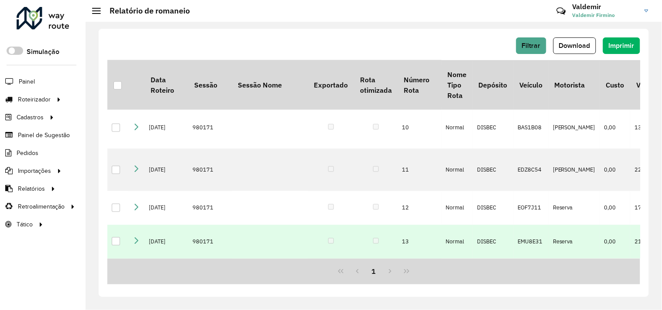
click at [138, 239] on icon at bounding box center [136, 241] width 7 height 7
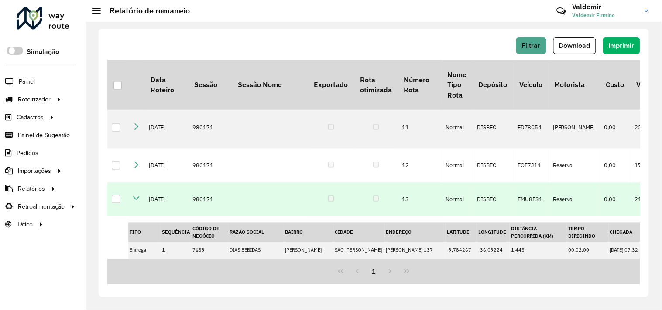
click at [134, 202] on link at bounding box center [136, 199] width 7 height 7
